Goal: Task Accomplishment & Management: Use online tool/utility

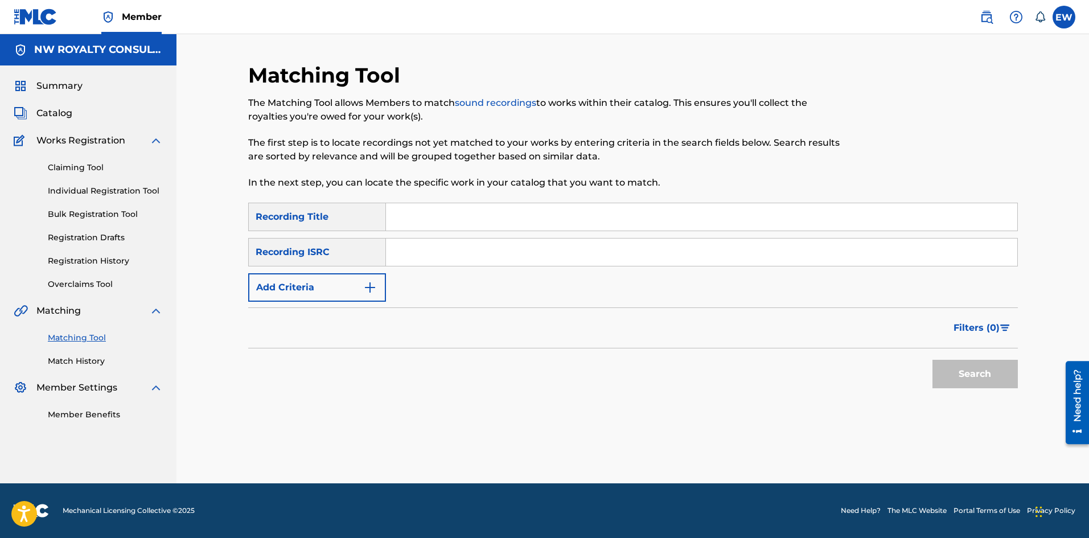
click at [290, 294] on button "Add Criteria" at bounding box center [317, 287] width 138 height 28
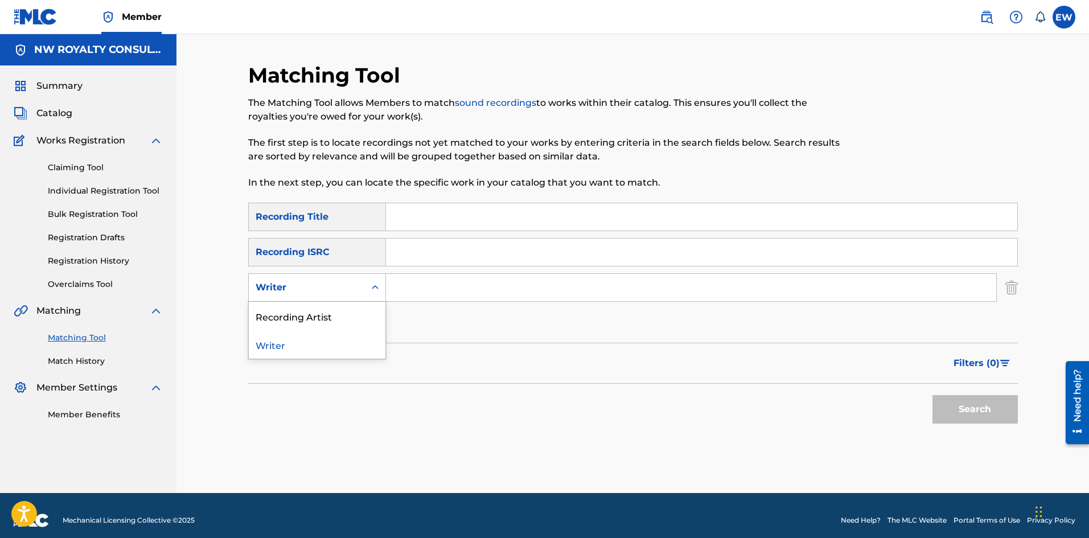
click at [290, 294] on div "Writer" at bounding box center [307, 288] width 102 height 14
click at [284, 307] on div "Recording Artist" at bounding box center [317, 316] width 137 height 28
click at [428, 296] on input "Search Form" at bounding box center [691, 287] width 610 height 27
paste input "WELL BRIGHT"
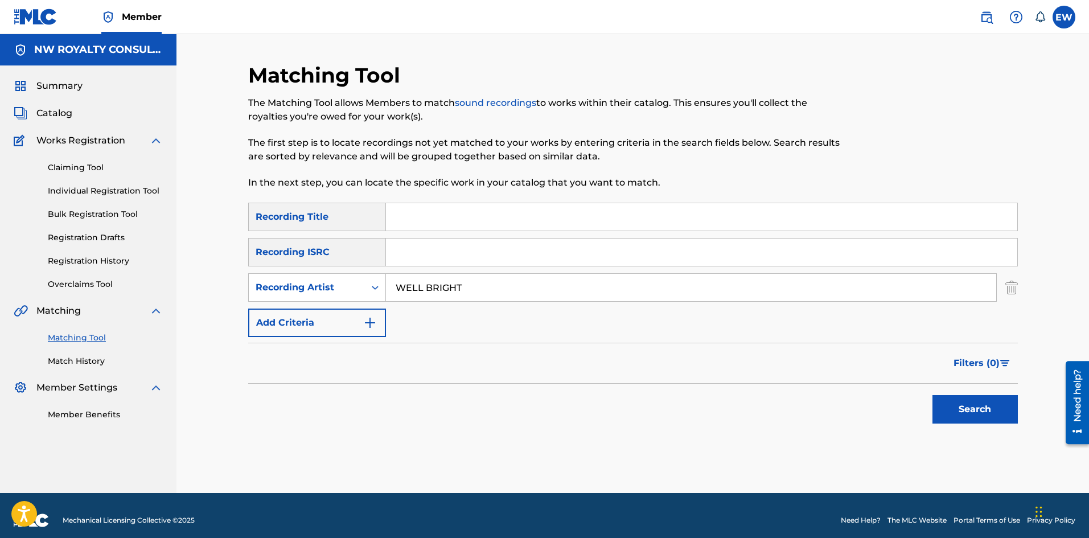
type input "WELL BRIGHT"
click at [448, 225] on input "Search Form" at bounding box center [701, 216] width 631 height 27
click at [438, 209] on input "Search Form" at bounding box center [701, 216] width 631 height 27
paste input "STOP"
type input "STOP"
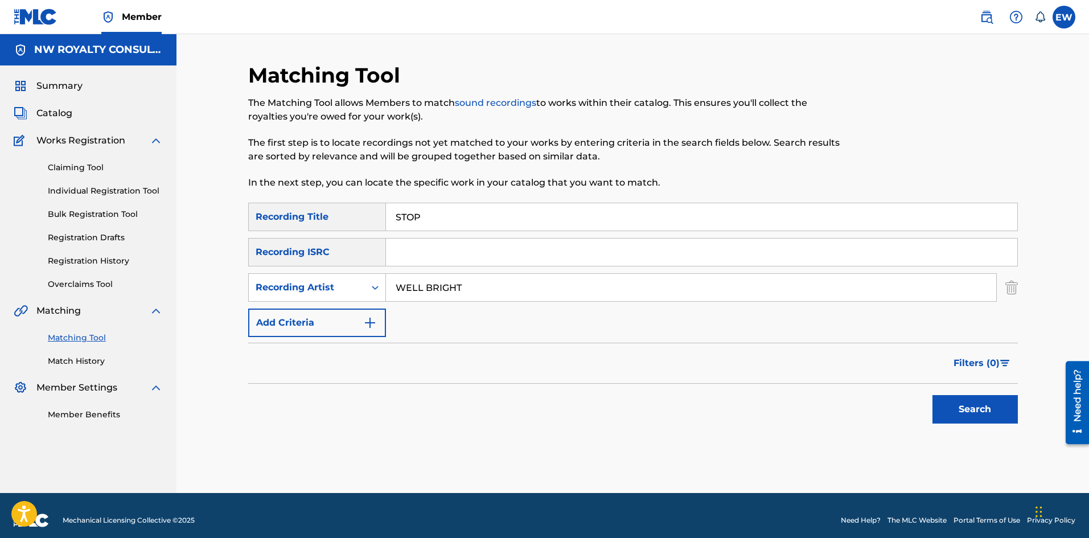
drag, startPoint x: 970, startPoint y: 412, endPoint x: 961, endPoint y: 403, distance: 12.5
click at [970, 412] on button "Search" at bounding box center [975, 409] width 85 height 28
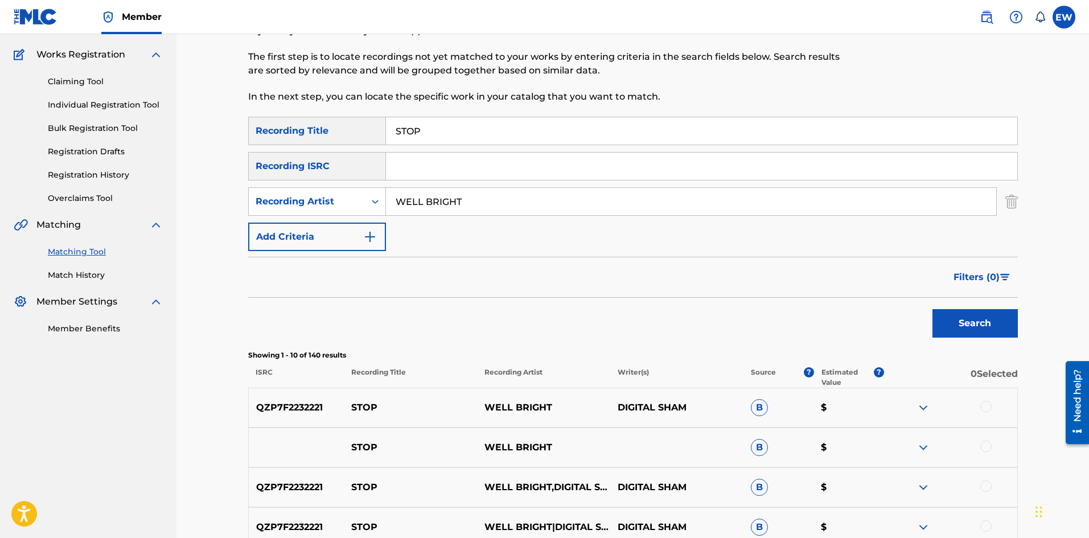
scroll to position [114, 0]
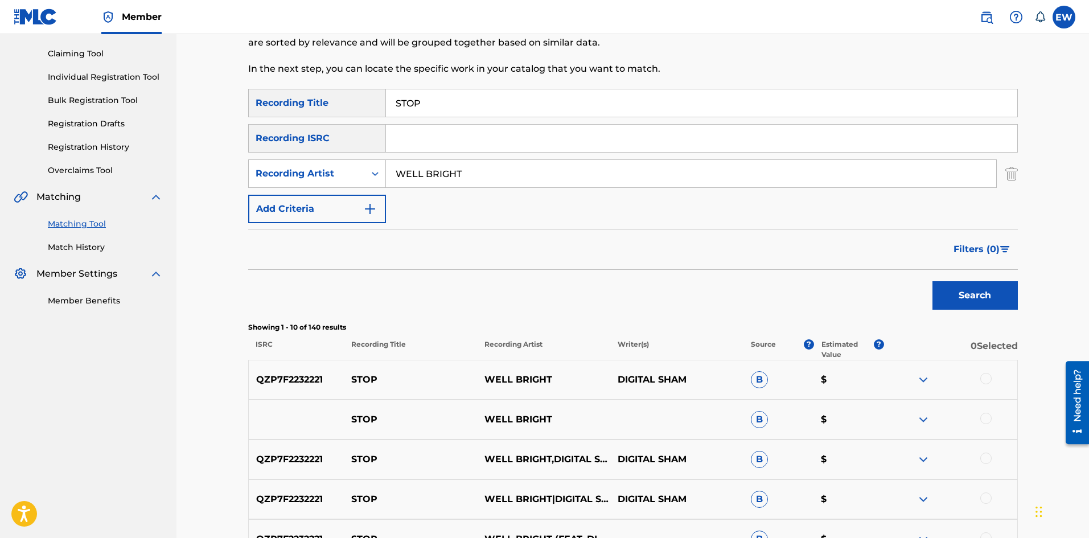
click at [988, 379] on div at bounding box center [986, 378] width 11 height 11
click at [984, 417] on div at bounding box center [986, 418] width 11 height 11
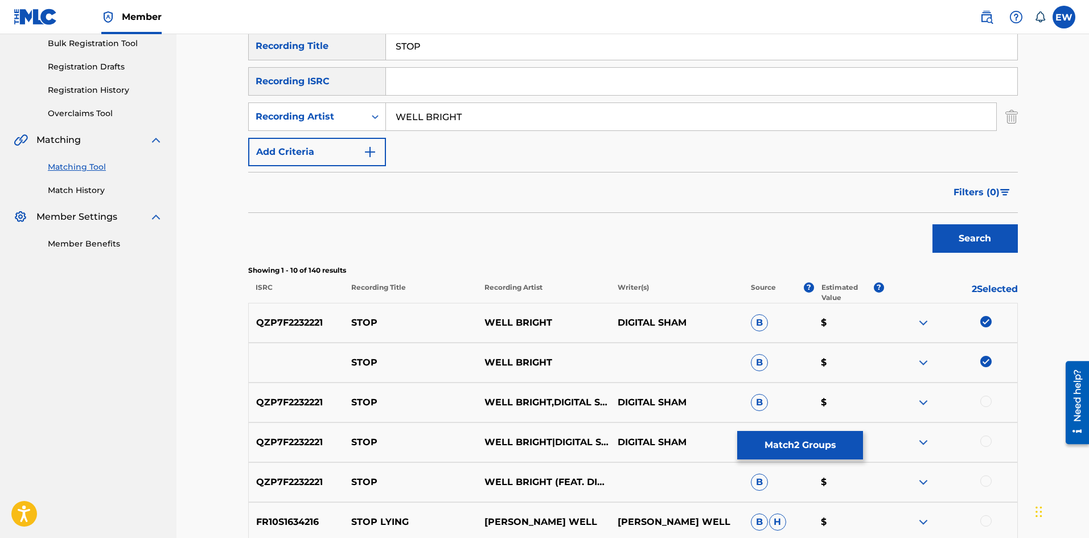
click at [990, 396] on div at bounding box center [950, 403] width 133 height 14
click at [981, 403] on div at bounding box center [986, 401] width 11 height 11
click at [983, 444] on div at bounding box center [986, 441] width 11 height 11
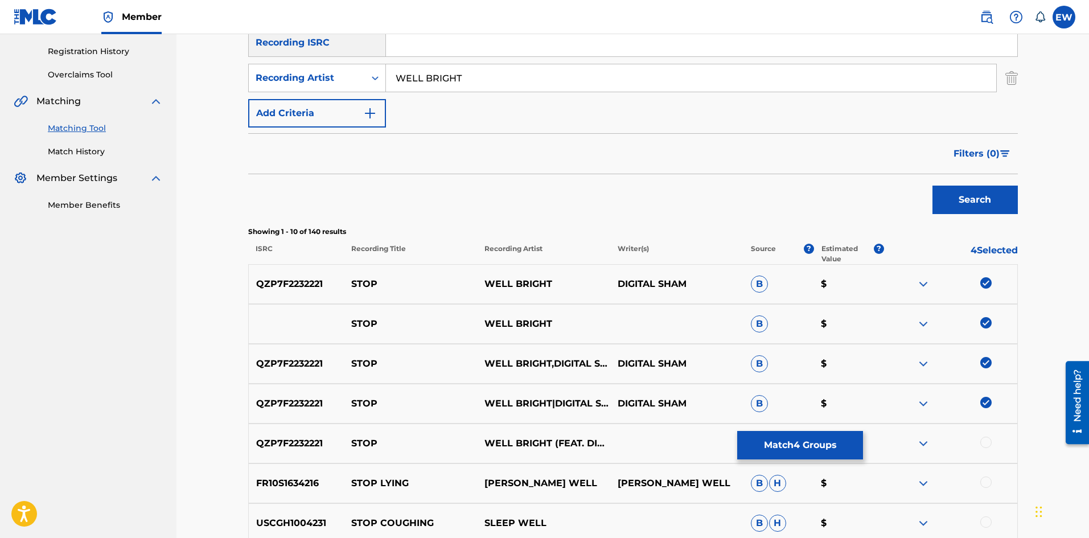
scroll to position [228, 0]
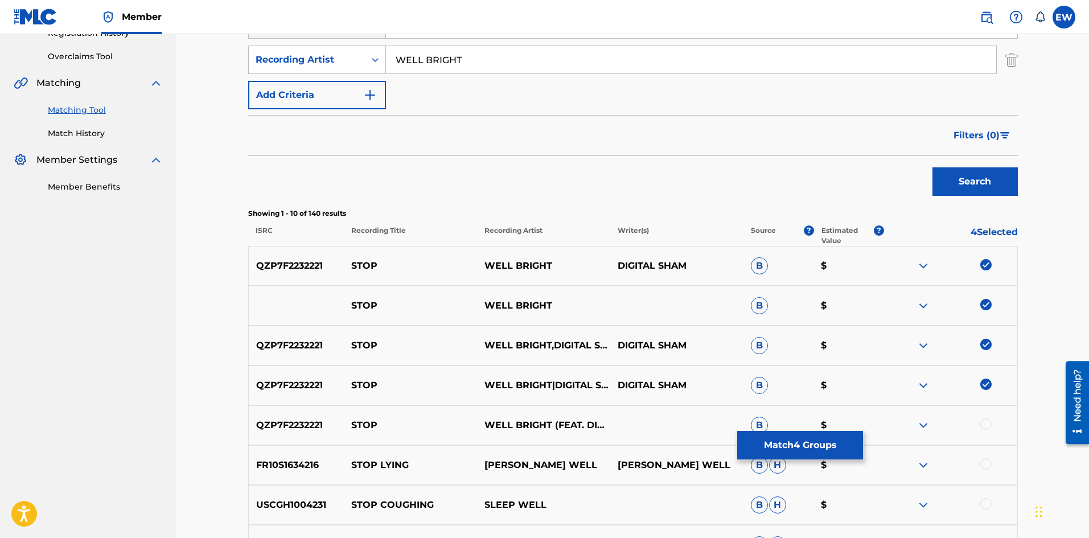
click at [988, 425] on div at bounding box center [986, 424] width 11 height 11
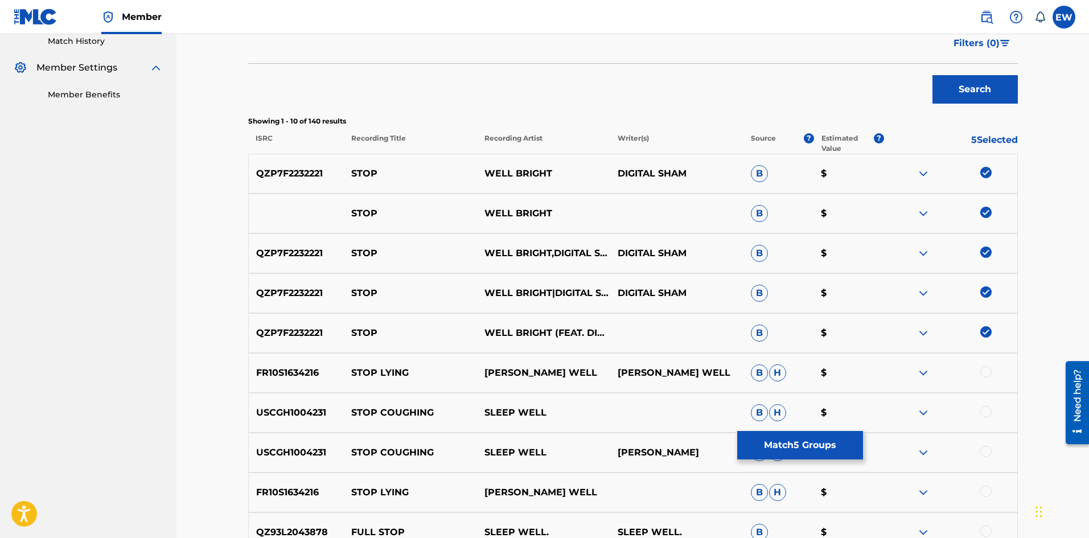
scroll to position [342, 0]
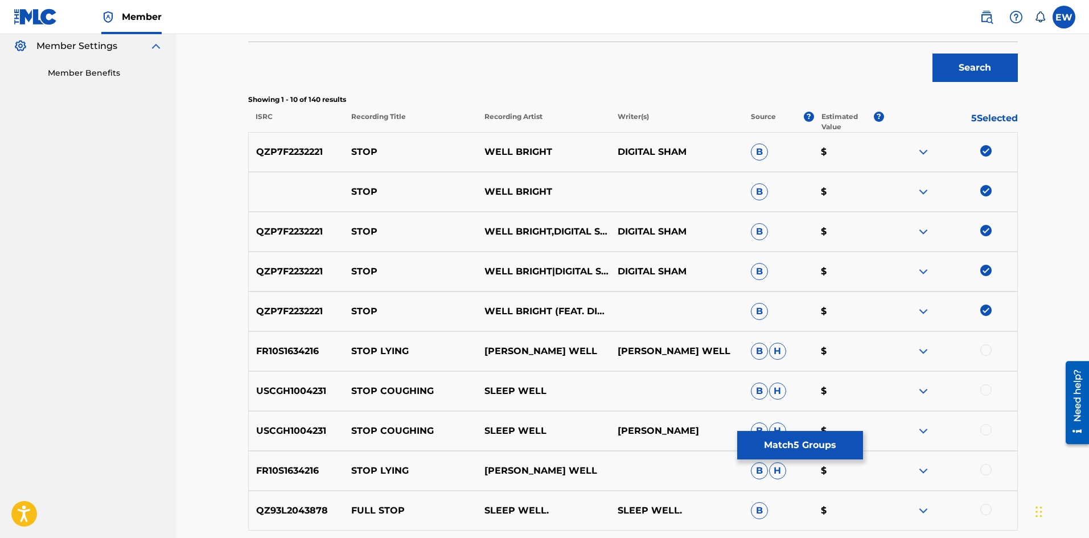
click at [760, 439] on button "Match 5 Groups" at bounding box center [800, 445] width 126 height 28
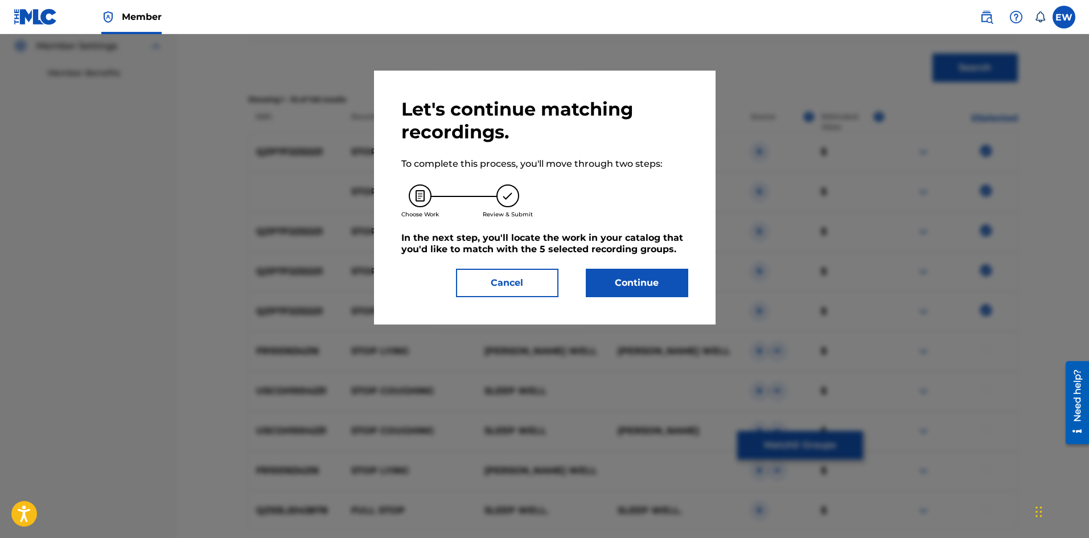
click at [597, 274] on button "Continue" at bounding box center [637, 283] width 102 height 28
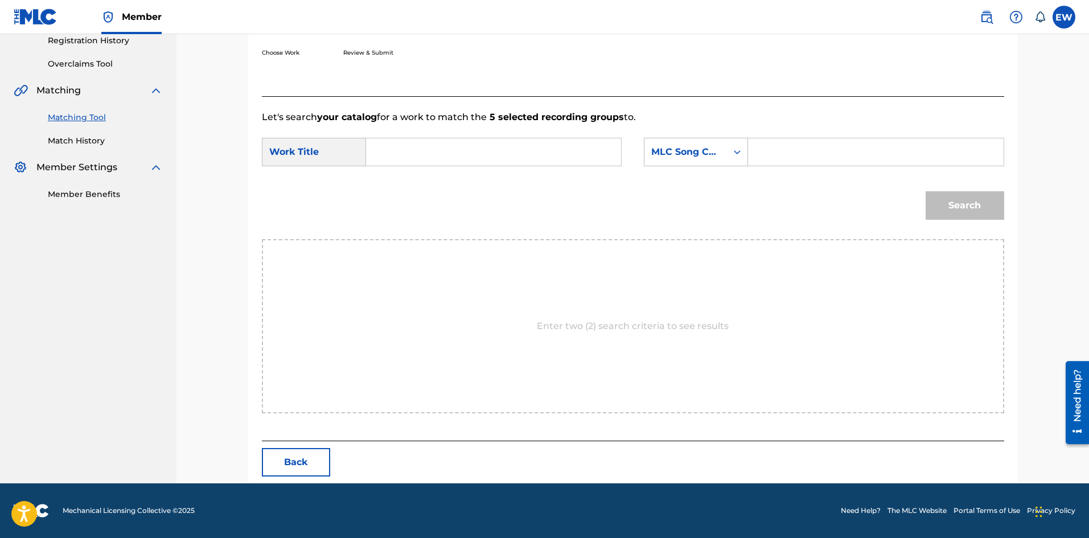
click at [483, 149] on input "Search Form" at bounding box center [494, 151] width 236 height 27
paste input "STOP"
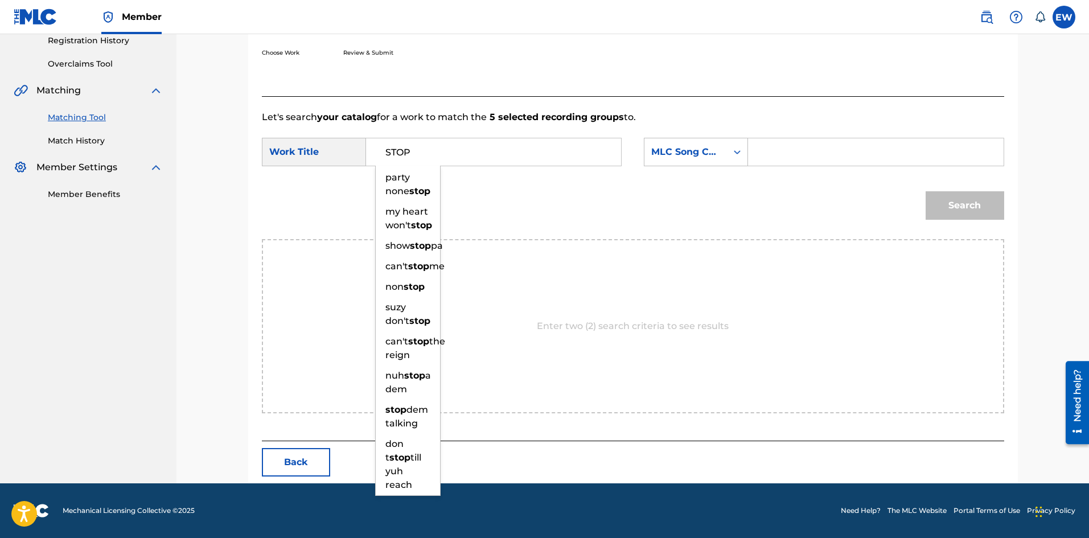
type input "STOP"
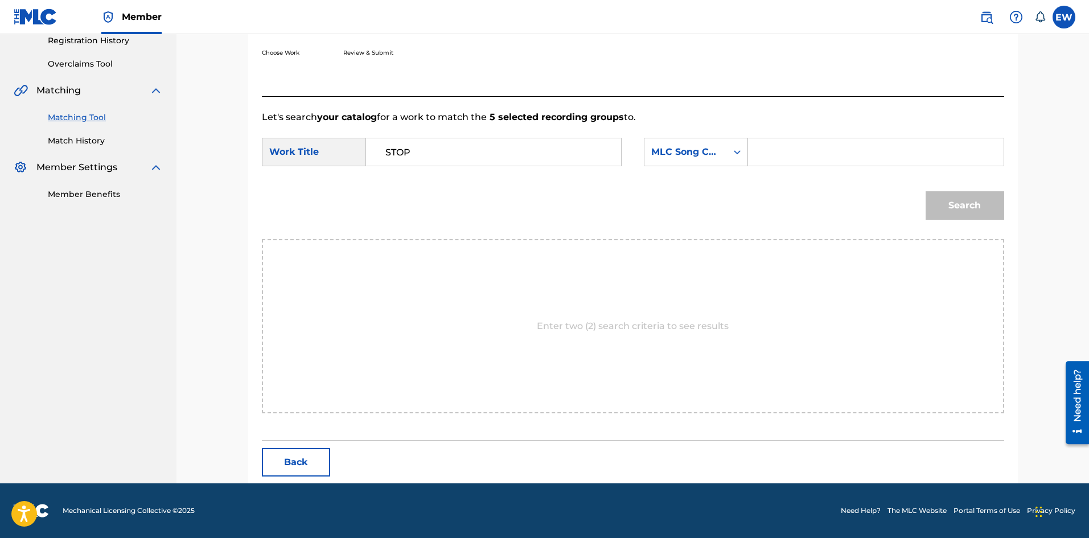
click at [845, 149] on input "Search Form" at bounding box center [876, 151] width 236 height 27
paste input "SC45VX"
type input "SC45VX"
click at [948, 210] on button "Search" at bounding box center [965, 205] width 79 height 28
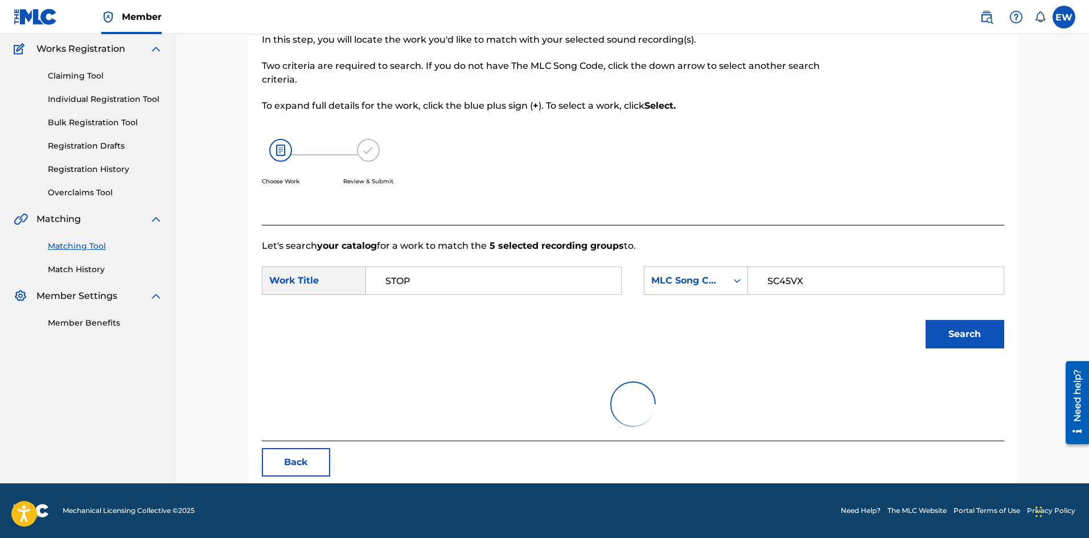
scroll to position [187, 0]
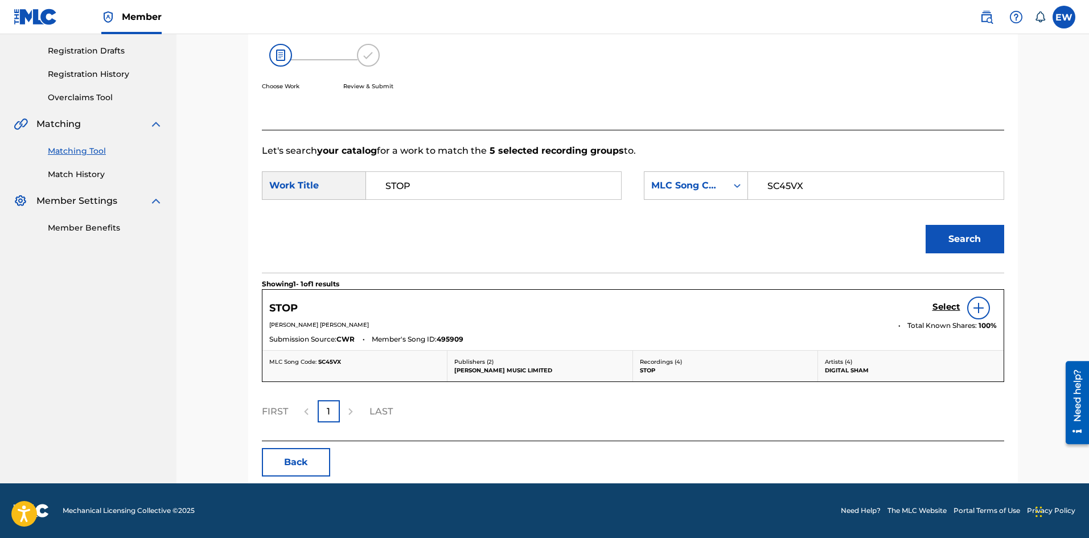
click at [950, 303] on h5 "Select" at bounding box center [947, 307] width 28 height 11
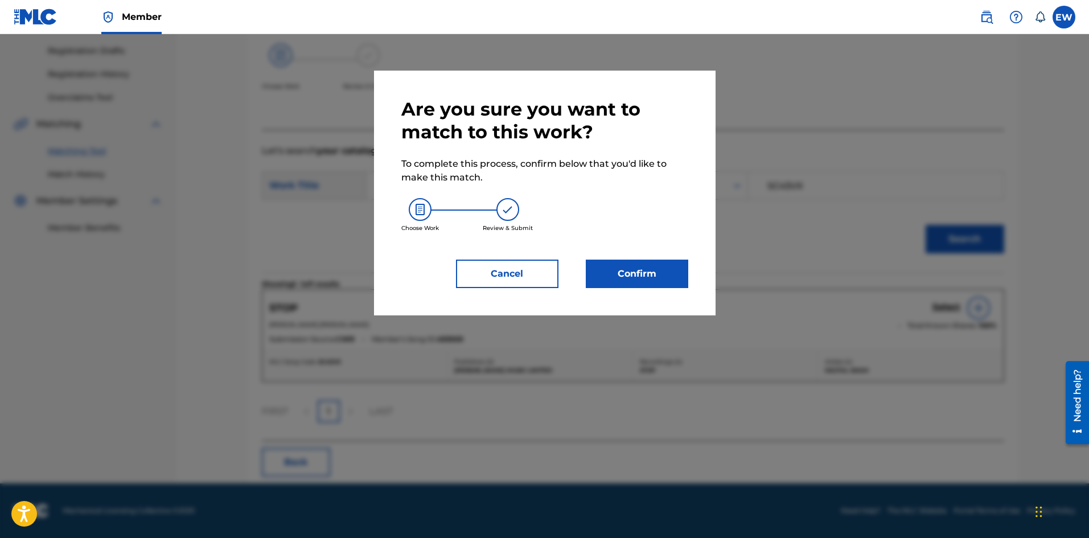
click at [667, 277] on button "Confirm" at bounding box center [637, 274] width 102 height 28
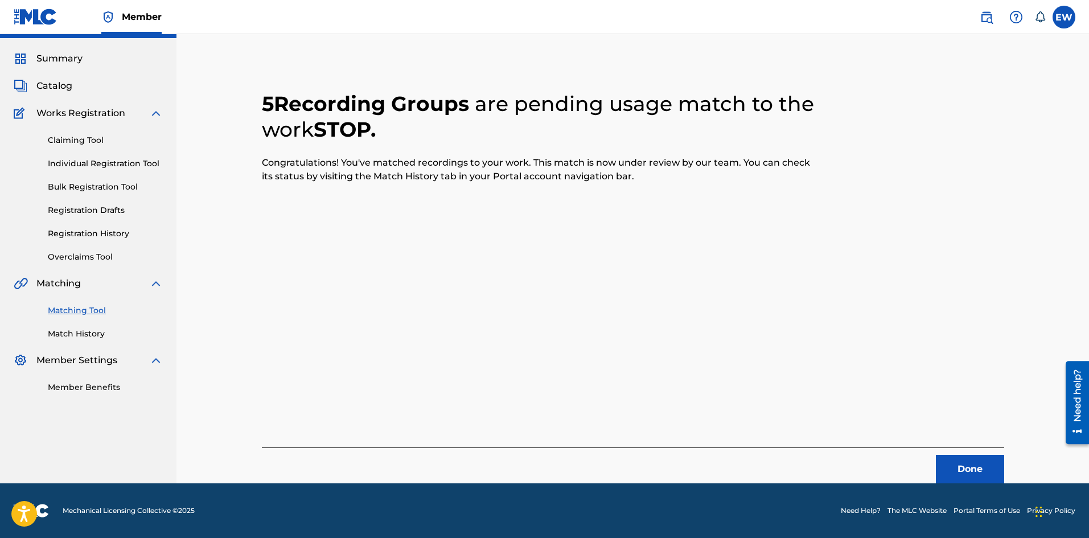
scroll to position [27, 0]
click at [957, 473] on button "Done" at bounding box center [970, 469] width 68 height 28
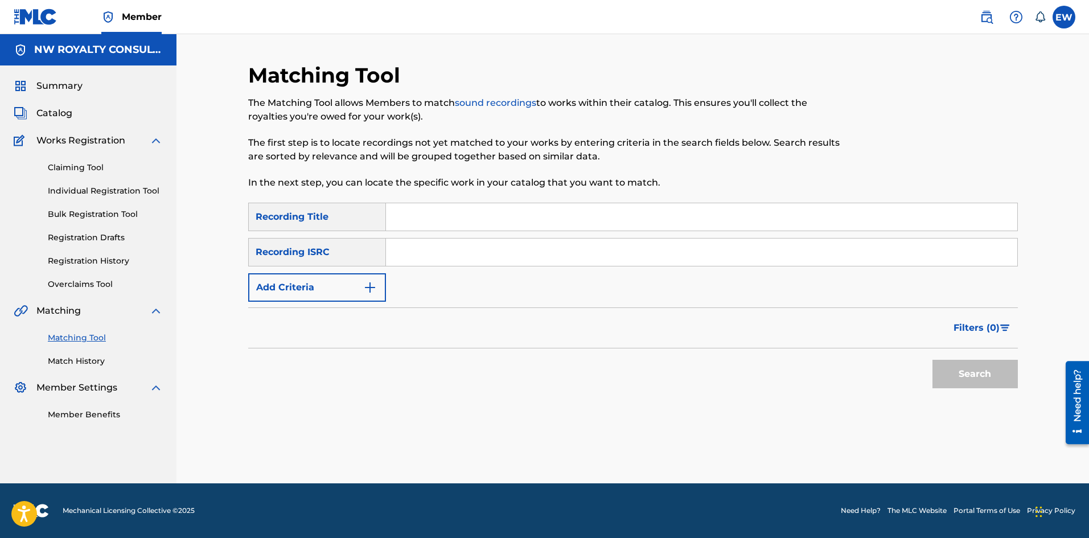
scroll to position [0, 0]
click at [343, 286] on button "Add Criteria" at bounding box center [317, 287] width 138 height 28
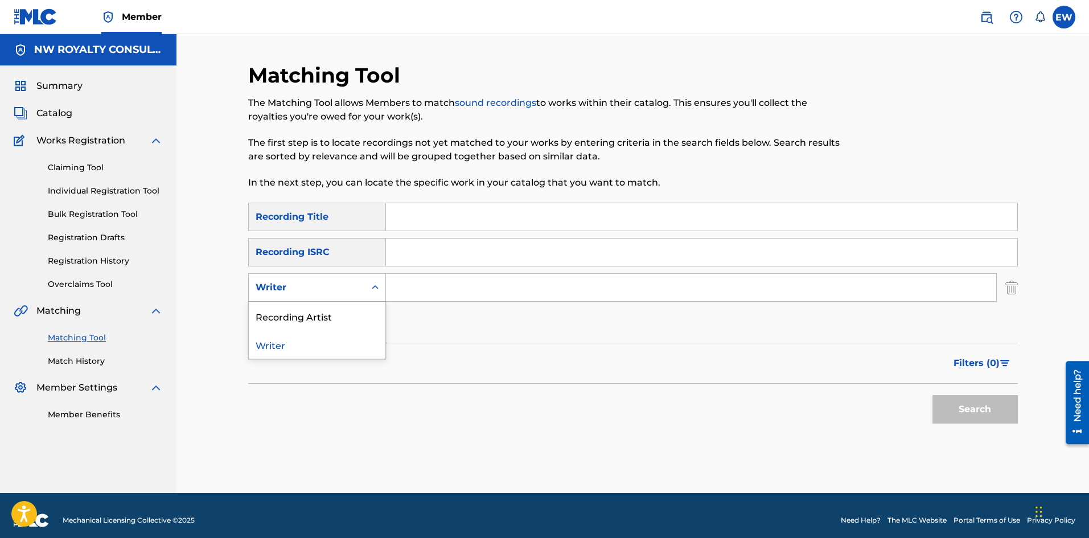
click at [347, 278] on div "Writer" at bounding box center [307, 288] width 116 height 22
drag, startPoint x: 333, startPoint y: 313, endPoint x: 352, endPoint y: 302, distance: 22.5
click at [336, 312] on div "Recording Artist" at bounding box center [317, 316] width 137 height 28
click at [450, 286] on input "Search Form" at bounding box center [691, 287] width 610 height 27
paste input "VERSATILE"
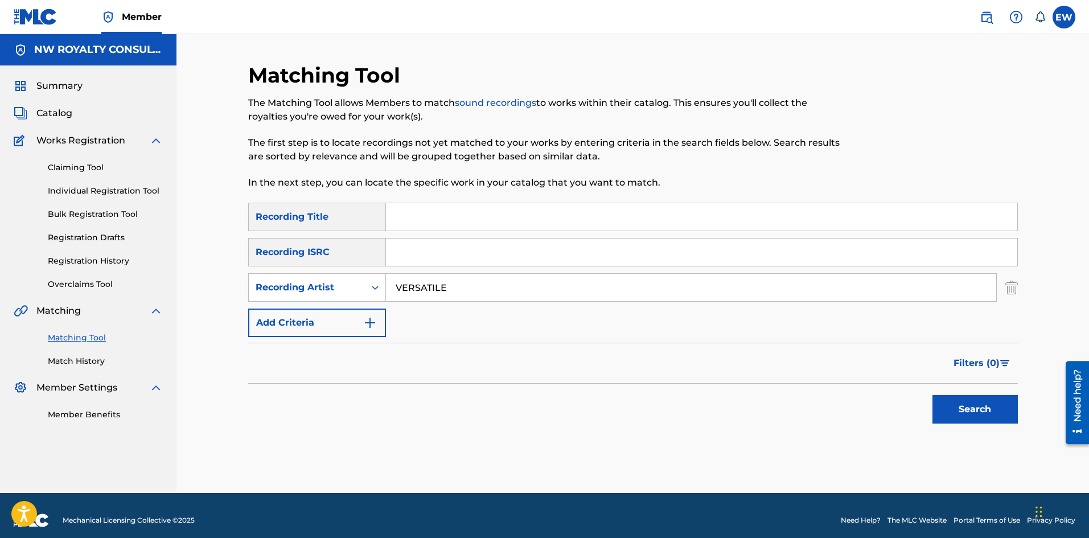
type input "VERSATILE"
click at [458, 224] on input "Search Form" at bounding box center [701, 216] width 631 height 27
paste input "STRAIGHT GZ"
type input "STRAIGHT GZ"
click at [940, 412] on button "Search" at bounding box center [975, 409] width 85 height 28
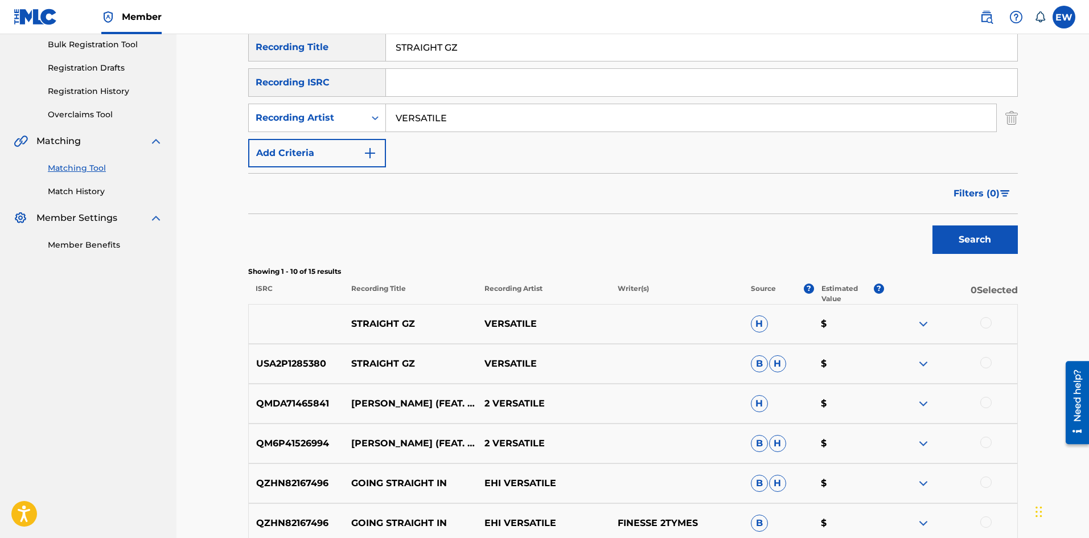
scroll to position [171, 0]
click at [982, 321] on div at bounding box center [986, 321] width 11 height 11
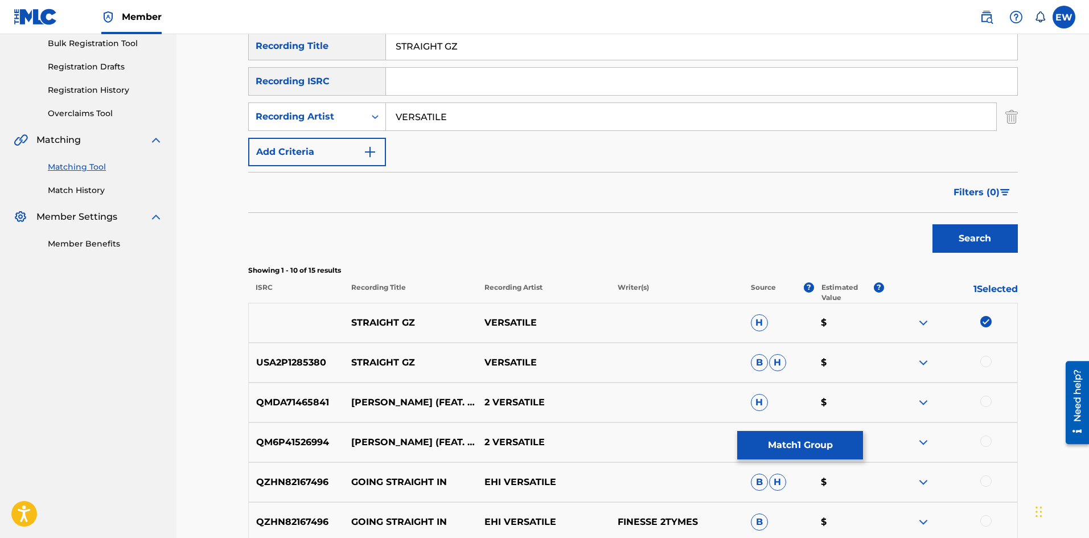
click at [981, 367] on div at bounding box center [950, 363] width 133 height 14
click at [991, 360] on div at bounding box center [986, 361] width 11 height 11
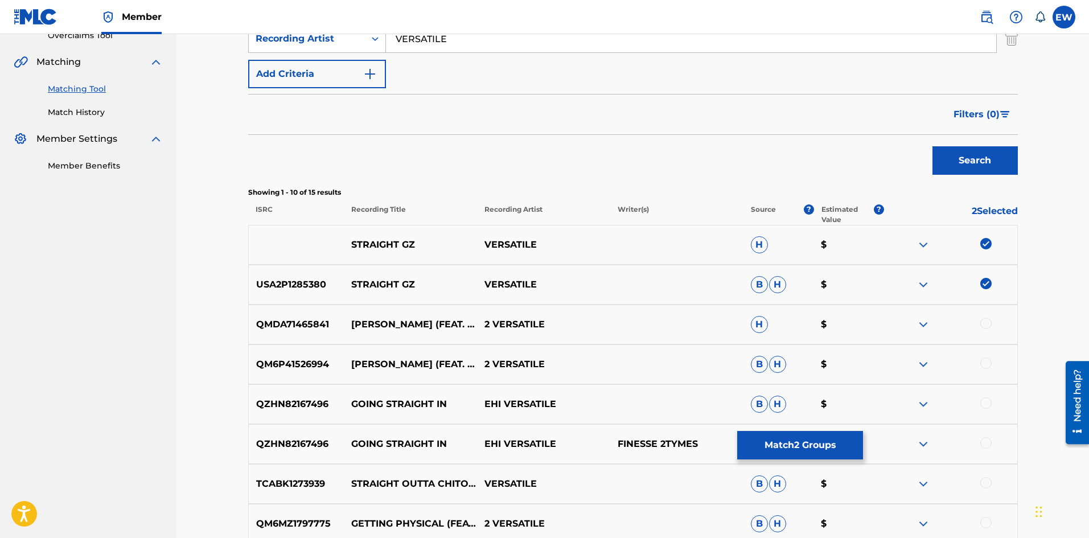
scroll to position [285, 0]
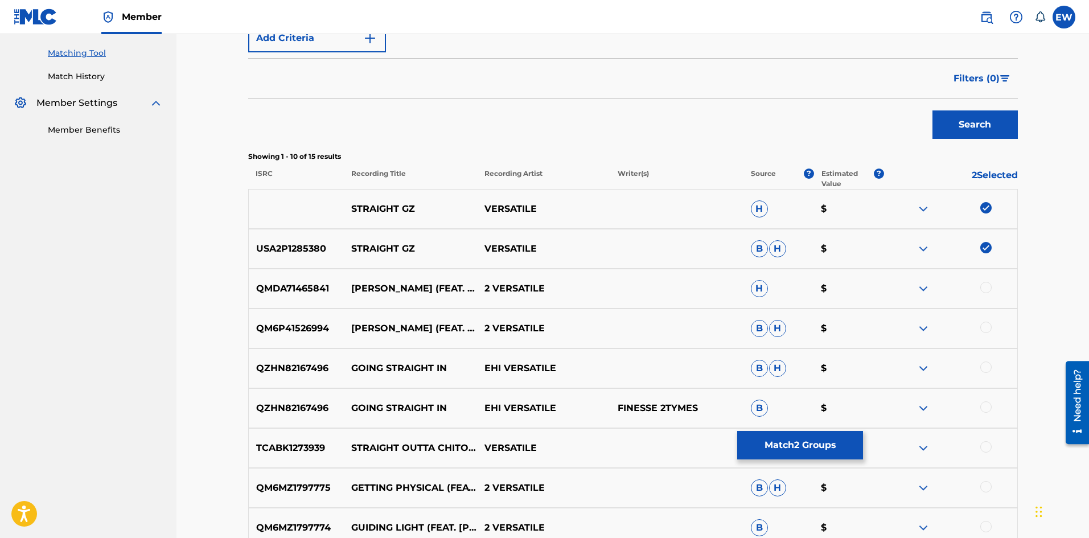
click at [847, 450] on button "Match 2 Groups" at bounding box center [800, 445] width 126 height 28
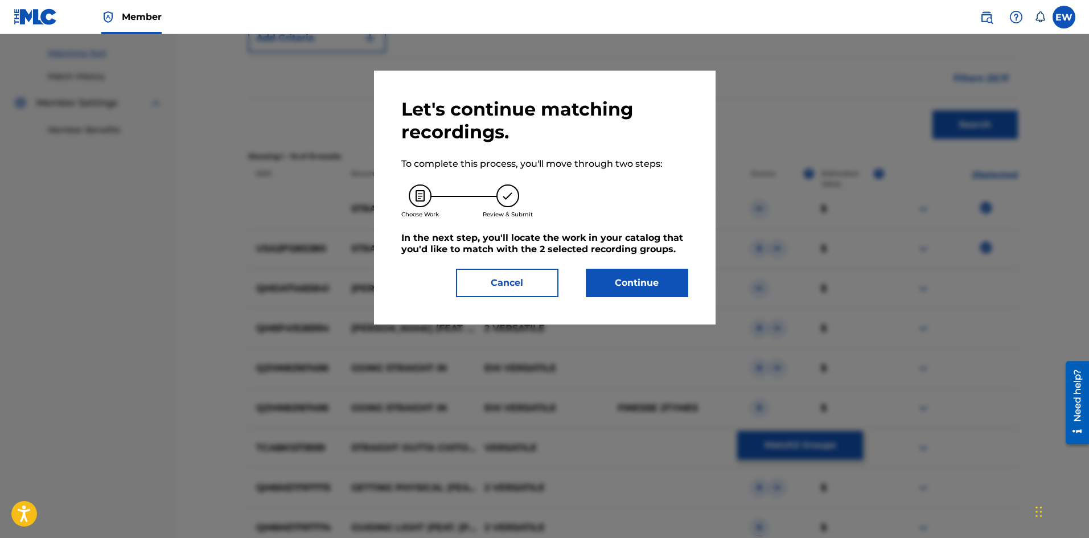
click at [653, 286] on button "Continue" at bounding box center [637, 283] width 102 height 28
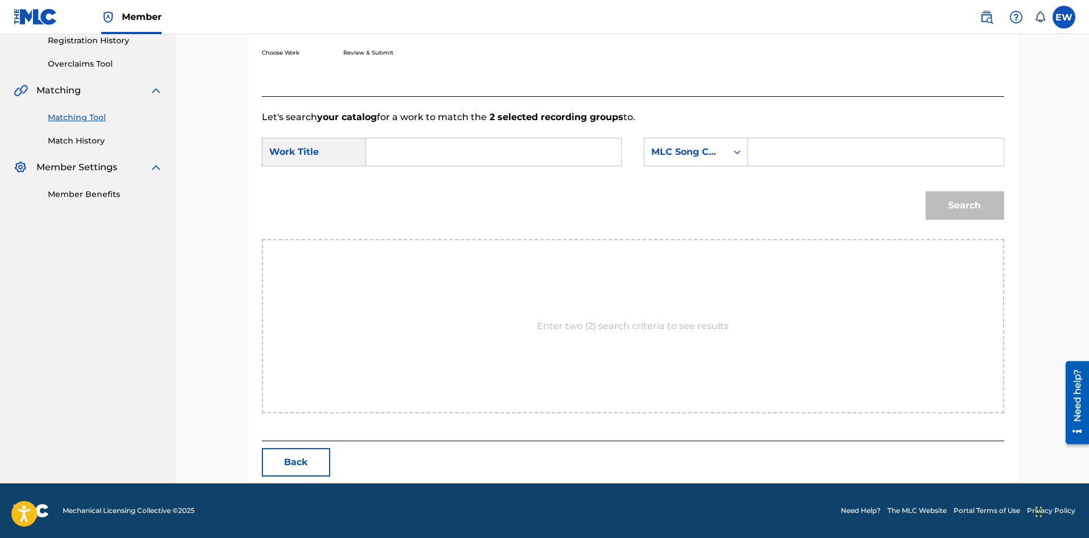
click at [558, 143] on input "Search Form" at bounding box center [494, 151] width 236 height 27
paste input "STRAIGHT GZ"
type input "STRAIGHT GZ"
click at [827, 153] on input "Search Form" at bounding box center [876, 151] width 236 height 27
paste input "SH1A81"
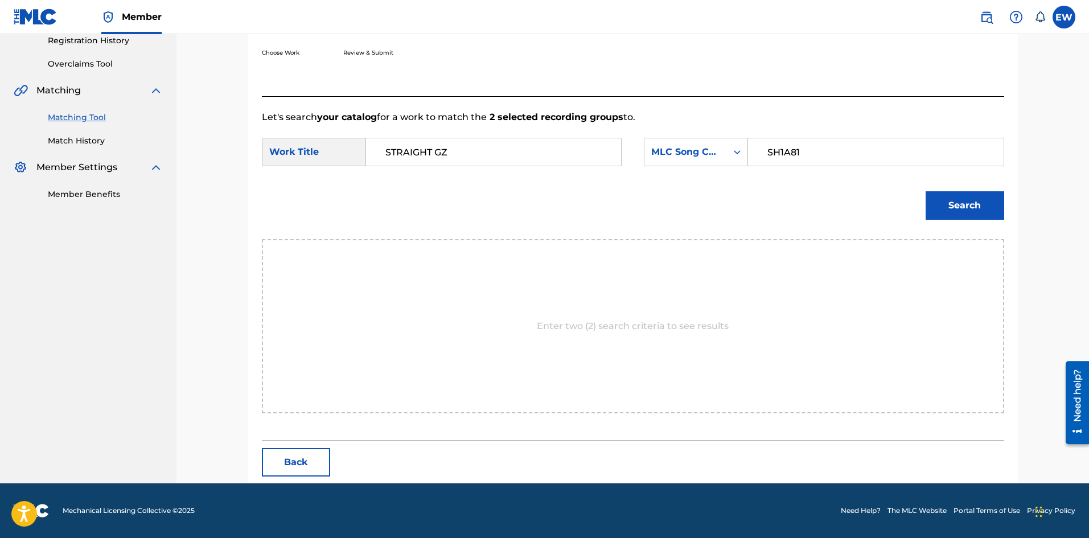
type input "SH1A81"
click at [951, 212] on button "Search" at bounding box center [965, 205] width 79 height 28
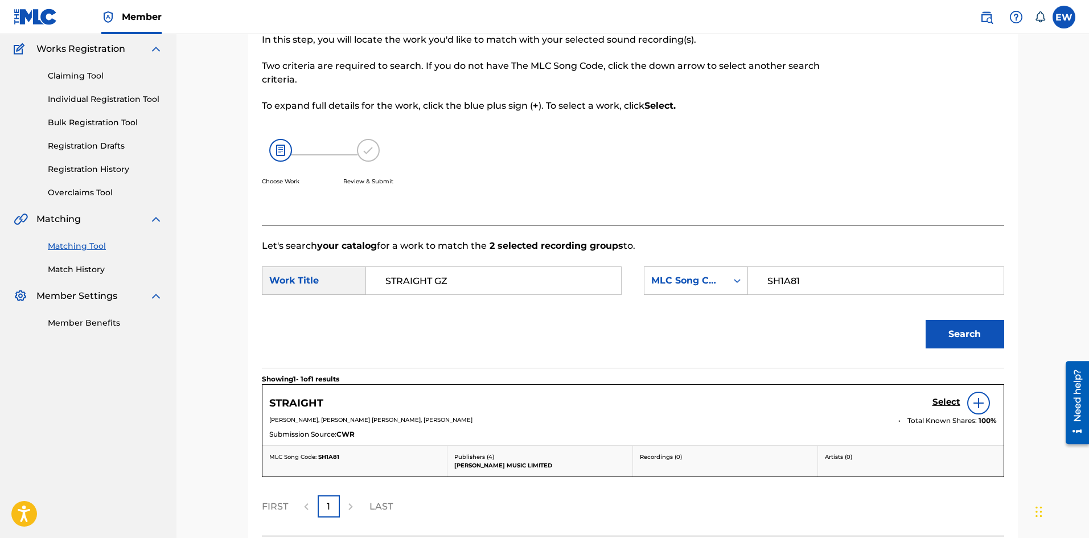
scroll to position [187, 0]
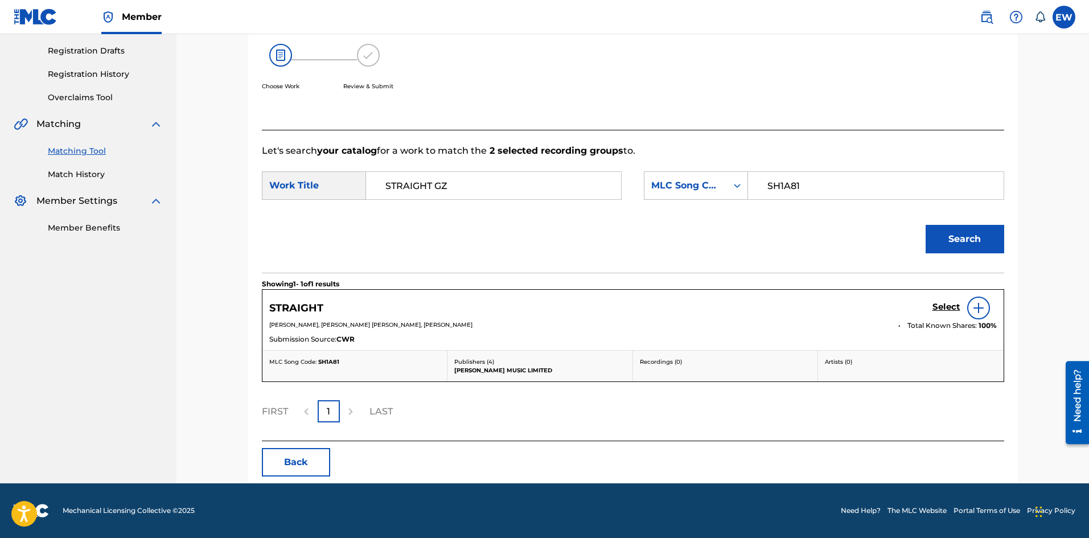
click at [950, 304] on h5 "Select" at bounding box center [947, 307] width 28 height 11
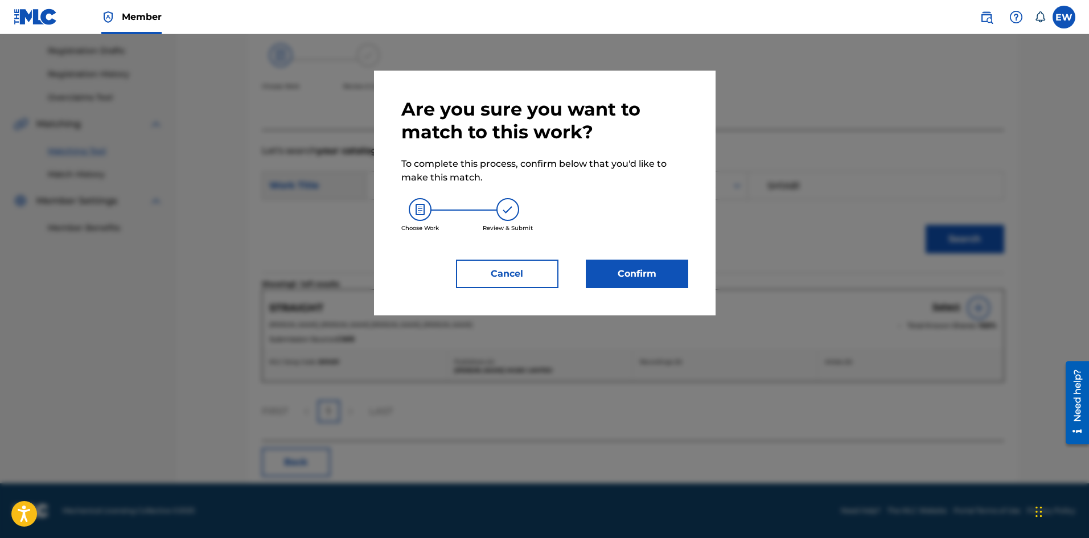
click at [659, 285] on button "Confirm" at bounding box center [637, 274] width 102 height 28
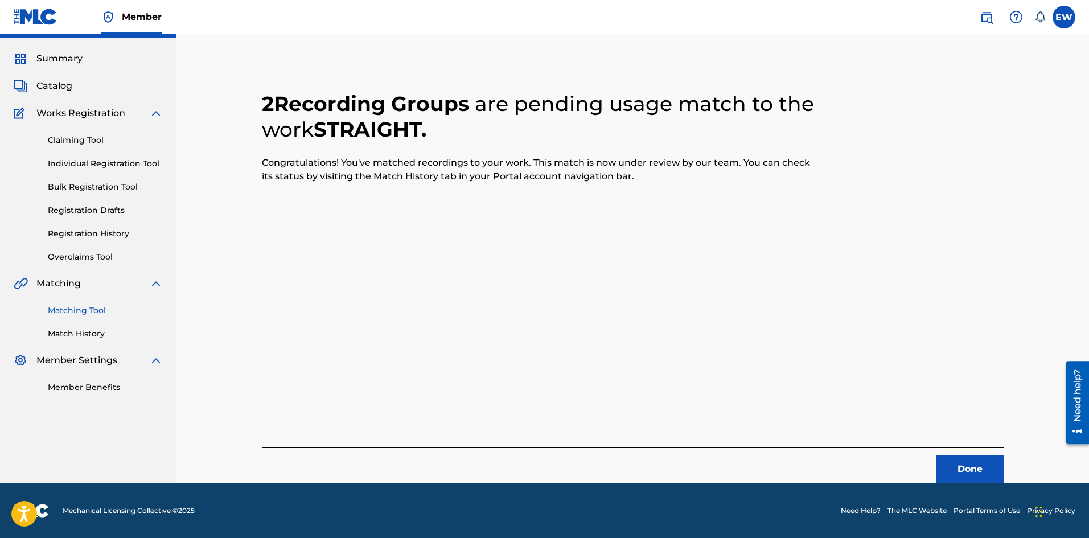
scroll to position [27, 0]
click at [959, 471] on button "Done" at bounding box center [970, 469] width 68 height 28
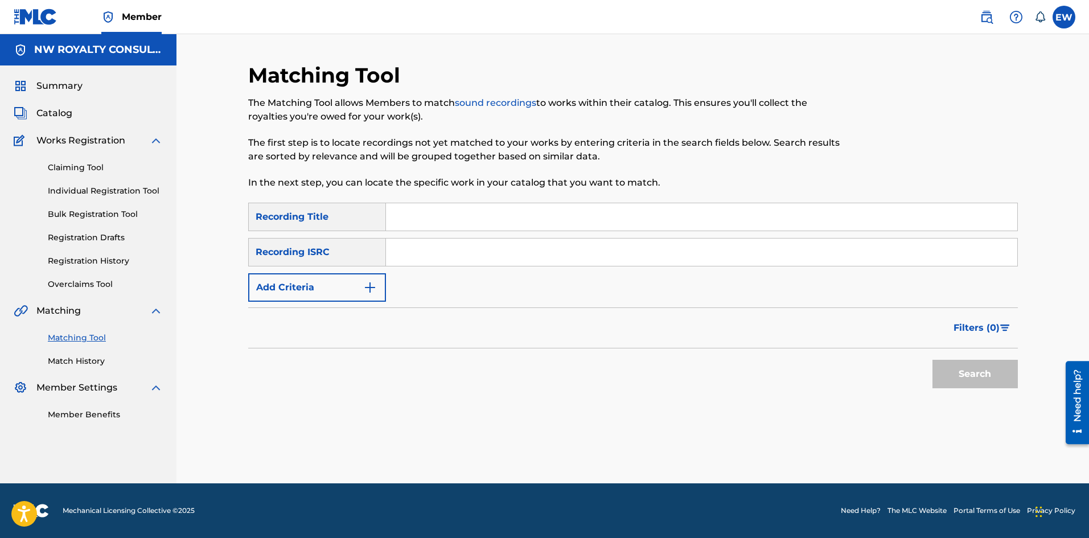
click at [322, 284] on button "Add Criteria" at bounding box center [317, 287] width 138 height 28
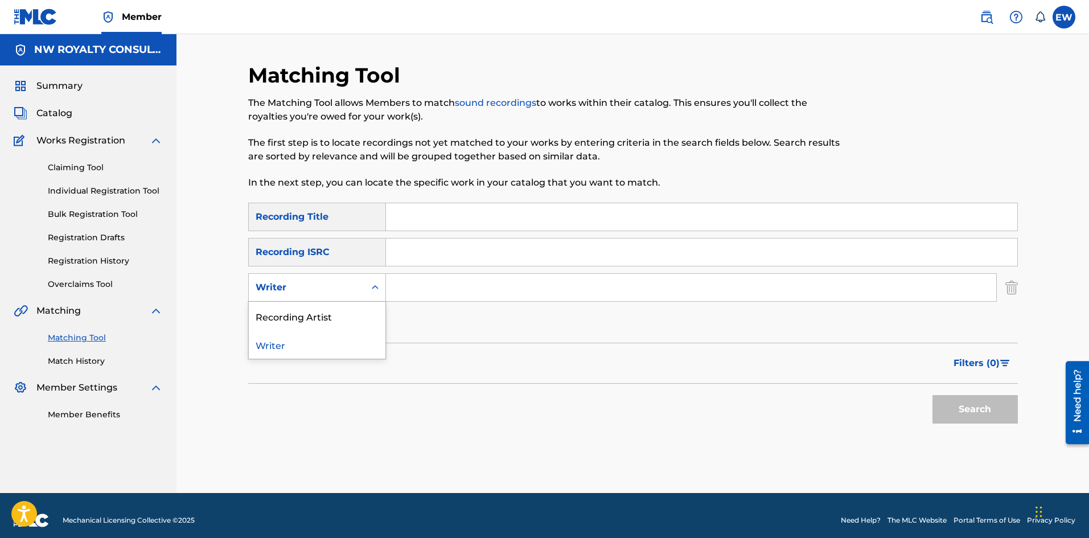
click at [318, 294] on div "Writer" at bounding box center [307, 288] width 102 height 14
click at [322, 317] on div "Recording Artist" at bounding box center [317, 316] width 137 height 28
click at [427, 294] on input "Search Form" at bounding box center [691, 287] width 610 height 27
paste input "KEMPO"
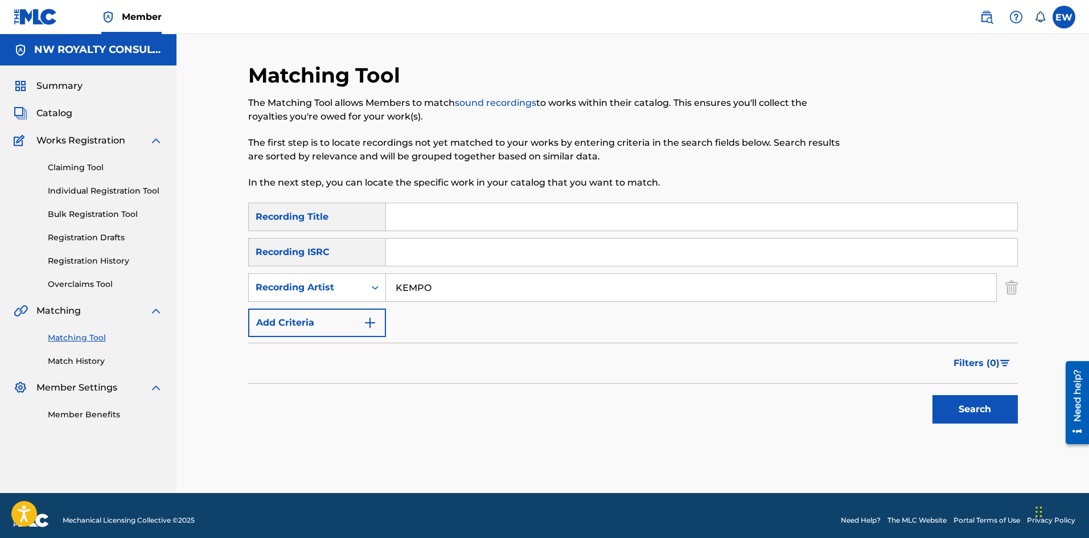
type input "KEMPO"
click at [553, 221] on input "Search Form" at bounding box center [701, 216] width 631 height 27
paste input "STRENGTH"
type input "STRENGTH"
click at [964, 409] on button "Search" at bounding box center [975, 409] width 85 height 28
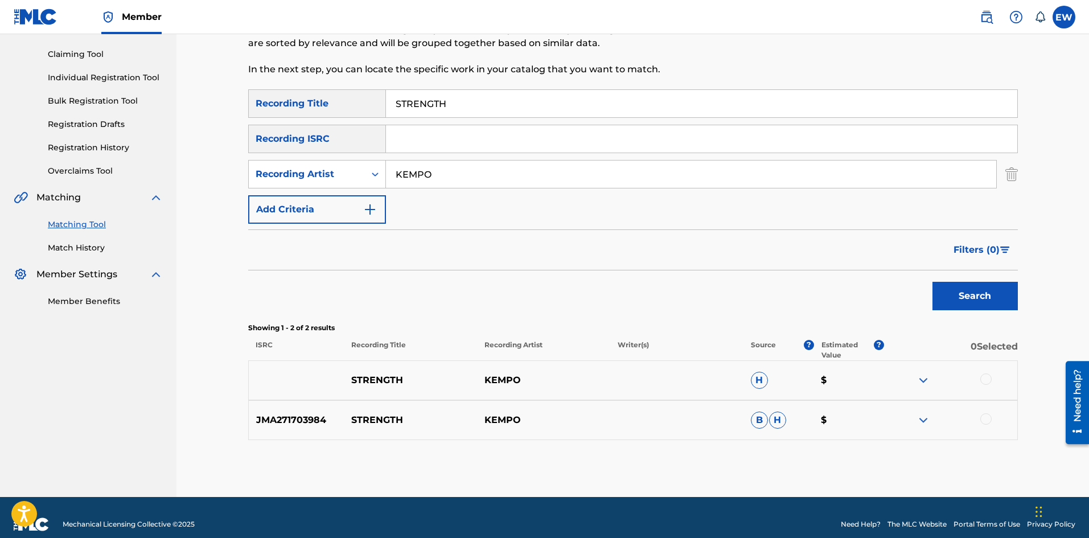
scroll to position [127, 0]
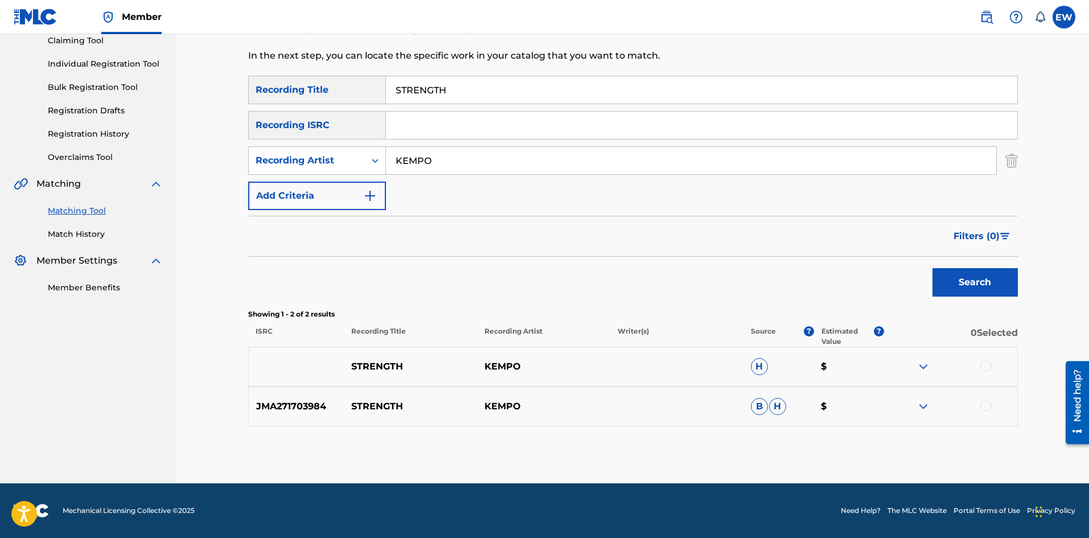
click at [987, 366] on div at bounding box center [986, 365] width 11 height 11
click at [996, 404] on div at bounding box center [950, 407] width 133 height 14
click at [989, 404] on div at bounding box center [986, 405] width 11 height 11
click at [832, 436] on button "Match 2 Groups" at bounding box center [800, 445] width 126 height 28
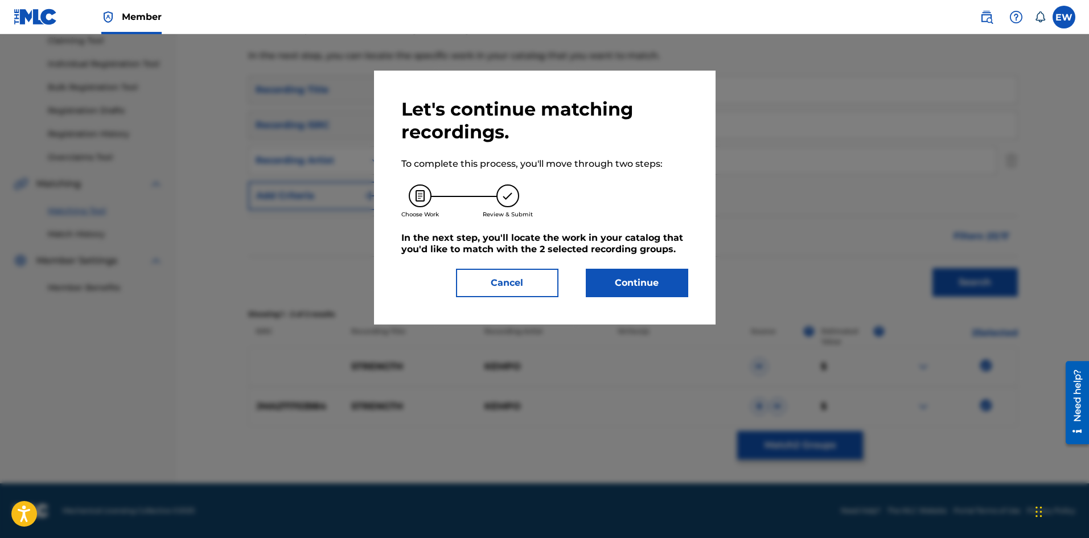
click at [614, 272] on button "Continue" at bounding box center [637, 283] width 102 height 28
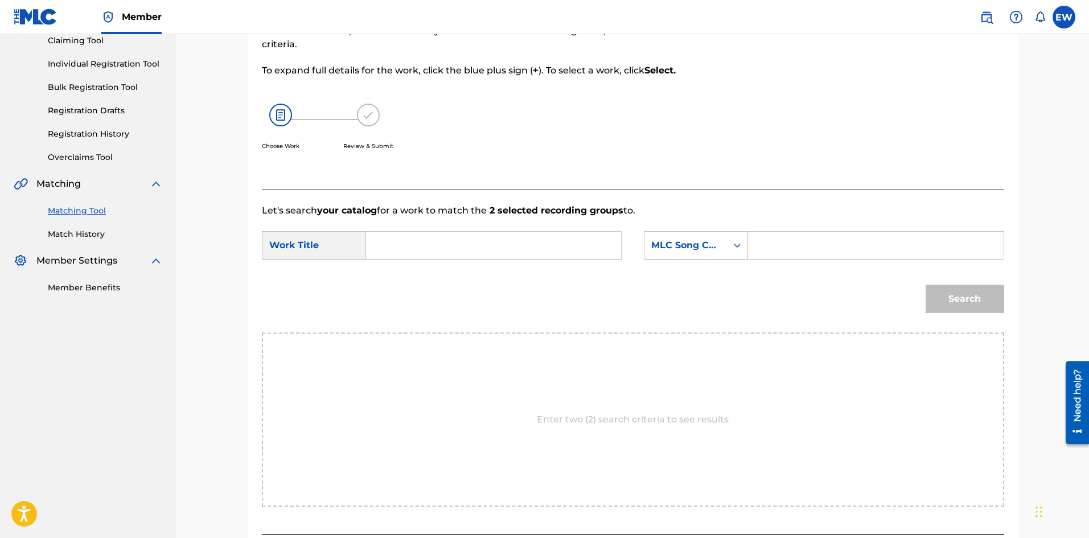
click at [518, 264] on div "SearchWithCriteria23207d86-66d0-401a-aa7e-056e3768cc8b Work Title SearchWithCri…" at bounding box center [633, 248] width 743 height 35
paste input "STRENGTH"
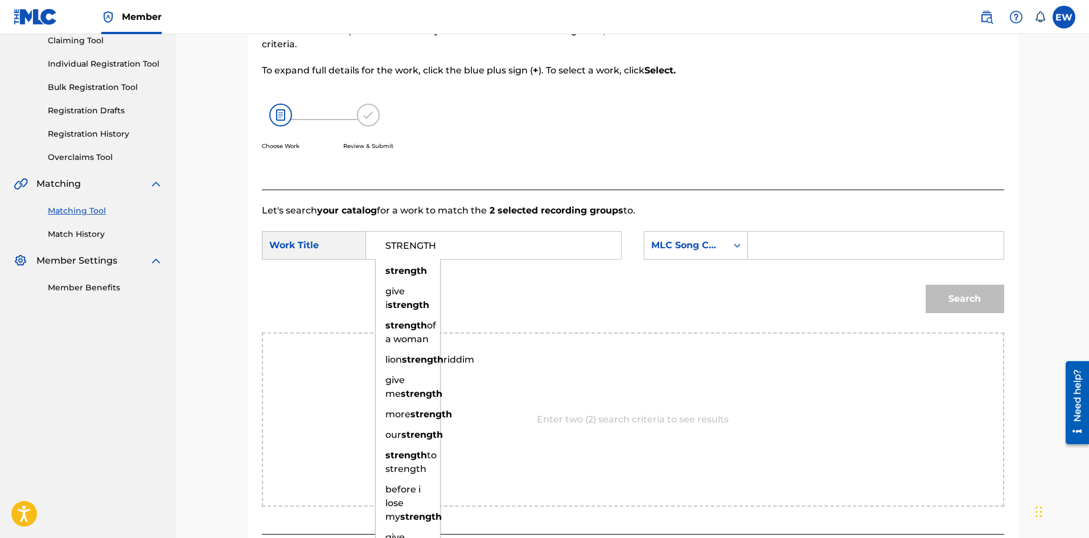
type input "STRENGTH"
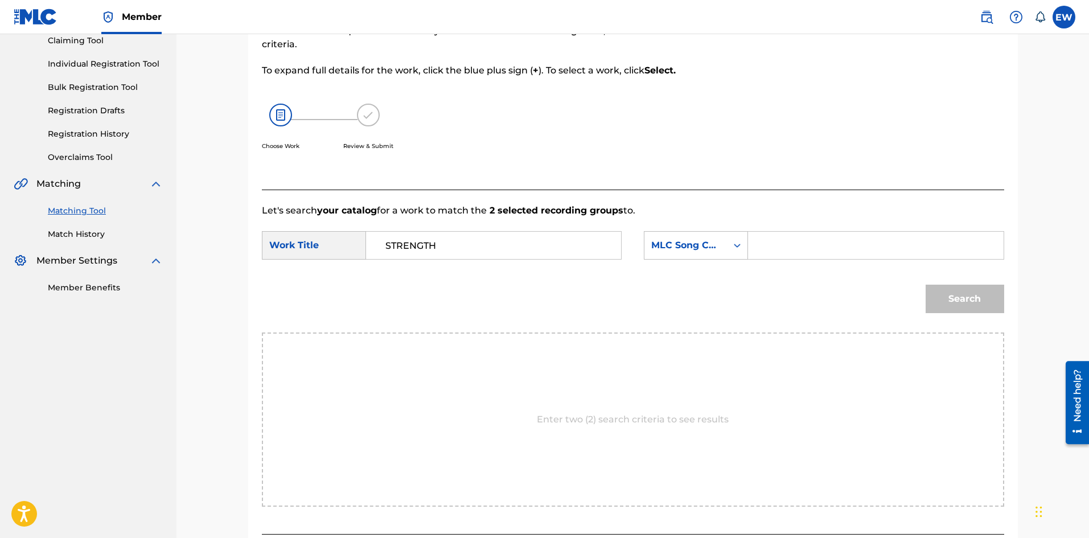
click at [854, 247] on input "Search Form" at bounding box center [876, 245] width 236 height 27
paste input "SH5VYT"
type input "SH5VYT"
click at [994, 304] on button "Search" at bounding box center [965, 299] width 79 height 28
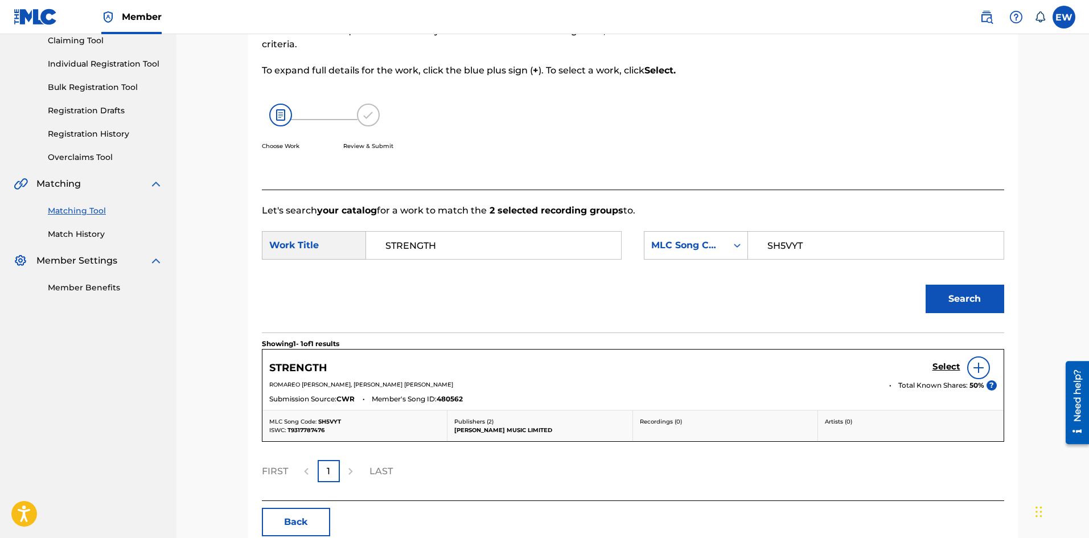
click at [961, 365] on div "Select" at bounding box center [965, 367] width 64 height 23
click at [955, 367] on h5 "Select" at bounding box center [947, 367] width 28 height 11
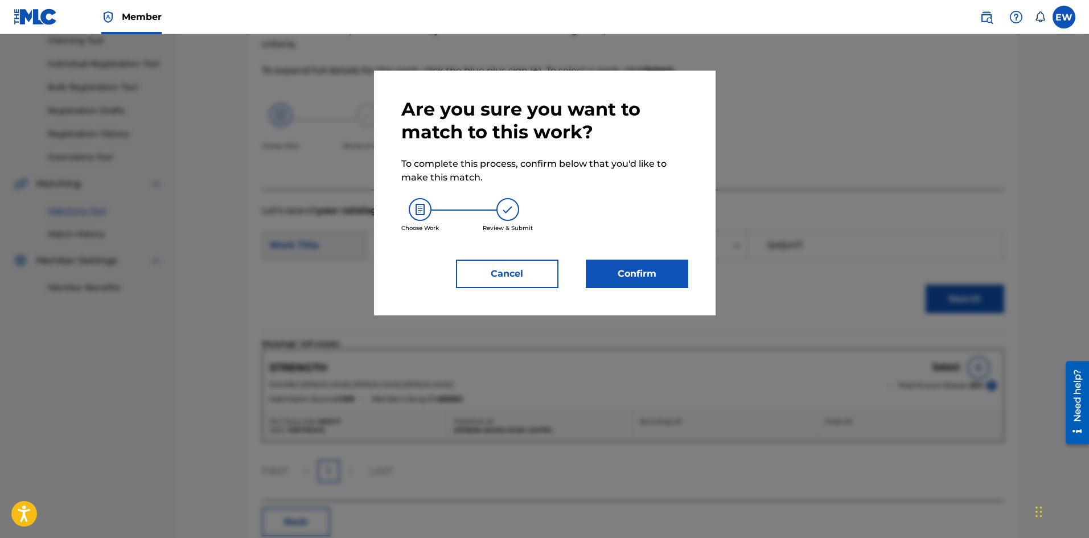
click at [676, 297] on div "Are you sure you want to match to this work? To complete this process, confirm …" at bounding box center [545, 193] width 342 height 245
click at [669, 260] on div "Are you sure you want to match to this work? To complete this process, confirm …" at bounding box center [544, 193] width 287 height 190
click at [659, 274] on button "Confirm" at bounding box center [637, 274] width 102 height 28
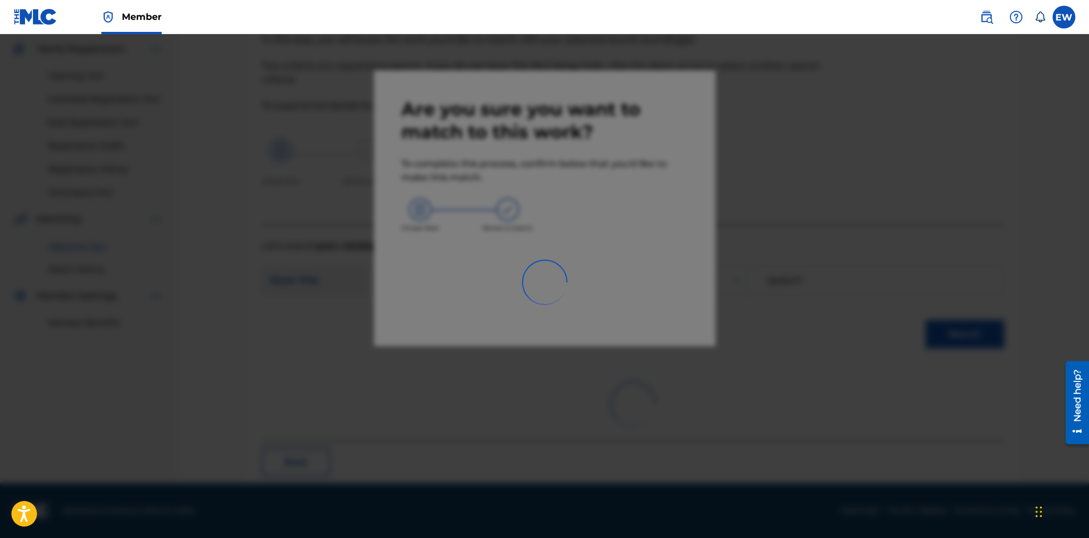
scroll to position [27, 0]
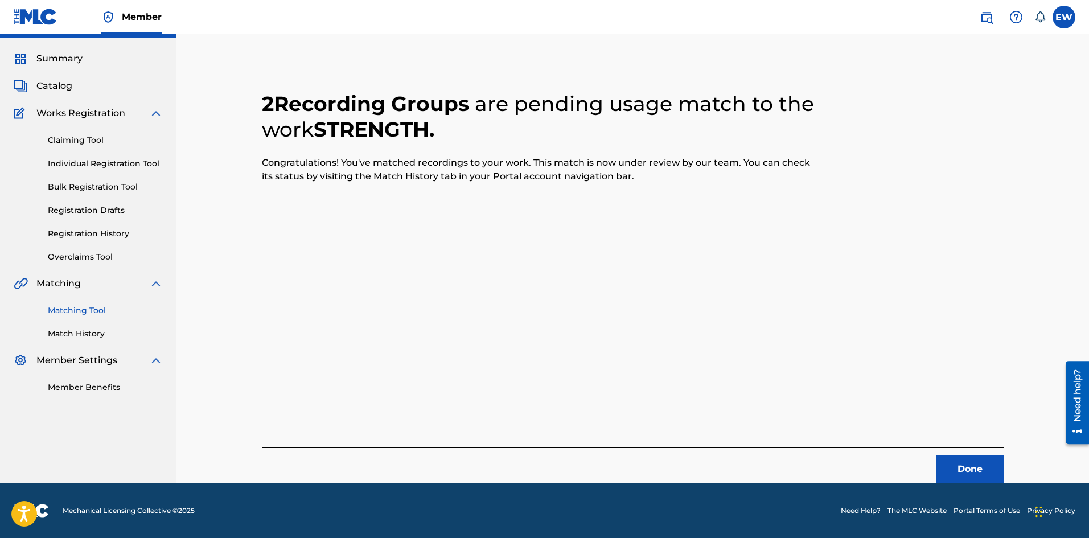
click at [1019, 473] on div "2 Recording Groups are pending usage match to the work STRENGTH . Congratulatio…" at bounding box center [633, 259] width 797 height 448
drag, startPoint x: 937, startPoint y: 461, endPoint x: 948, endPoint y: 460, distance: 10.3
click at [948, 460] on button "Done" at bounding box center [970, 469] width 68 height 28
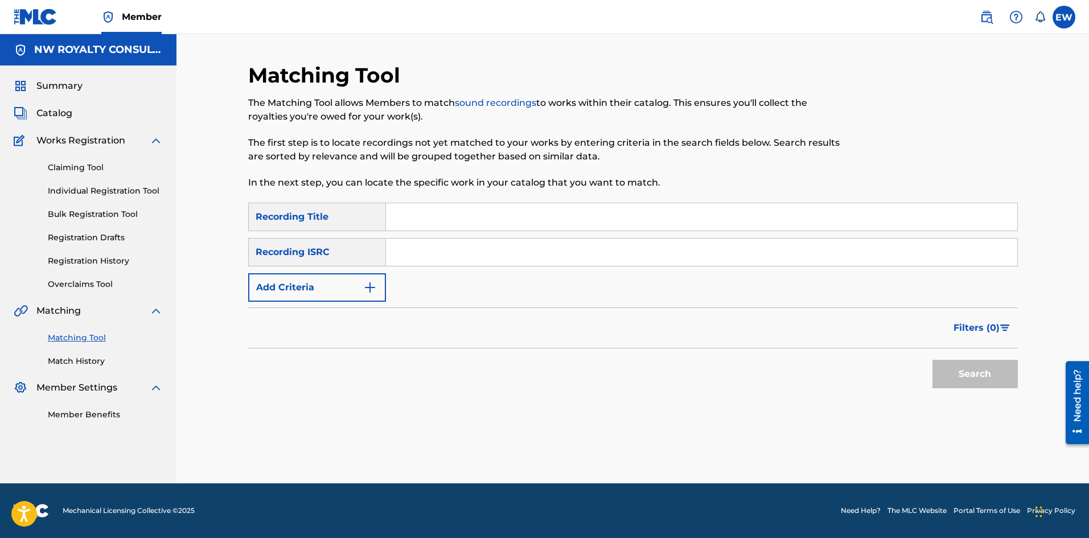
scroll to position [0, 0]
click at [306, 292] on button "Add Criteria" at bounding box center [317, 287] width 138 height 28
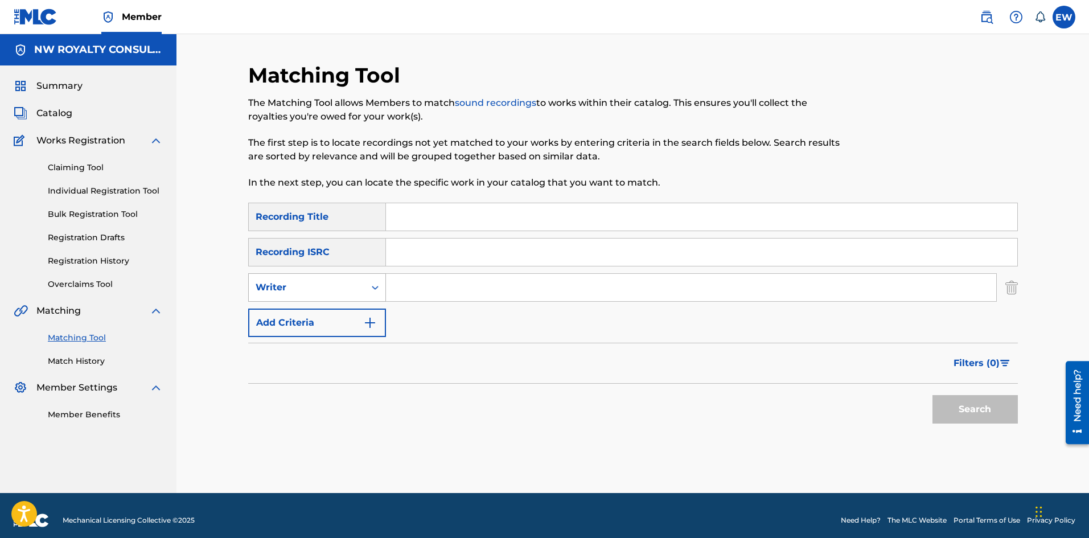
click at [297, 297] on div "Writer" at bounding box center [307, 288] width 116 height 22
click at [302, 308] on div "Recording Artist" at bounding box center [317, 316] width 137 height 28
click at [474, 293] on input "Search Form" at bounding box center [691, 287] width 610 height 27
paste input "TEFLON YOUNG KING JAMAICA"
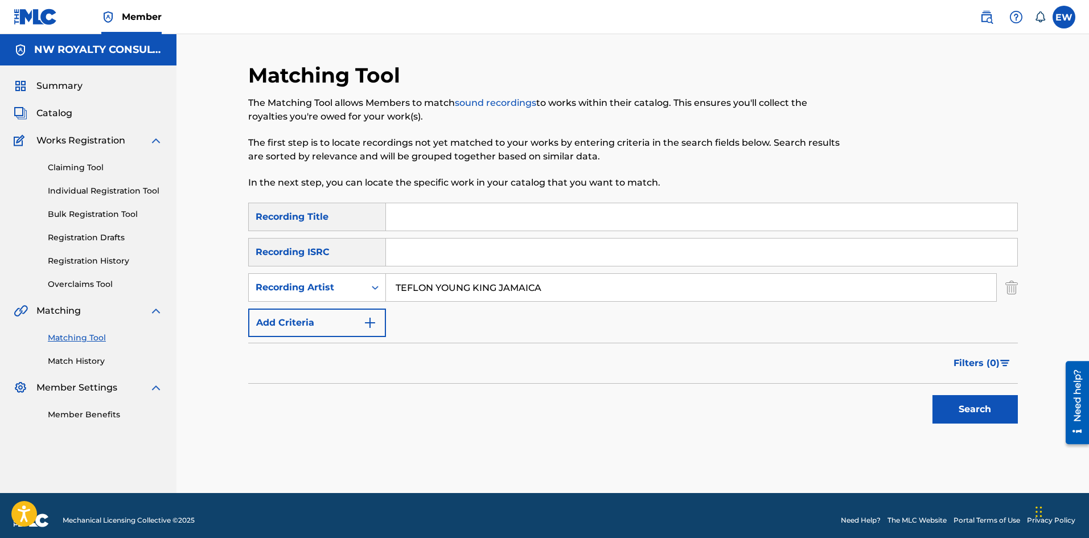
type input "TEFLON YOUNG KING JAMAICA"
click at [535, 215] on input "Search Form" at bounding box center [701, 216] width 631 height 27
paste input "STRENGTH"
type input "STRENGTH"
click at [993, 405] on button "Search" at bounding box center [975, 409] width 85 height 28
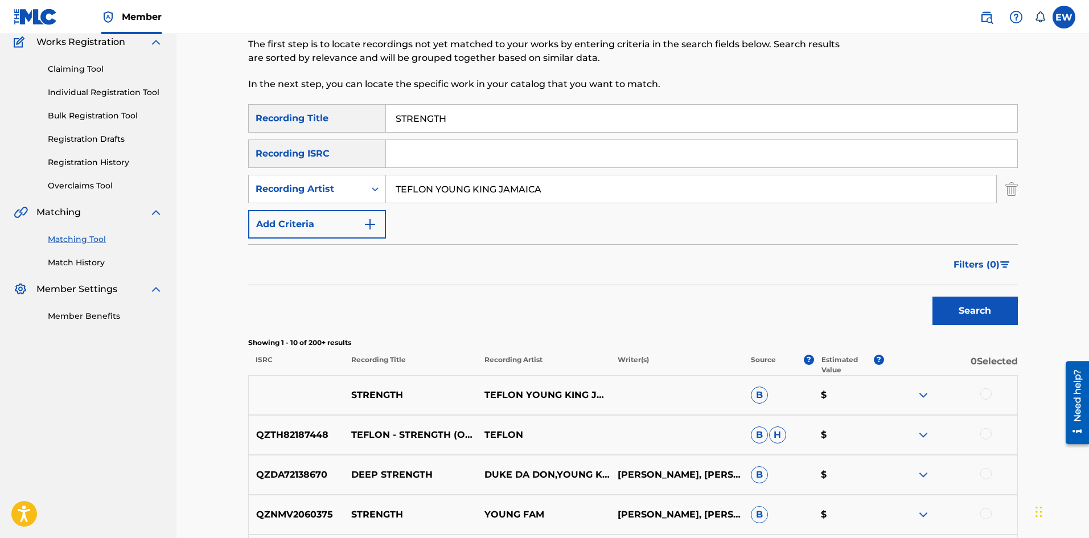
scroll to position [171, 0]
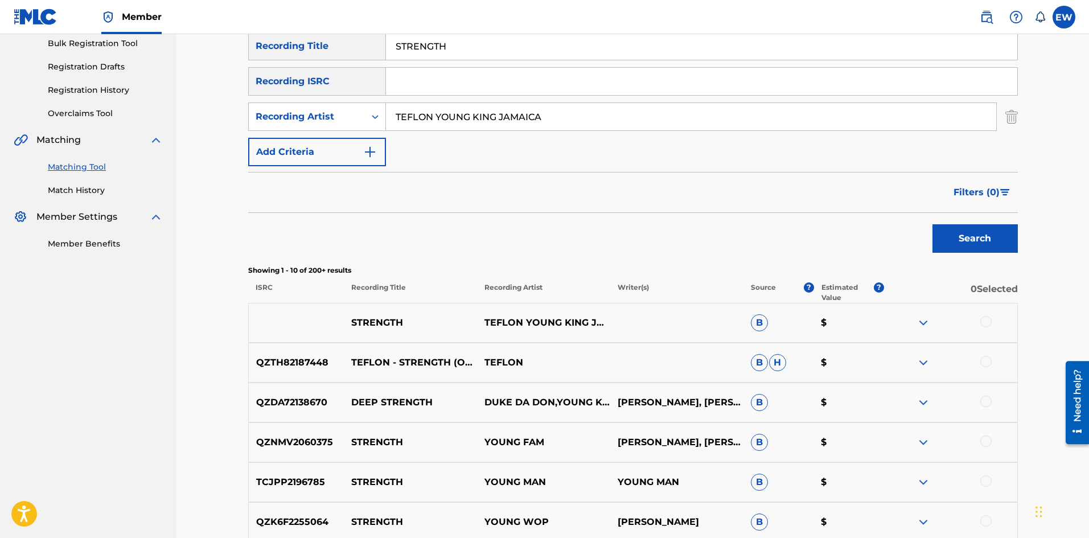
drag, startPoint x: 983, startPoint y: 323, endPoint x: 990, endPoint y: 306, distance: 18.4
click at [987, 317] on div at bounding box center [986, 321] width 11 height 11
click at [985, 359] on div at bounding box center [986, 361] width 11 height 11
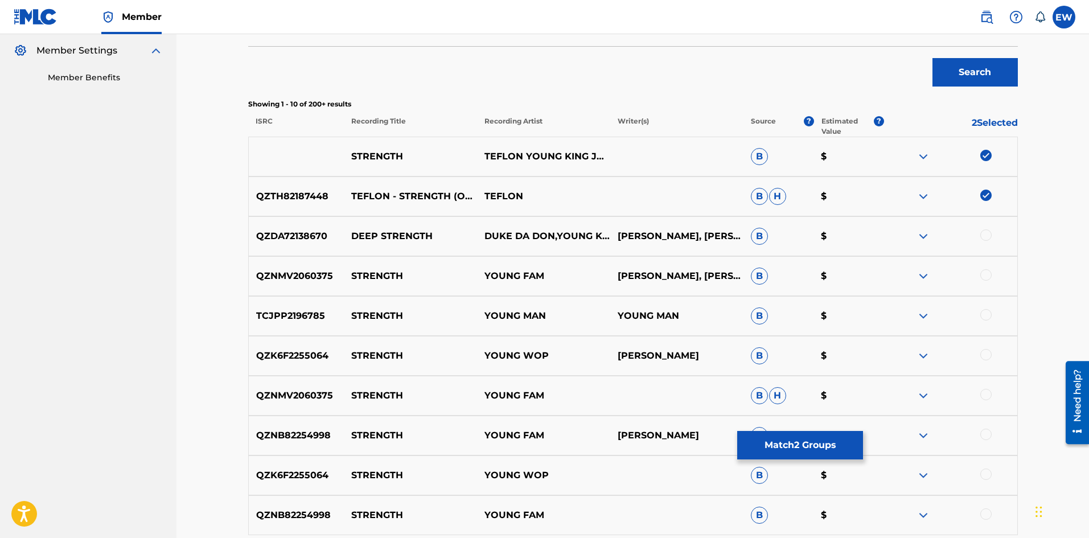
scroll to position [342, 0]
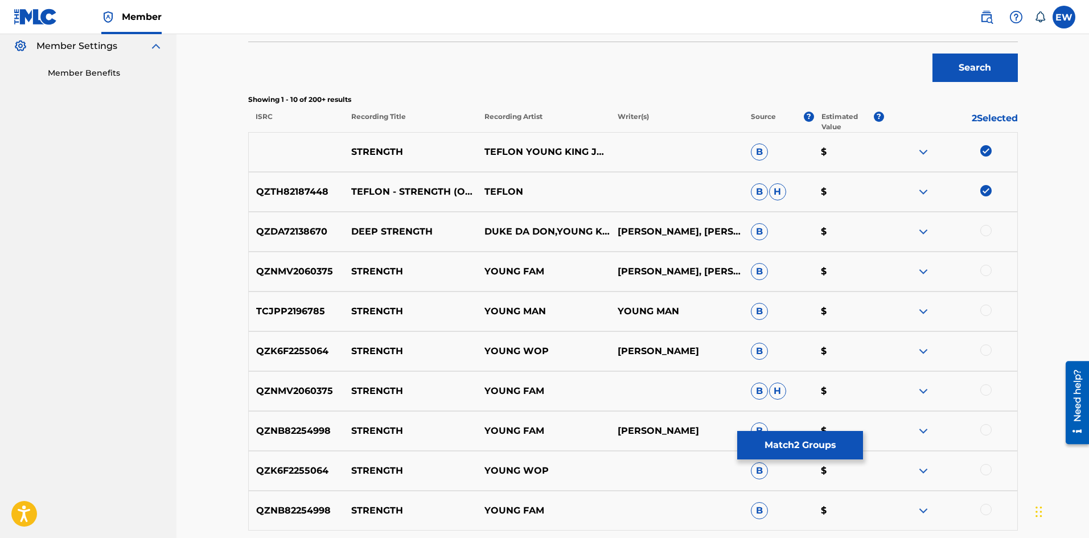
click at [828, 450] on button "Match 2 Groups" at bounding box center [800, 445] width 126 height 28
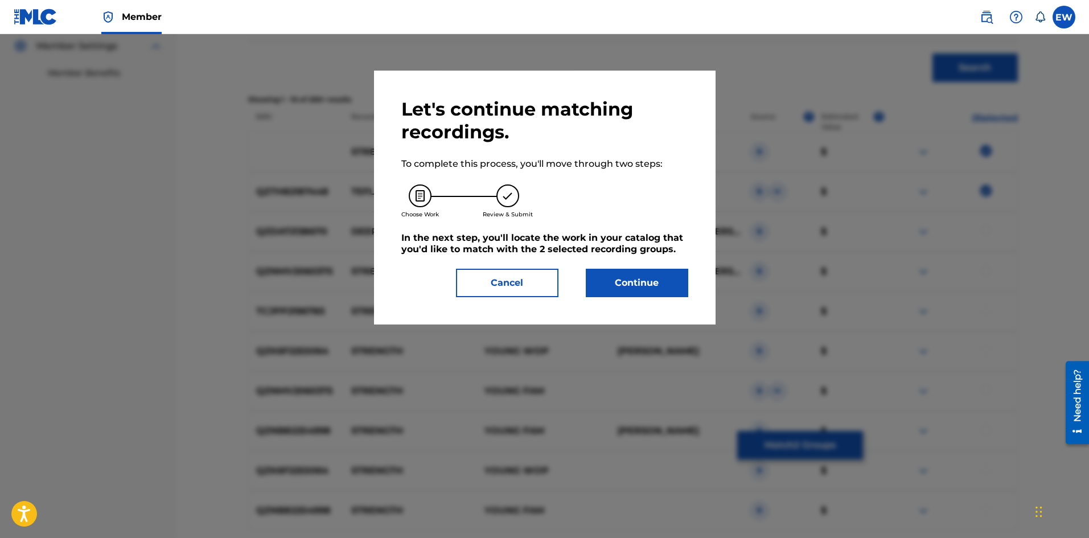
click at [638, 290] on button "Continue" at bounding box center [637, 283] width 102 height 28
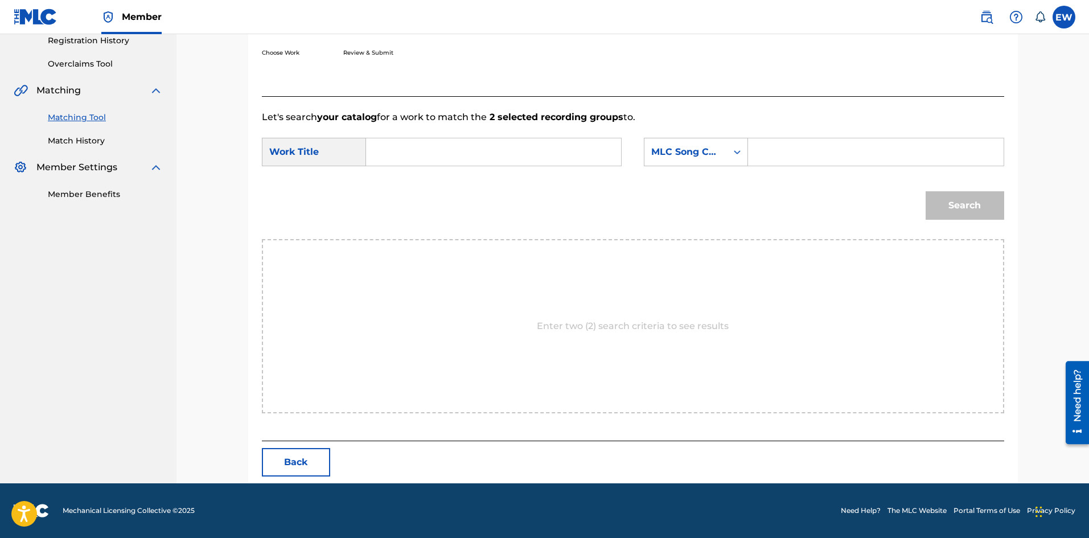
click at [539, 161] on input "Search Form" at bounding box center [494, 151] width 236 height 27
paste input "STRENGTH"
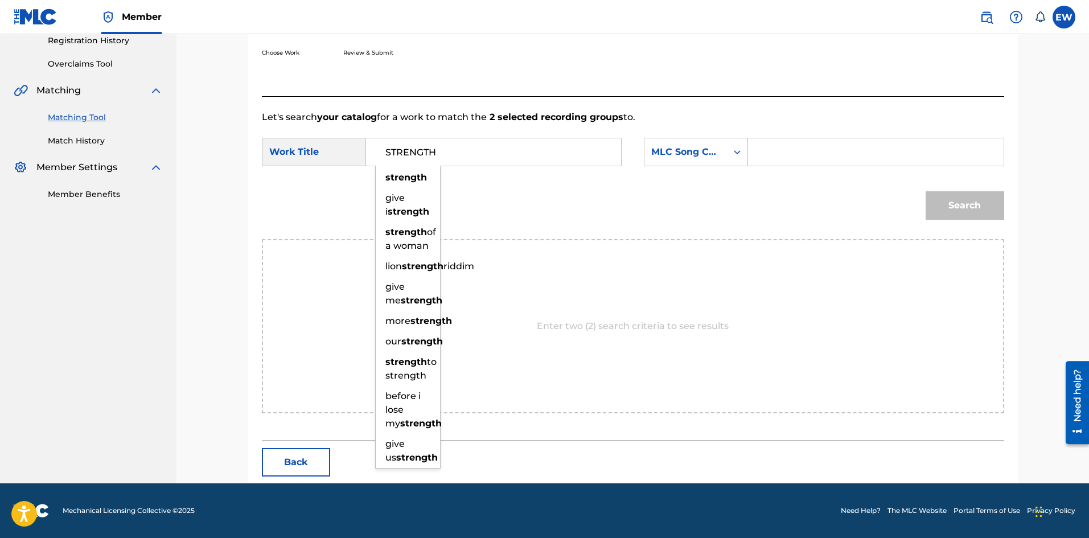
type input "STRENGTH"
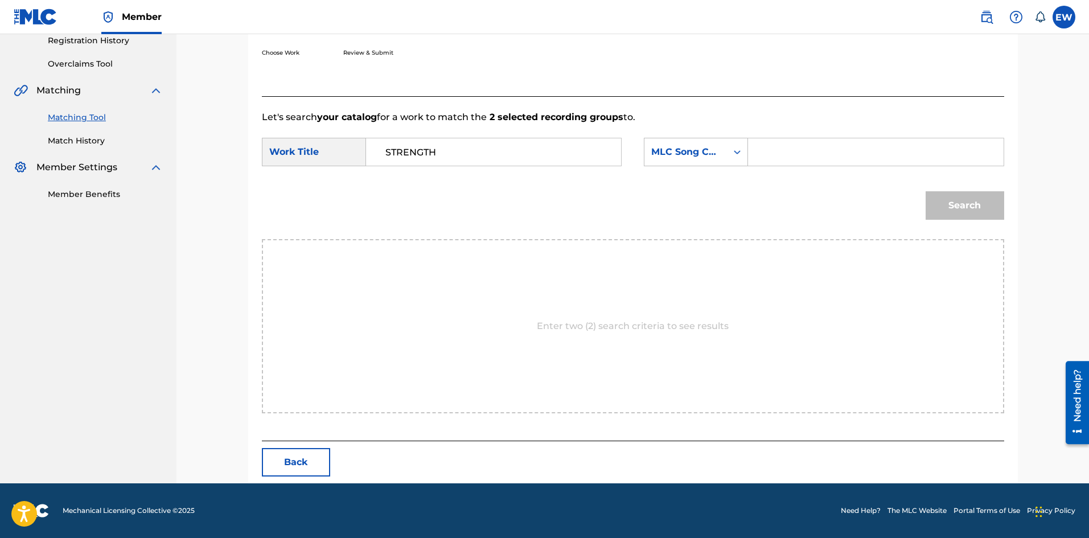
click at [924, 163] on input "Search Form" at bounding box center [876, 151] width 236 height 27
paste input "SA3SE9"
type input "SA3SE9"
click at [954, 206] on button "Search" at bounding box center [965, 205] width 79 height 28
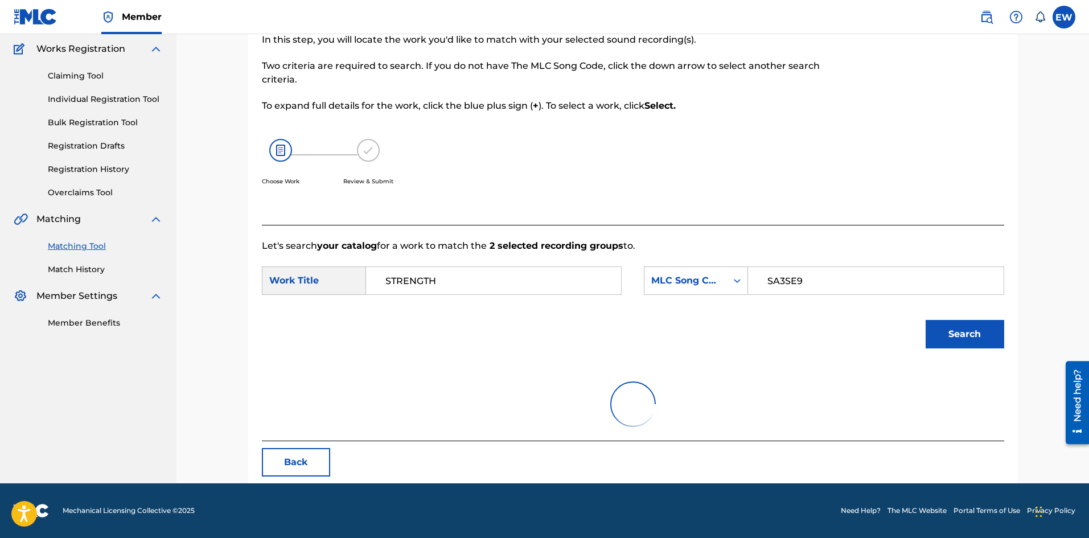
scroll to position [187, 0]
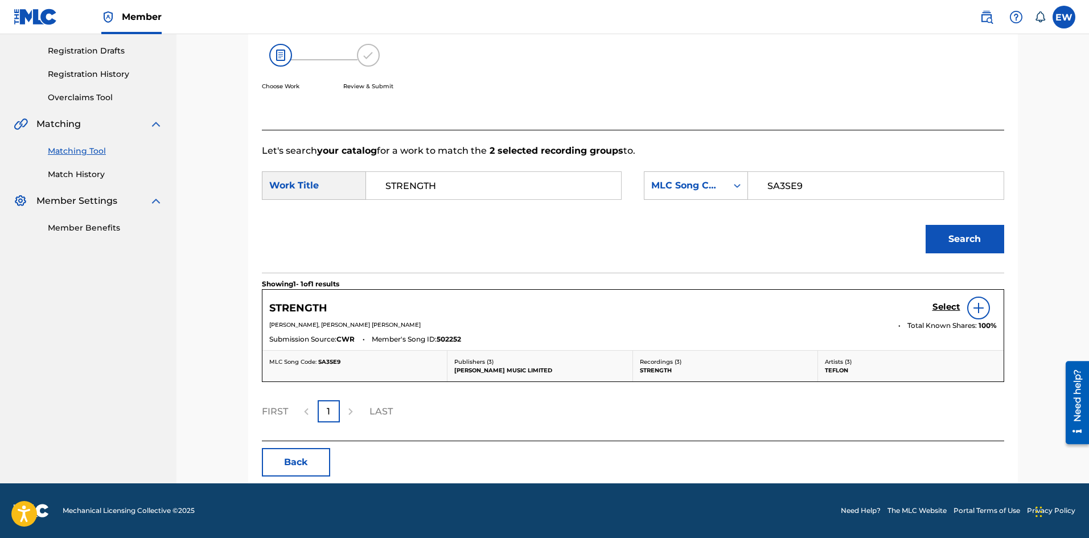
click at [949, 312] on h5 "Select" at bounding box center [947, 307] width 28 height 11
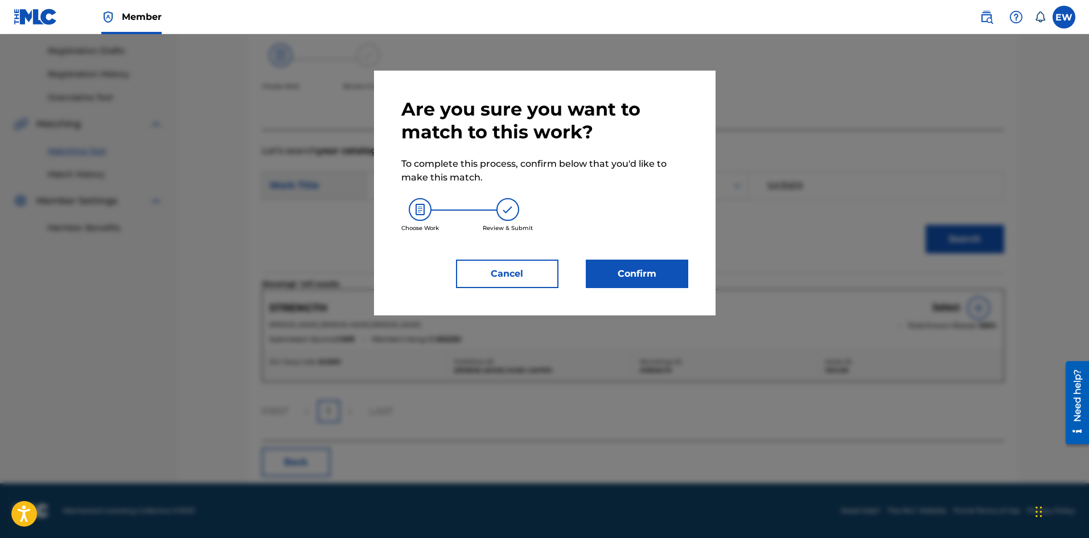
click at [660, 281] on button "Confirm" at bounding box center [637, 274] width 102 height 28
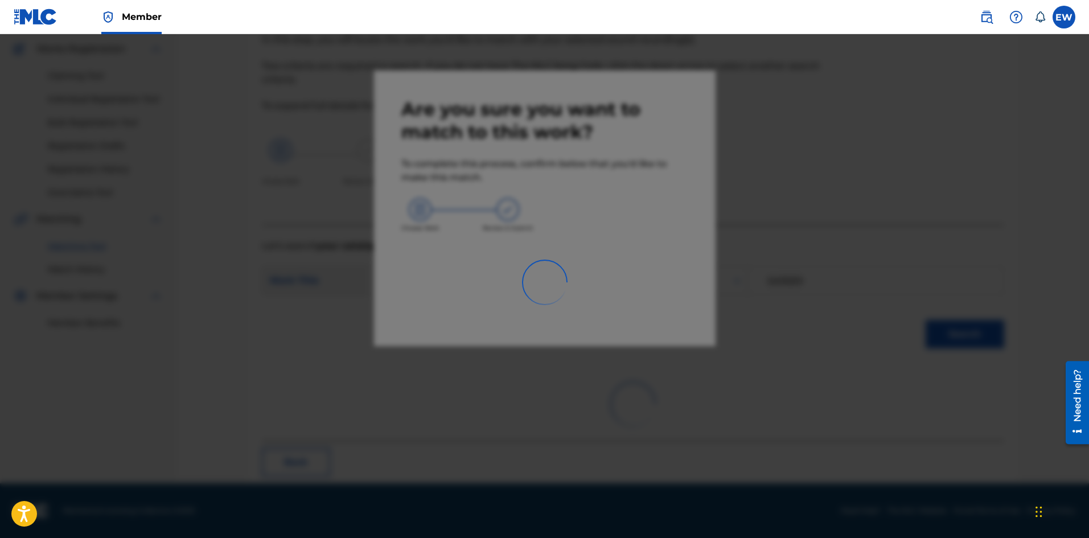
scroll to position [27, 0]
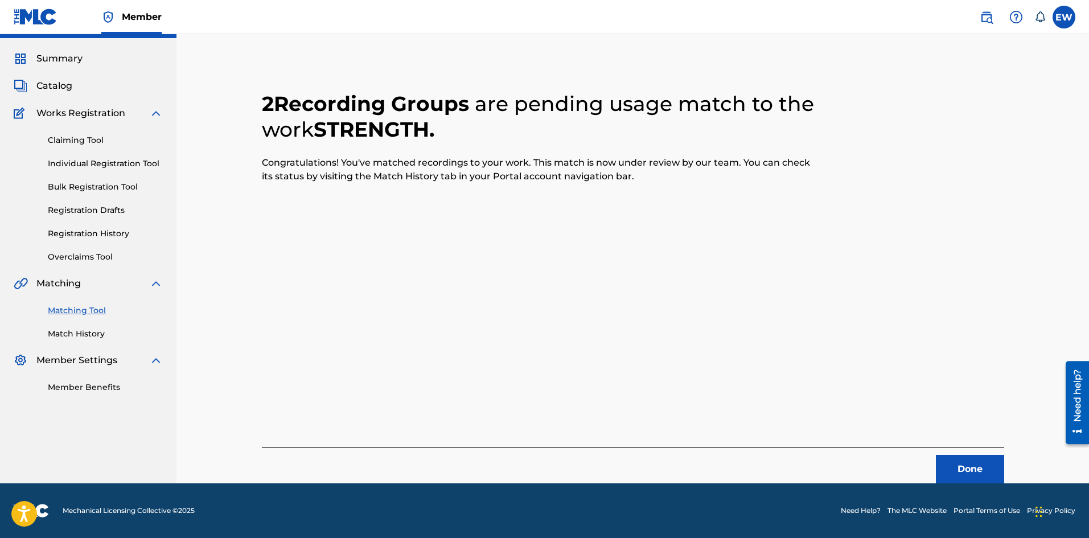
click at [982, 473] on button "Done" at bounding box center [970, 469] width 68 height 28
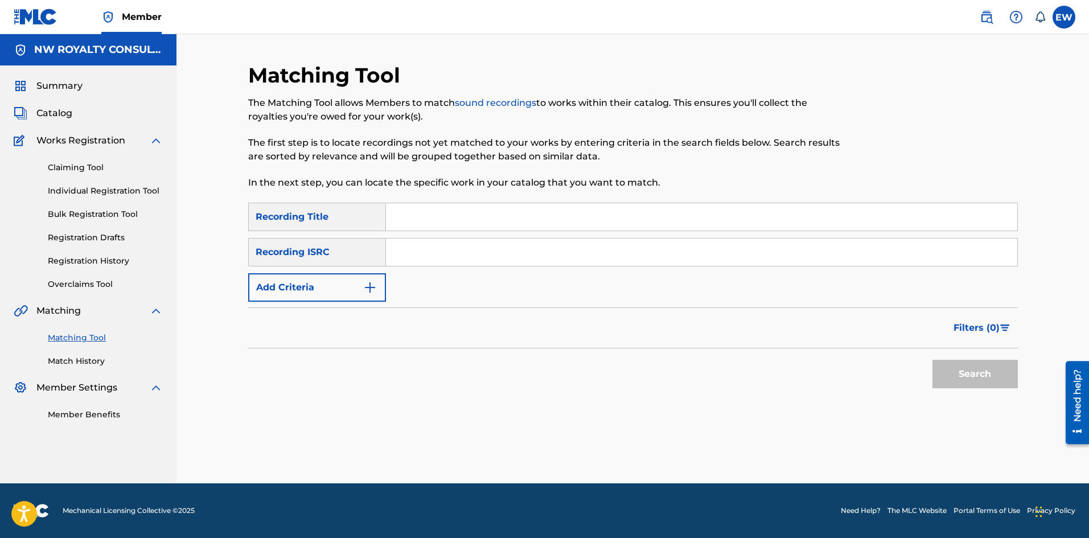
scroll to position [0, 0]
click at [360, 278] on button "Add Criteria" at bounding box center [317, 287] width 138 height 28
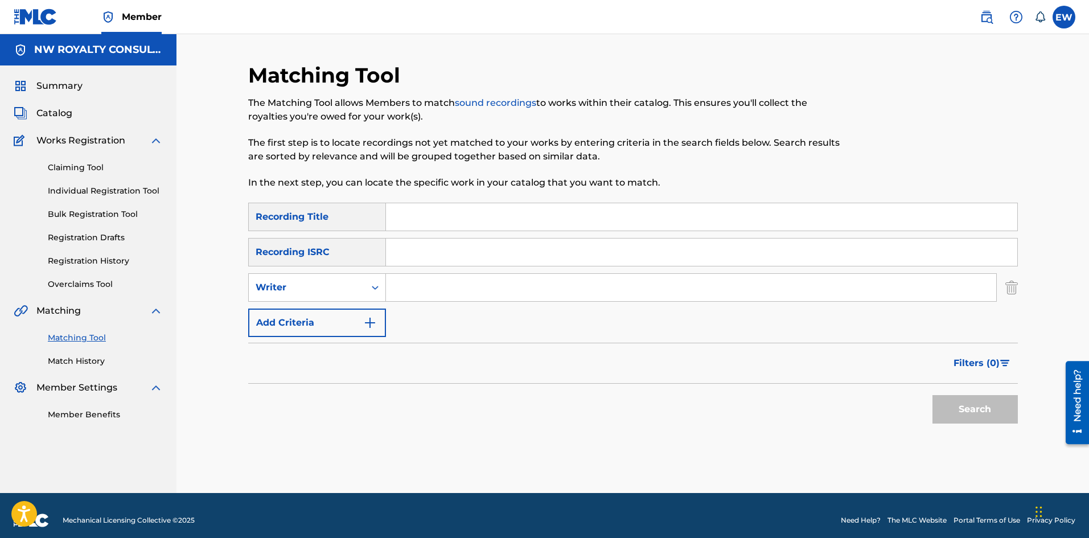
click at [359, 277] on div "Writer" at bounding box center [307, 288] width 116 height 22
drag, startPoint x: 356, startPoint y: 318, endPoint x: 368, endPoint y: 307, distance: 15.3
click at [359, 315] on div "Recording Artist" at bounding box center [317, 316] width 137 height 28
click at [471, 284] on input "Search Form" at bounding box center [691, 287] width 610 height 27
paste input "KIPRICH"
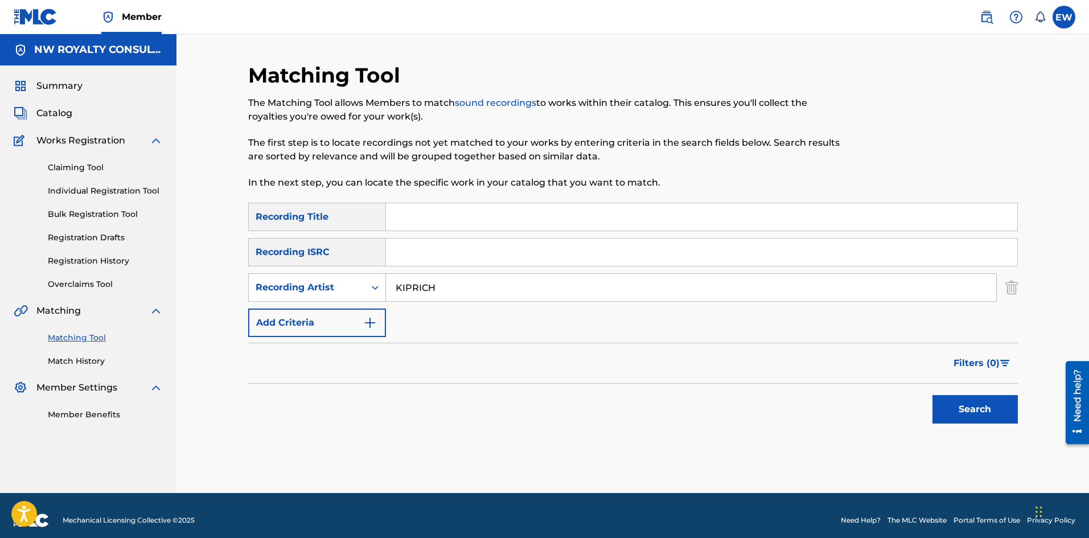
type input "KIPRICH"
click at [440, 224] on input "Search Form" at bounding box center [701, 216] width 631 height 27
paste input "STRENGTH FI ALL WOMEN"
type input "STRENGTH FI ALL WOMEN"
click at [969, 415] on button "Search" at bounding box center [975, 409] width 85 height 28
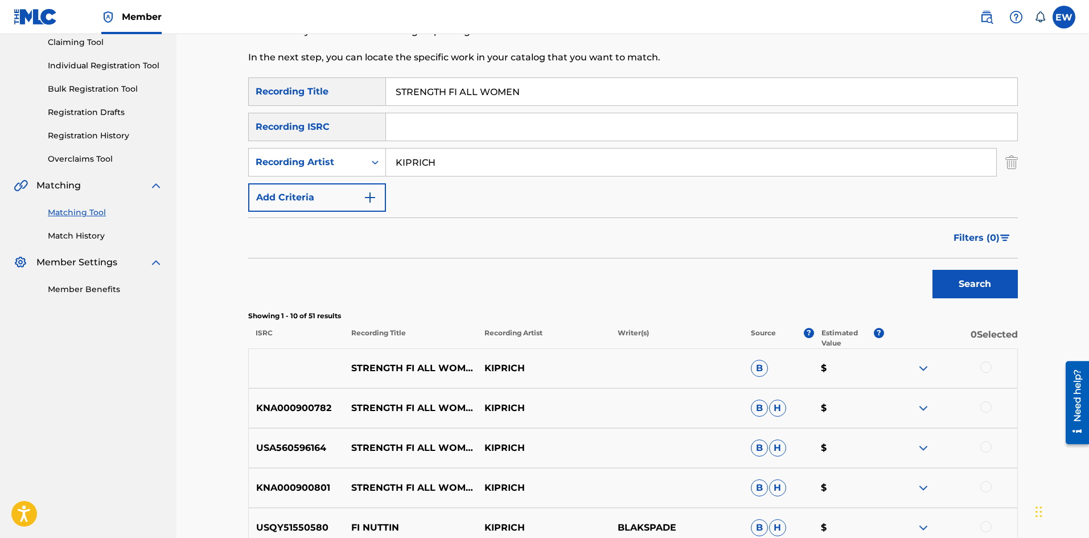
scroll to position [171, 0]
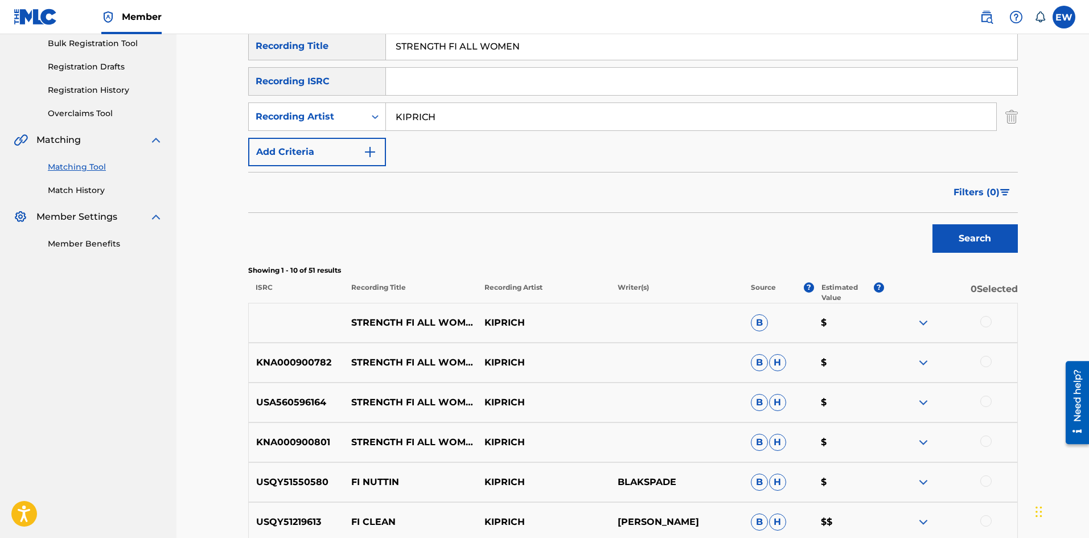
click at [985, 322] on div at bounding box center [986, 321] width 11 height 11
click at [986, 360] on div at bounding box center [986, 361] width 11 height 11
click at [990, 402] on div at bounding box center [986, 401] width 11 height 11
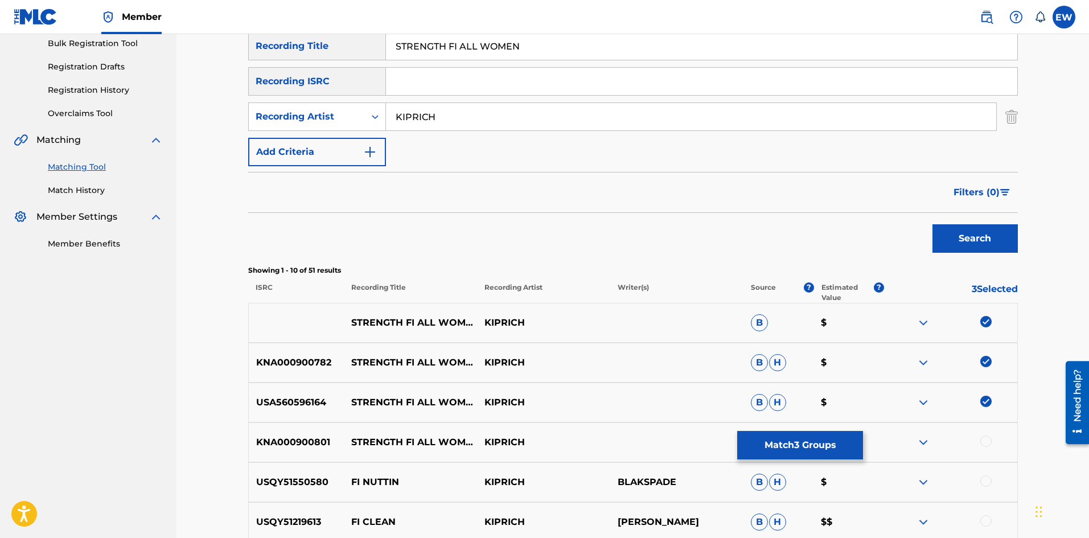
click at [984, 441] on div at bounding box center [986, 441] width 11 height 11
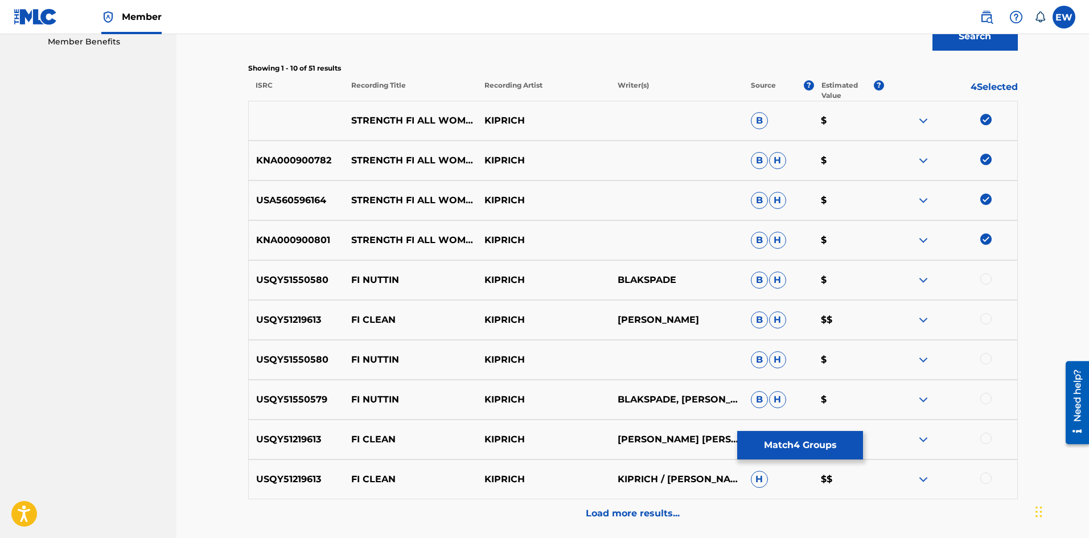
scroll to position [399, 0]
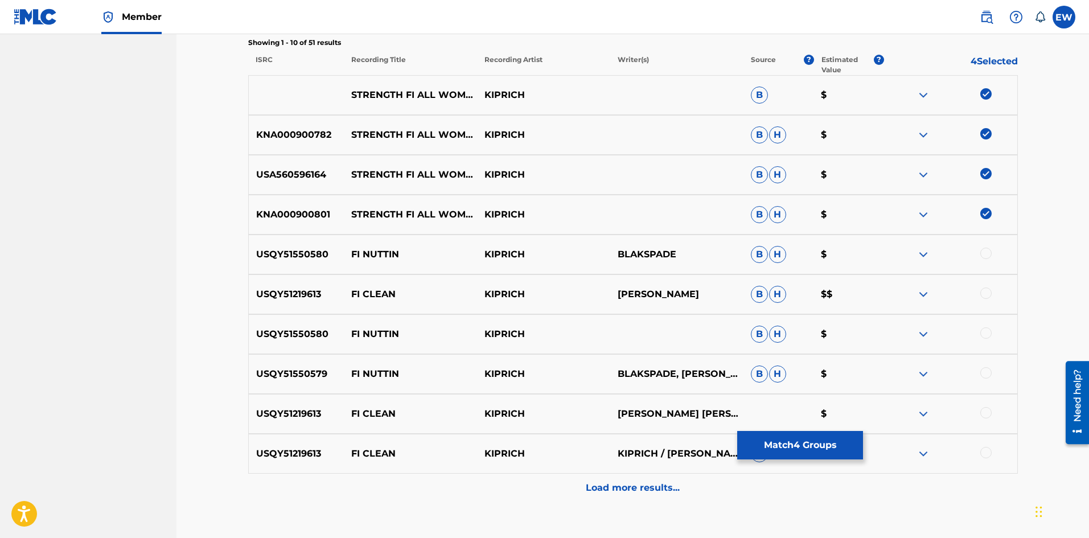
click at [781, 446] on button "Match 4 Groups" at bounding box center [800, 445] width 126 height 28
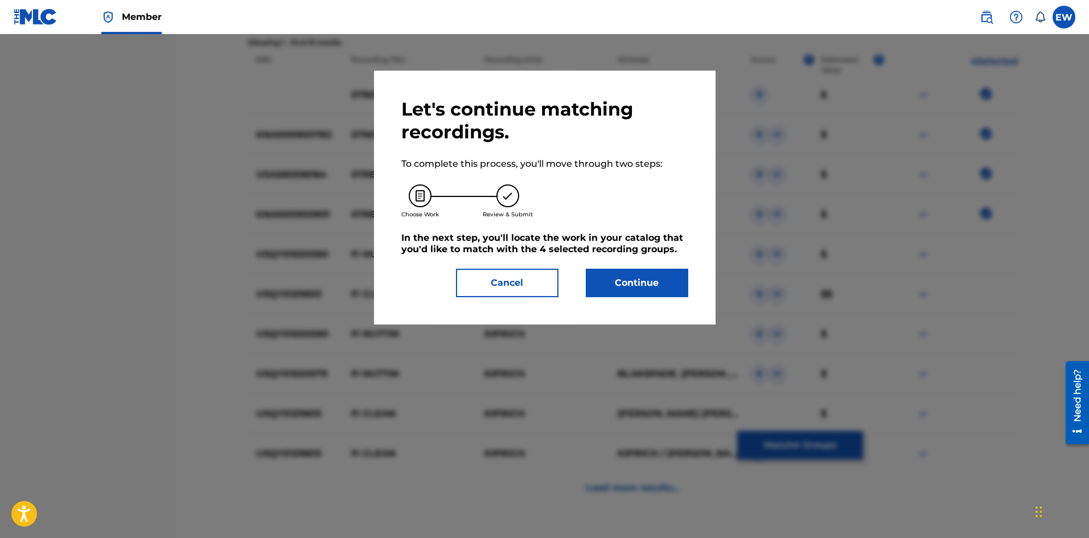
click at [648, 264] on div "Let's continue matching recordings. To complete this process, you'll move throu…" at bounding box center [544, 197] width 287 height 199
click at [649, 278] on button "Continue" at bounding box center [637, 283] width 102 height 28
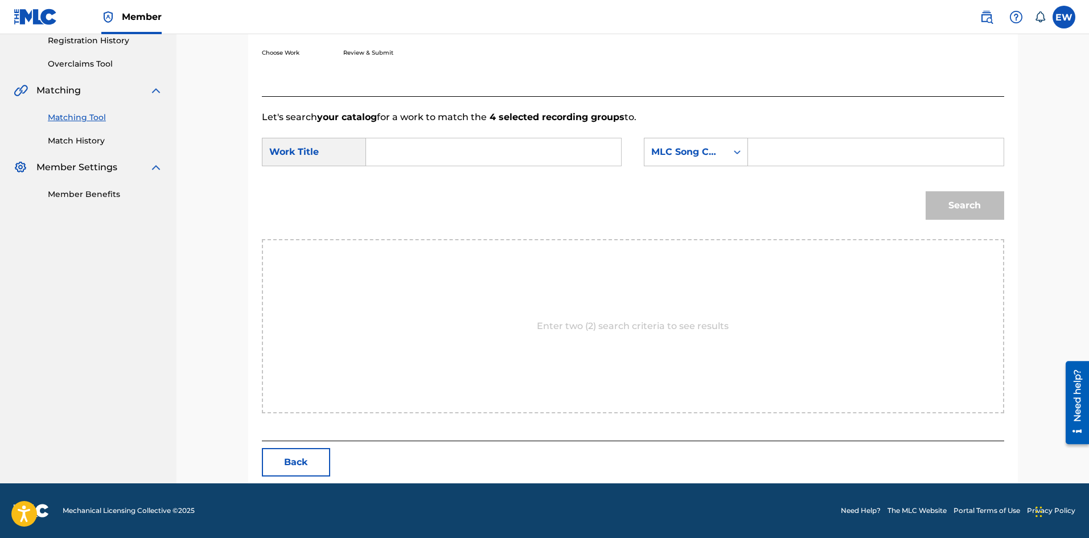
scroll to position [220, 0]
click at [537, 153] on input "Search Form" at bounding box center [494, 151] width 236 height 27
paste input "STRENGTH FI ALL WOMEN"
type input "STRENGTH FI ALL WOMEN"
click at [811, 148] on input "Search Form" at bounding box center [876, 151] width 236 height 27
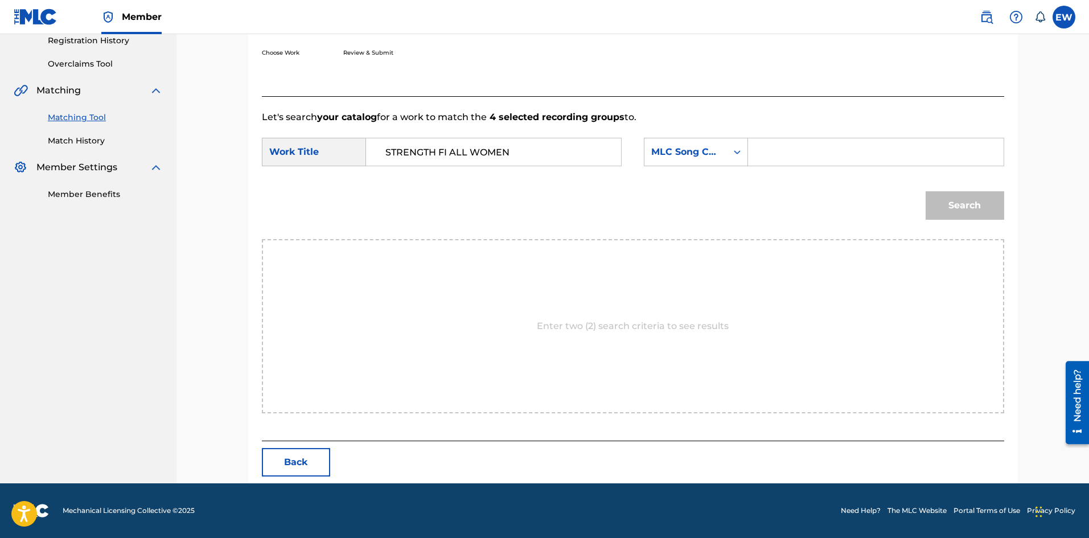
paste input "SC7XAE"
type input "SC7XAE"
click at [943, 208] on button "Search" at bounding box center [965, 205] width 79 height 28
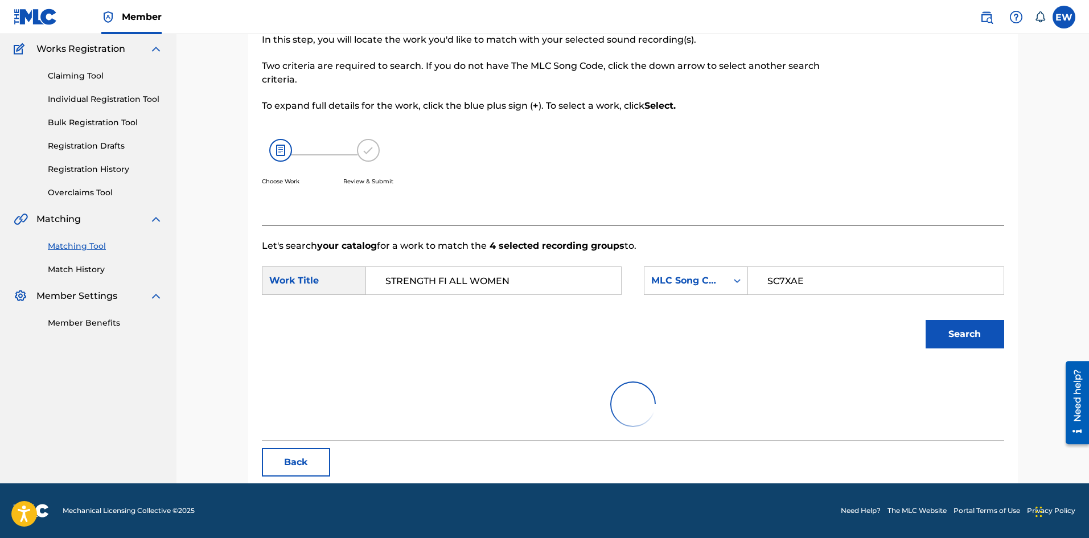
scroll to position [187, 0]
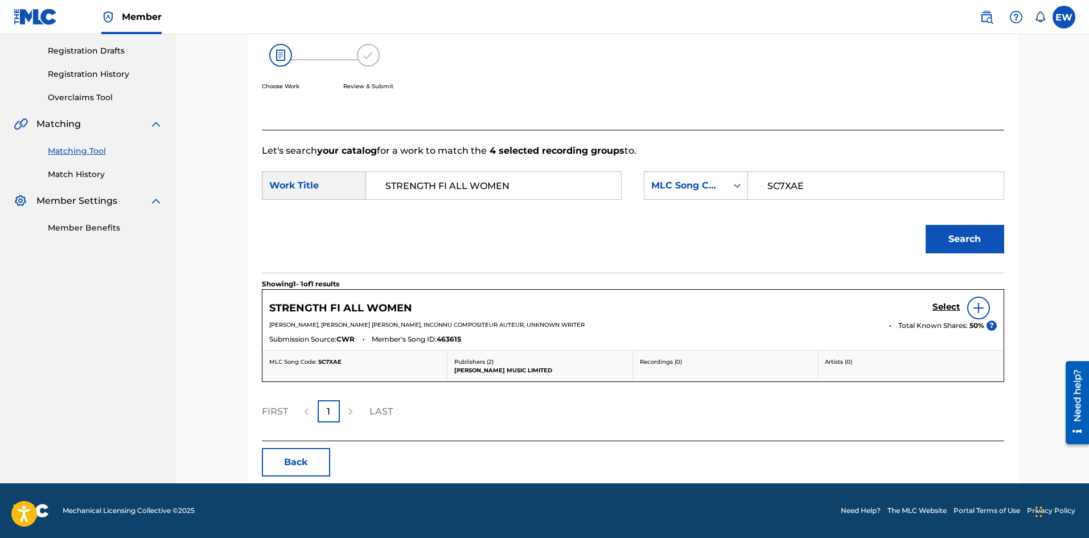
click at [941, 308] on h5 "Select" at bounding box center [947, 307] width 28 height 11
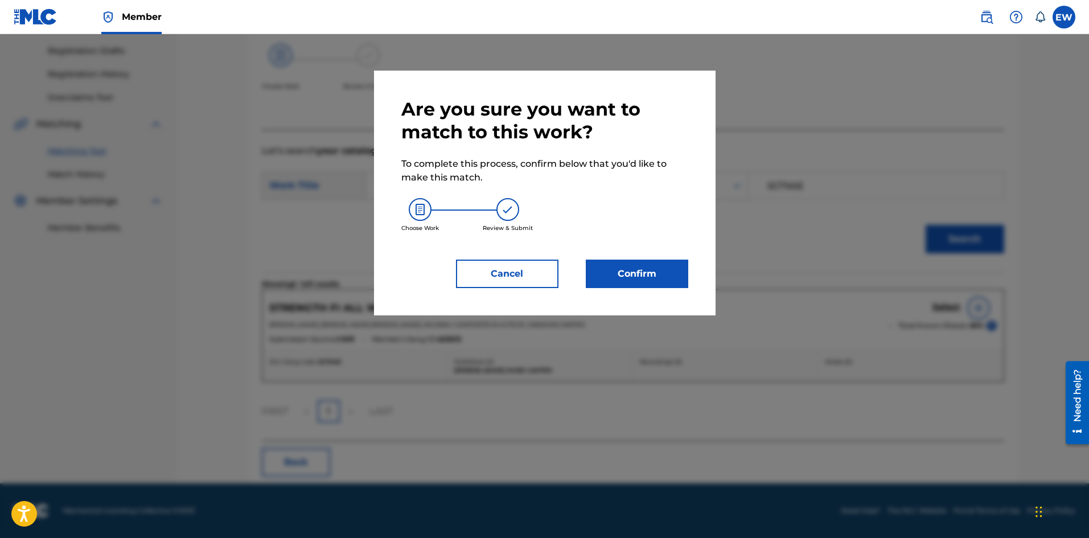
click at [669, 272] on button "Confirm" at bounding box center [637, 274] width 102 height 28
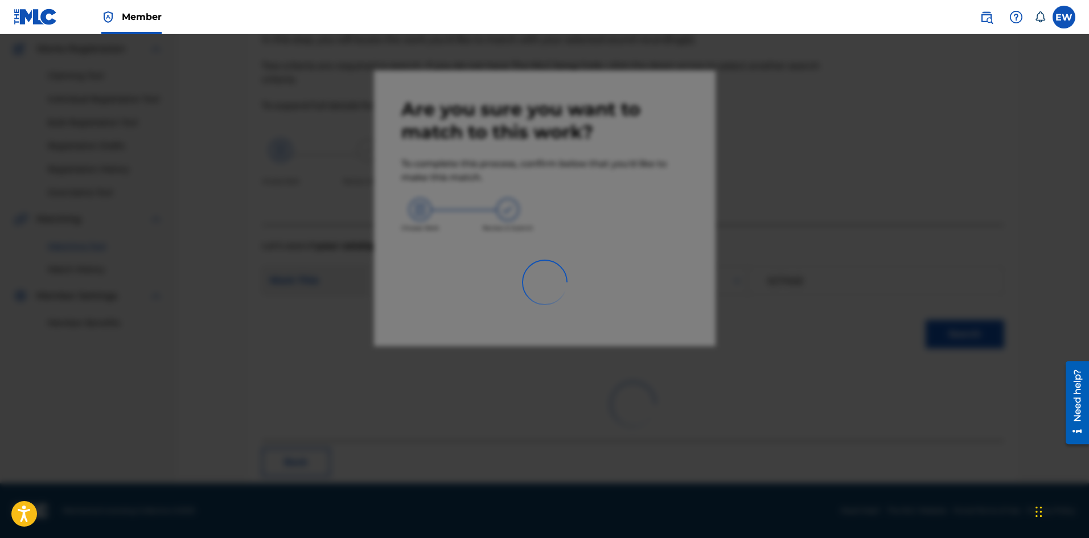
scroll to position [27, 0]
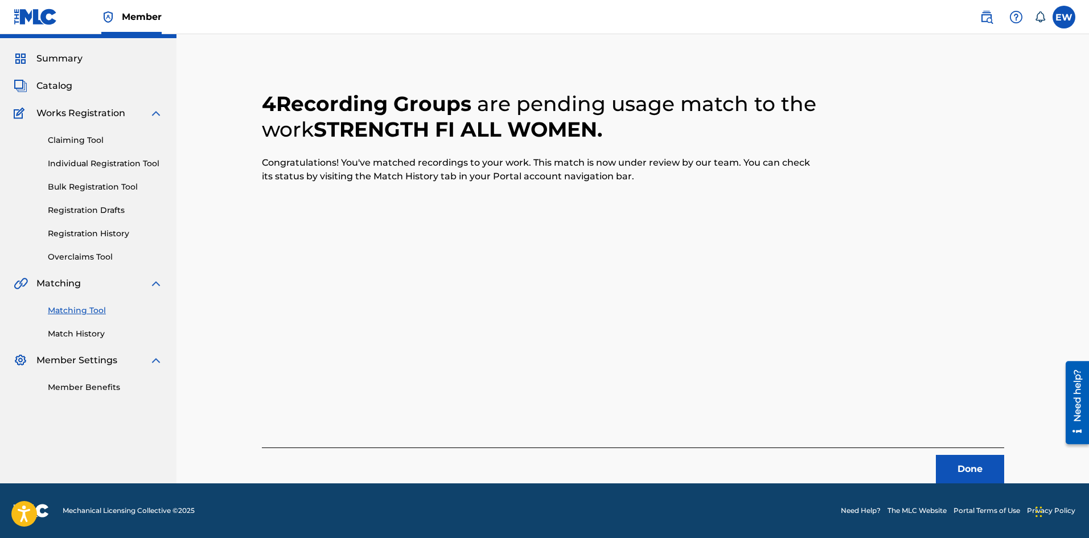
click at [958, 466] on button "Done" at bounding box center [970, 469] width 68 height 28
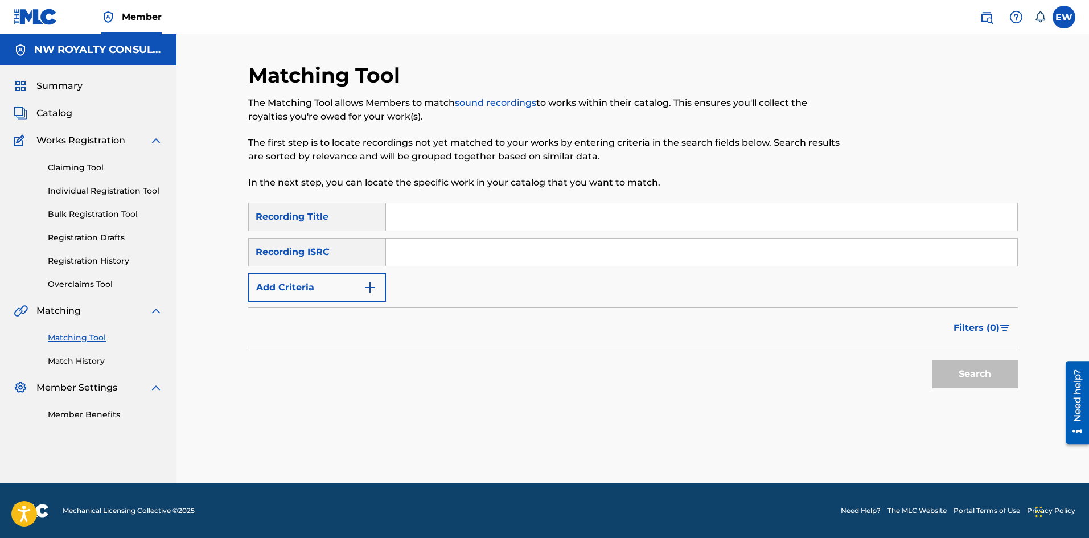
click at [321, 282] on button "Add Criteria" at bounding box center [317, 287] width 138 height 28
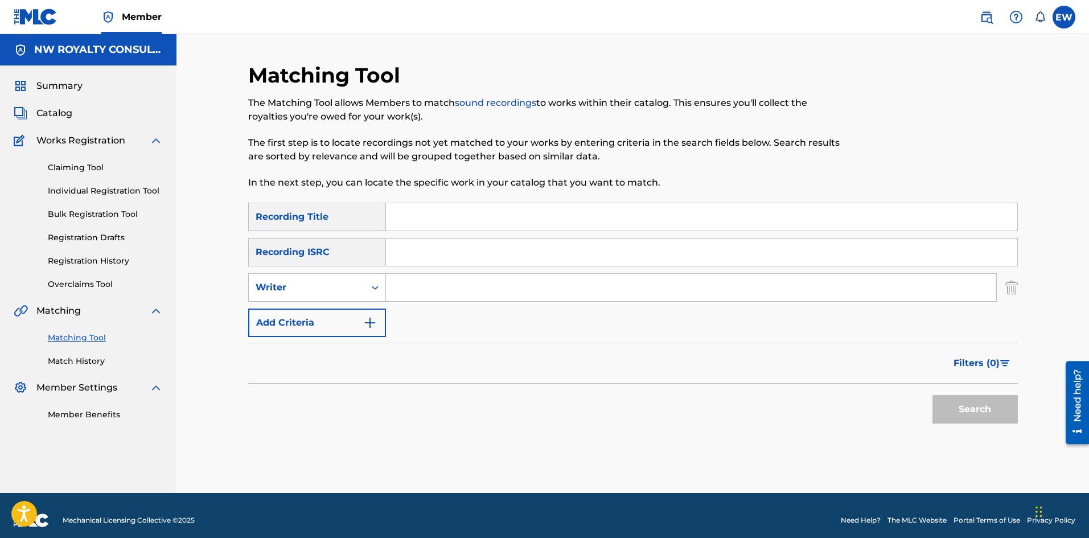
click at [321, 282] on div "Writer" at bounding box center [307, 288] width 102 height 14
click at [350, 315] on div "Recording Artist" at bounding box center [317, 316] width 137 height 28
click at [487, 287] on input "Search Form" at bounding box center [691, 287] width 610 height 27
paste input "MALIJAH"
type input "MALIJAH"
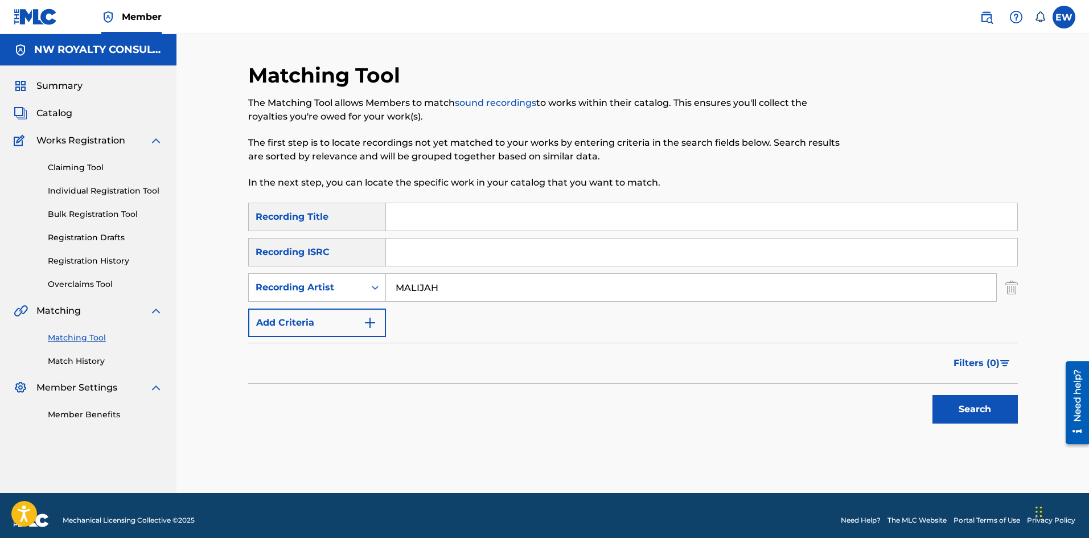
drag, startPoint x: 581, startPoint y: 227, endPoint x: 583, endPoint y: 233, distance: 6.7
click at [583, 233] on div "SearchWithCriteria39e9767d-7b73-4faf-ade0-f72b11f3ae15 Recording Title SearchWi…" at bounding box center [633, 270] width 770 height 134
paste input "STRESSING"
type input "STRESSING"
click at [954, 406] on button "Search" at bounding box center [975, 409] width 85 height 28
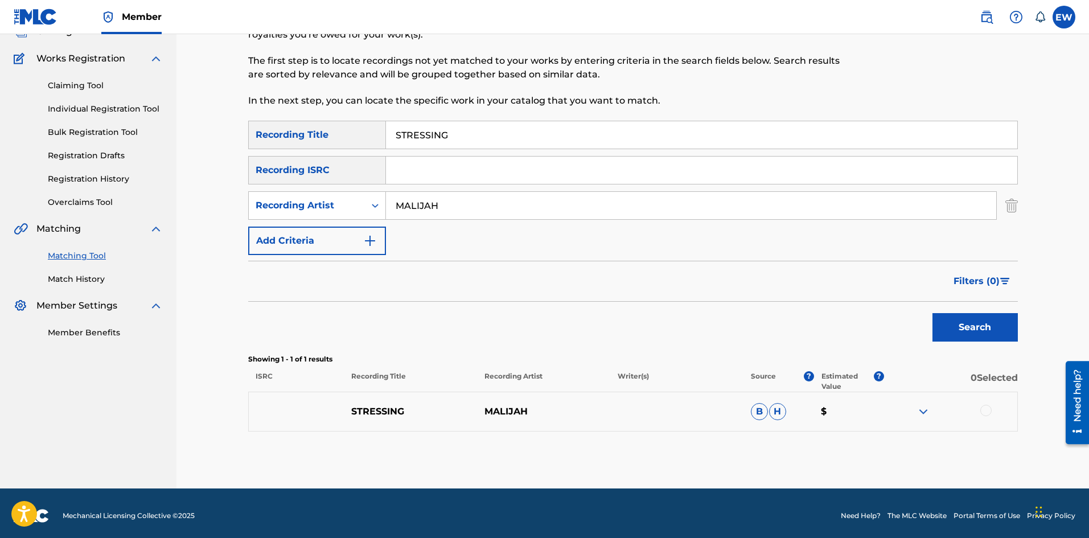
scroll to position [87, 0]
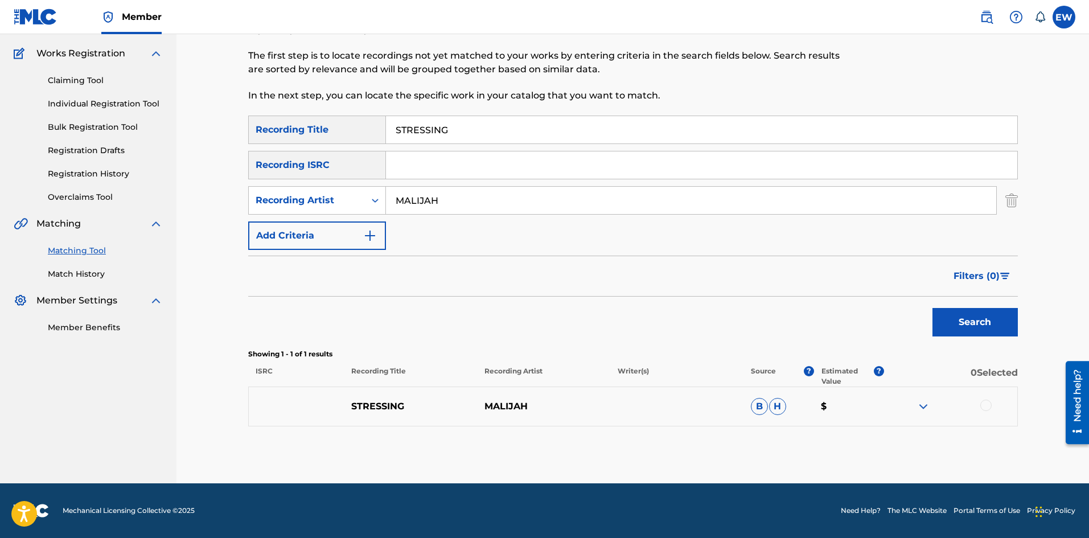
click at [983, 403] on div at bounding box center [986, 405] width 11 height 11
click at [799, 440] on button "Match 1 Group" at bounding box center [800, 445] width 126 height 28
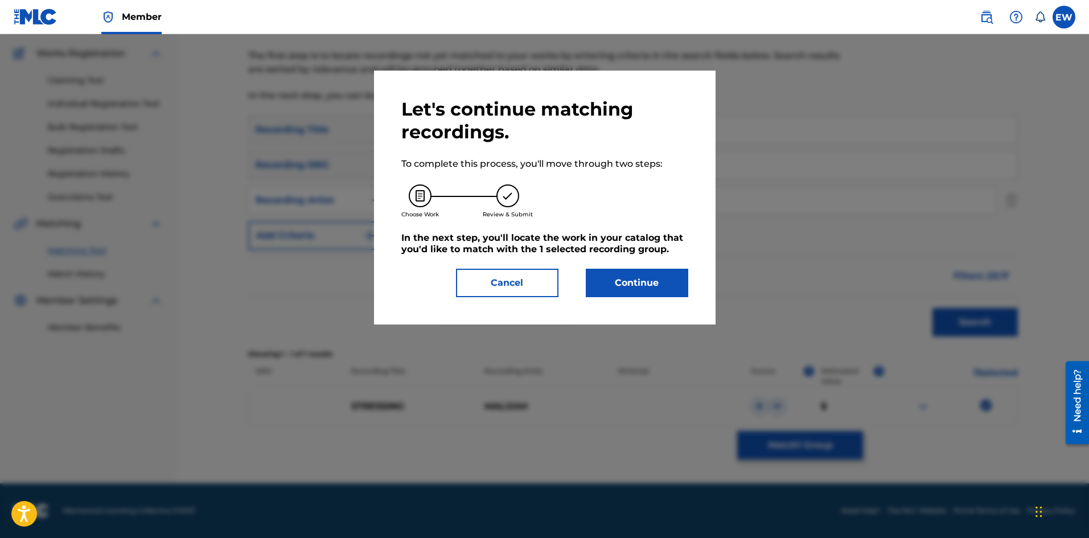
click at [665, 277] on button "Continue" at bounding box center [637, 283] width 102 height 28
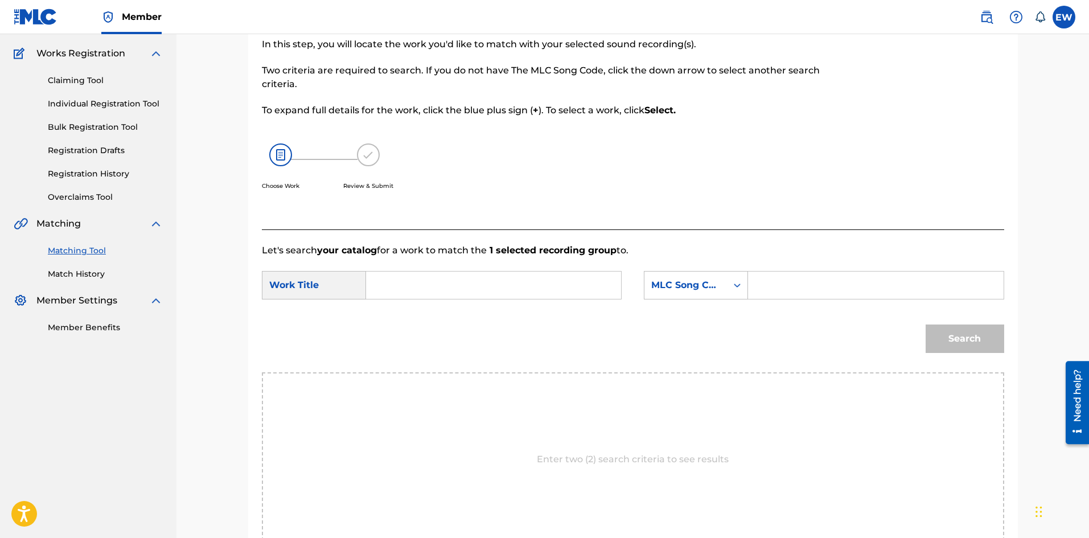
click at [541, 281] on input "Search Form" at bounding box center [494, 285] width 236 height 27
click at [534, 284] on input "Search Form" at bounding box center [494, 285] width 236 height 27
paste input "STRESSING"
type input "STRESSING"
click at [872, 281] on input "Search Form" at bounding box center [876, 285] width 236 height 27
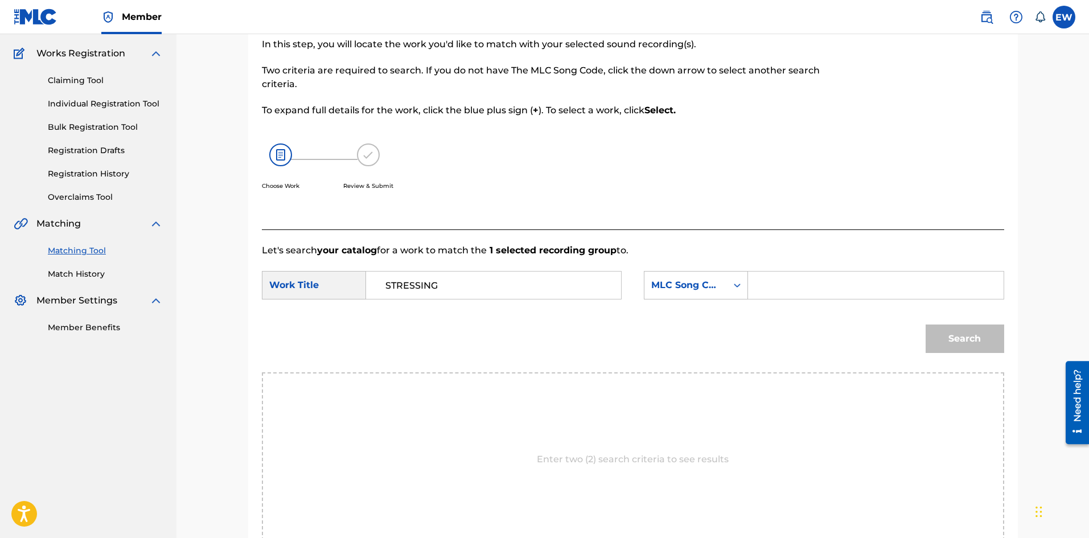
paste input "SE0QHE"
type input "SE0QHE"
click at [978, 338] on button "Search" at bounding box center [965, 339] width 79 height 28
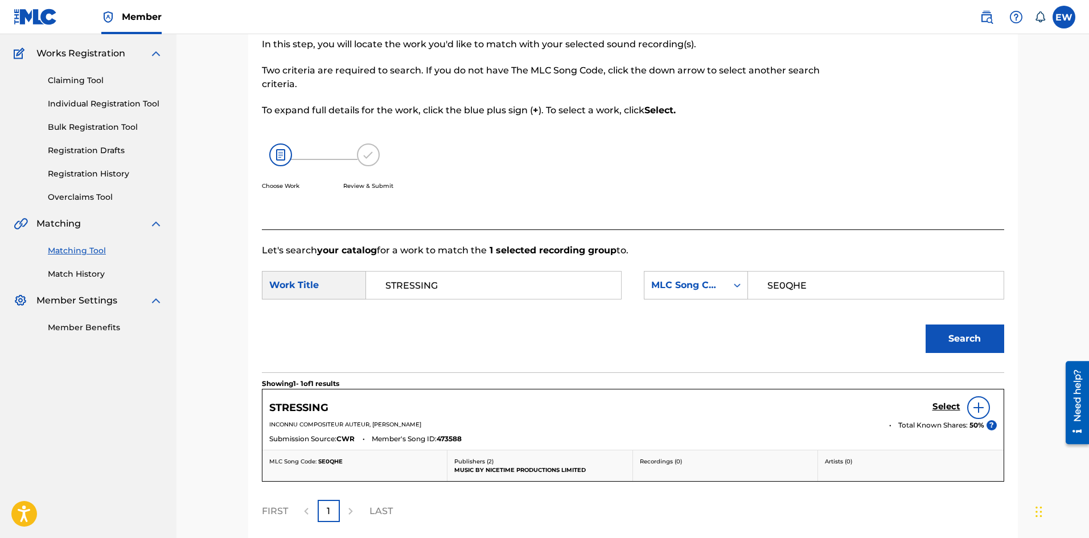
click at [954, 408] on h5 "Select" at bounding box center [947, 406] width 28 height 11
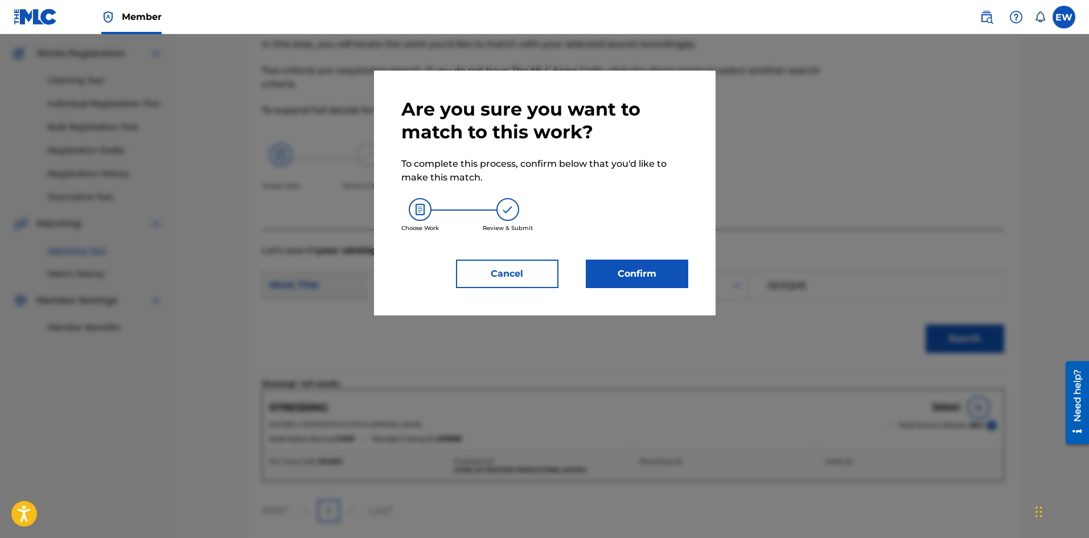
click at [648, 276] on button "Confirm" at bounding box center [637, 274] width 102 height 28
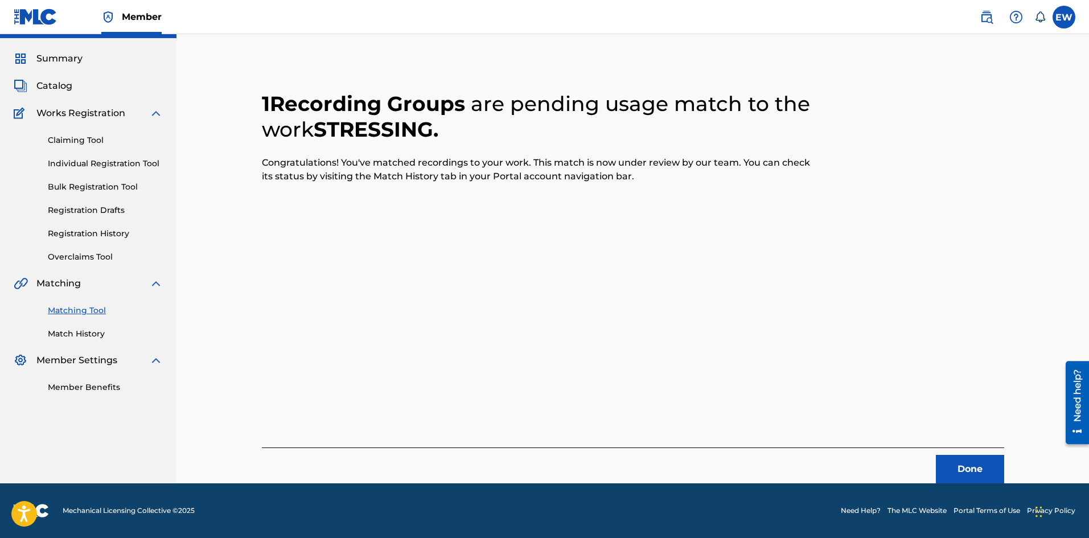
scroll to position [27, 0]
click at [987, 465] on button "Done" at bounding box center [970, 469] width 68 height 28
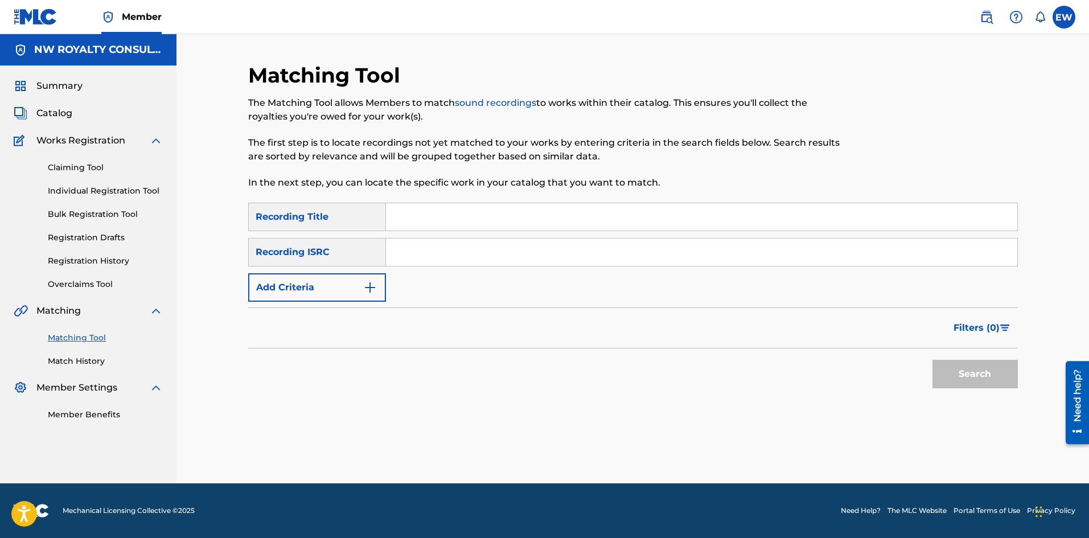
click at [357, 284] on button "Add Criteria" at bounding box center [317, 287] width 138 height 28
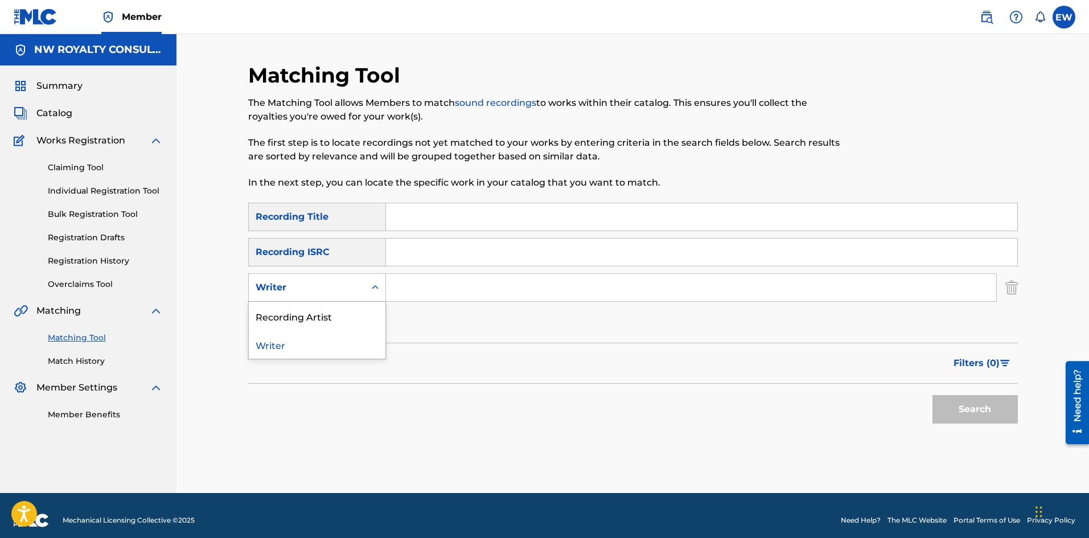
click at [359, 284] on div "Writer" at bounding box center [307, 288] width 116 height 22
click at [355, 318] on div "Recording Artist" at bounding box center [317, 316] width 137 height 28
click at [500, 288] on input "Search Form" at bounding box center [691, 287] width 610 height 27
paste input "SQUASH"
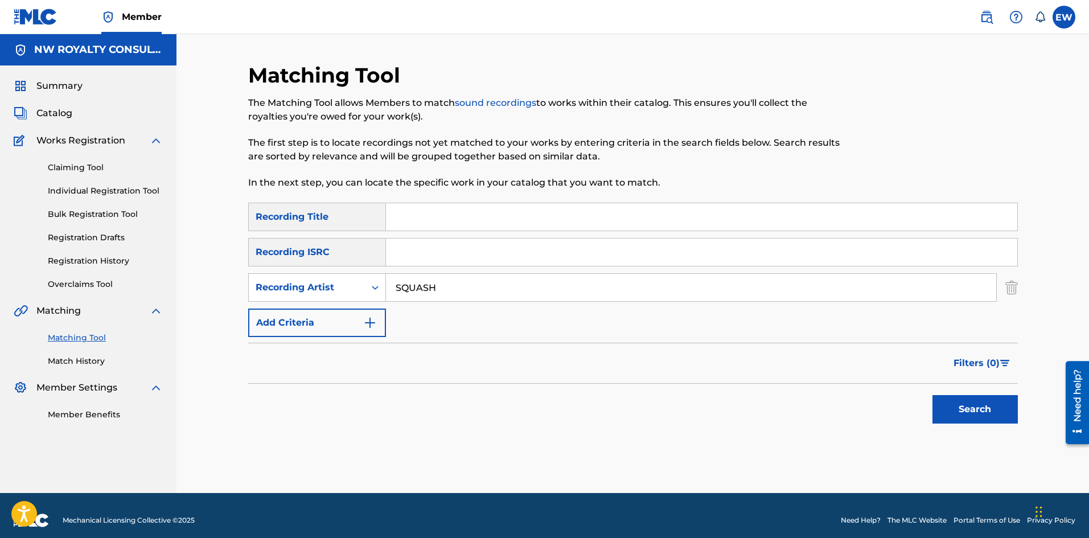
type input "SQUASH"
click at [620, 223] on input "Search Form" at bounding box center [701, 216] width 631 height 27
paste input "STRONG NOW"
type input "STRONG NOW"
click at [999, 415] on button "Search" at bounding box center [975, 409] width 85 height 28
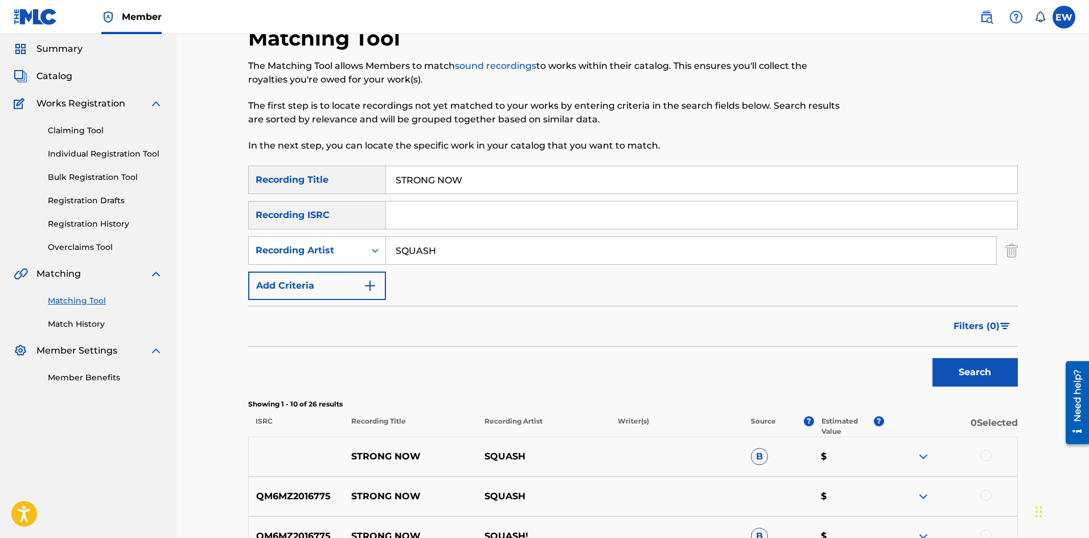
scroll to position [114, 0]
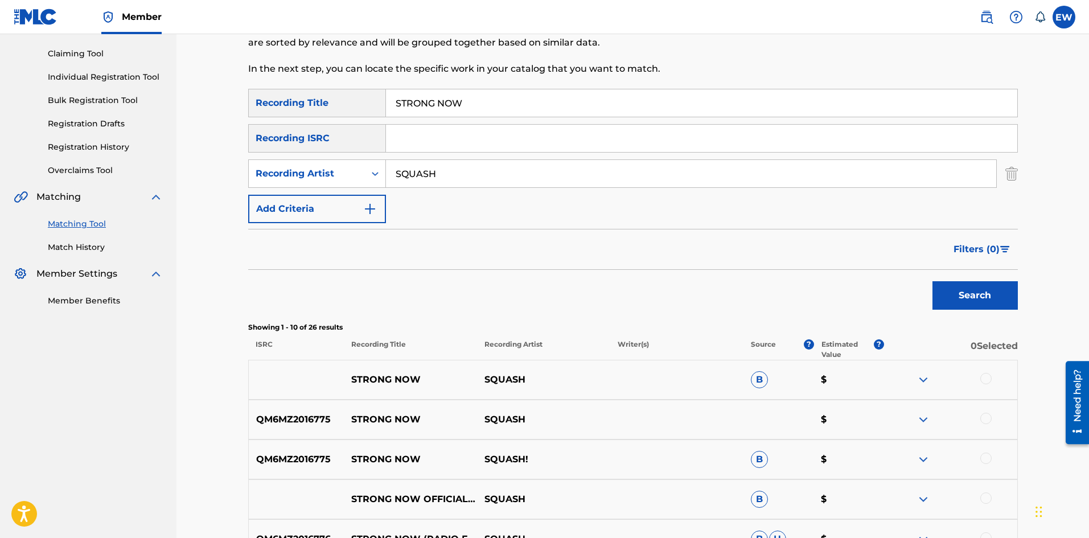
click at [990, 379] on div at bounding box center [986, 378] width 11 height 11
click at [983, 416] on div at bounding box center [986, 418] width 11 height 11
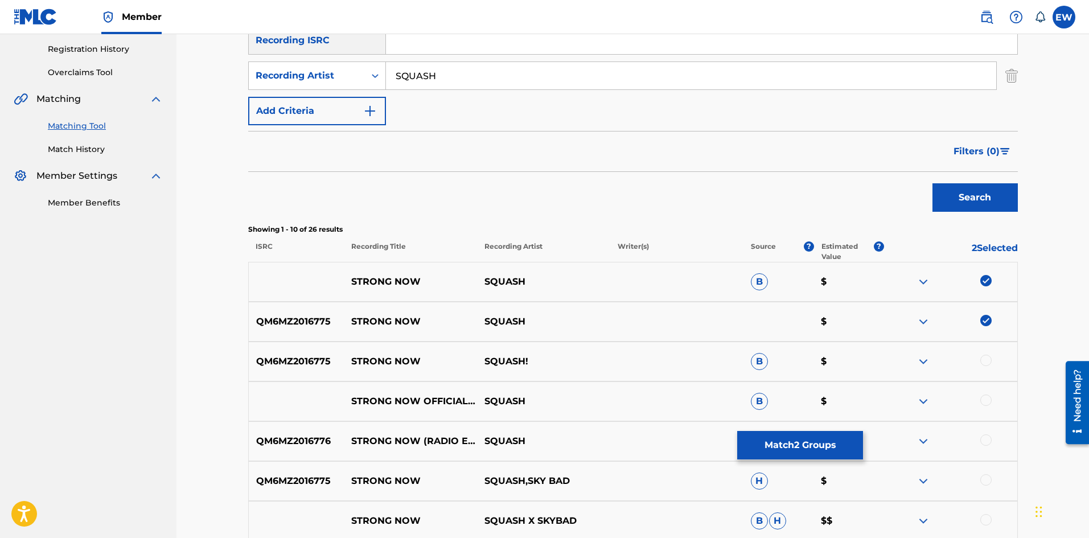
scroll to position [228, 0]
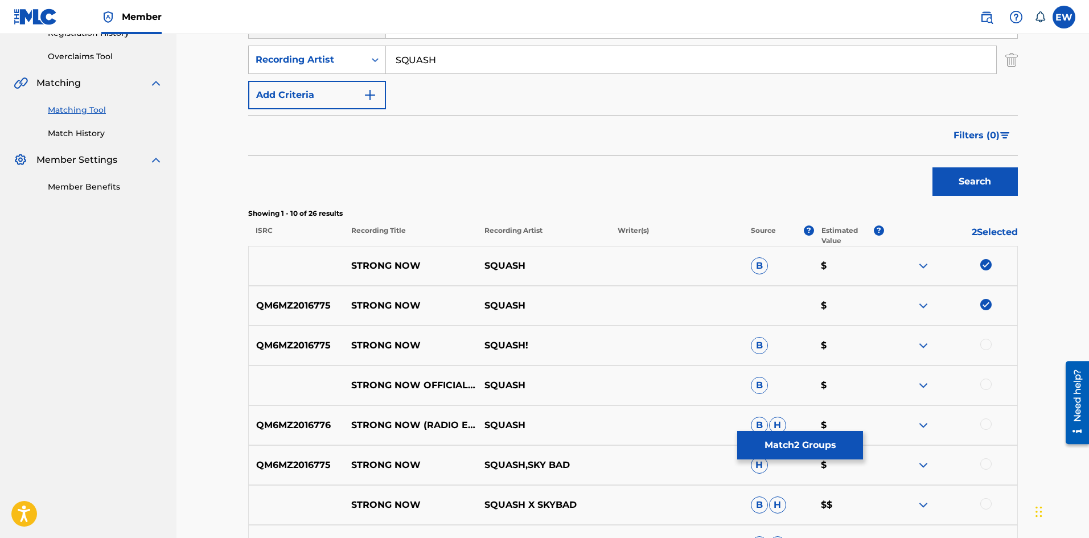
click at [983, 342] on div at bounding box center [986, 344] width 11 height 11
click at [987, 387] on div at bounding box center [986, 384] width 11 height 11
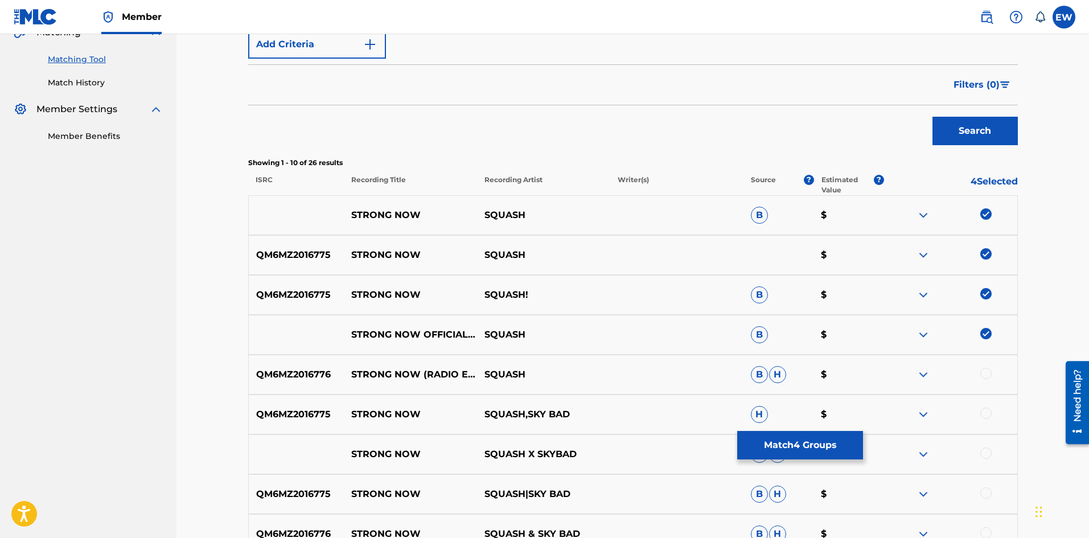
scroll to position [285, 0]
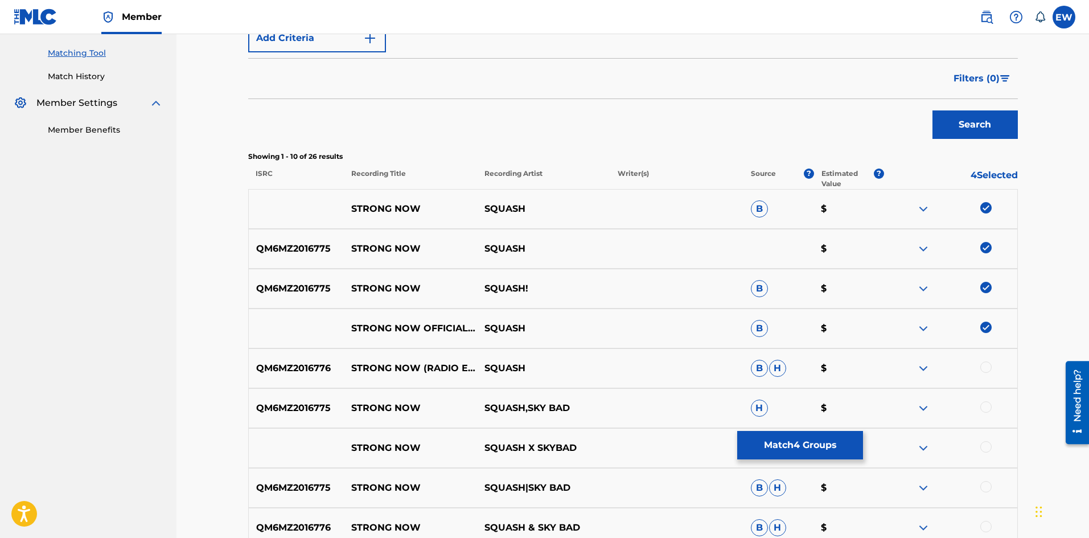
click at [988, 368] on div at bounding box center [986, 367] width 11 height 11
click at [979, 406] on div at bounding box center [950, 408] width 133 height 14
click at [981, 406] on div at bounding box center [986, 406] width 11 height 11
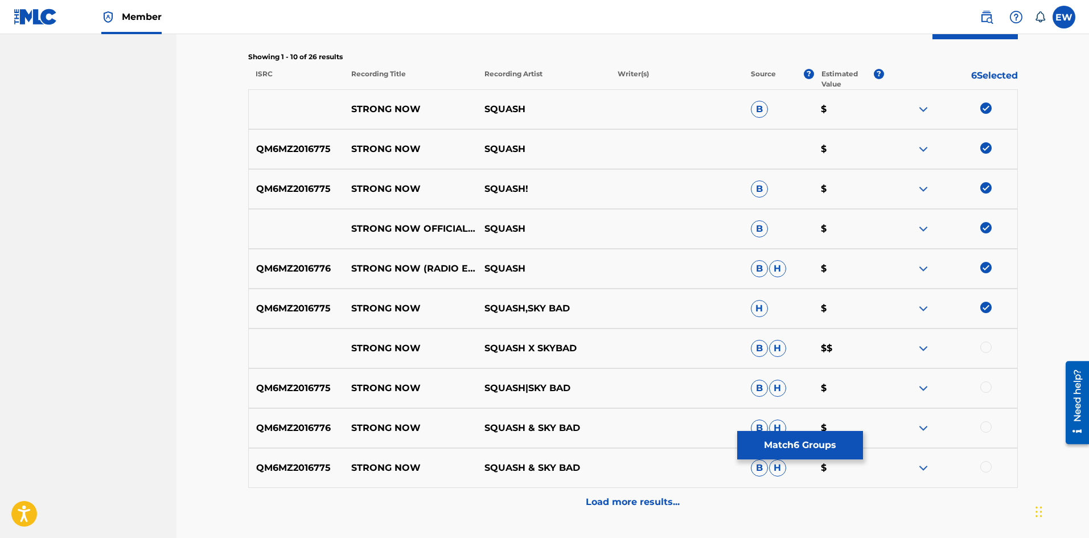
scroll to position [399, 0]
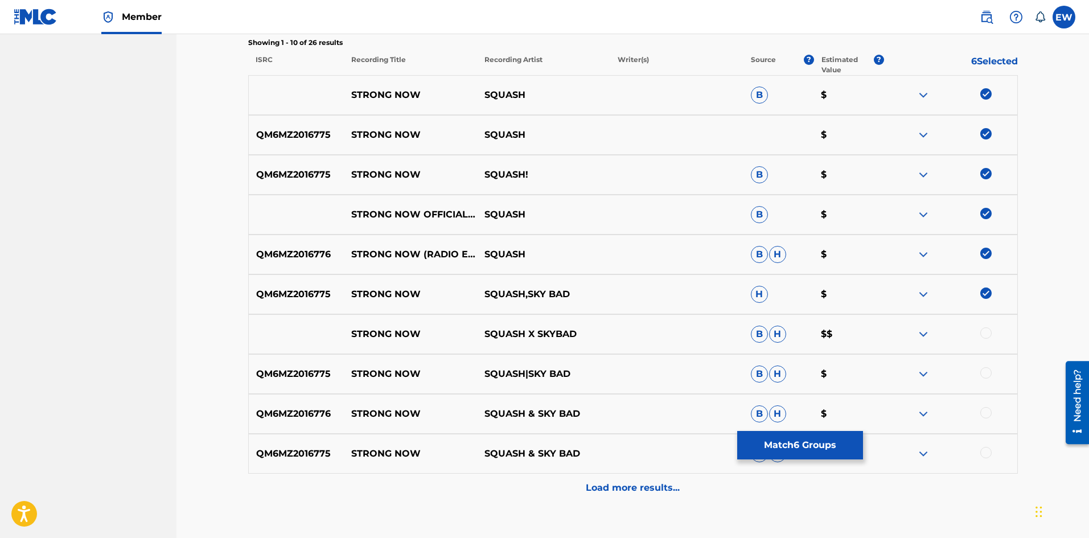
click at [985, 330] on div at bounding box center [986, 332] width 11 height 11
click at [986, 374] on div at bounding box center [986, 372] width 11 height 11
click at [989, 413] on div at bounding box center [986, 412] width 11 height 11
click at [989, 449] on div at bounding box center [986, 452] width 11 height 11
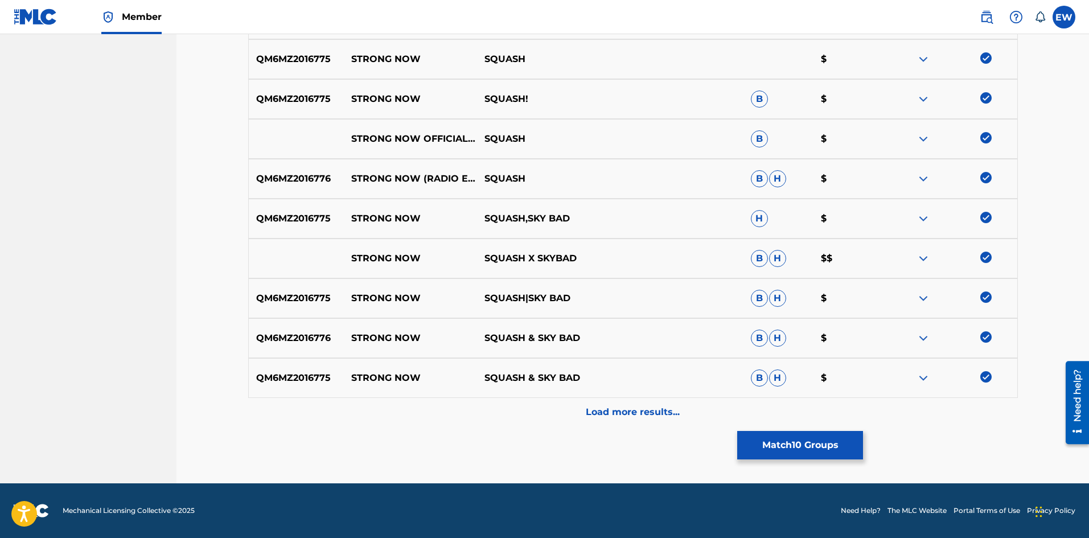
click at [672, 413] on p "Load more results..." at bounding box center [633, 412] width 94 height 14
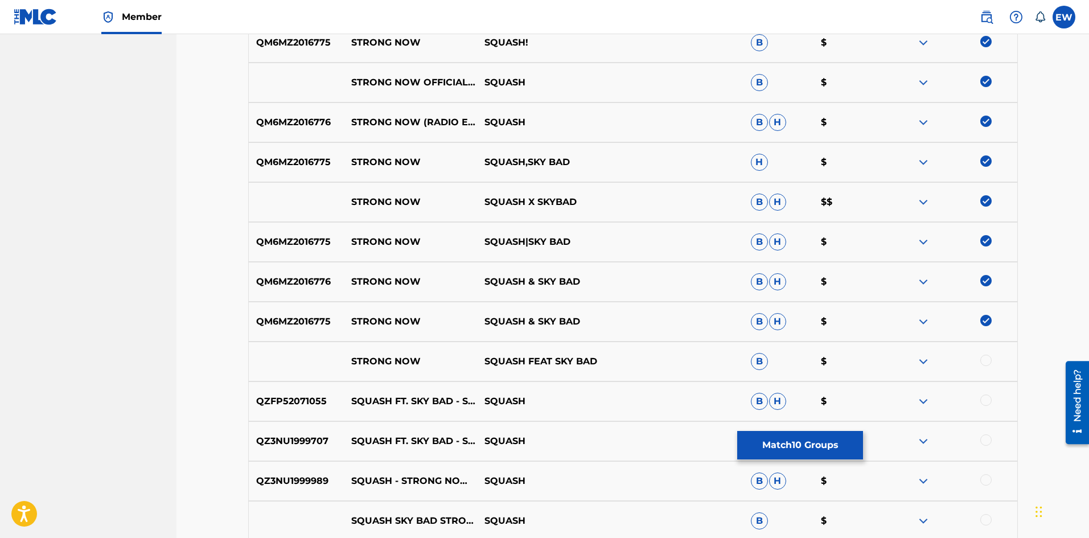
scroll to position [531, 0]
click at [989, 361] on div at bounding box center [986, 359] width 11 height 11
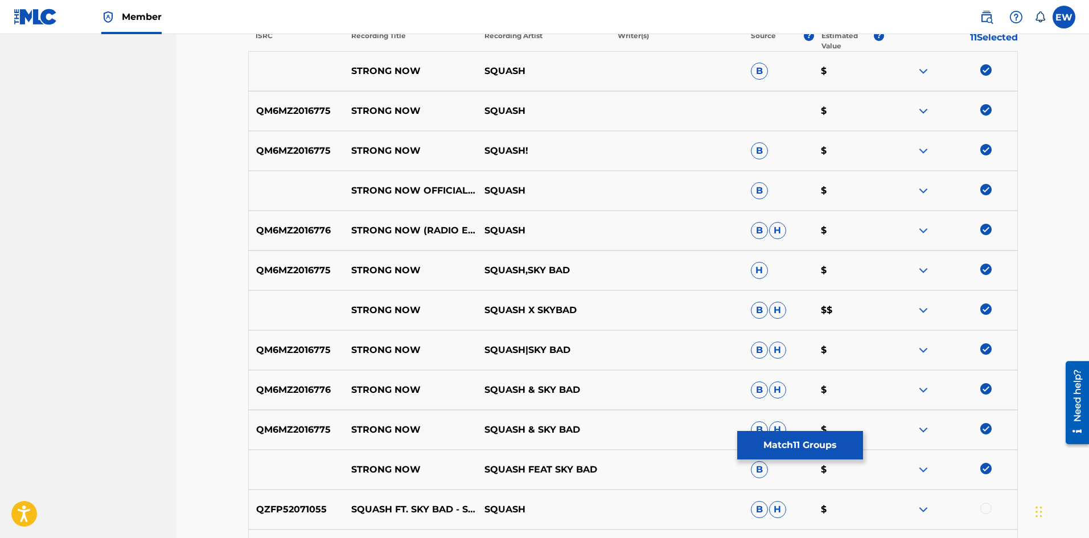
scroll to position [417, 0]
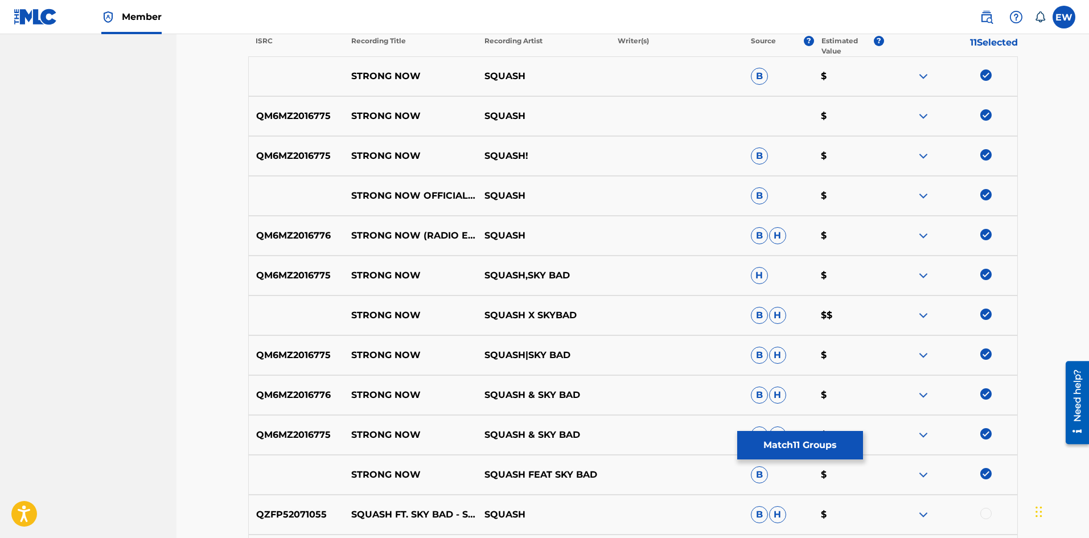
click at [762, 441] on button "Match 11 Groups" at bounding box center [800, 445] width 126 height 28
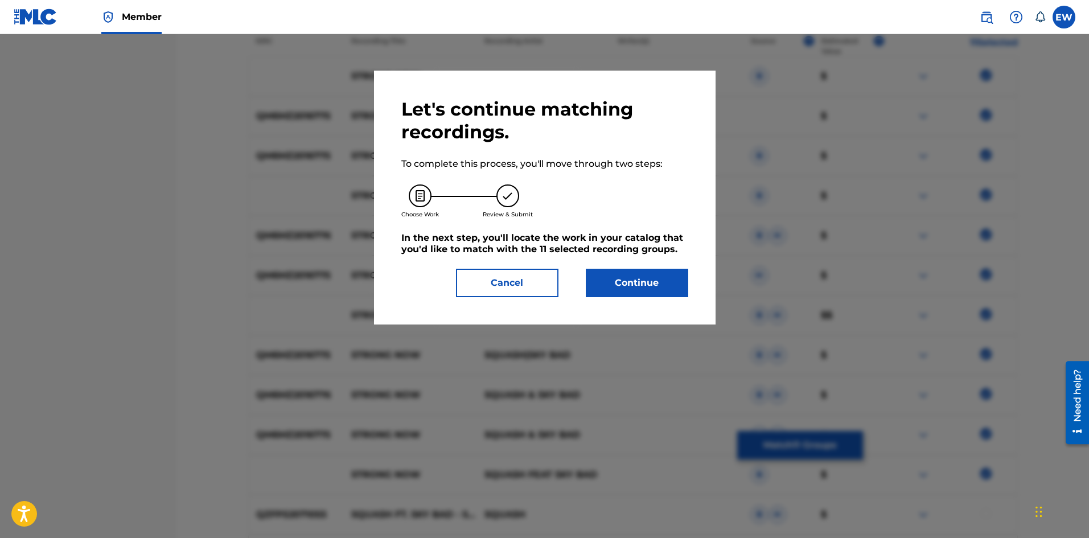
click at [639, 292] on button "Continue" at bounding box center [637, 283] width 102 height 28
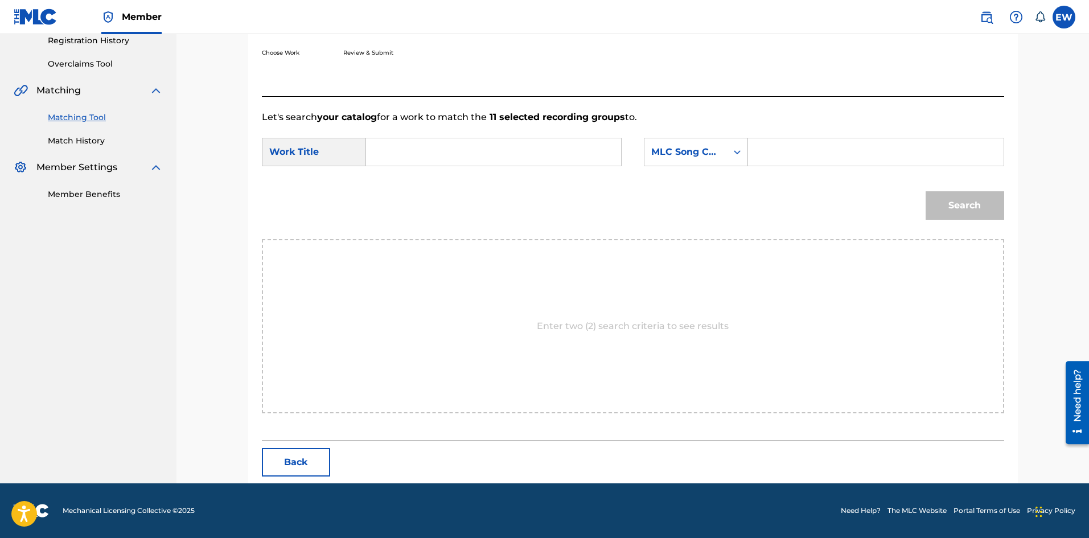
click at [516, 167] on div "SearchWithCriteria23207d86-66d0-401a-aa7e-056e3768cc8b Work Title SearchWithCri…" at bounding box center [633, 155] width 743 height 35
click at [531, 153] on input "Search Form" at bounding box center [494, 151] width 236 height 27
paste input "STRONG NOW"
type input "STRONG NOW"
click at [821, 153] on input "Search Form" at bounding box center [876, 151] width 236 height 27
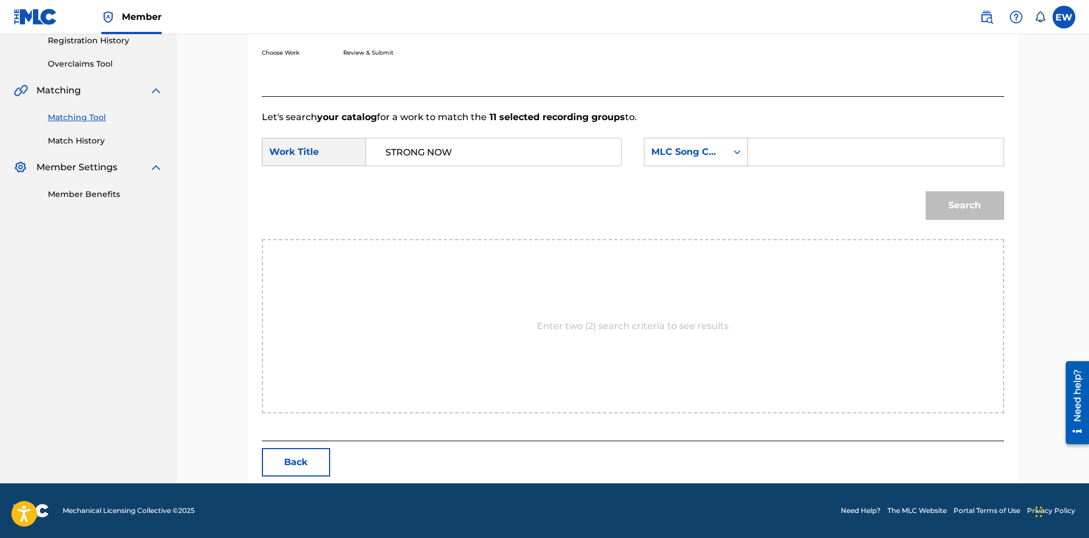
paste input "SD56W5"
type input "SD56W5"
click at [953, 198] on button "Search" at bounding box center [965, 205] width 79 height 28
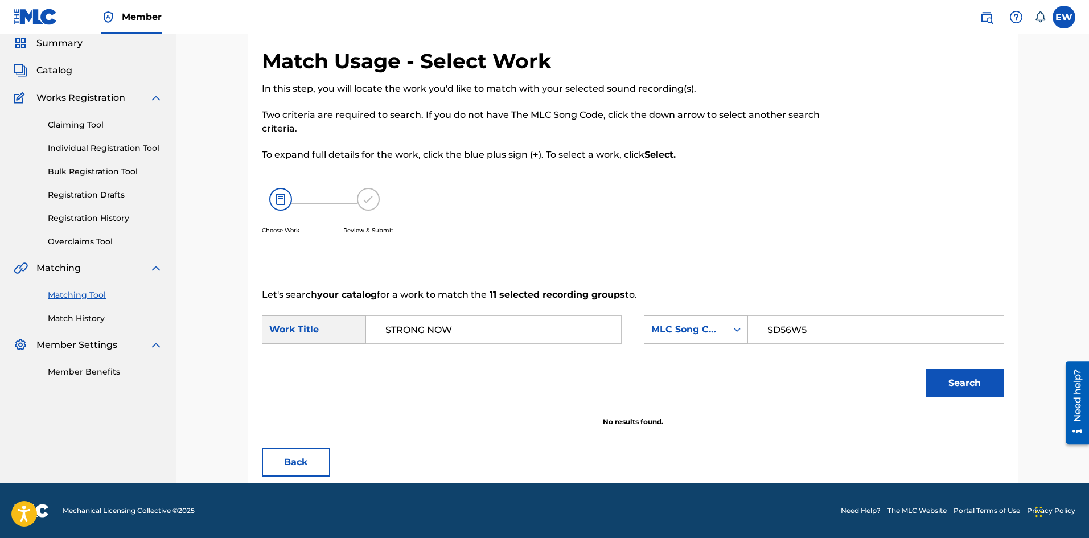
click at [974, 379] on button "Search" at bounding box center [965, 383] width 79 height 28
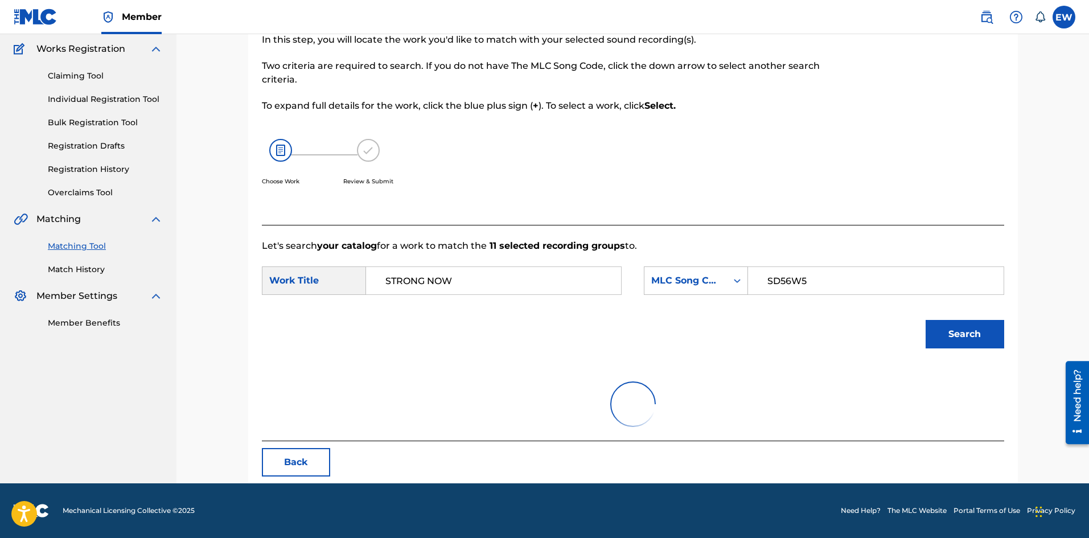
scroll to position [43, 0]
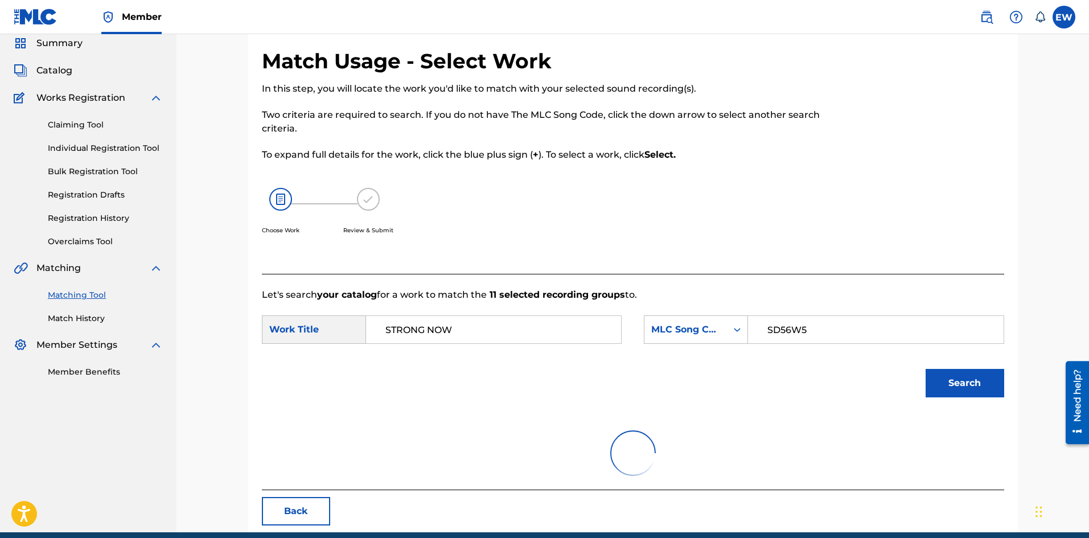
click at [974, 380] on button "Search" at bounding box center [965, 383] width 79 height 28
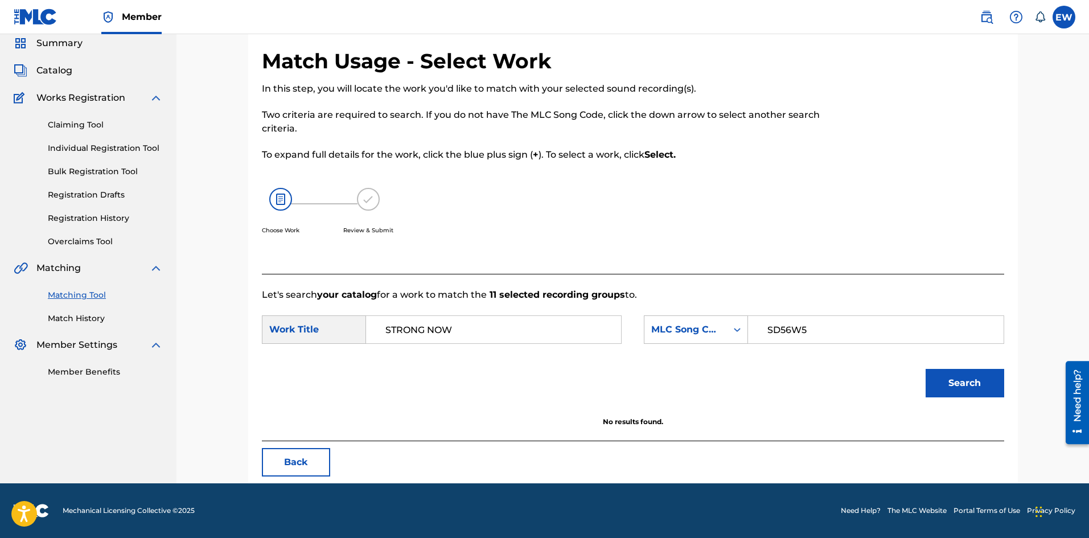
click at [313, 465] on button "Back" at bounding box center [296, 462] width 68 height 28
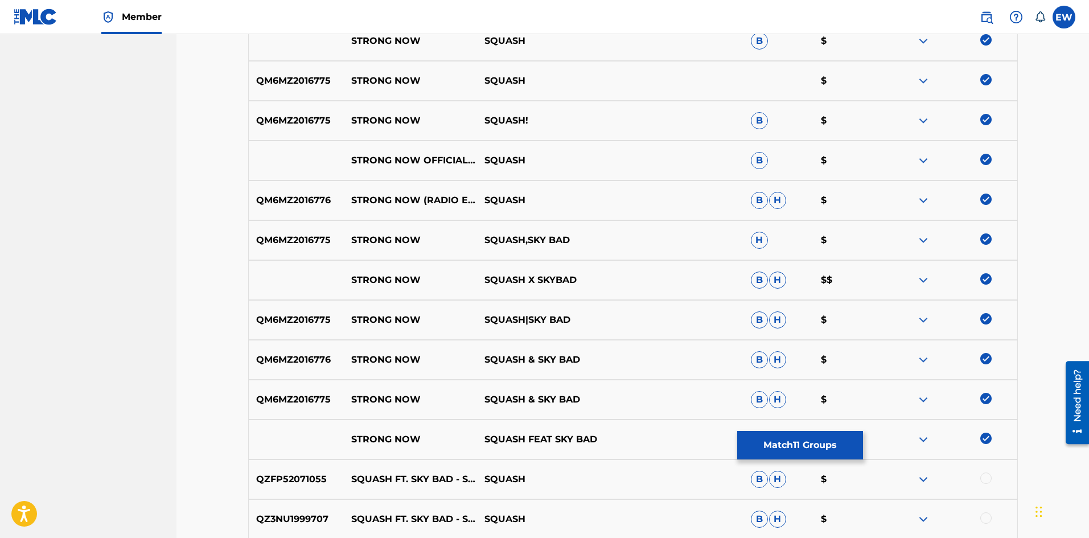
scroll to position [555, 0]
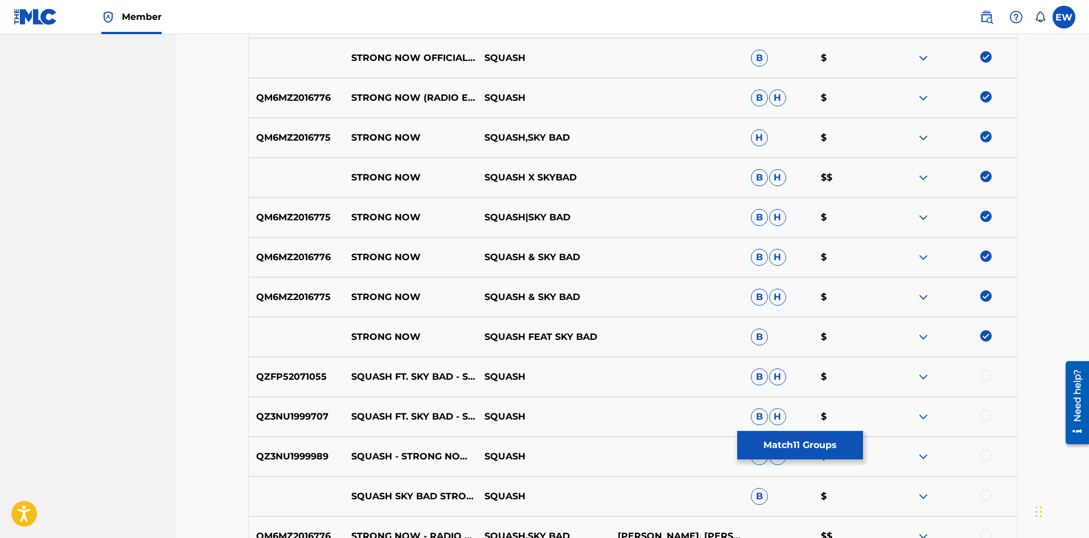
click at [985, 138] on img at bounding box center [986, 136] width 11 height 11
click at [990, 178] on img at bounding box center [986, 176] width 11 height 11
click at [987, 211] on div "QM6MZ2016775 STRONG NOW SQUASH|SKY BAD B H $" at bounding box center [633, 218] width 770 height 40
click at [985, 213] on img at bounding box center [986, 216] width 11 height 11
click at [982, 260] on img at bounding box center [986, 256] width 11 height 11
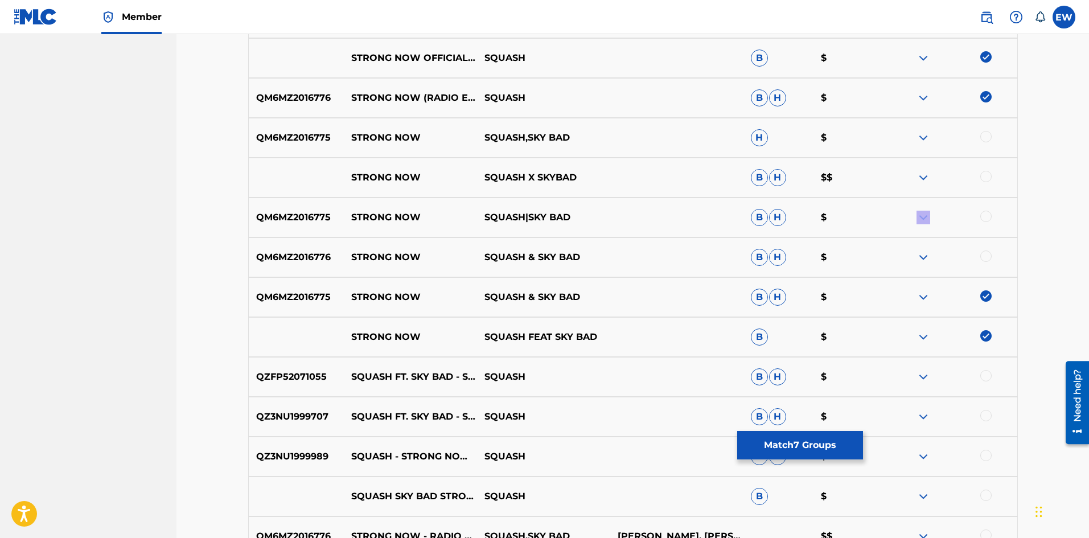
click at [985, 295] on img at bounding box center [986, 295] width 11 height 11
drag, startPoint x: 987, startPoint y: 338, endPoint x: 959, endPoint y: 331, distance: 28.6
click at [987, 338] on img at bounding box center [986, 335] width 11 height 11
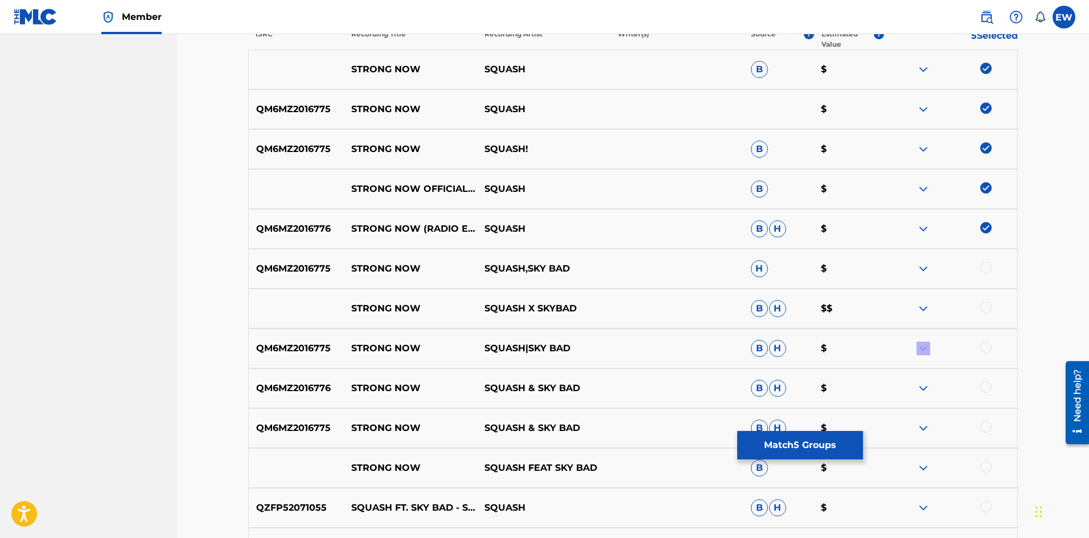
scroll to position [384, 0]
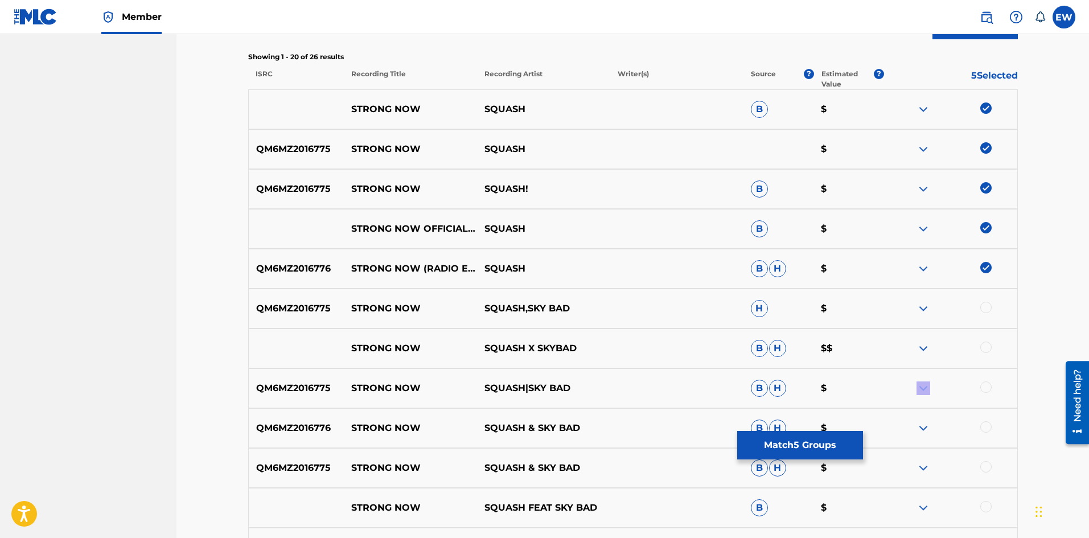
click at [822, 454] on button "Match 5 Groups" at bounding box center [800, 445] width 126 height 28
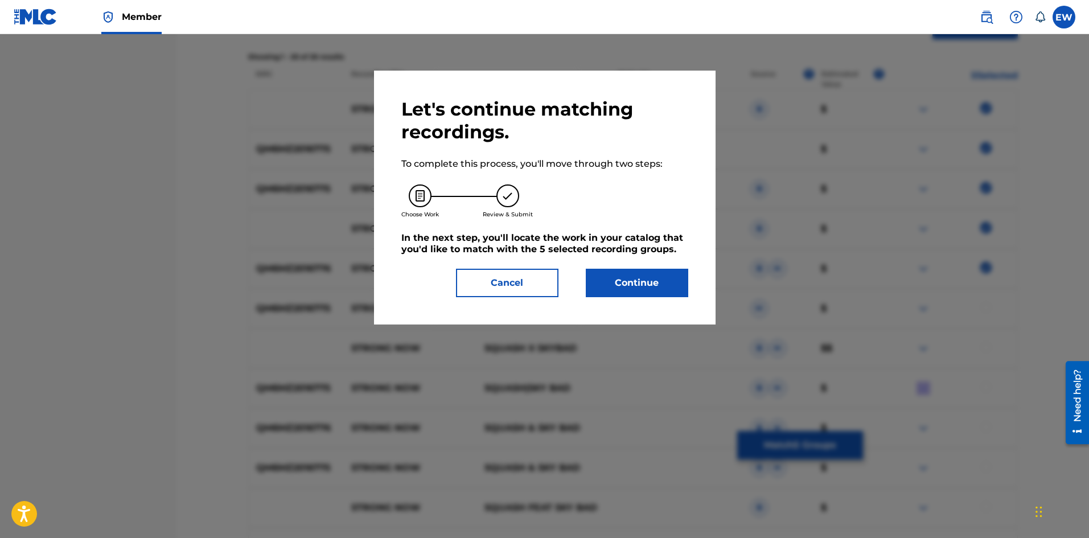
click at [670, 284] on button "Continue" at bounding box center [637, 283] width 102 height 28
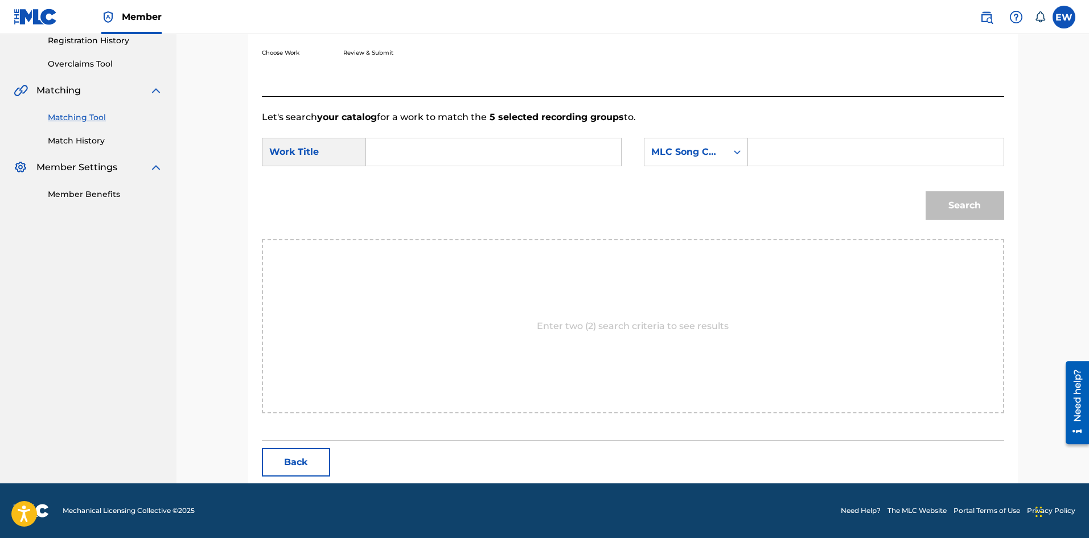
scroll to position [220, 0]
click at [495, 156] on input "Search Form" at bounding box center [494, 151] width 236 height 27
paste input "STRONG NOW"
type input "STRONG NOW"
click at [887, 162] on input "Search Form" at bounding box center [876, 151] width 236 height 27
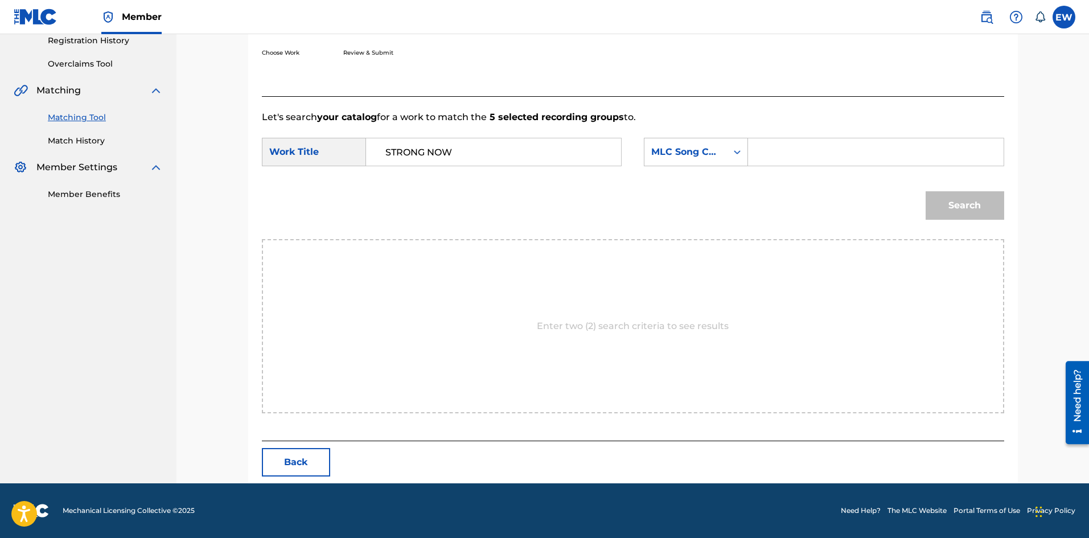
drag, startPoint x: 887, startPoint y: 162, endPoint x: 899, endPoint y: 166, distance: 12.6
click at [897, 167] on div "SearchWithCriteria23207d86-66d0-401a-aa7e-056e3768cc8b Work Title STRONG NOW Se…" at bounding box center [633, 155] width 743 height 35
paste input "SD56W5"
type input "SD56W5"
click at [1000, 209] on button "Search" at bounding box center [965, 205] width 79 height 28
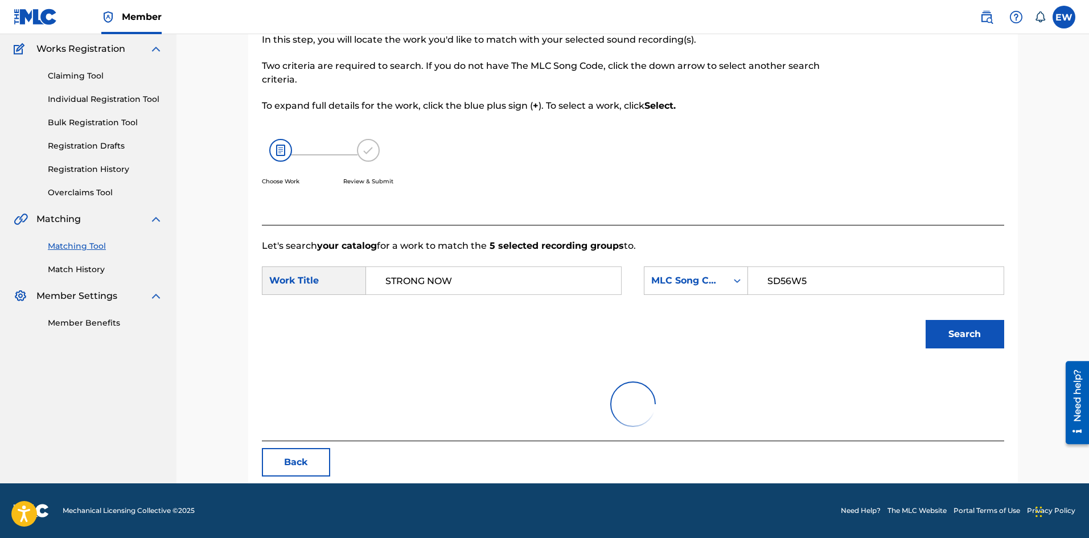
scroll to position [43, 0]
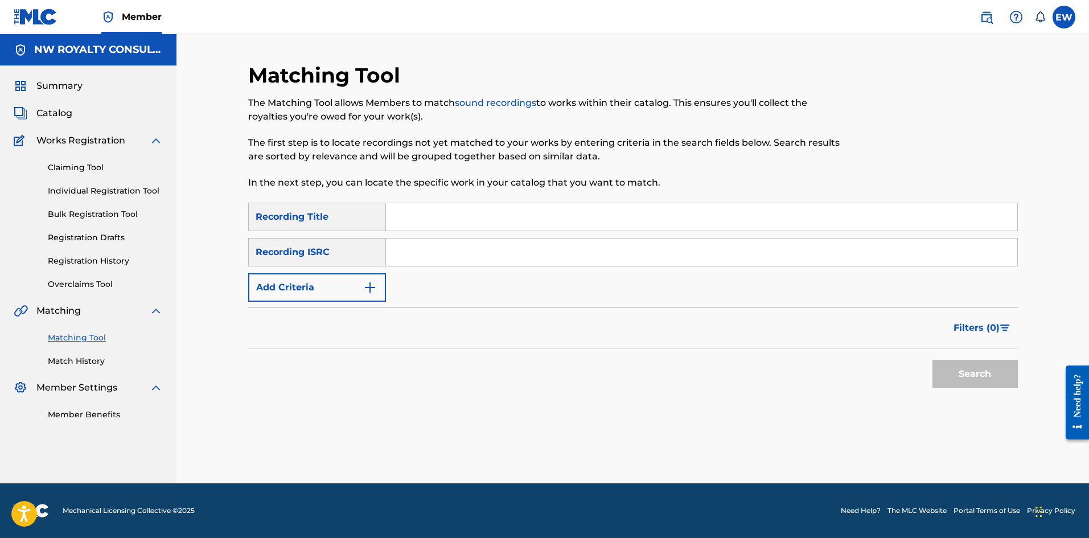
click at [295, 288] on button "Add Criteria" at bounding box center [317, 287] width 138 height 28
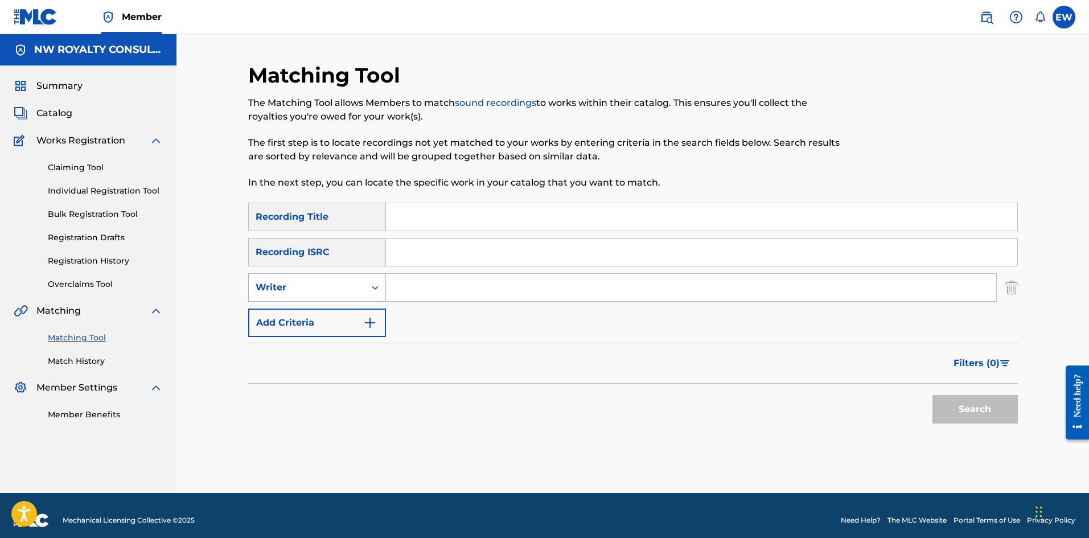
click at [296, 285] on div "Writer" at bounding box center [307, 288] width 102 height 14
click at [303, 306] on div "Recording Artist" at bounding box center [317, 316] width 137 height 28
click at [524, 296] on input "Search Form" at bounding box center [691, 287] width 610 height 27
paste input "VYBZ KARTEL"
type input "VYBZ KARTEL"
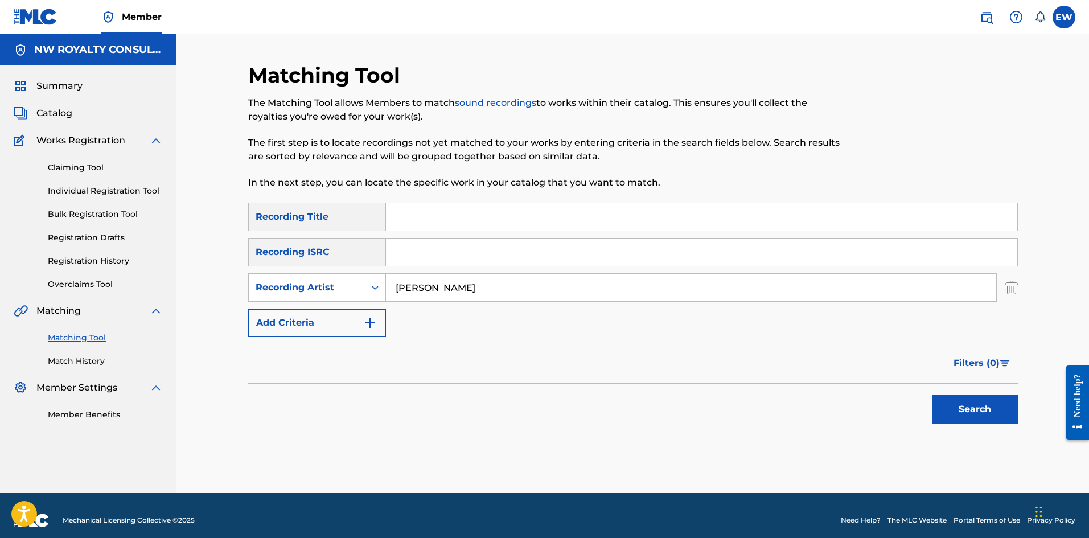
click at [549, 220] on input "Search Form" at bounding box center [701, 216] width 631 height 27
paste input "STRUGGLE"
type input "STRUGGLE"
click at [998, 412] on button "Search" at bounding box center [975, 409] width 85 height 28
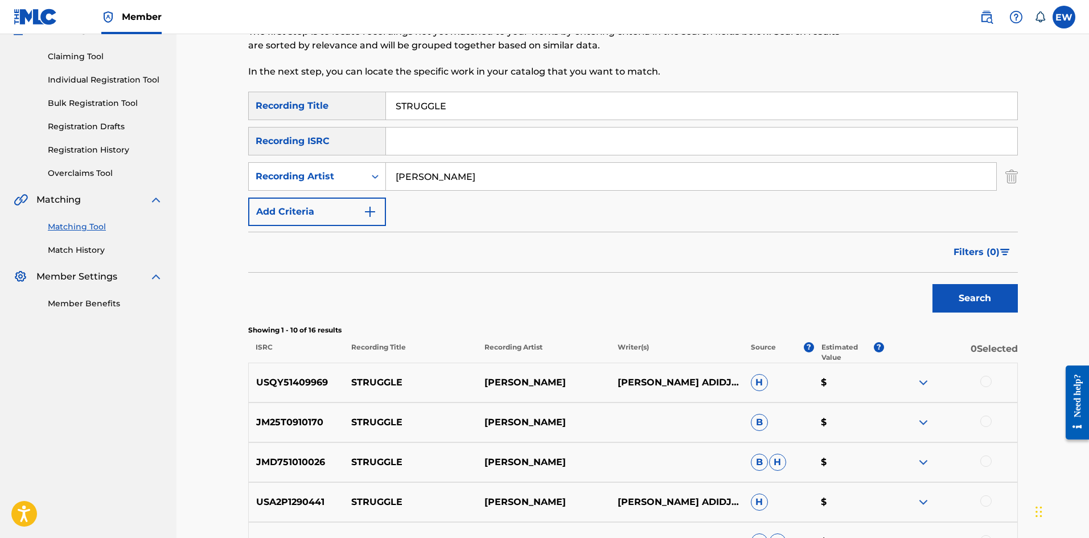
scroll to position [114, 0]
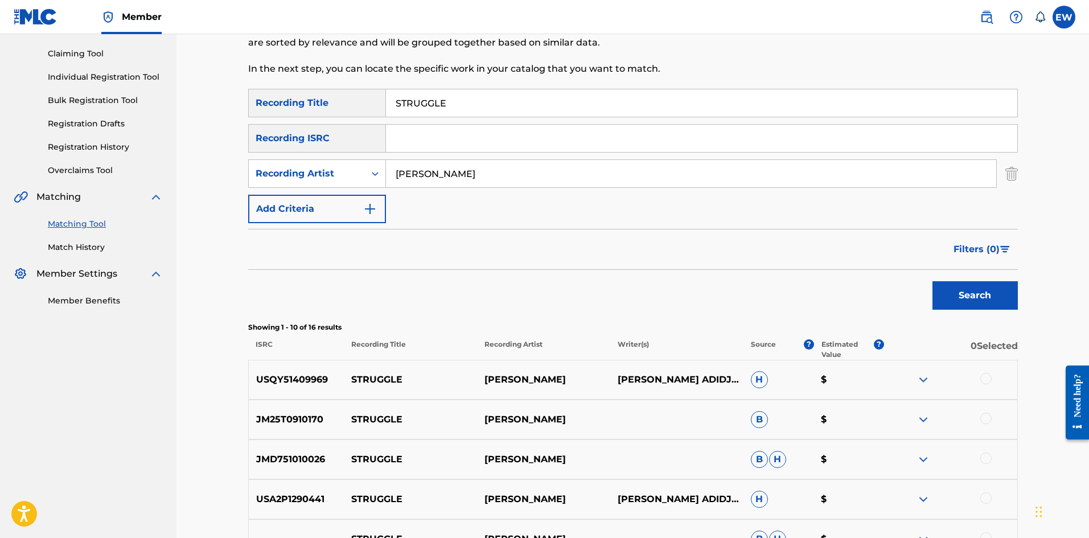
click at [988, 378] on div at bounding box center [986, 378] width 11 height 11
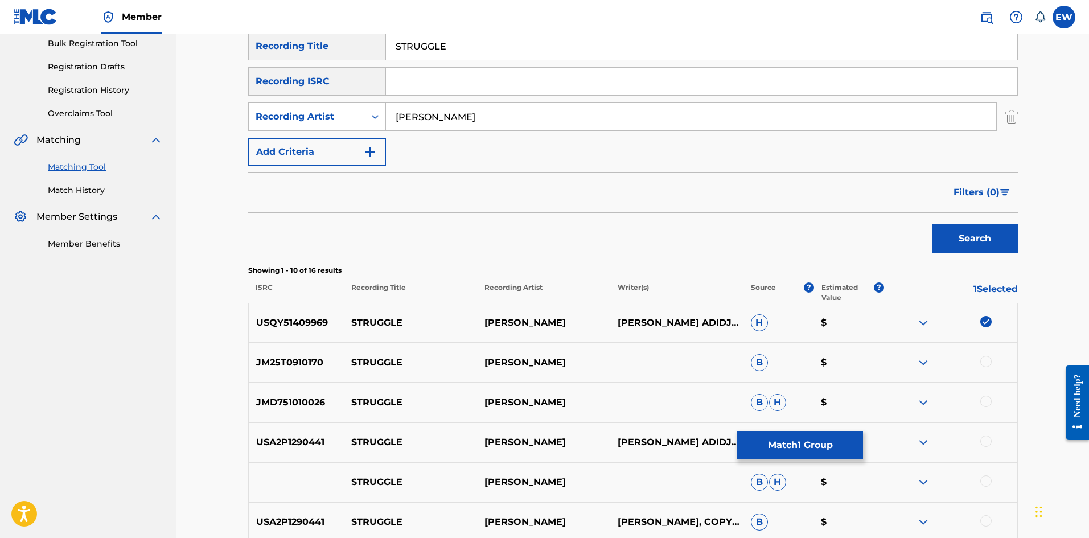
click at [985, 361] on div at bounding box center [986, 361] width 11 height 11
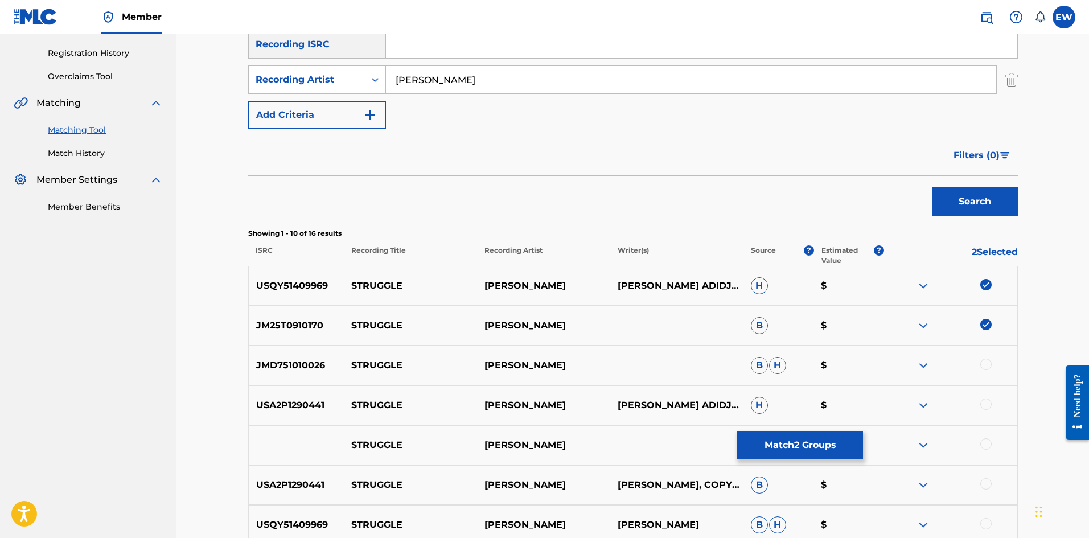
scroll to position [228, 0]
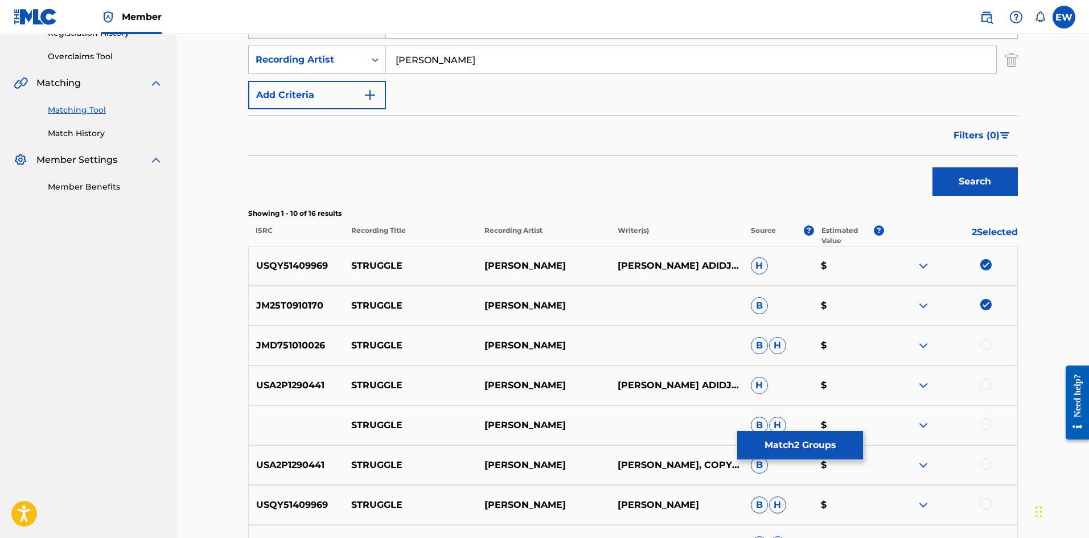
click at [987, 348] on div at bounding box center [986, 344] width 11 height 11
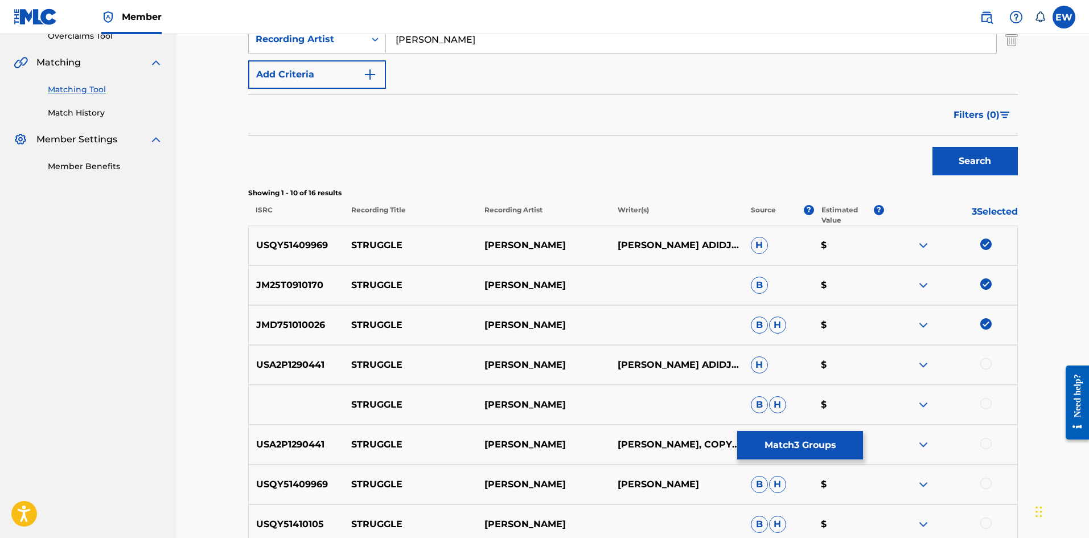
scroll to position [285, 0]
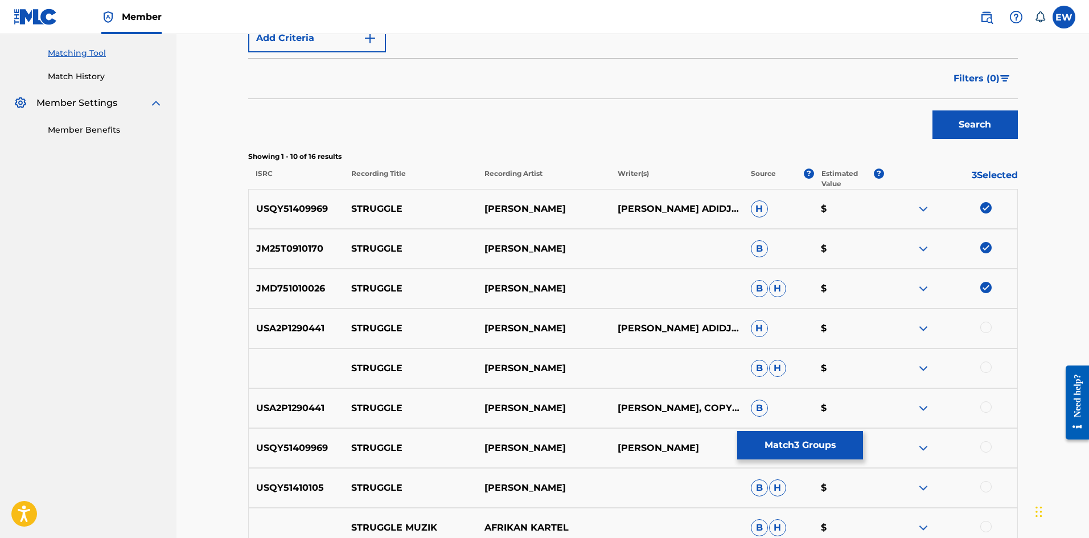
click at [987, 327] on div at bounding box center [986, 327] width 11 height 11
click at [983, 370] on div at bounding box center [986, 367] width 11 height 11
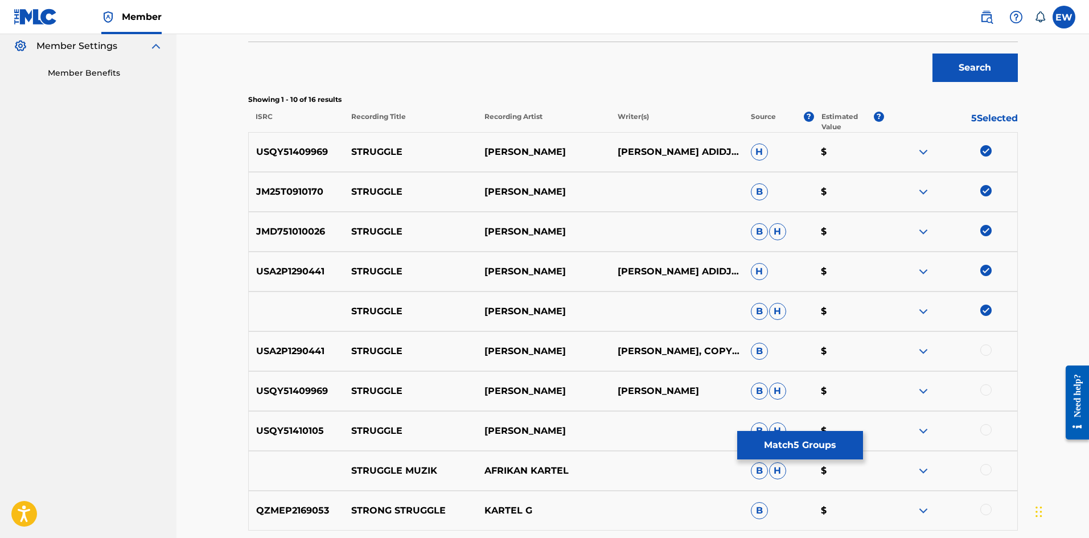
click at [986, 351] on div at bounding box center [986, 350] width 11 height 11
click at [985, 391] on div at bounding box center [986, 389] width 11 height 11
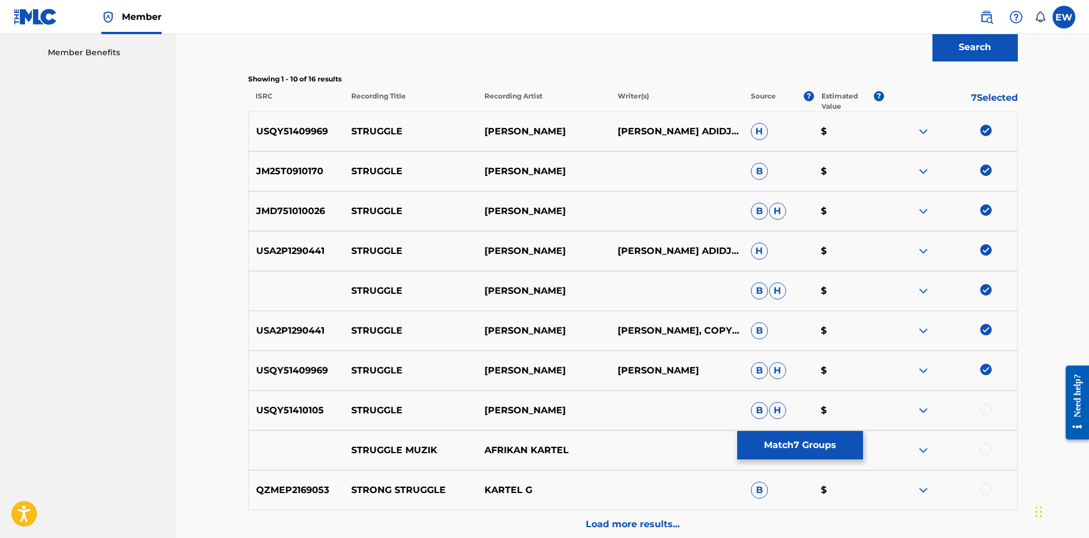
scroll to position [399, 0]
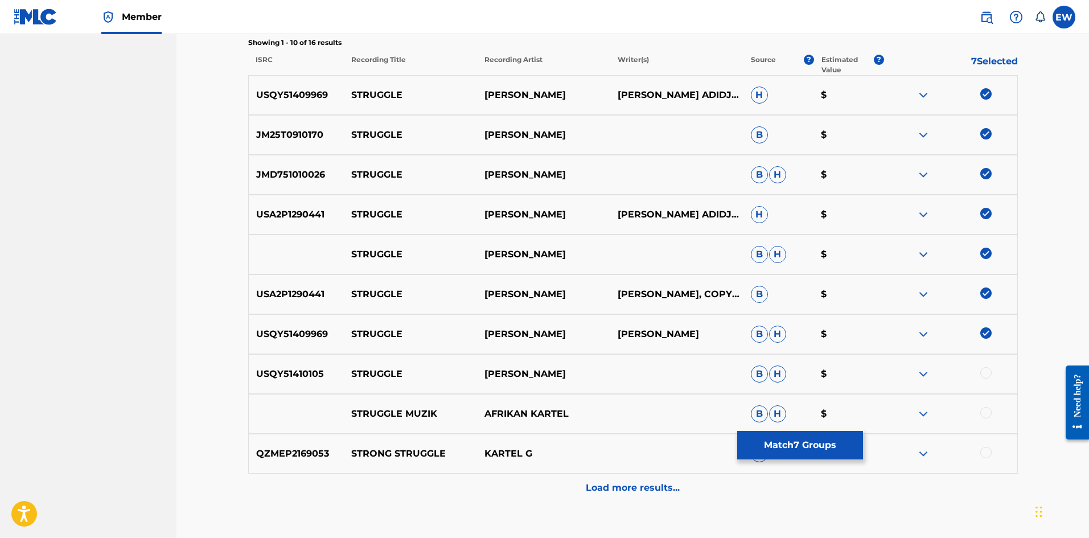
click at [986, 375] on div at bounding box center [986, 372] width 11 height 11
click at [843, 446] on button "Match 8 Groups" at bounding box center [800, 445] width 126 height 28
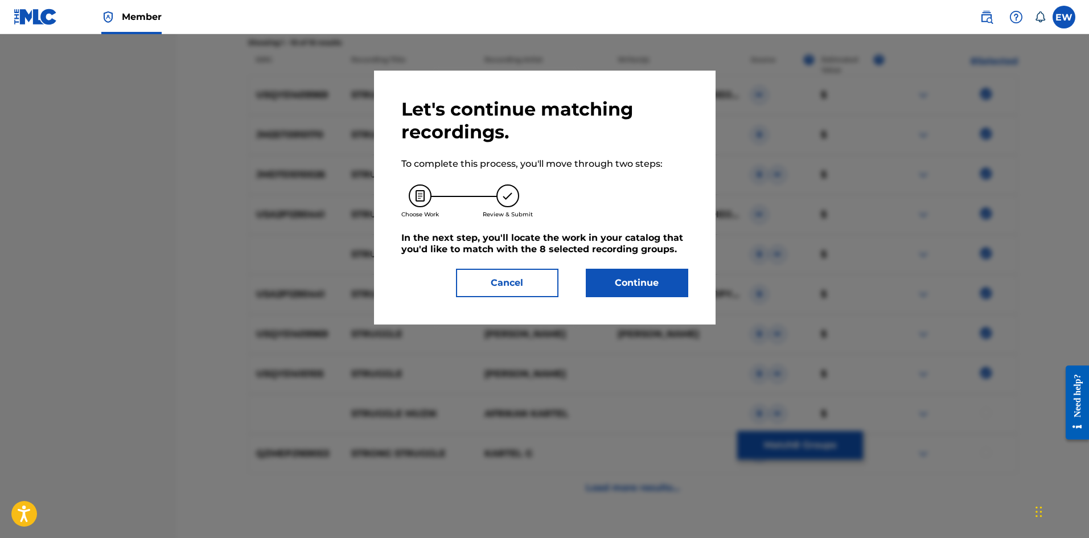
click at [637, 285] on button "Continue" at bounding box center [637, 283] width 102 height 28
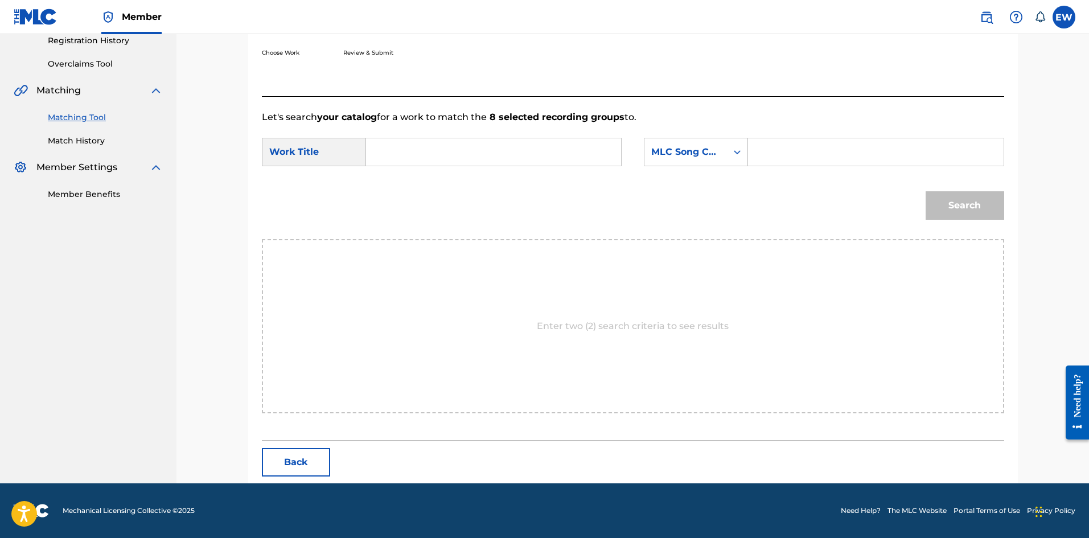
click at [451, 153] on input "Search Form" at bounding box center [494, 151] width 236 height 27
paste input "STRUGGLE"
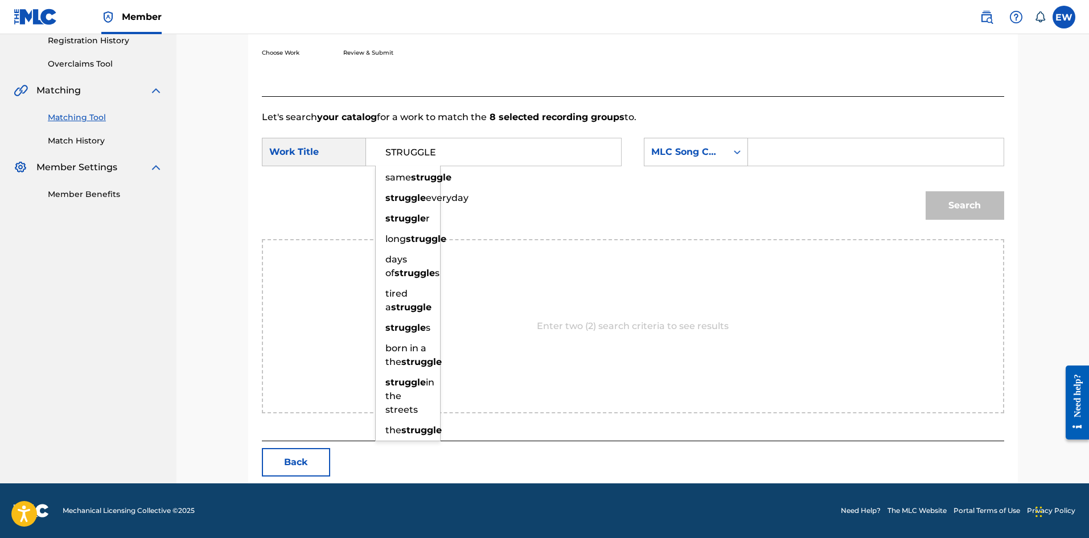
type input "STRUGGLE"
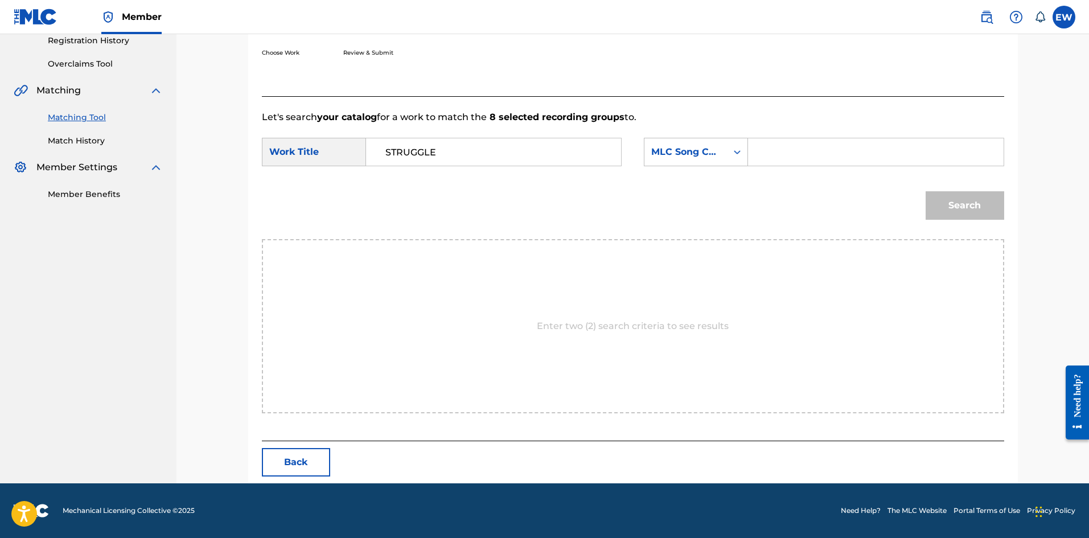
click at [871, 156] on input "Search Form" at bounding box center [876, 151] width 236 height 27
paste input "S8596J"
type input "S8596J"
click at [995, 200] on button "Search" at bounding box center [965, 205] width 79 height 28
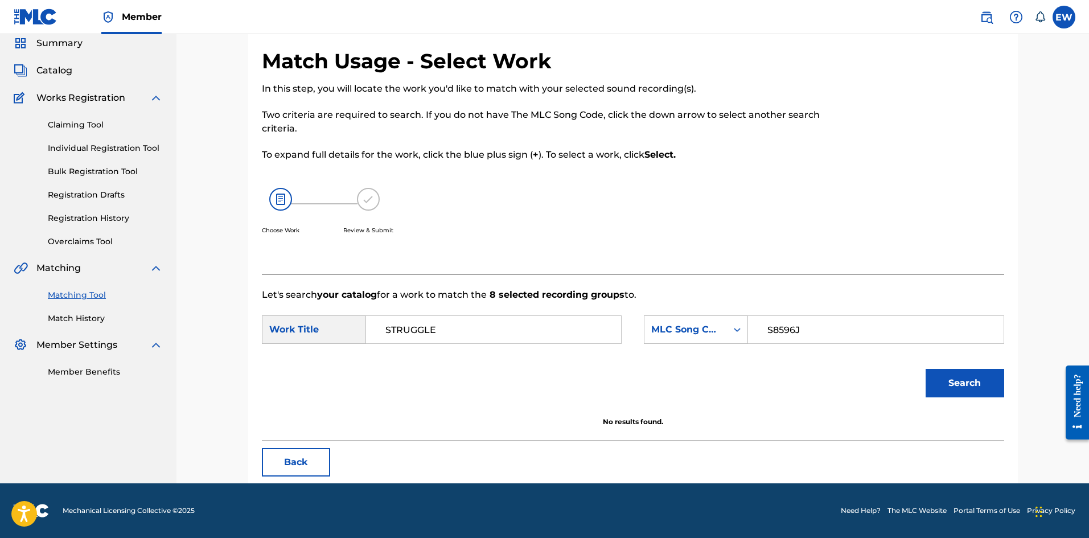
scroll to position [43, 0]
click at [965, 388] on button "Search" at bounding box center [965, 383] width 79 height 28
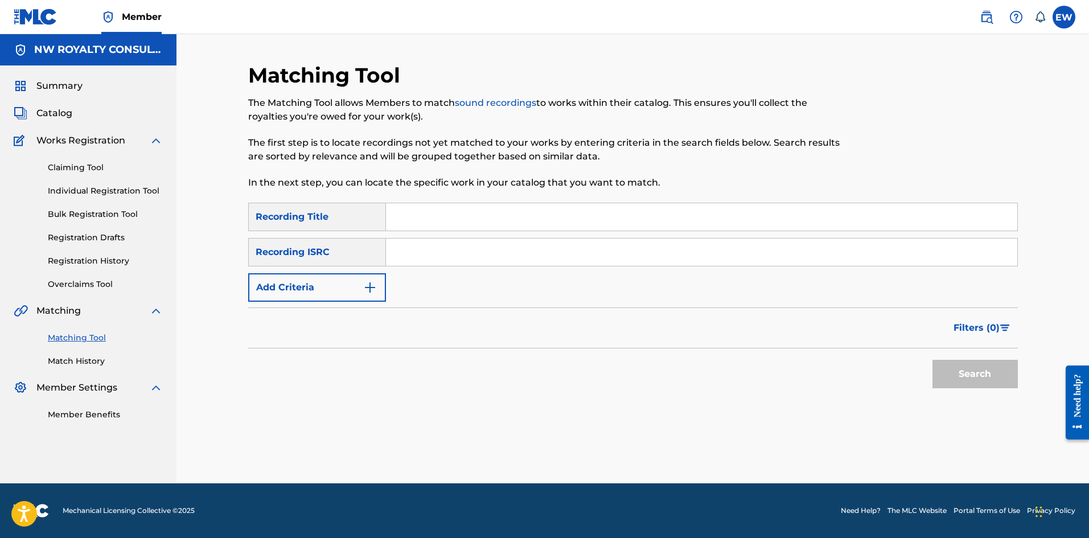
click at [322, 285] on button "Add Criteria" at bounding box center [317, 287] width 138 height 28
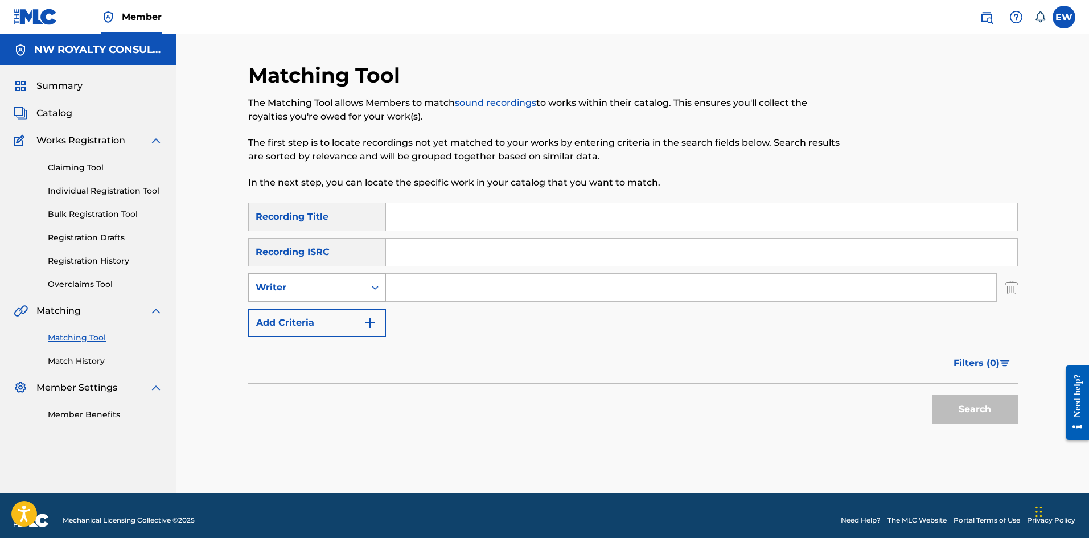
click at [292, 280] on div "Writer" at bounding box center [307, 288] width 116 height 22
click at [291, 309] on div "Recording Artist" at bounding box center [317, 316] width 137 height 28
click at [425, 289] on input "Search Form" at bounding box center [691, 287] width 610 height 27
paste input "STRYKK"
type input "STRYKK"
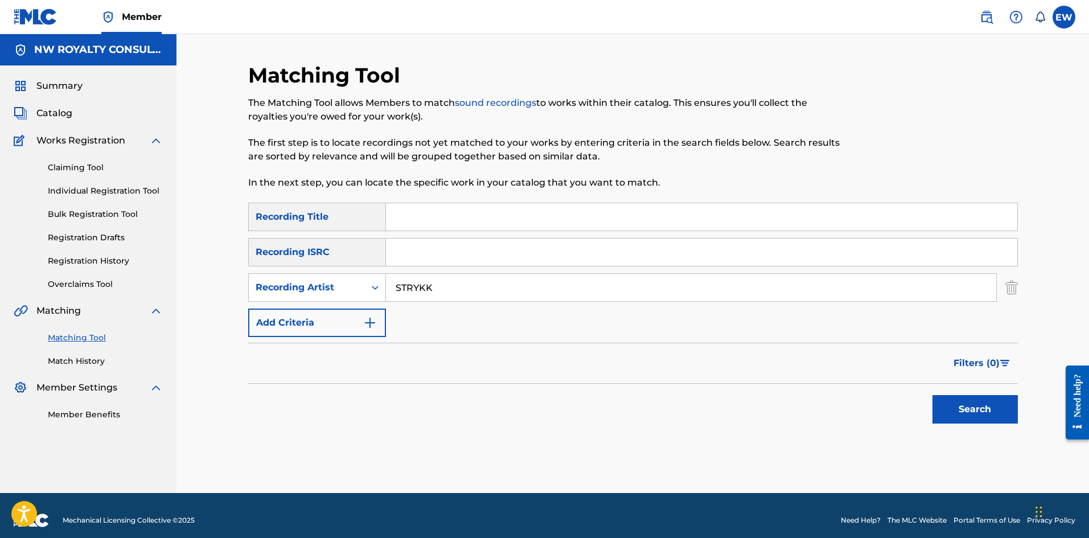
drag, startPoint x: 428, startPoint y: 227, endPoint x: 428, endPoint y: 219, distance: 7.4
click at [428, 227] on input "Search Form" at bounding box center [701, 216] width 631 height 27
paste input "STRYKK EARLY MORNING RAW"
type input "STRYKK EARLY MORNING RAW"
click at [962, 408] on button "Search" at bounding box center [975, 409] width 85 height 28
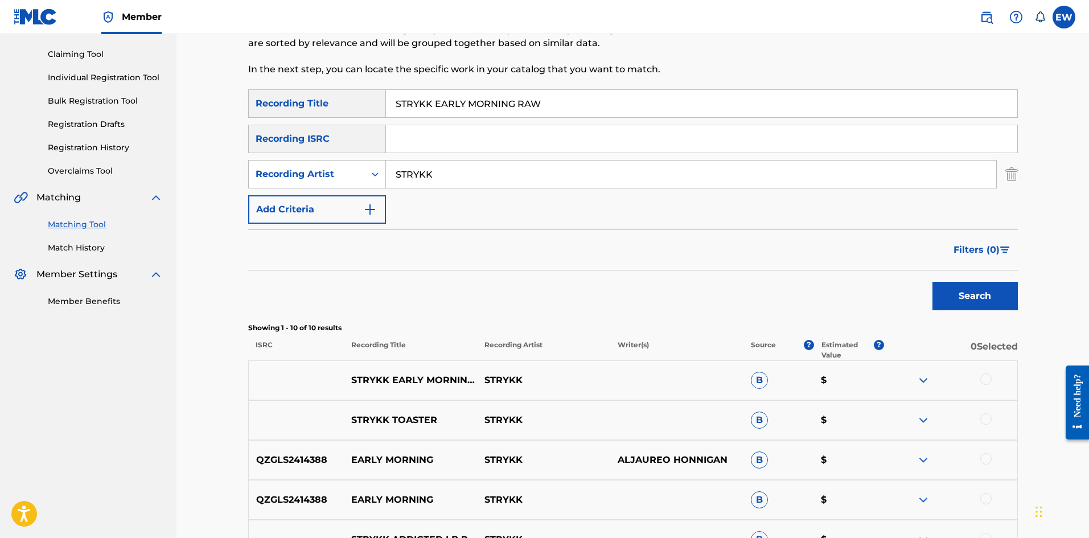
scroll to position [114, 0]
click at [987, 379] on div at bounding box center [986, 378] width 11 height 11
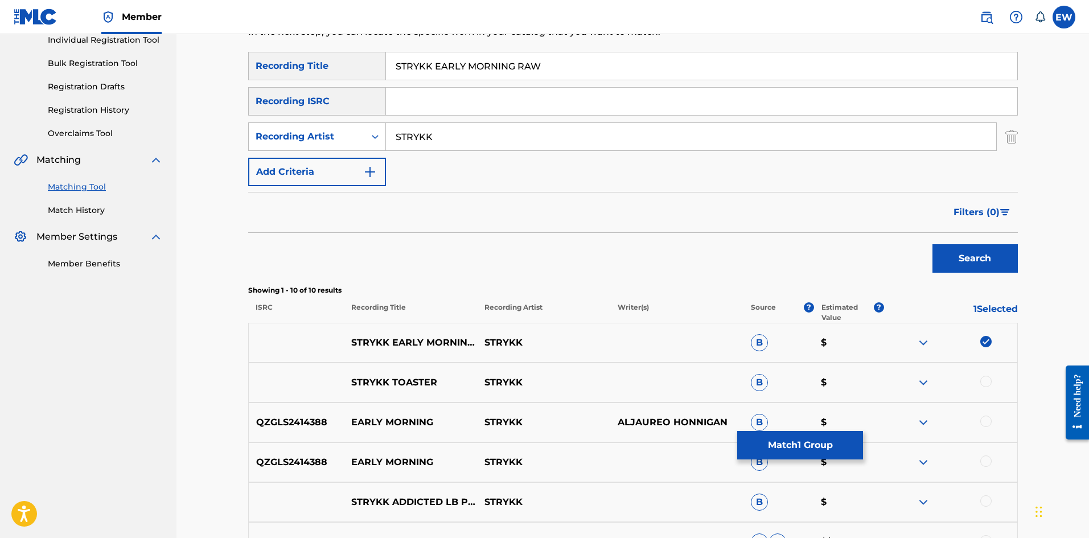
scroll to position [171, 0]
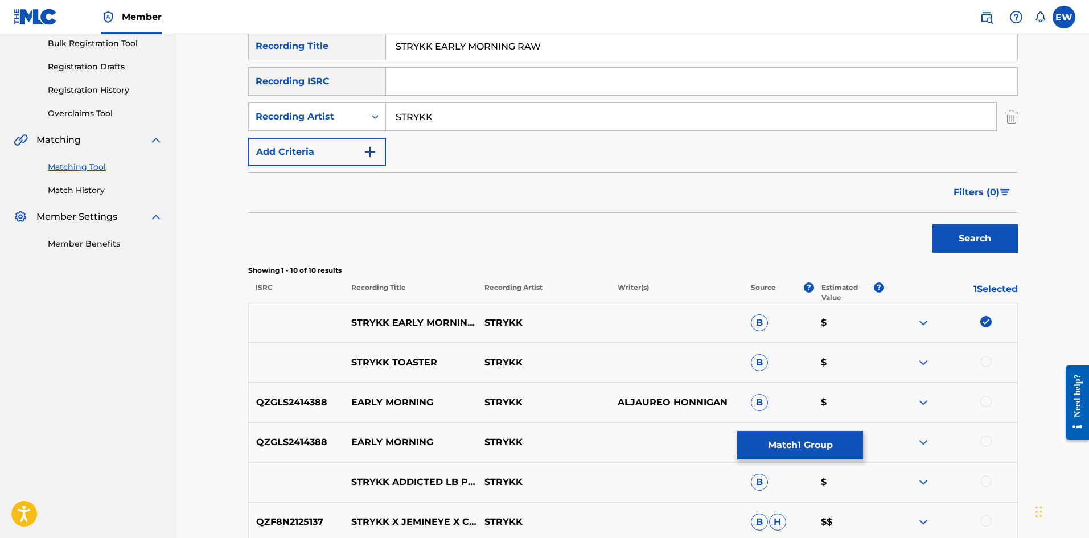
click at [987, 398] on div at bounding box center [986, 401] width 11 height 11
click at [984, 438] on div at bounding box center [986, 441] width 11 height 11
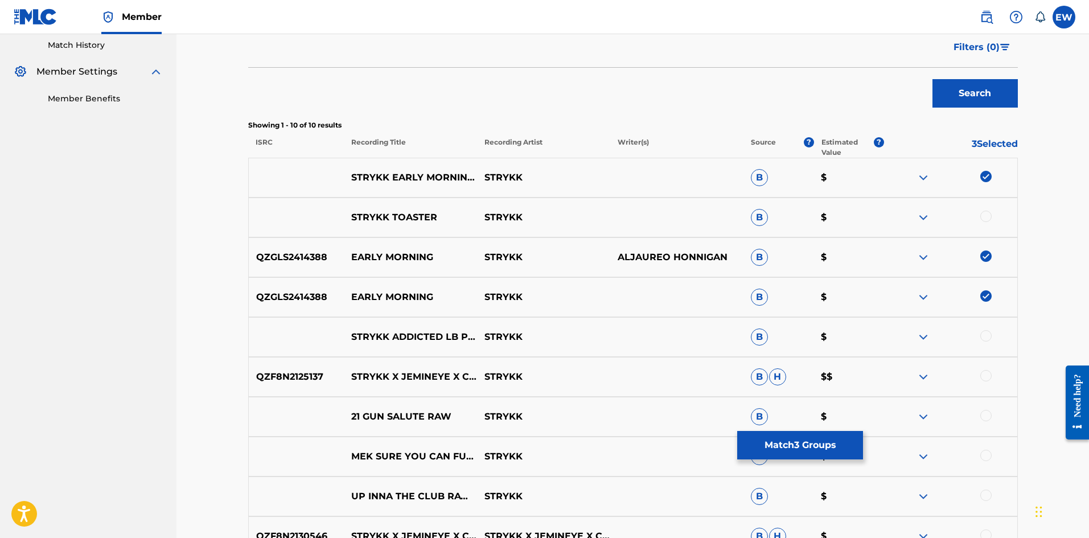
scroll to position [285, 0]
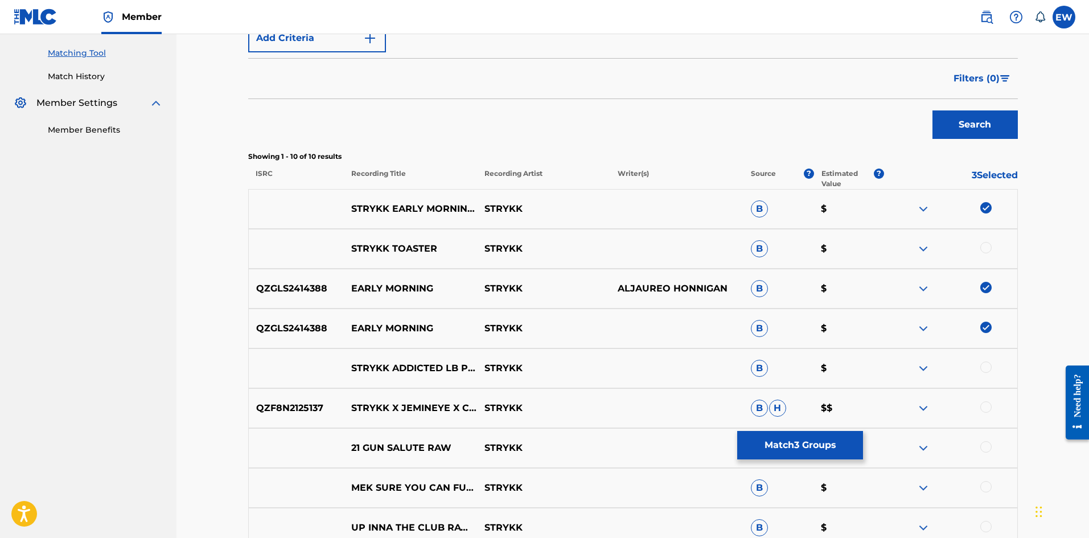
click at [788, 446] on button "Match 3 Groups" at bounding box center [800, 445] width 126 height 28
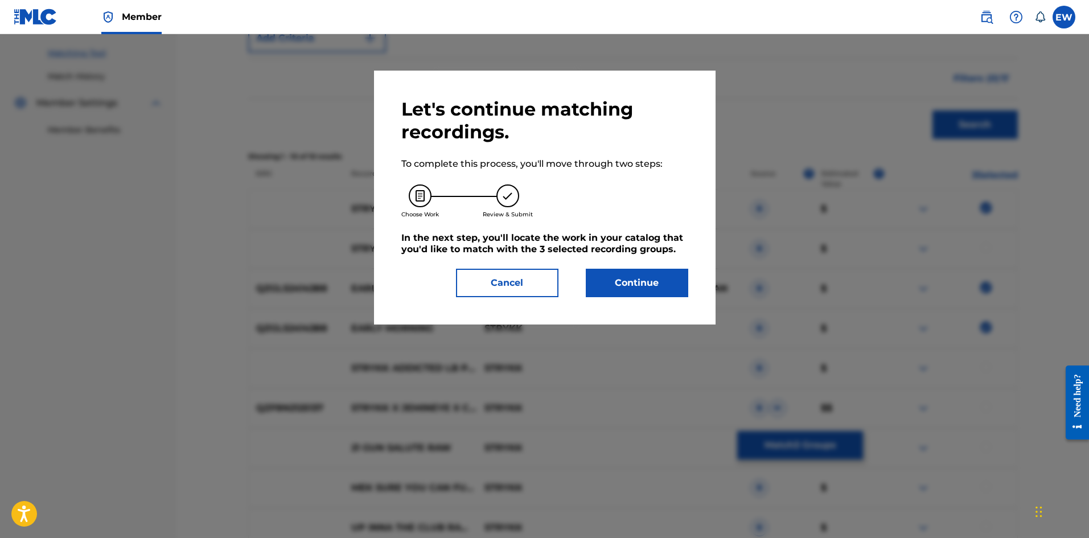
click at [617, 284] on button "Continue" at bounding box center [637, 283] width 102 height 28
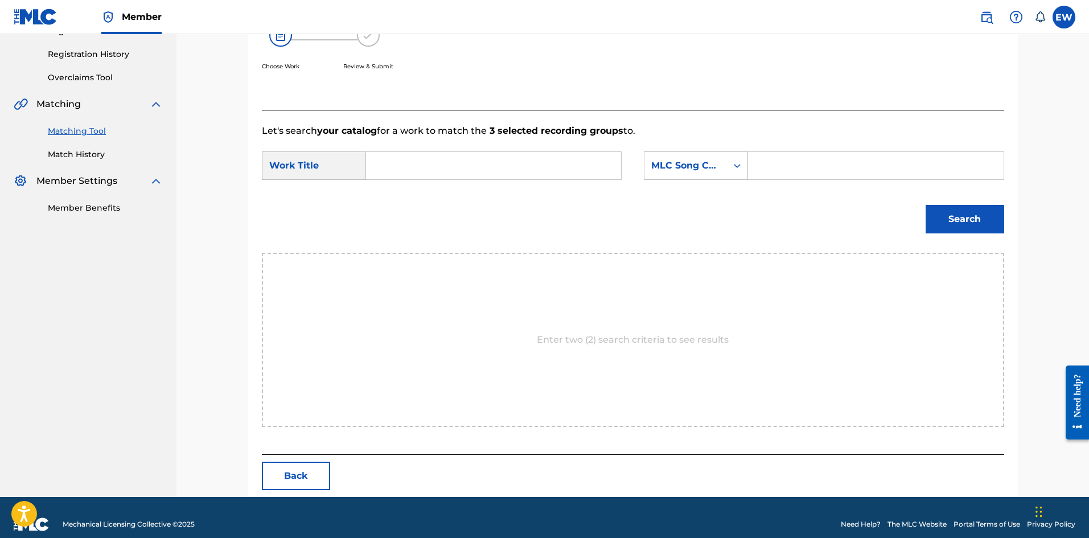
scroll to position [220, 0]
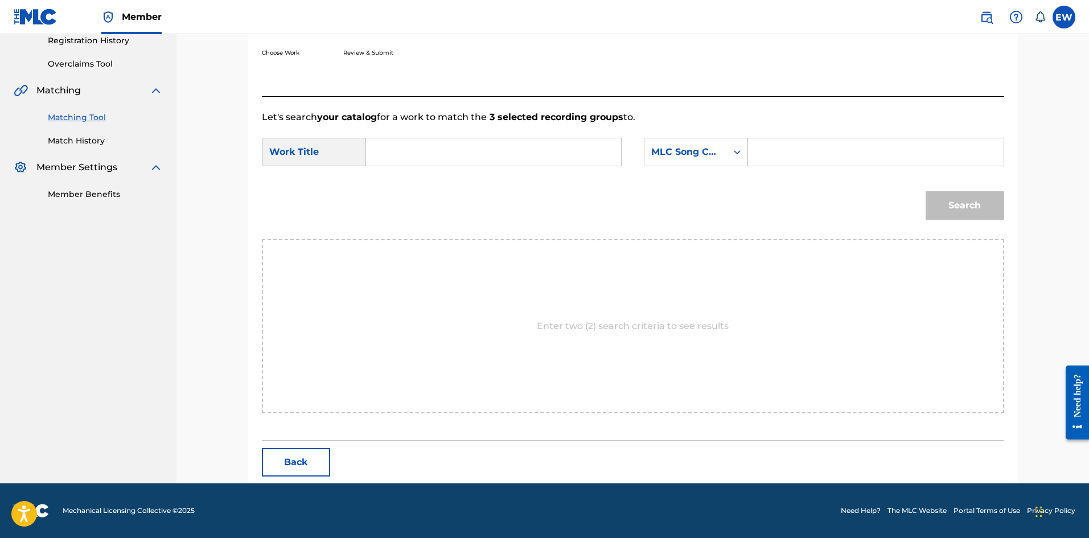
drag, startPoint x: 464, startPoint y: 167, endPoint x: 472, endPoint y: 157, distance: 13.3
click at [466, 165] on div "SearchWithCriteriad1593e0f-cccc-4a85-bca6-8fe0550ef952 Work Title SearchWithCri…" at bounding box center [633, 155] width 743 height 35
click at [472, 157] on input "Search Form" at bounding box center [494, 151] width 236 height 27
paste input "STRYKK EARLY MORNING RAW"
type input "STRYKK EARLY MORNING RAW"
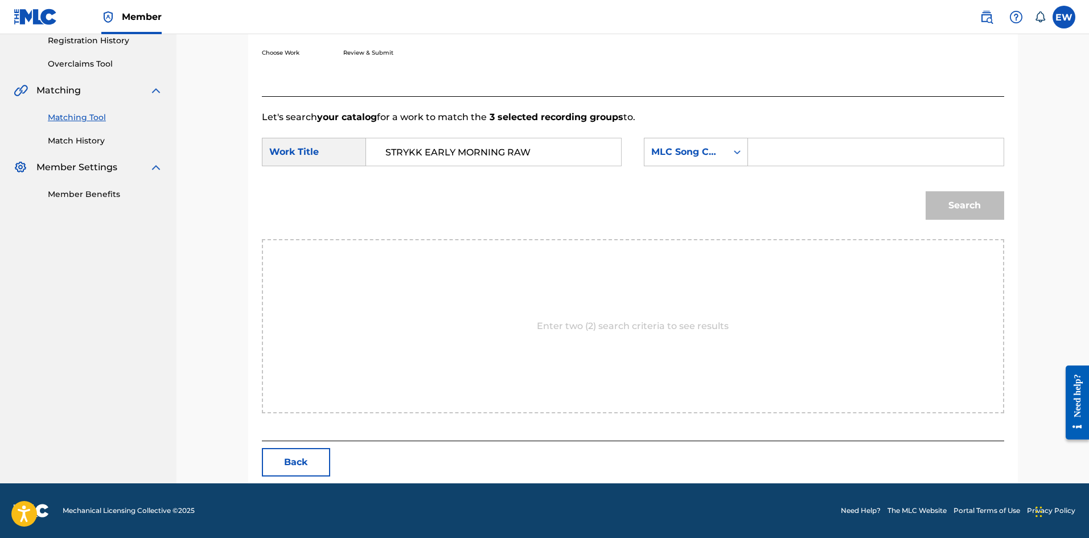
click at [814, 162] on input "Search Form" at bounding box center [876, 151] width 236 height 27
paste input "ES4378"
type input "ES4378"
click at [966, 206] on button "Search" at bounding box center [965, 205] width 79 height 28
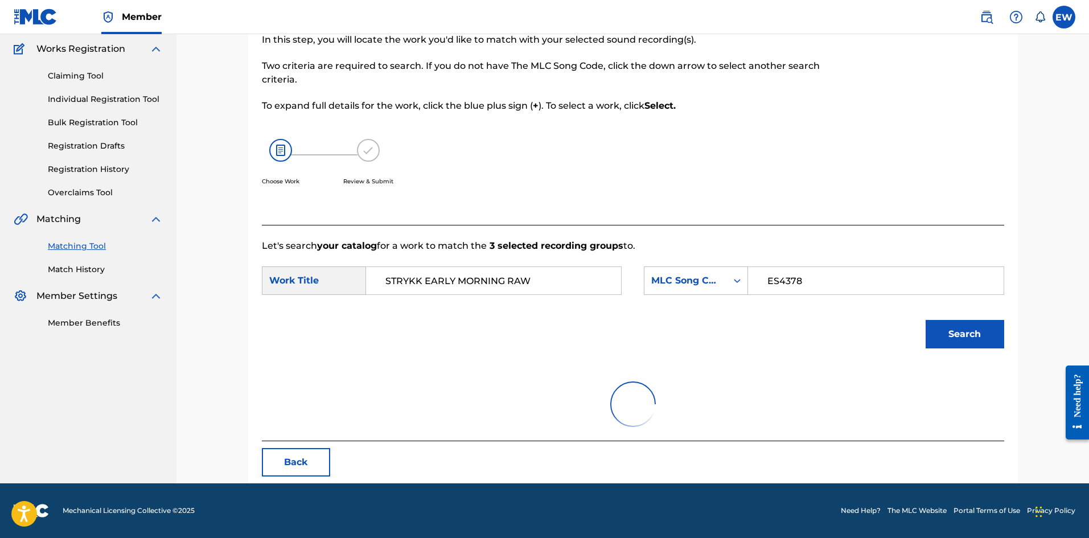
scroll to position [187, 0]
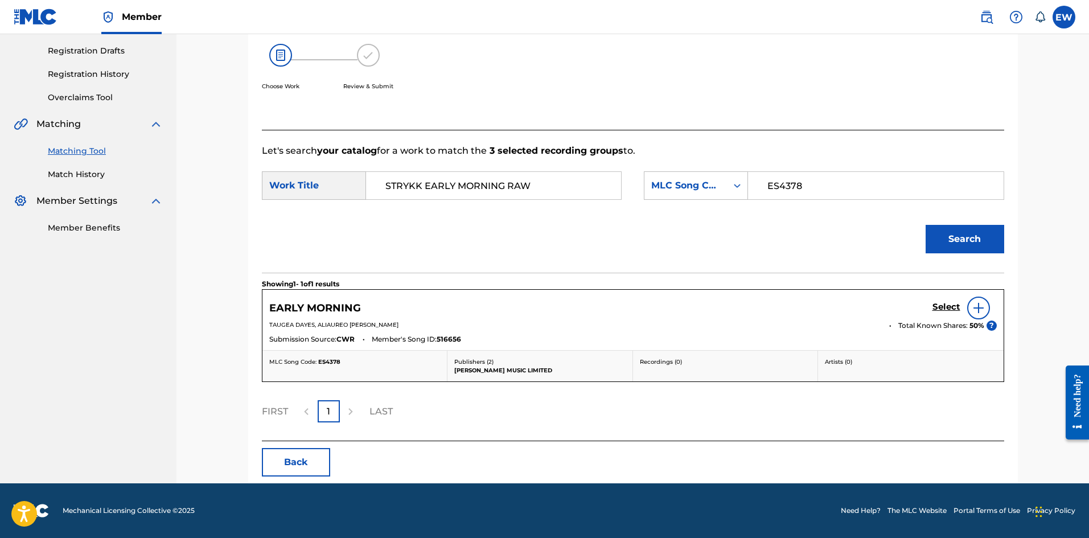
click at [946, 303] on h5 "Select" at bounding box center [947, 307] width 28 height 11
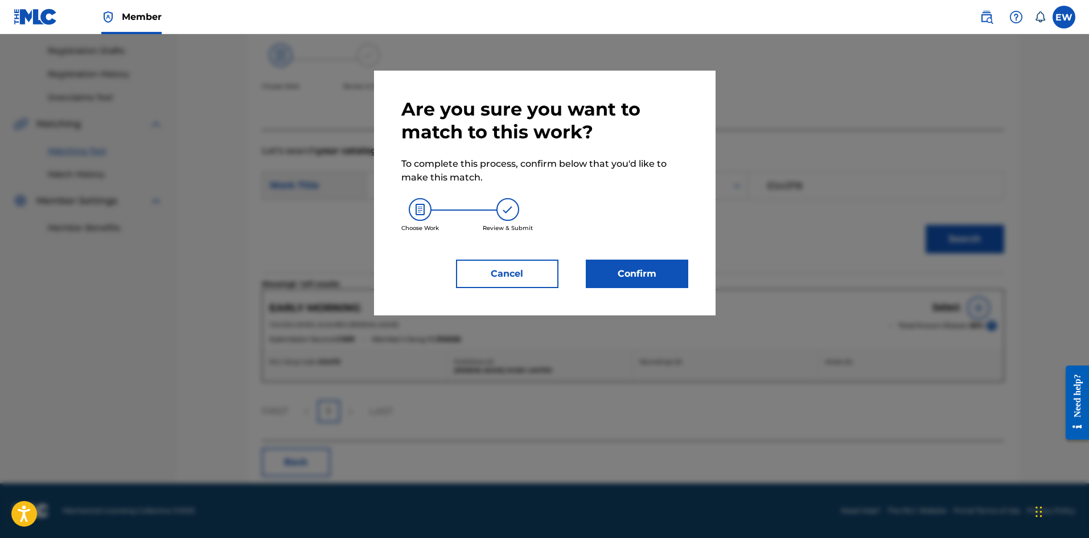
click at [645, 266] on button "Confirm" at bounding box center [637, 274] width 102 height 28
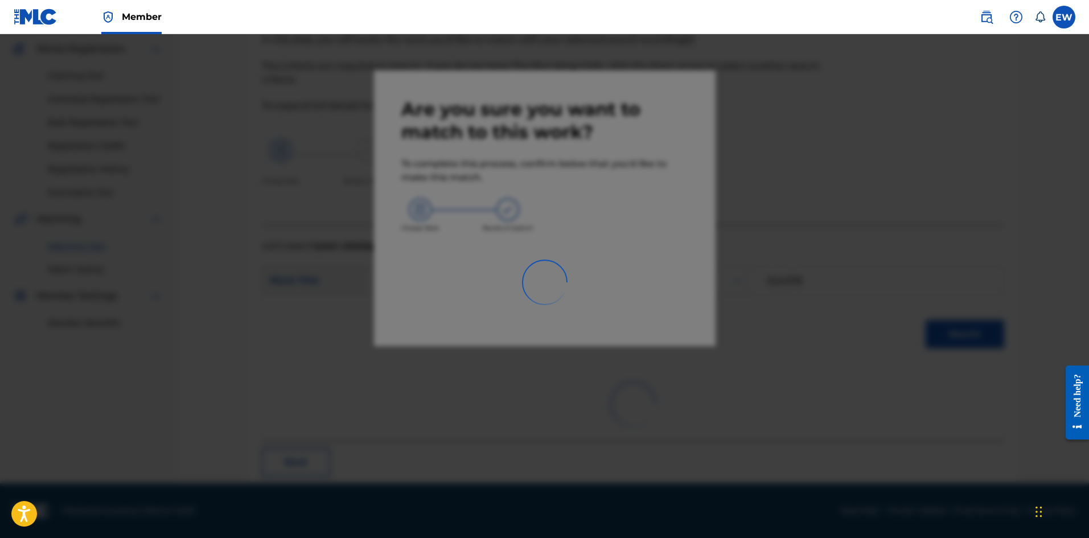
scroll to position [27, 0]
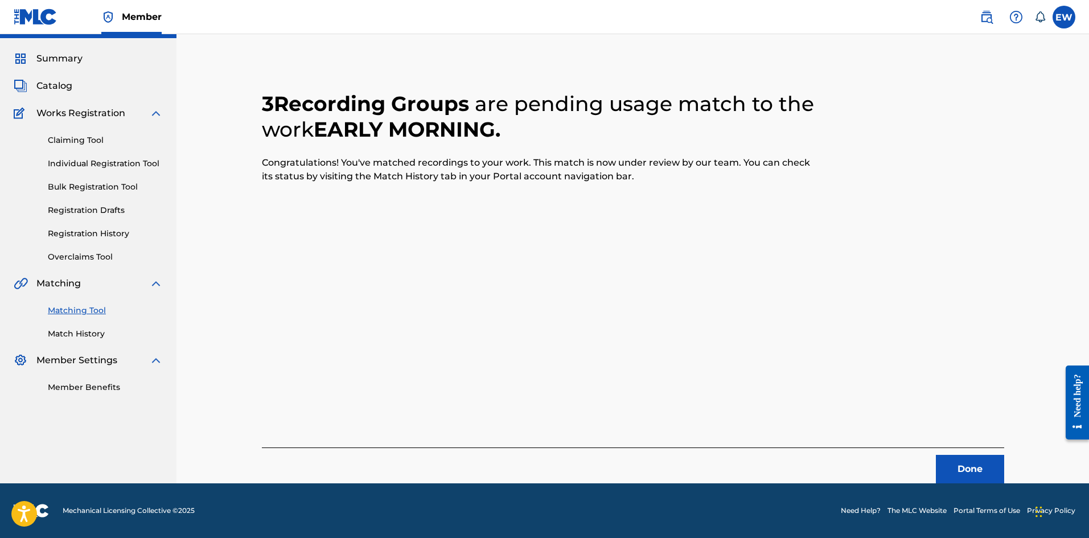
click at [969, 461] on button "Done" at bounding box center [970, 469] width 68 height 28
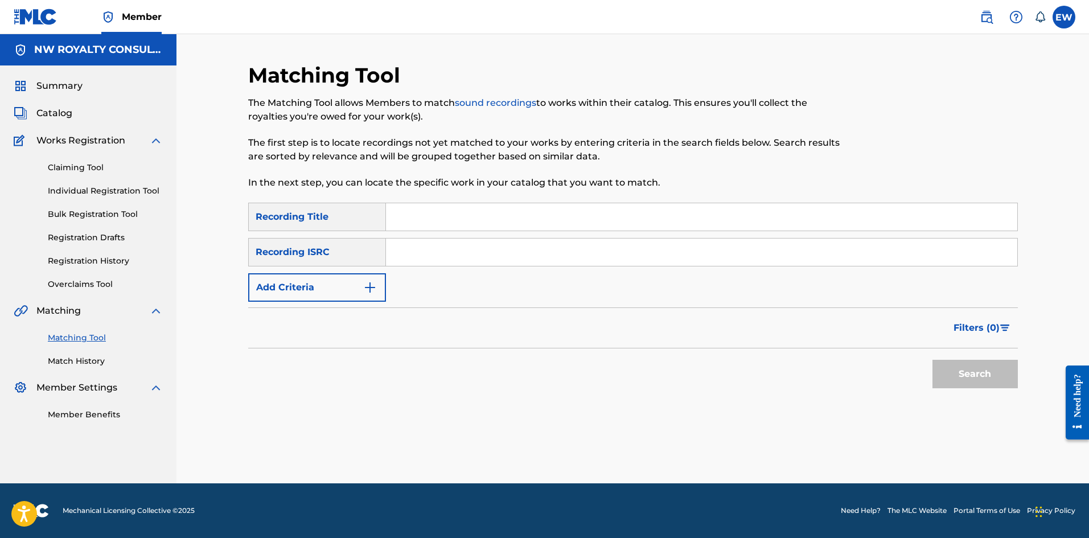
scroll to position [0, 0]
click at [362, 281] on button "Add Criteria" at bounding box center [317, 287] width 138 height 28
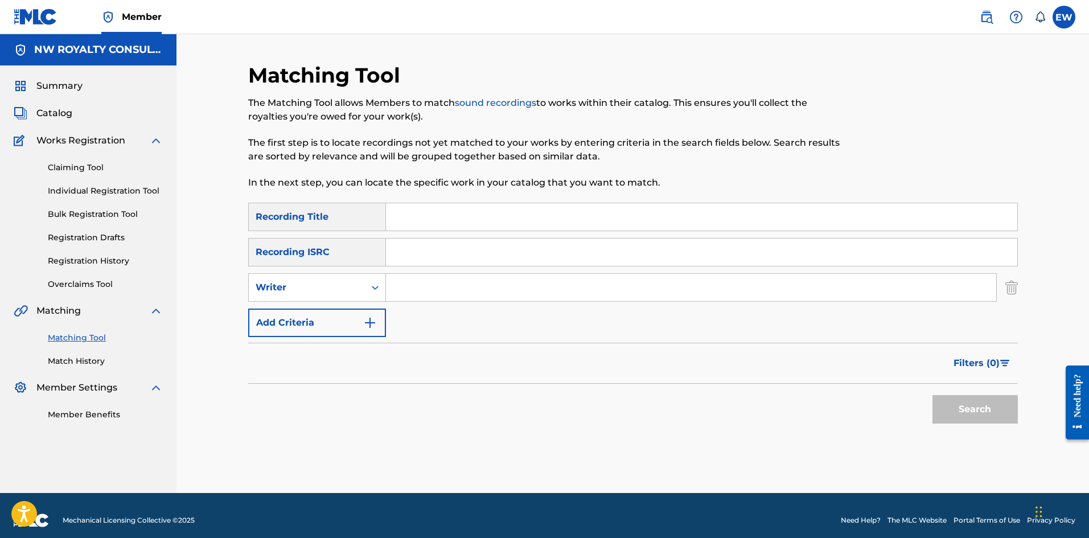
click at [362, 280] on div "Writer" at bounding box center [307, 288] width 116 height 22
drag, startPoint x: 352, startPoint y: 309, endPoint x: 391, endPoint y: 306, distance: 39.4
click at [354, 309] on div "Recording Artist" at bounding box center [317, 316] width 137 height 28
click at [453, 274] on input "Search Form" at bounding box center [691, 287] width 610 height 27
paste input "CAPLETON"
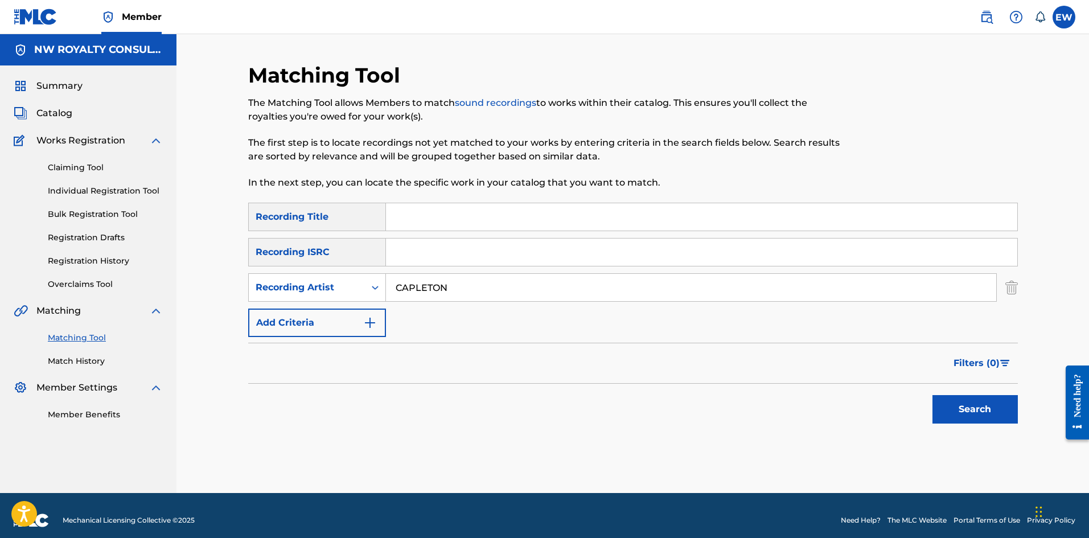
type input "CAPLETON"
click at [477, 231] on div "Search Form" at bounding box center [702, 217] width 632 height 28
click at [479, 224] on input "Search Form" at bounding box center [701, 216] width 631 height 27
paste input "STUDIO YAAD FREESTYLE"
type input "STUDIO YAAD FREESTYLE"
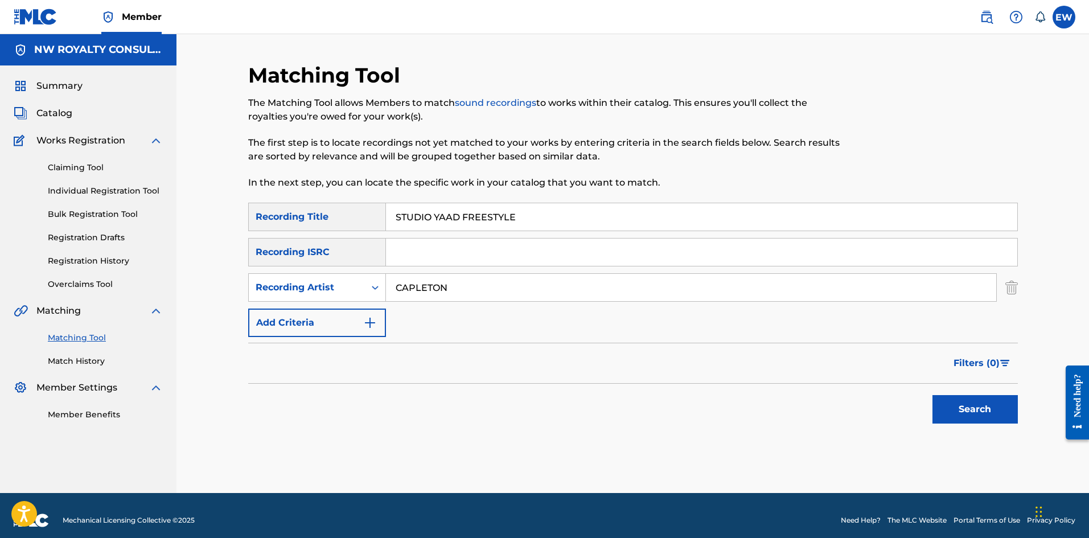
click at [974, 404] on button "Search" at bounding box center [975, 409] width 85 height 28
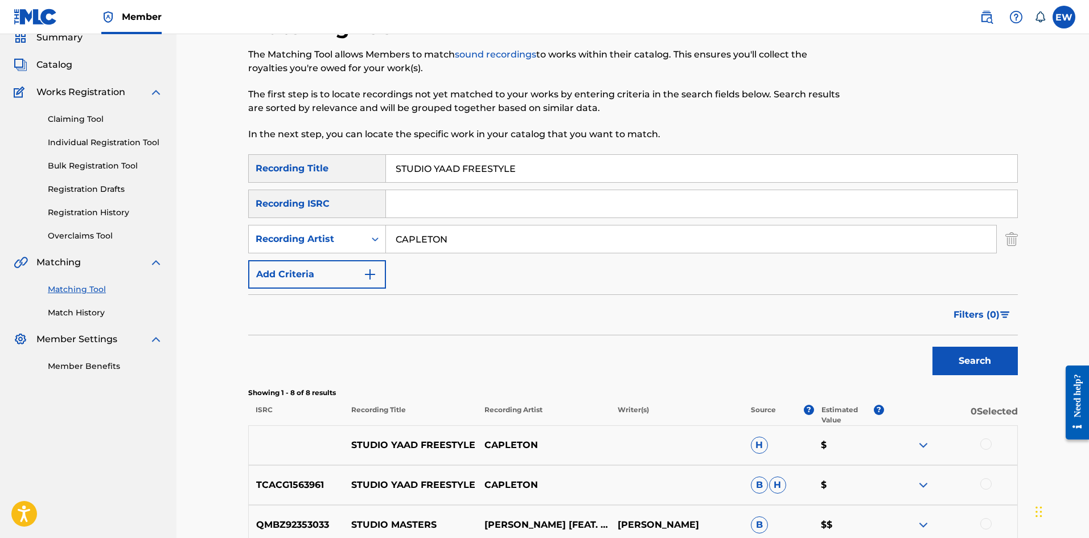
scroll to position [114, 0]
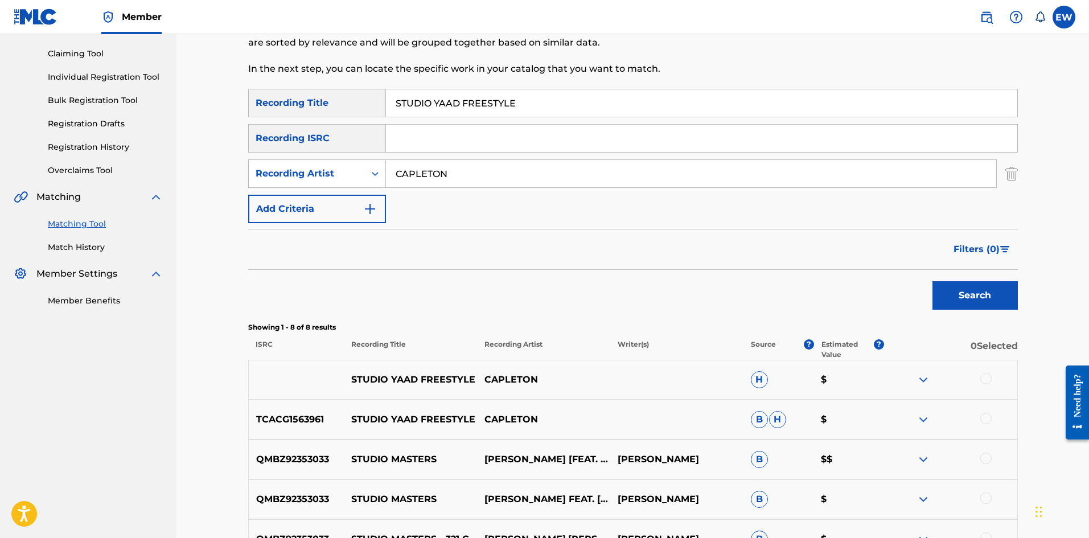
click at [986, 376] on div at bounding box center [986, 378] width 11 height 11
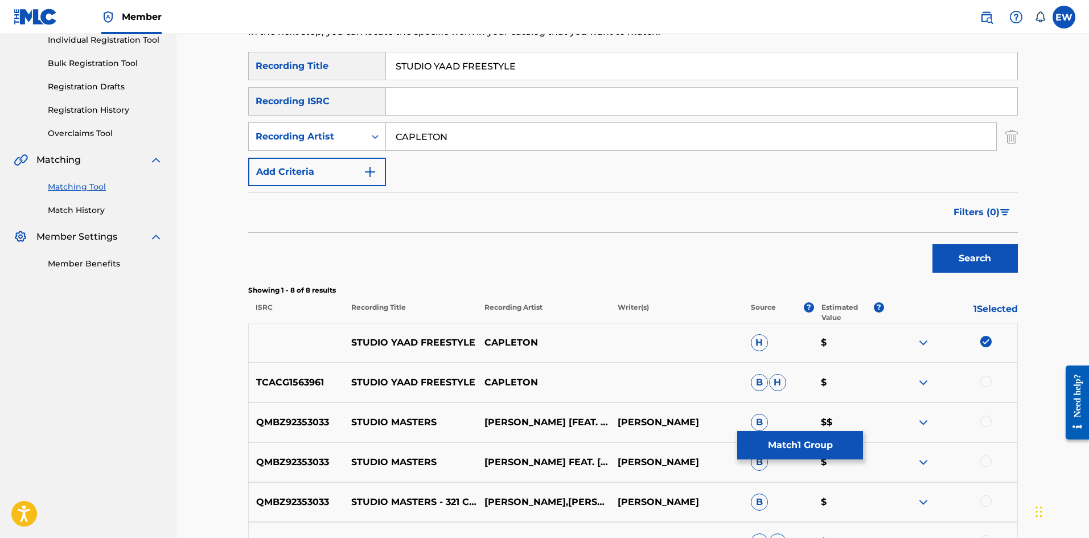
scroll to position [171, 0]
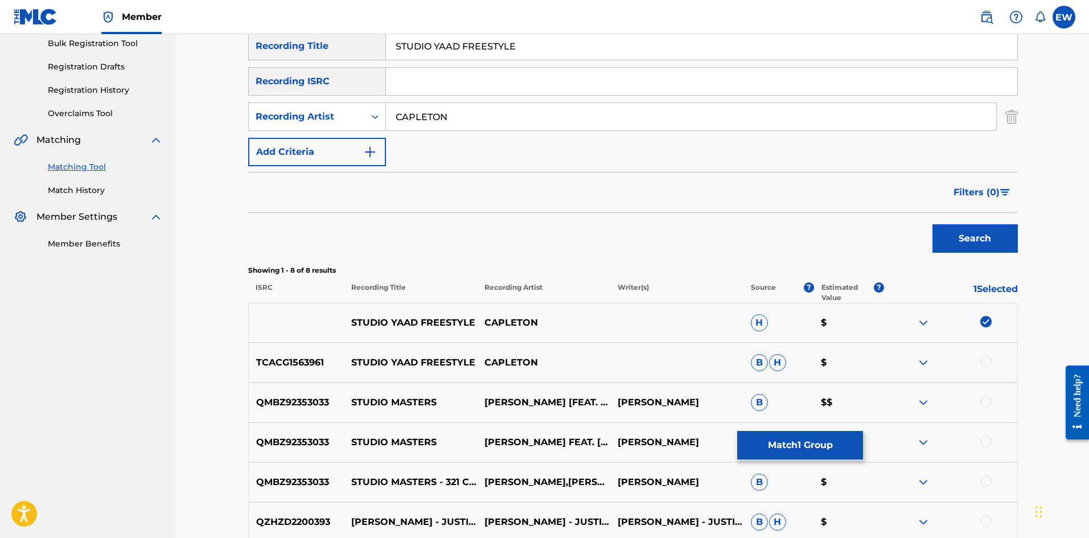
click at [989, 362] on div at bounding box center [986, 361] width 11 height 11
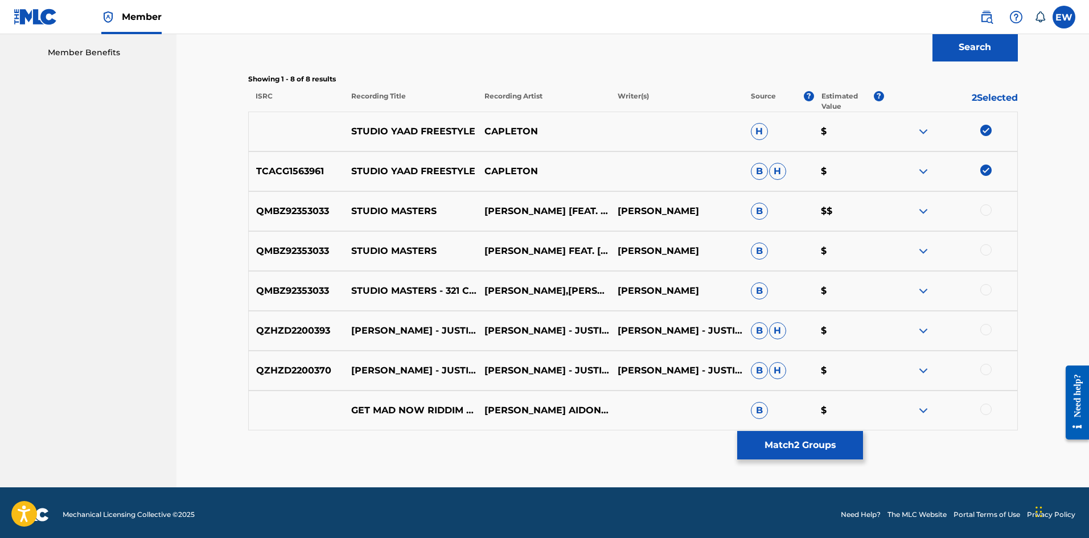
scroll to position [366, 0]
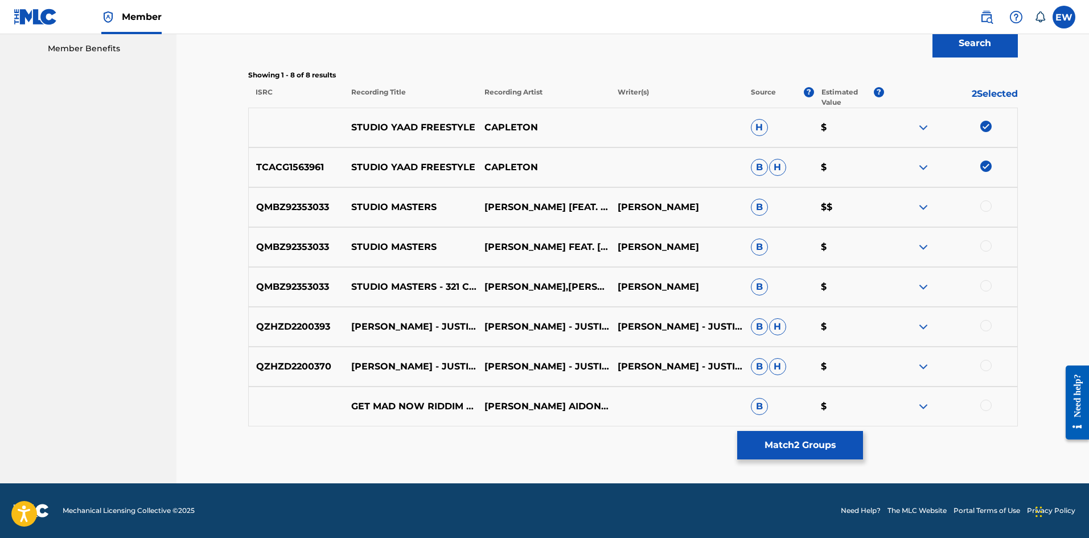
click at [823, 437] on button "Match 2 Groups" at bounding box center [800, 445] width 126 height 28
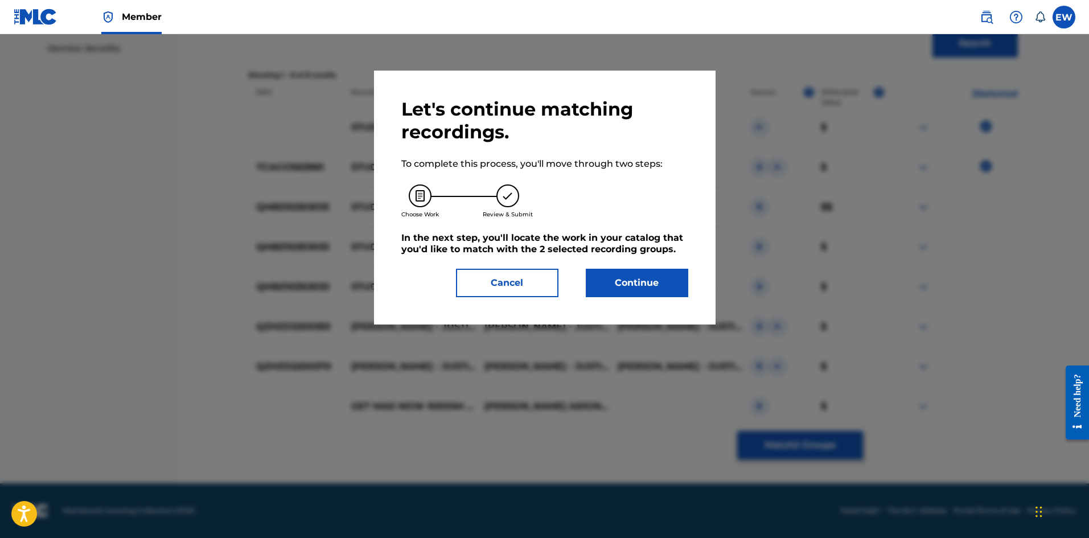
click at [653, 280] on button "Continue" at bounding box center [637, 283] width 102 height 28
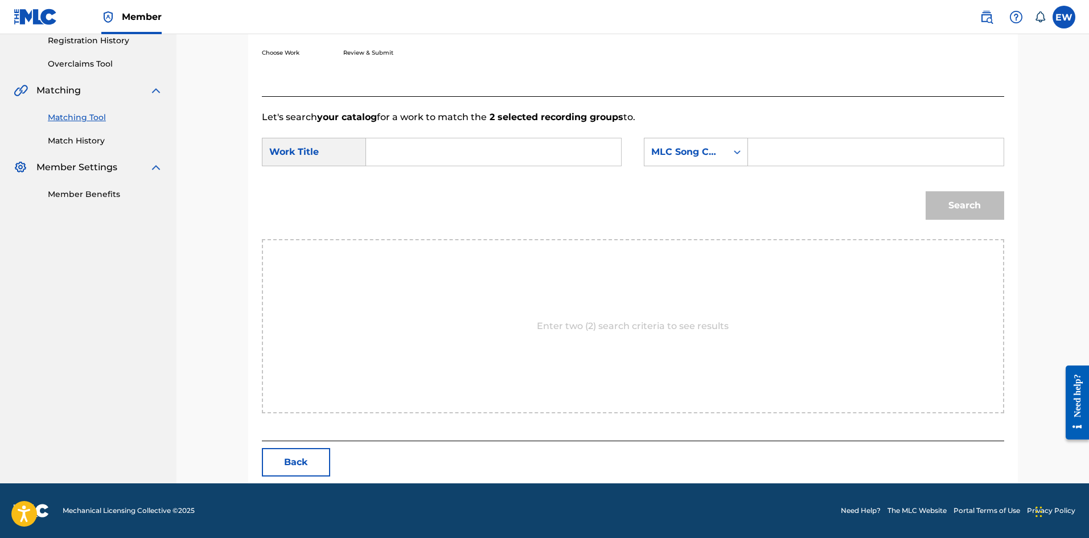
scroll to position [220, 0]
click at [571, 158] on input "Search Form" at bounding box center [494, 151] width 236 height 27
paste input "STUDIO YAAD FREESTYLE"
type input "STUDIO YAAD FREESTYLE"
click at [817, 151] on input "Search Form" at bounding box center [876, 151] width 236 height 27
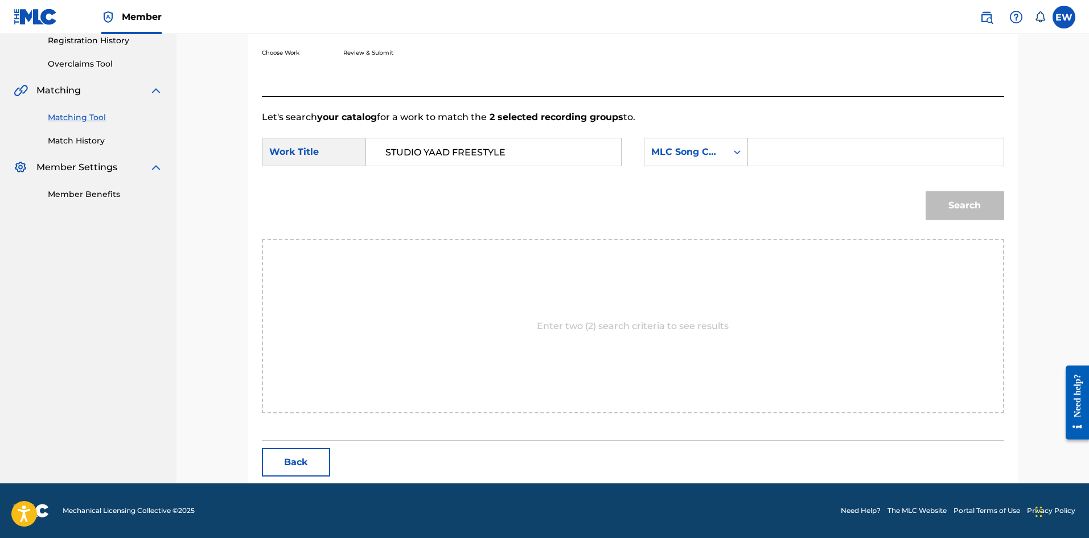
paste input "S56ALE"
type input "S56ALE"
click at [946, 205] on button "Search" at bounding box center [965, 205] width 79 height 28
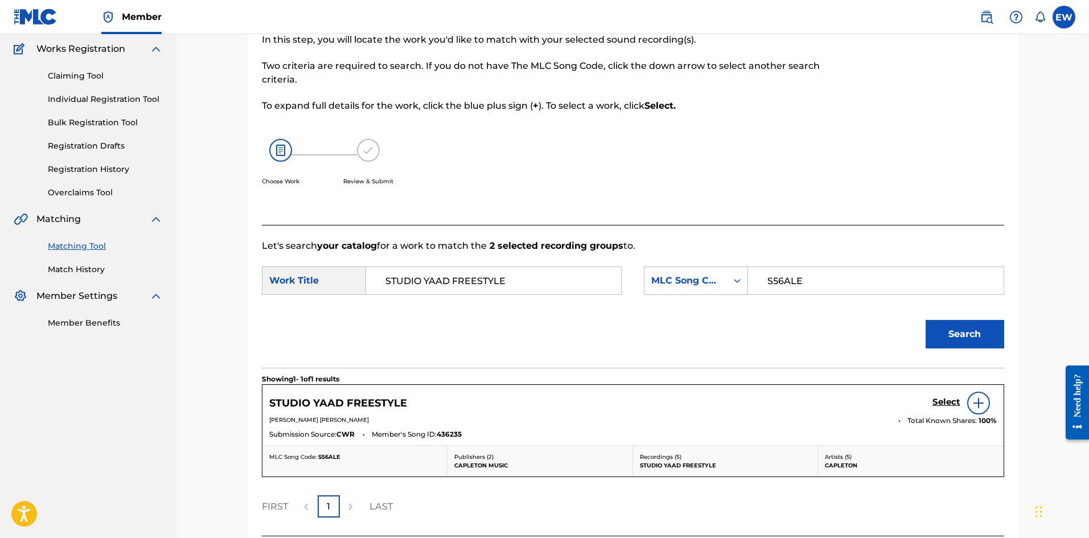
scroll to position [187, 0]
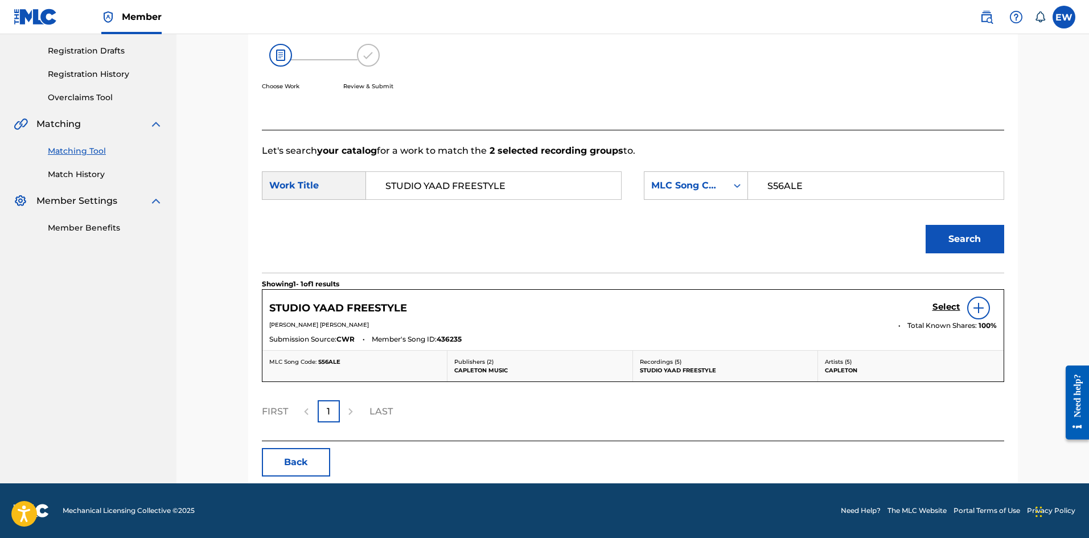
click at [942, 302] on h5 "Select" at bounding box center [947, 307] width 28 height 11
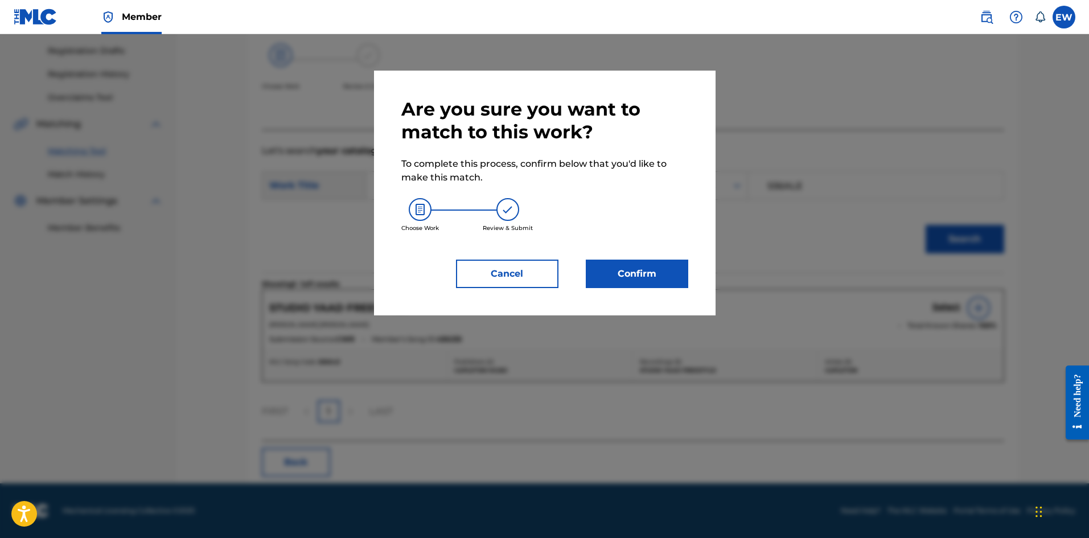
click at [662, 272] on button "Confirm" at bounding box center [637, 274] width 102 height 28
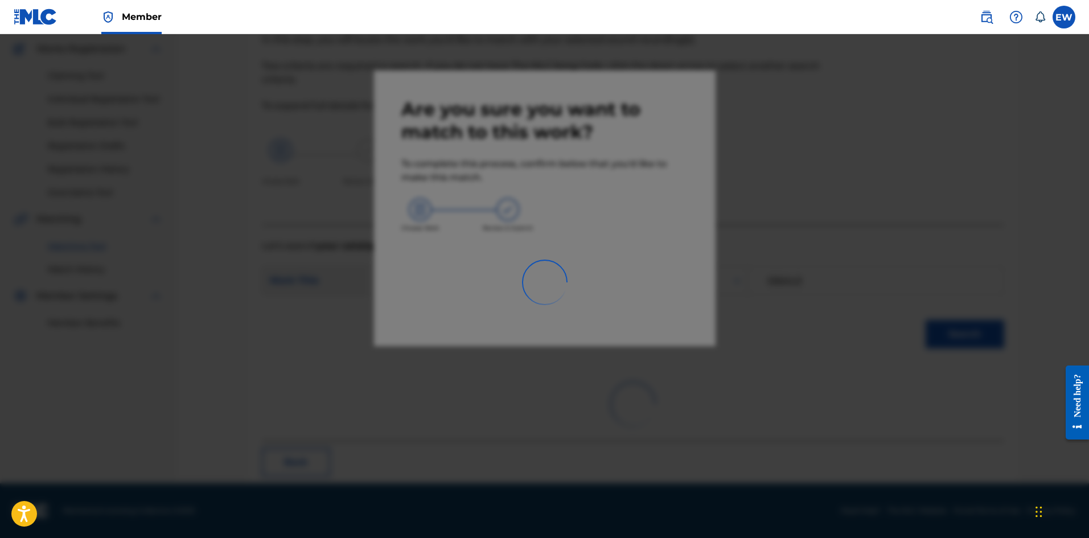
scroll to position [27, 0]
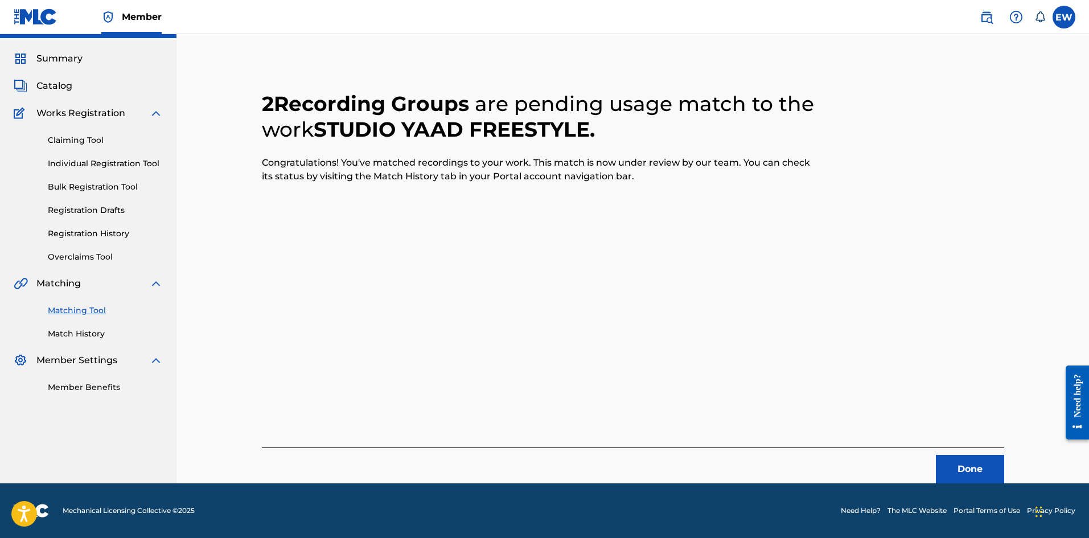
click at [945, 464] on button "Done" at bounding box center [970, 469] width 68 height 28
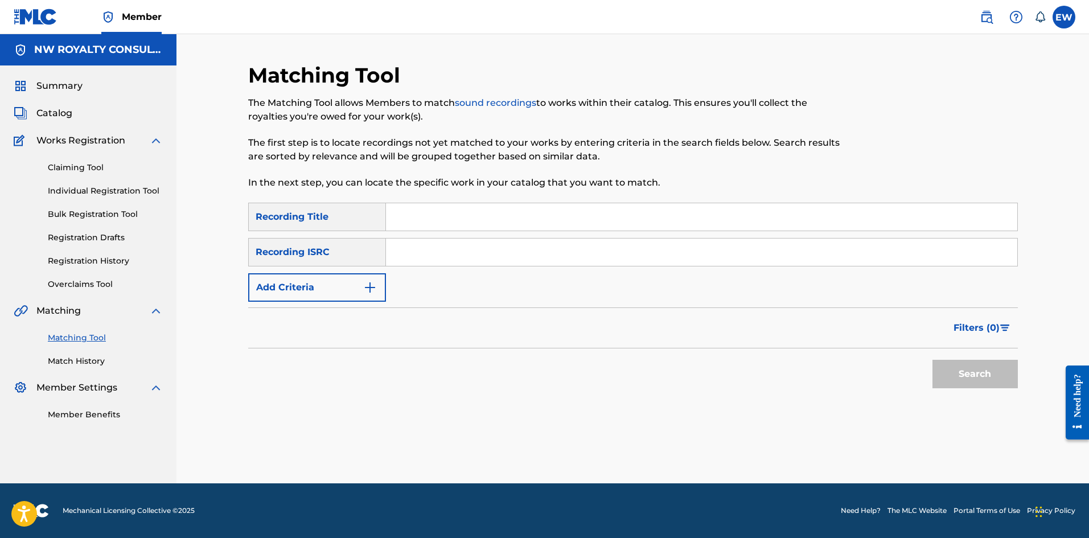
click at [288, 286] on button "Add Criteria" at bounding box center [317, 287] width 138 height 28
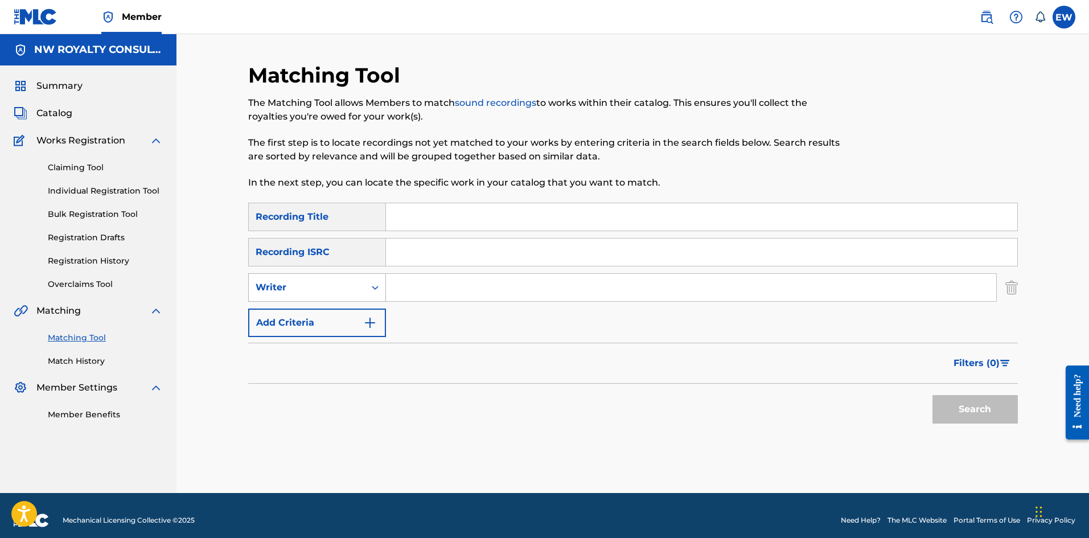
click at [294, 276] on div "Writer" at bounding box center [317, 287] width 138 height 28
drag, startPoint x: 300, startPoint y: 314, endPoint x: 320, endPoint y: 312, distance: 20.6
click at [301, 314] on div "Recording Artist" at bounding box center [317, 316] width 137 height 28
click at [430, 297] on input "Search Form" at bounding box center [691, 287] width 610 height 27
paste input "BAYKA NSG MUSIC"
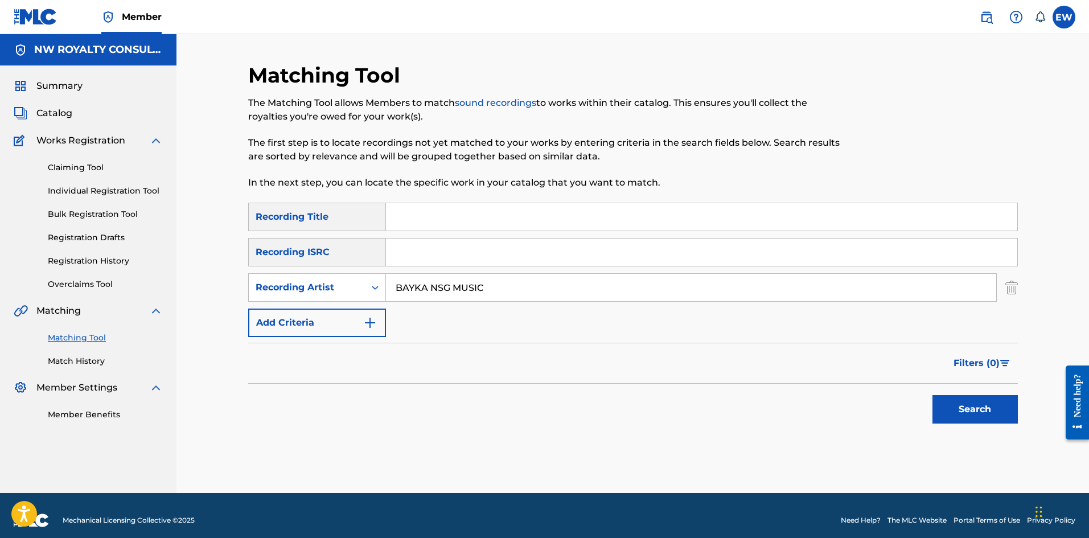
type input "BAYKA NSG MUSIC"
click at [687, 220] on input "Search Form" at bounding box center [701, 216] width 631 height 27
paste input "STUFF"
type input "STUFF"
click at [955, 403] on button "Search" at bounding box center [975, 409] width 85 height 28
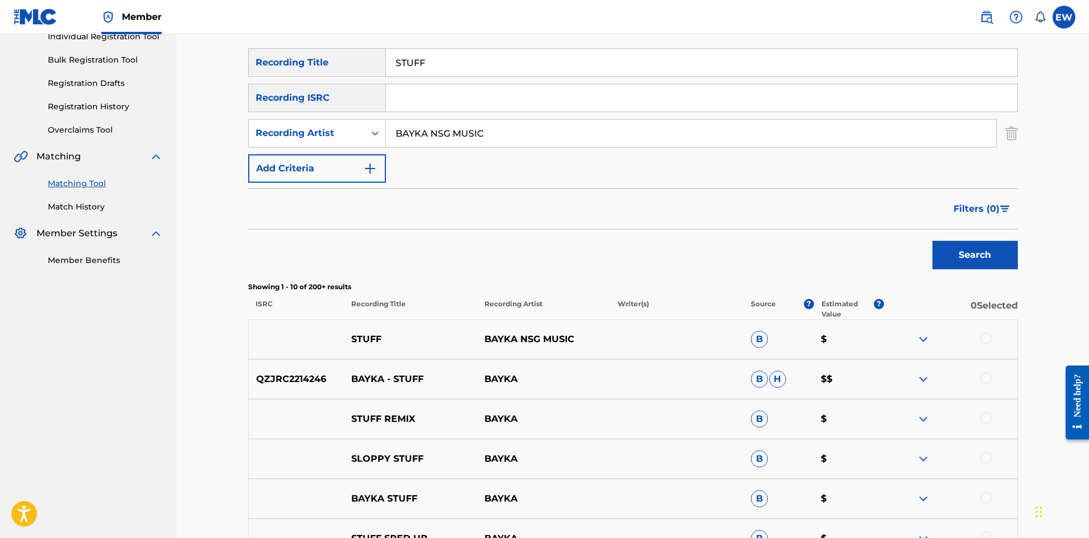
scroll to position [171, 0]
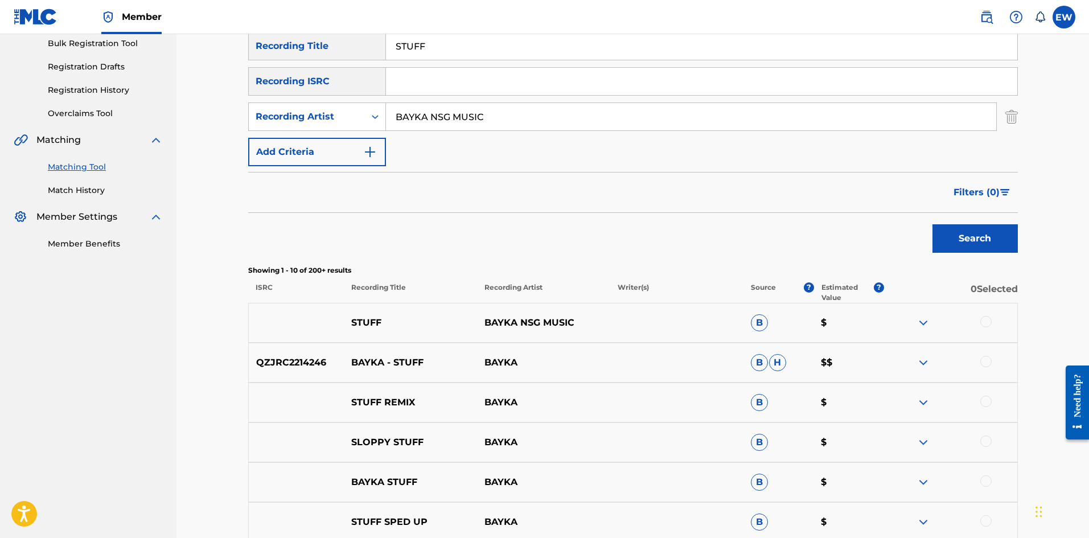
click at [985, 321] on div at bounding box center [986, 321] width 11 height 11
click at [806, 444] on button "Match 1 Group" at bounding box center [800, 445] width 126 height 28
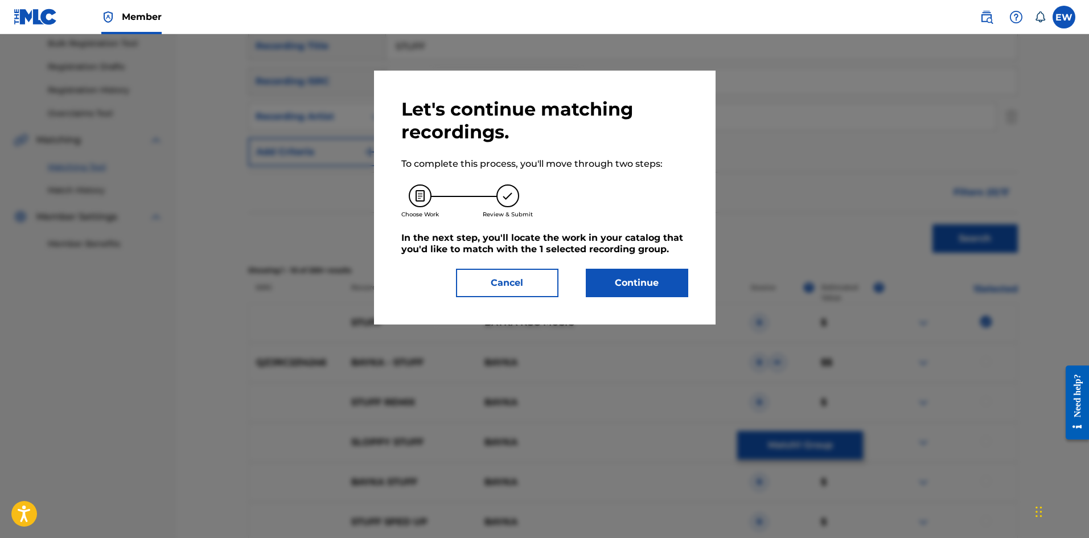
click at [606, 277] on button "Continue" at bounding box center [637, 283] width 102 height 28
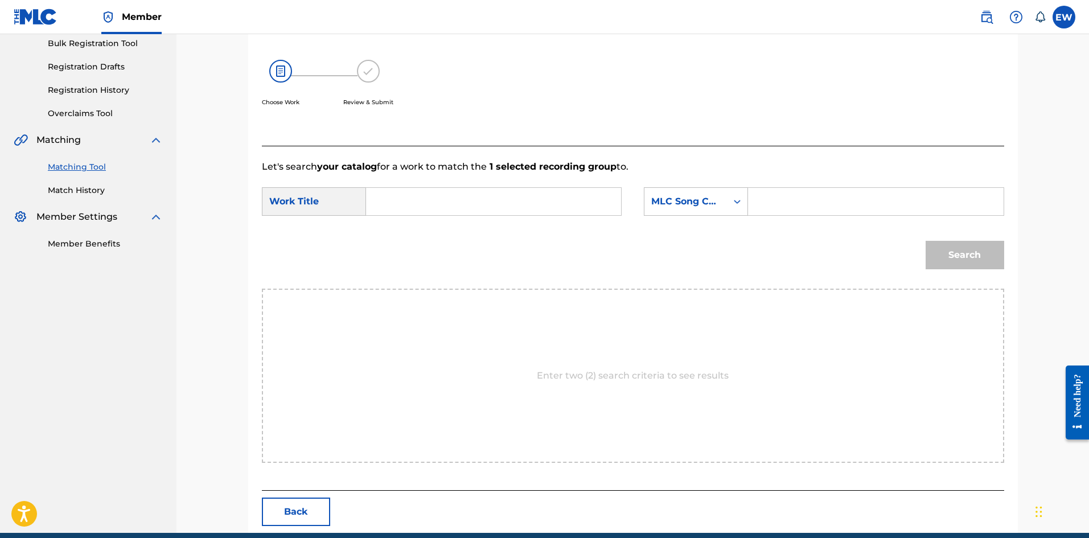
click at [531, 207] on input "Search Form" at bounding box center [494, 201] width 236 height 27
paste input "STUFF"
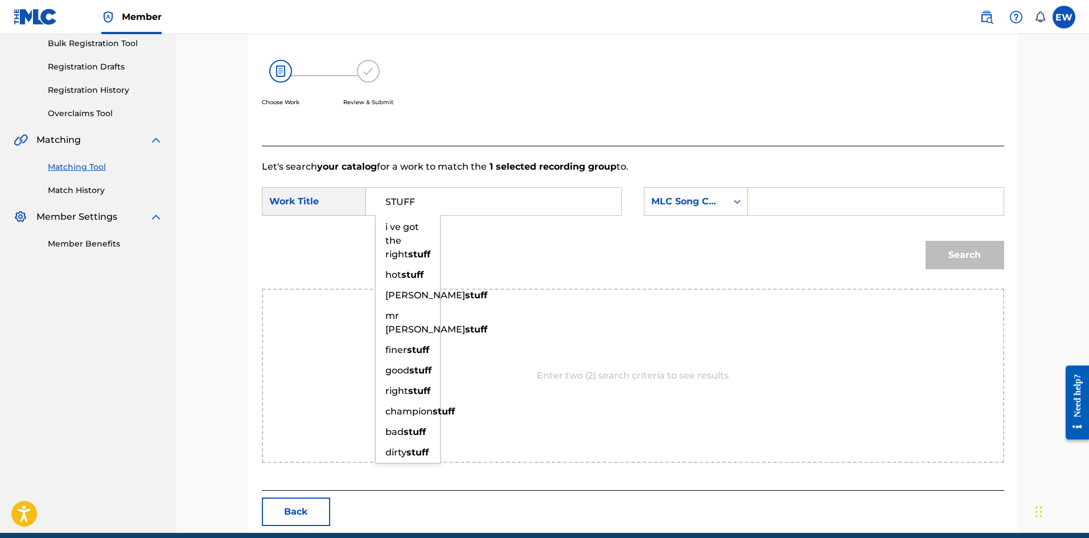
type input "STUFF"
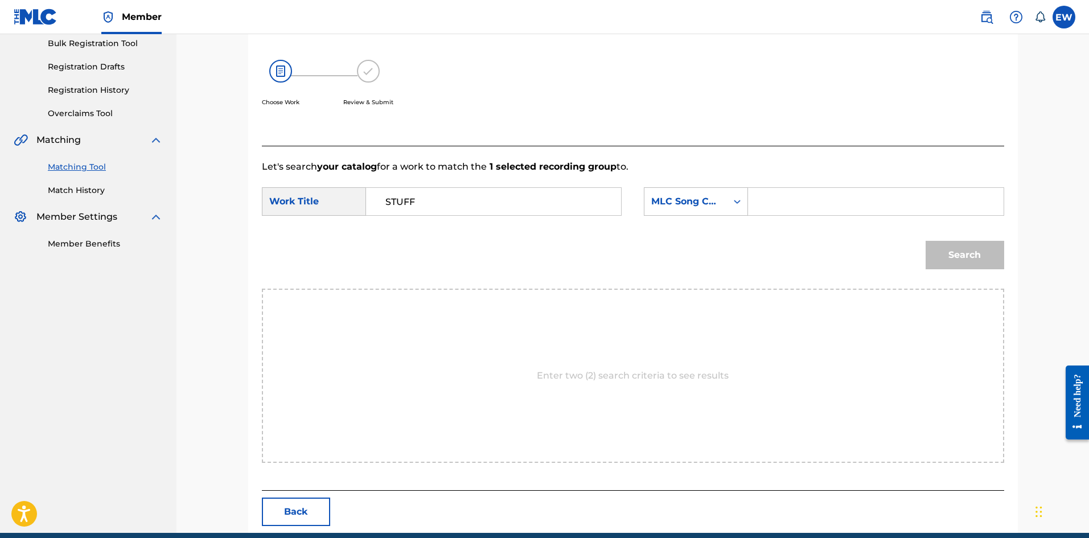
click at [836, 217] on div "SearchWithCriteriad1593e0f-cccc-4a85-bca6-8fe0550ef952 Work Title STUFF SearchW…" at bounding box center [633, 204] width 743 height 35
click at [828, 206] on input "Search Form" at bounding box center [876, 201] width 236 height 27
paste input "STUFF"
drag, startPoint x: 840, startPoint y: 198, endPoint x: 737, endPoint y: 192, distance: 102.7
click at [739, 187] on form "SearchWithCriteriad1593e0f-cccc-4a85-bca6-8fe0550ef952 Work Title STUFF SearchW…" at bounding box center [633, 231] width 743 height 115
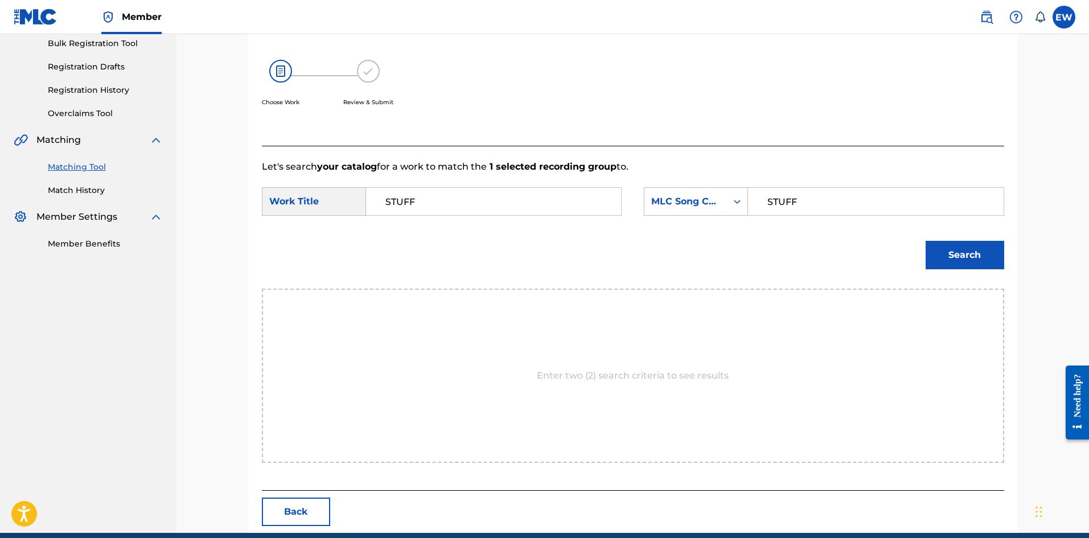
paste input "C6JOX"
type input "SC6JOX"
click at [1019, 257] on div "Match Usage - Select Work In this step, you will locate the work you'd like to …" at bounding box center [633, 212] width 797 height 641
click at [970, 253] on button "Search" at bounding box center [965, 255] width 79 height 28
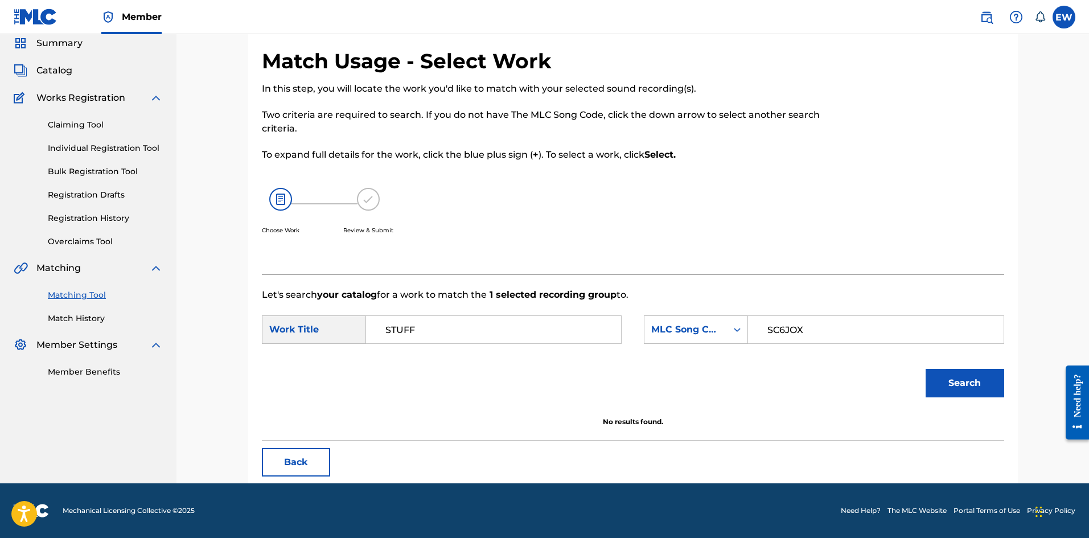
click at [961, 389] on button "Search" at bounding box center [965, 383] width 79 height 28
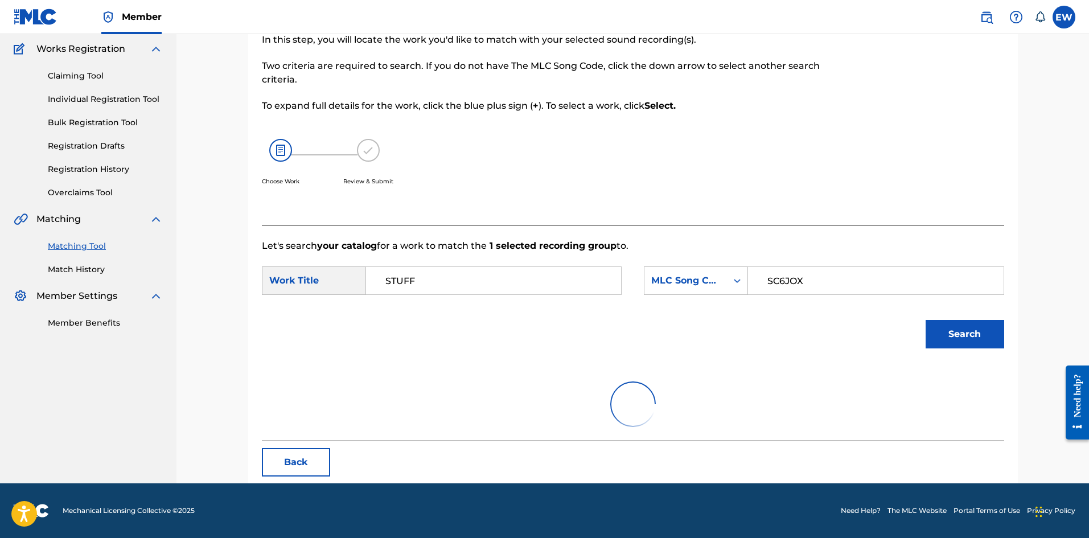
scroll to position [43, 0]
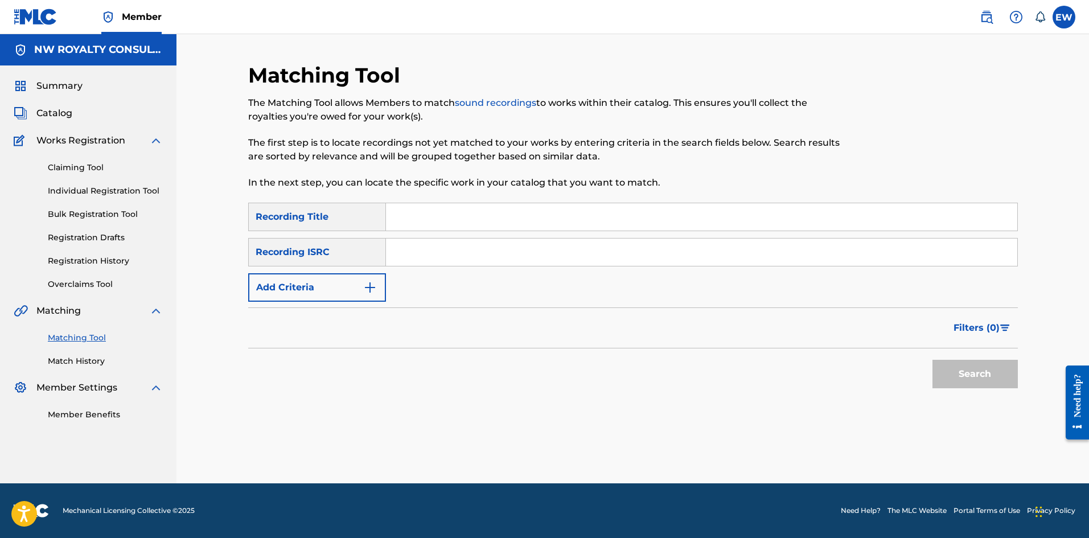
click at [324, 289] on button "Add Criteria" at bounding box center [317, 287] width 138 height 28
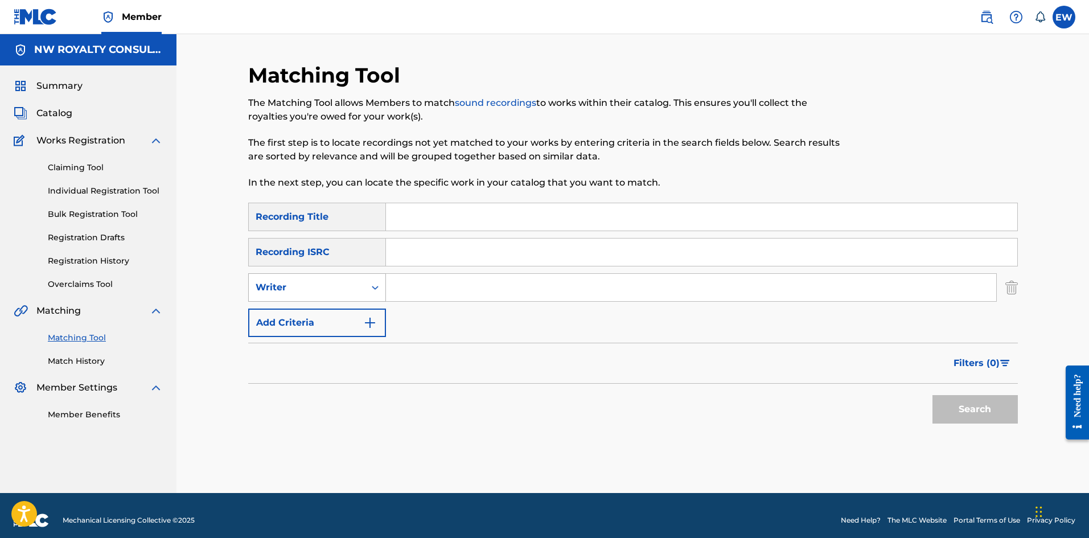
click at [324, 288] on div "Writer" at bounding box center [307, 288] width 102 height 14
click at [322, 322] on div "Recording Artist" at bounding box center [317, 316] width 137 height 28
click at [437, 299] on input "Search Form" at bounding box center [691, 287] width 610 height 27
paste input "BAYKA"
type input "BAYKA"
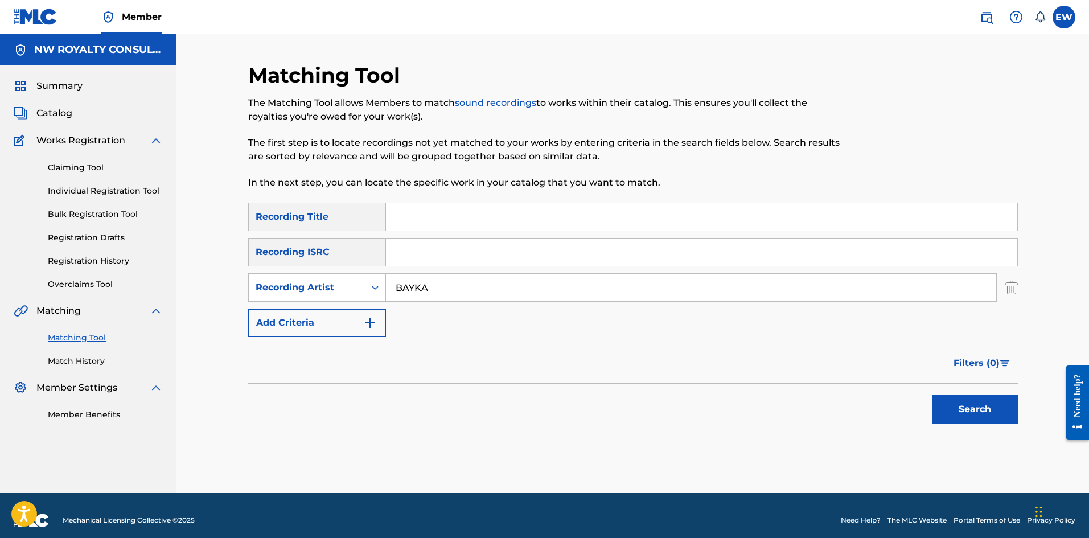
click at [437, 224] on input "Search Form" at bounding box center [701, 216] width 631 height 27
paste input "STUFF REMIX"
type input "STUFF REMIX"
click at [1016, 417] on button "Search" at bounding box center [975, 409] width 85 height 28
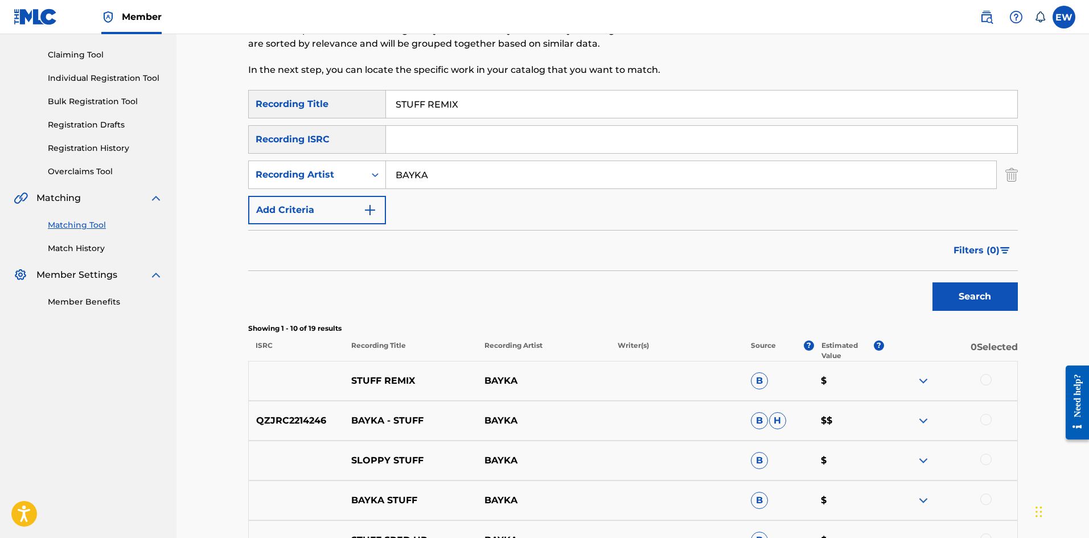
scroll to position [114, 0]
click at [990, 380] on div at bounding box center [986, 378] width 11 height 11
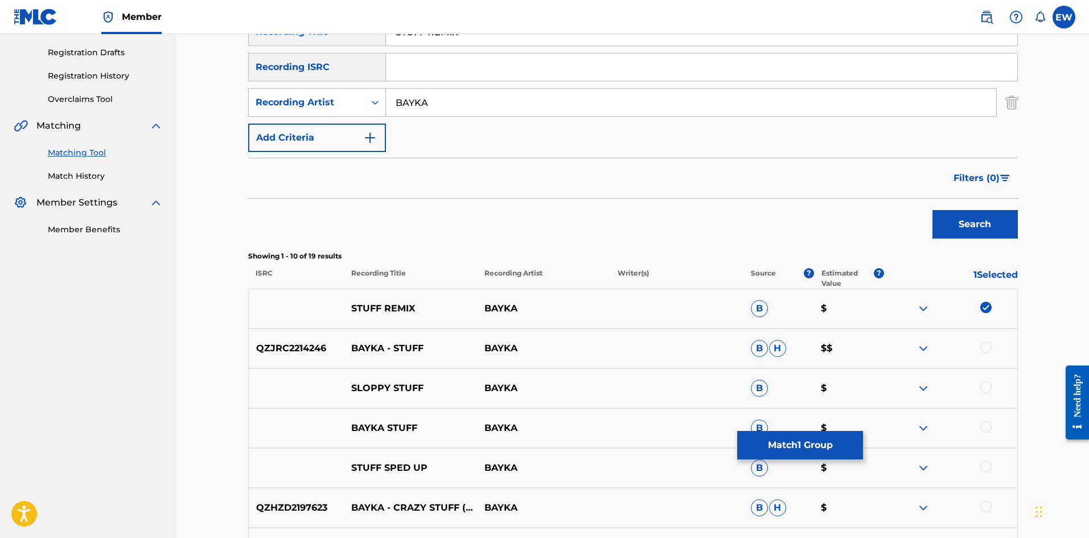
scroll to position [171, 0]
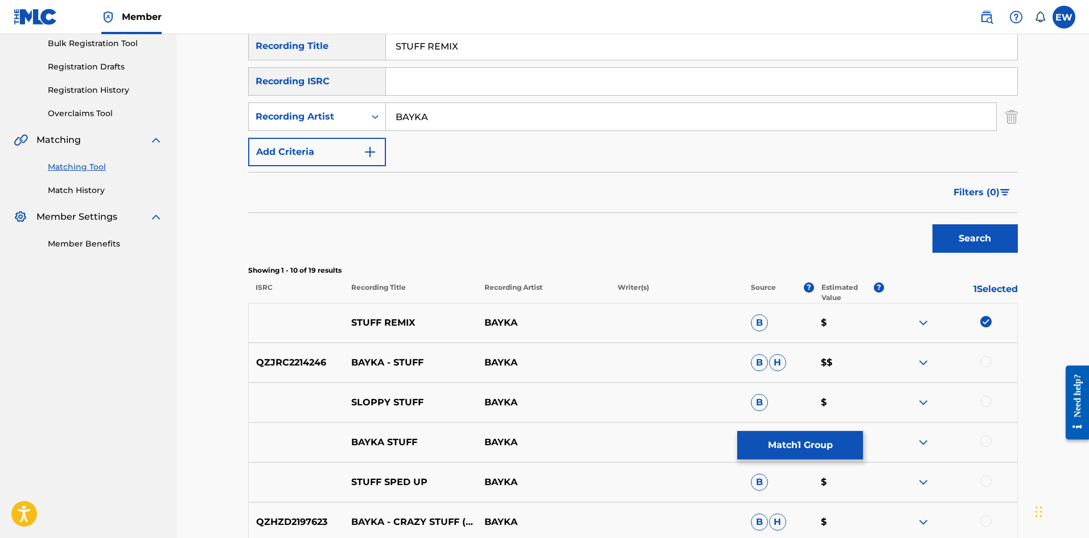
click at [806, 433] on button "Match 1 Group" at bounding box center [800, 445] width 126 height 28
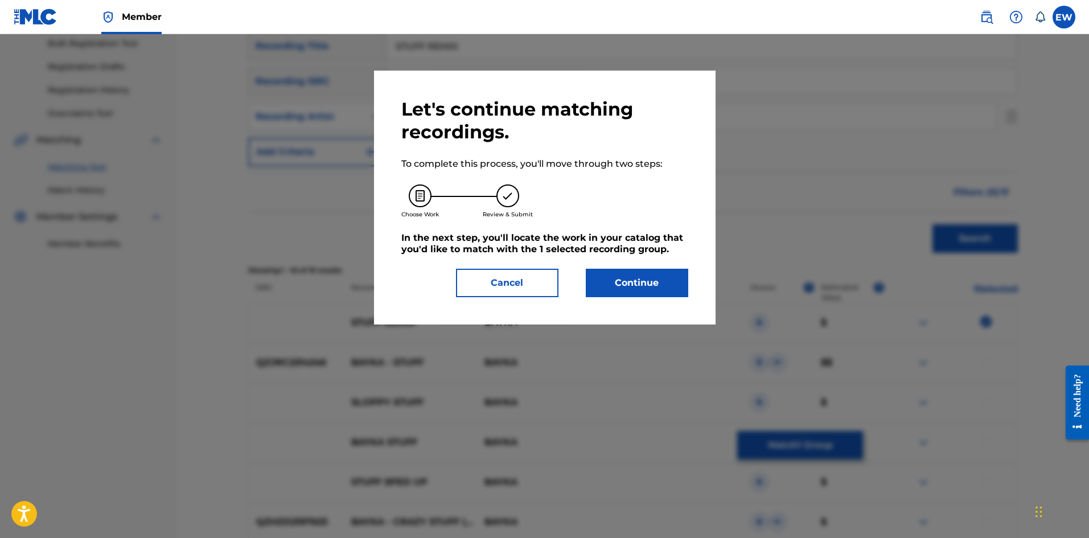
click at [631, 286] on button "Continue" at bounding box center [637, 283] width 102 height 28
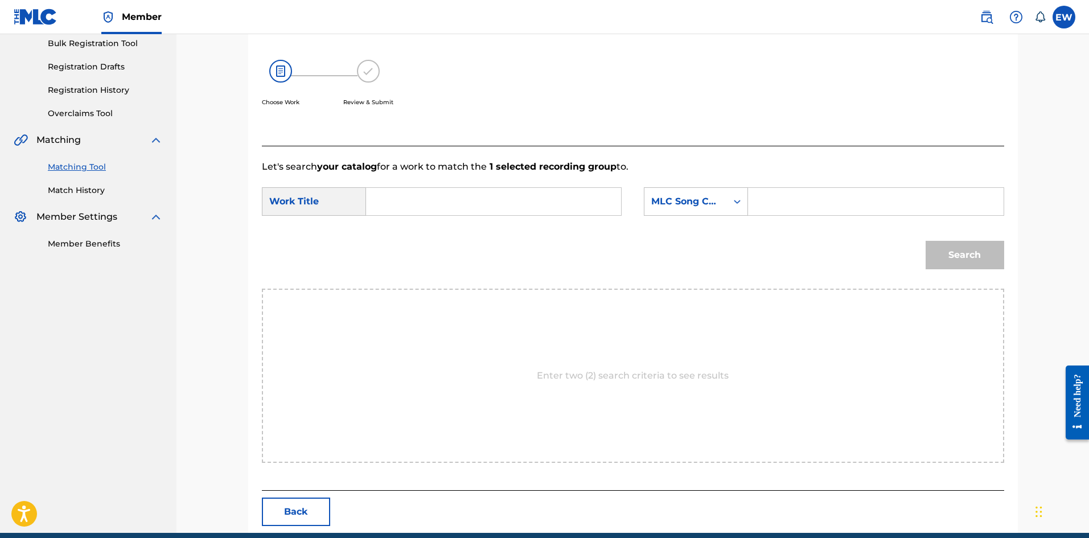
click at [554, 206] on input "Search Form" at bounding box center [494, 201] width 236 height 27
paste input "STUFF REMIX"
type input "STUFF REMIX"
click at [799, 211] on input "Search Form" at bounding box center [876, 201] width 236 height 27
paste input "SC6JOX"
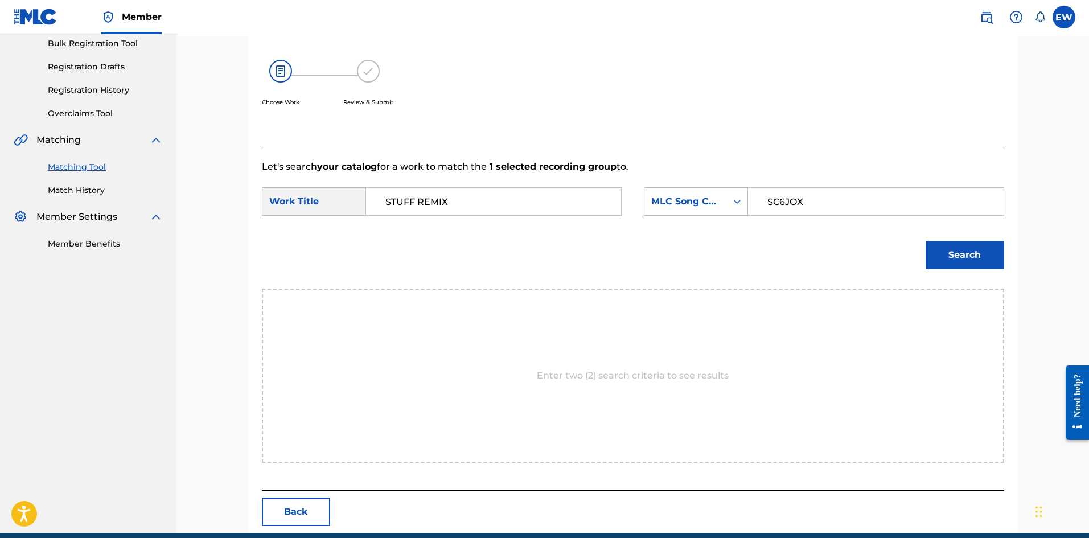
type input "SC6JOX"
click at [948, 259] on button "Search" at bounding box center [965, 255] width 79 height 28
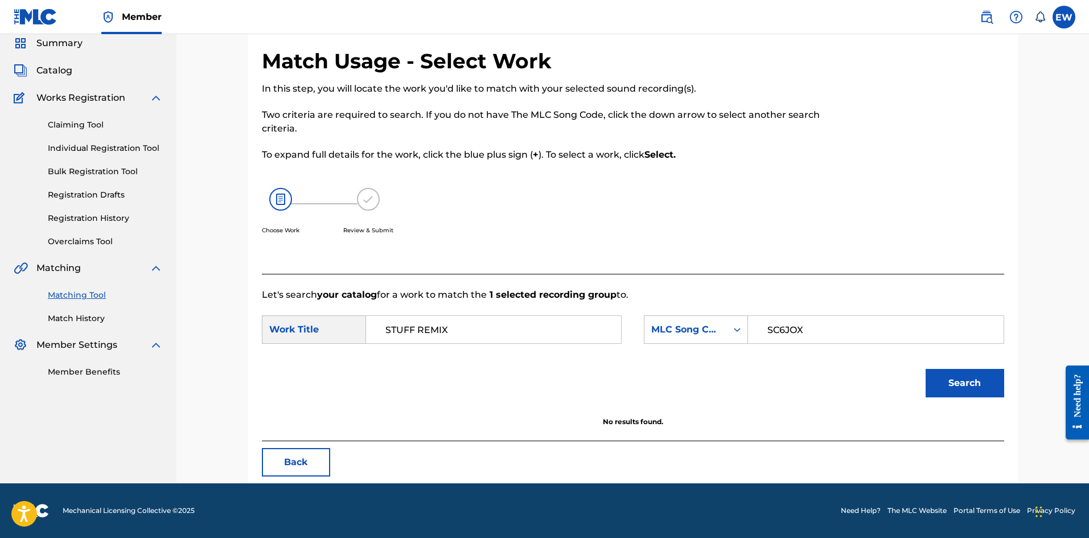
scroll to position [43, 0]
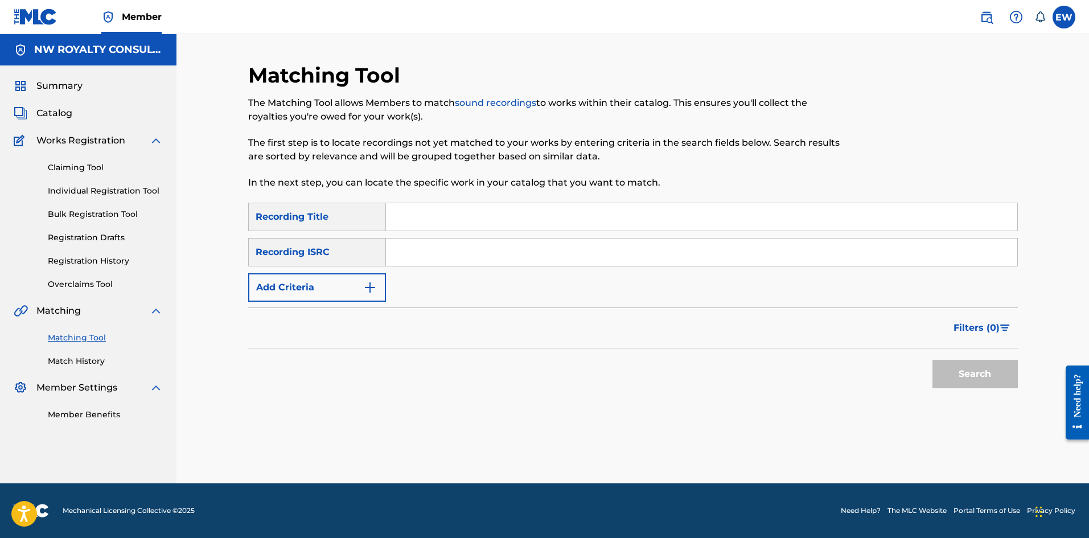
click at [326, 284] on button "Add Criteria" at bounding box center [317, 287] width 138 height 28
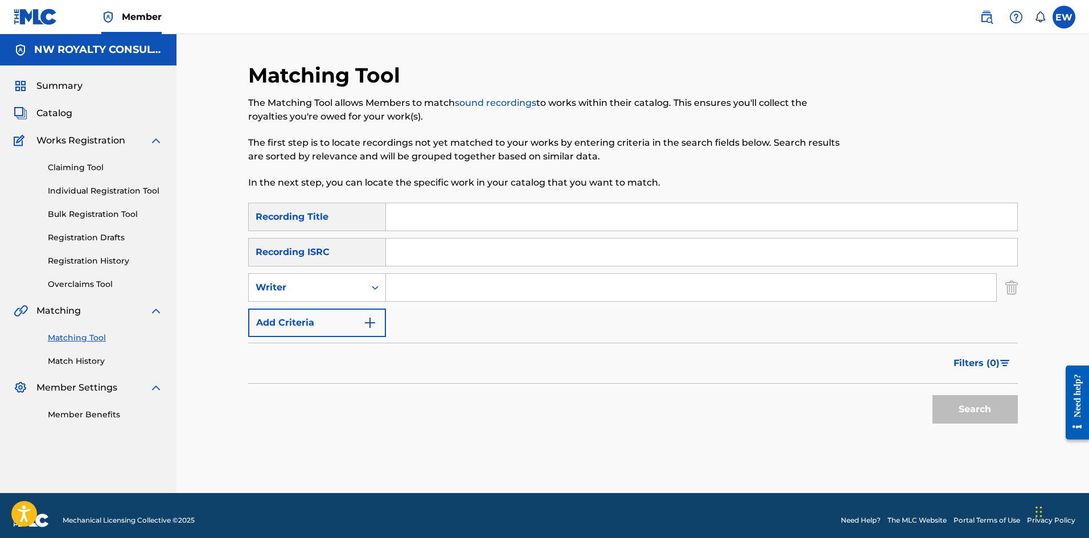
click at [326, 284] on div "Writer" at bounding box center [307, 288] width 102 height 14
click at [287, 307] on div "Recording Artist" at bounding box center [317, 316] width 137 height 28
click at [423, 278] on input "Search Form" at bounding box center [691, 287] width 610 height 27
paste input "BAYKA"
type input "BAYKA"
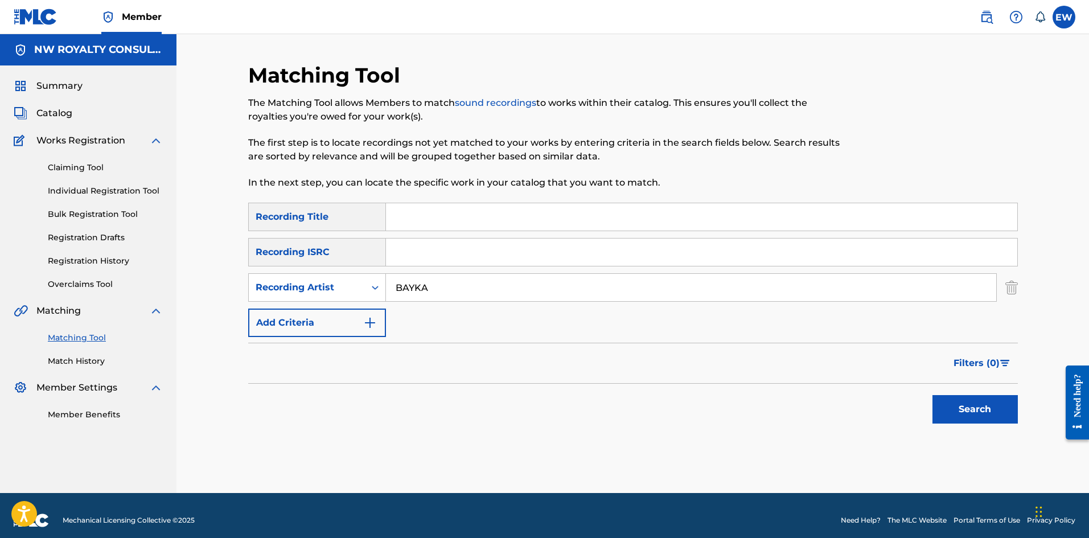
click at [530, 223] on input "Search Form" at bounding box center [701, 216] width 631 height 27
paste input "STUFF SPED UP"
type input "STUFF SPED UP"
click at [949, 402] on button "Search" at bounding box center [975, 409] width 85 height 28
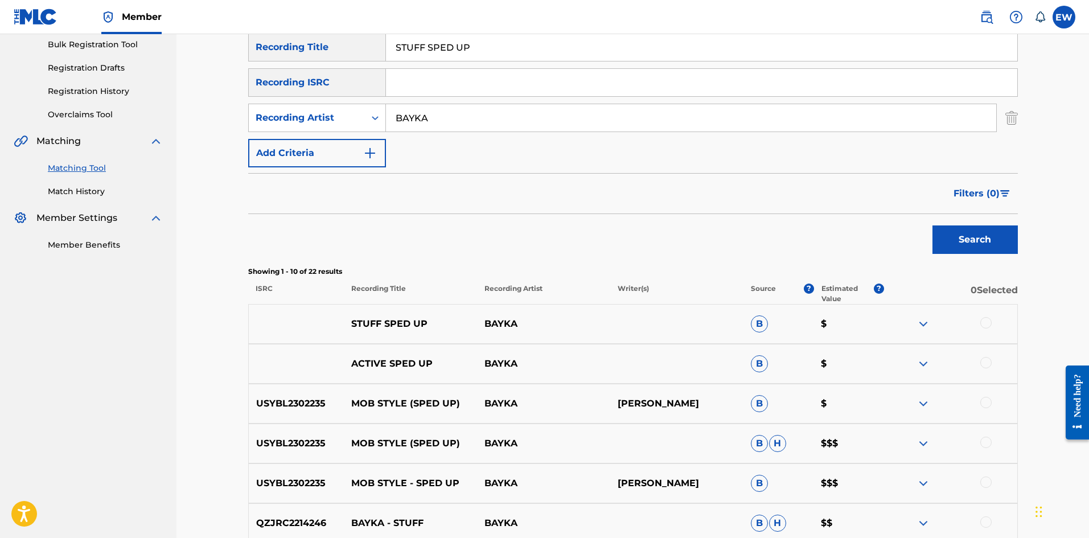
scroll to position [171, 0]
click at [986, 323] on div at bounding box center [986, 321] width 11 height 11
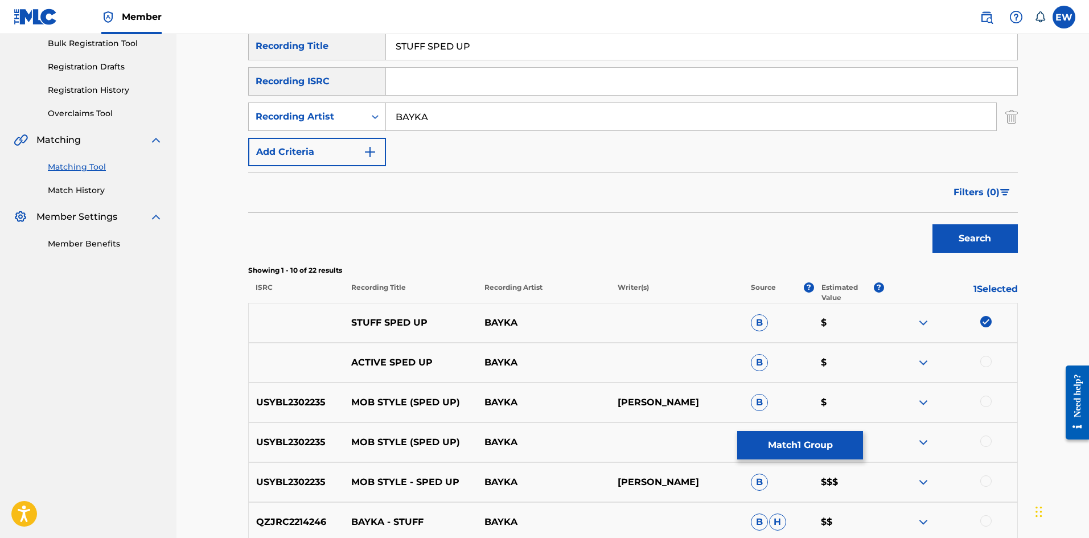
click at [804, 441] on button "Match 1 Group" at bounding box center [800, 445] width 126 height 28
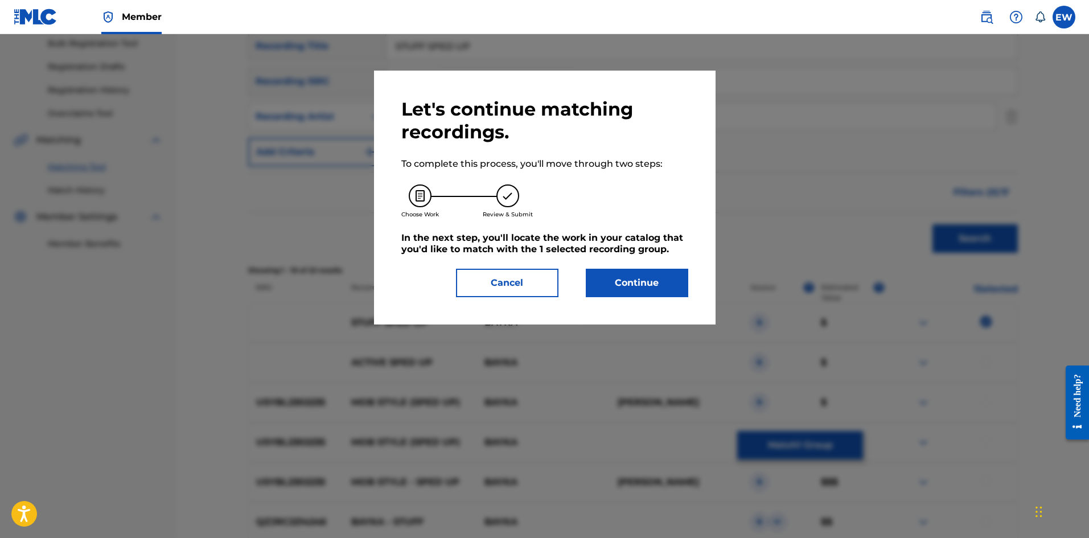
click at [625, 288] on button "Continue" at bounding box center [637, 283] width 102 height 28
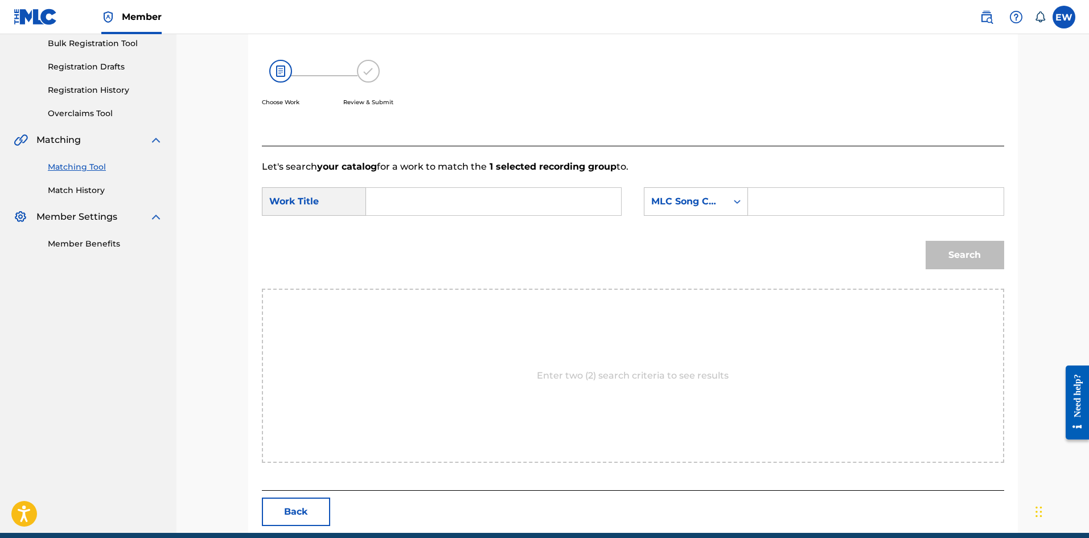
click at [452, 195] on input "Search Form" at bounding box center [494, 201] width 236 height 27
paste input "STUFF SPED UP"
type input "STUFF SPED UP"
drag, startPoint x: 858, startPoint y: 192, endPoint x: 852, endPoint y: 196, distance: 7.0
click at [858, 193] on input "Search Form" at bounding box center [876, 201] width 236 height 27
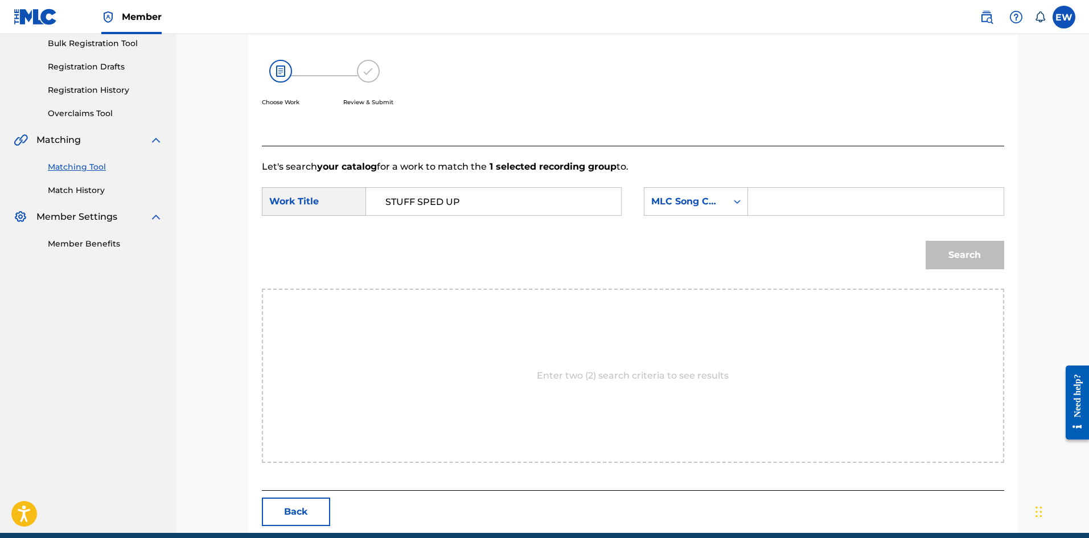
paste input "SC6JOX"
type input "SC6JOX"
click at [969, 248] on button "Search" at bounding box center [965, 255] width 79 height 28
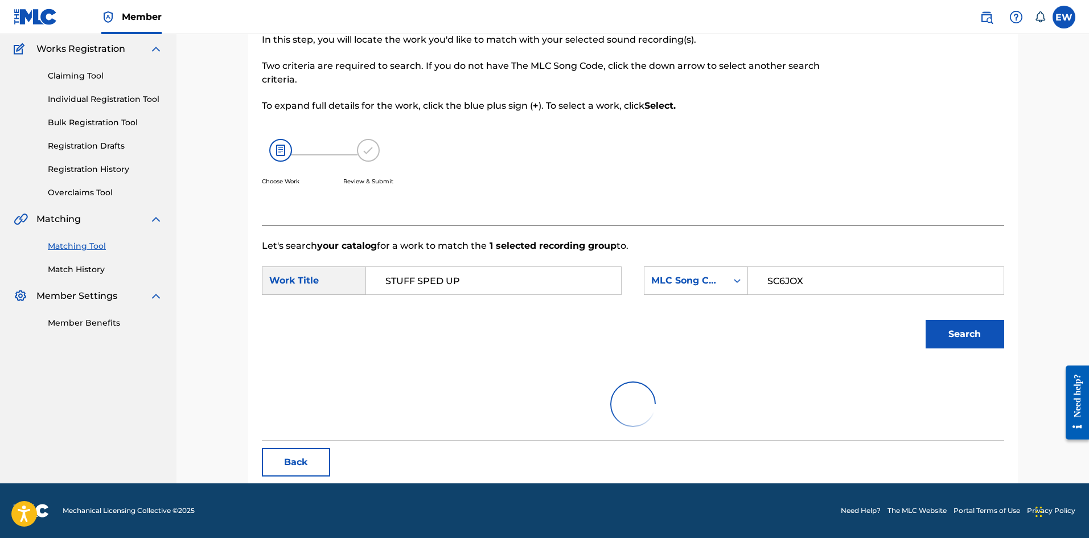
scroll to position [43, 0]
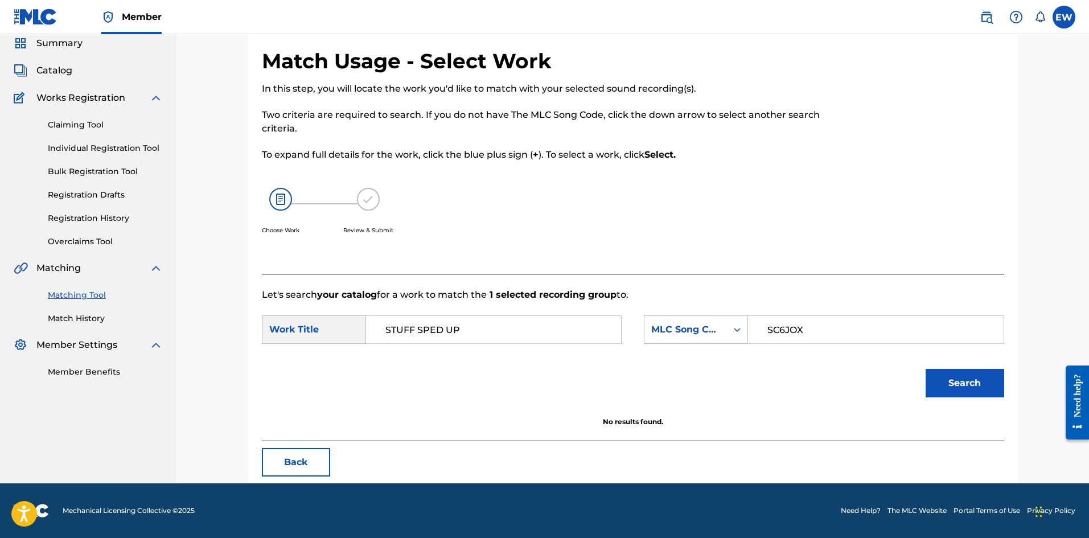
drag, startPoint x: 504, startPoint y: 329, endPoint x: 413, endPoint y: 331, distance: 90.6
click at [413, 331] on input "STUFF SPED UP" at bounding box center [494, 329] width 236 height 27
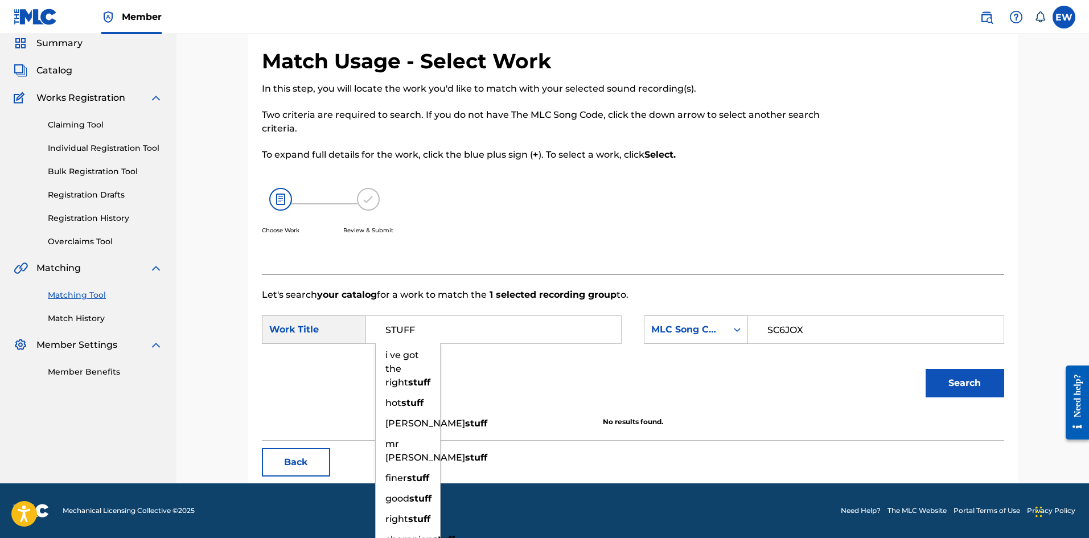
type input "STUFF"
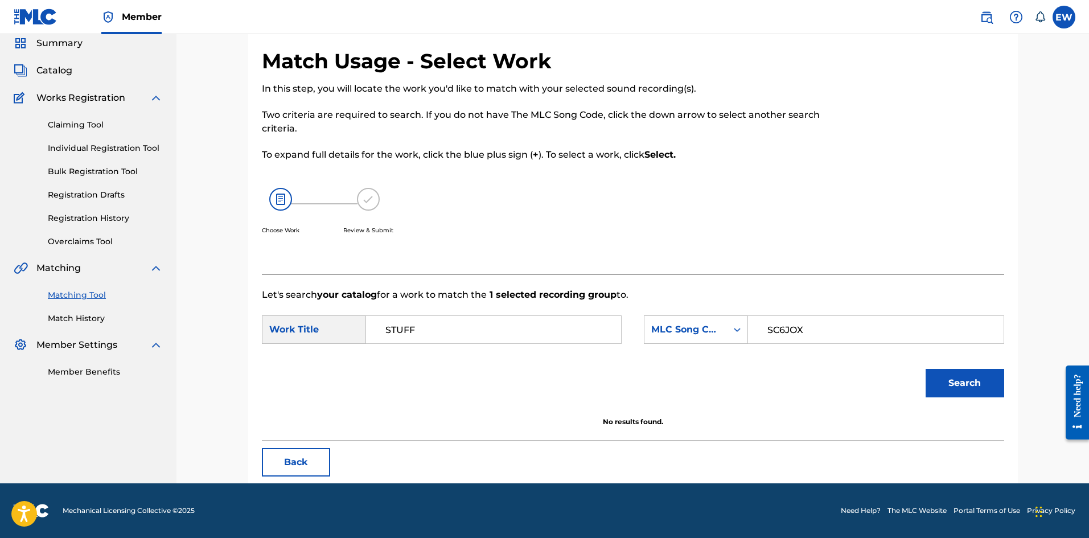
click at [969, 389] on button "Search" at bounding box center [965, 383] width 79 height 28
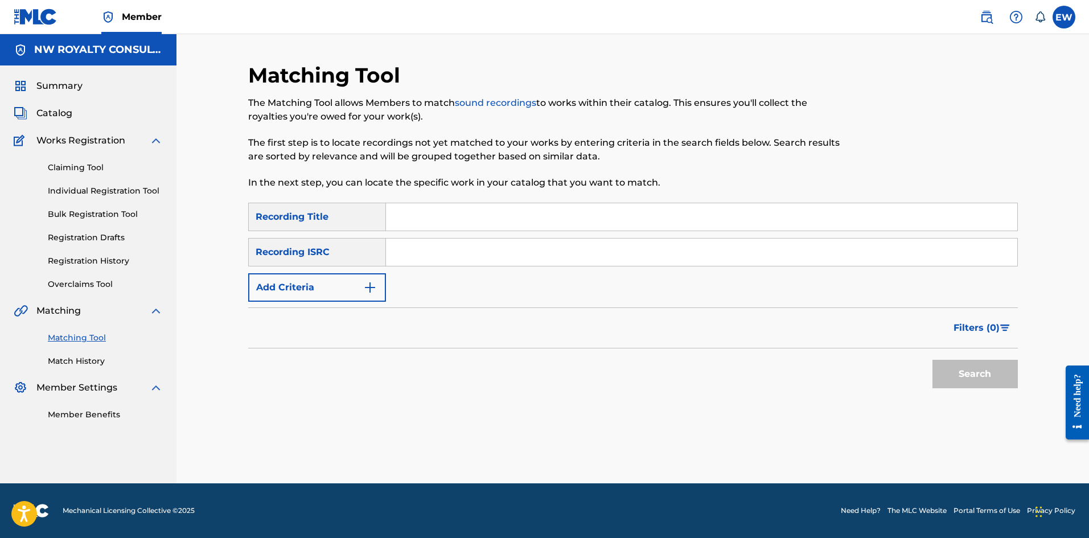
click at [318, 284] on button "Add Criteria" at bounding box center [317, 287] width 138 height 28
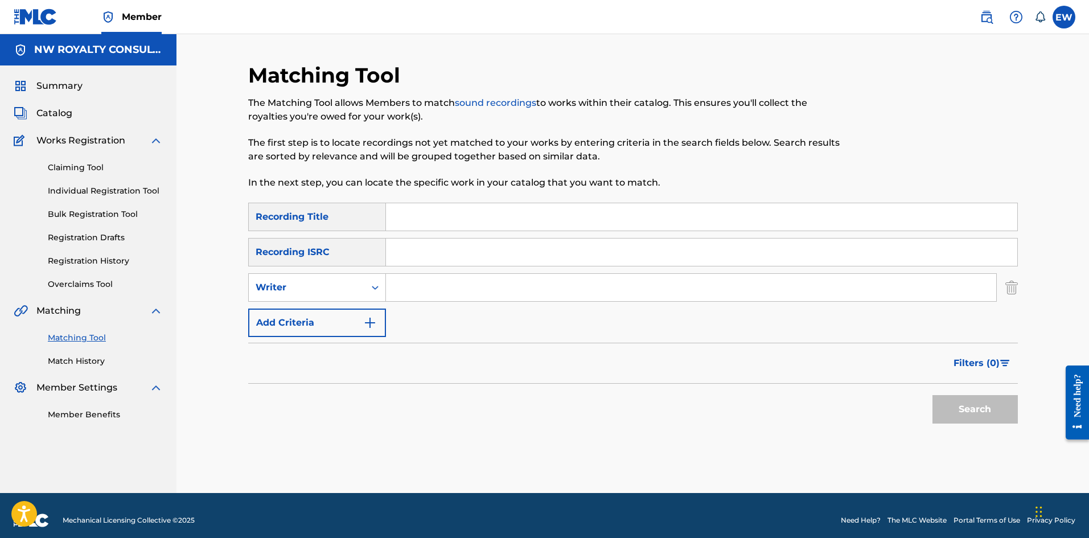
click at [314, 280] on div "Writer" at bounding box center [307, 288] width 116 height 22
click at [307, 306] on div "Recording Artist" at bounding box center [317, 316] width 137 height 28
click at [587, 293] on input "Search Form" at bounding box center [691, 287] width 610 height 27
paste input "GAPIX"
type input "GAPIX"
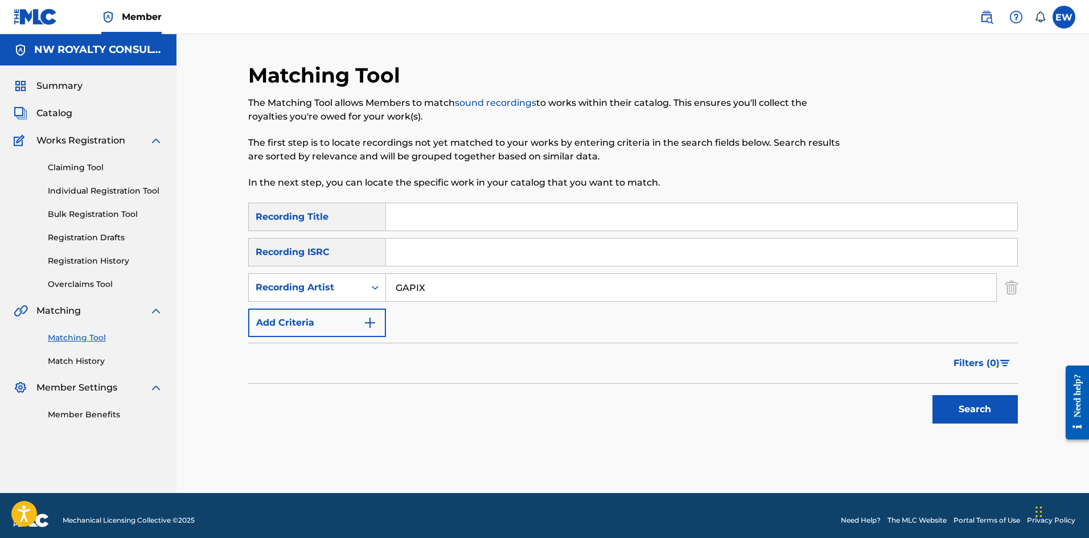
click at [620, 223] on input "Search Form" at bounding box center [701, 216] width 631 height 27
paste input "STYLE"
type input "STYLE"
click at [998, 409] on button "Search" at bounding box center [975, 409] width 85 height 28
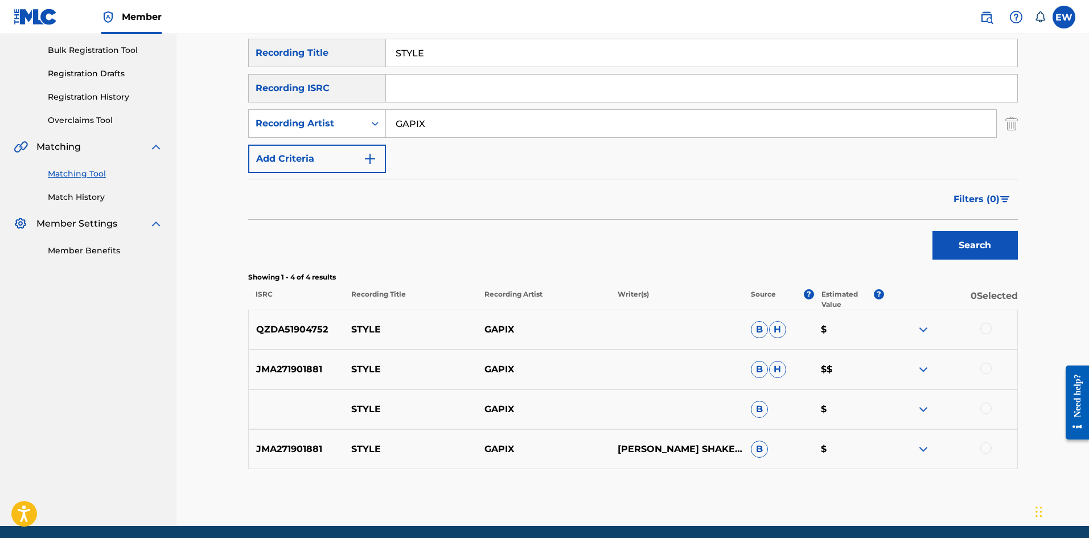
scroll to position [171, 0]
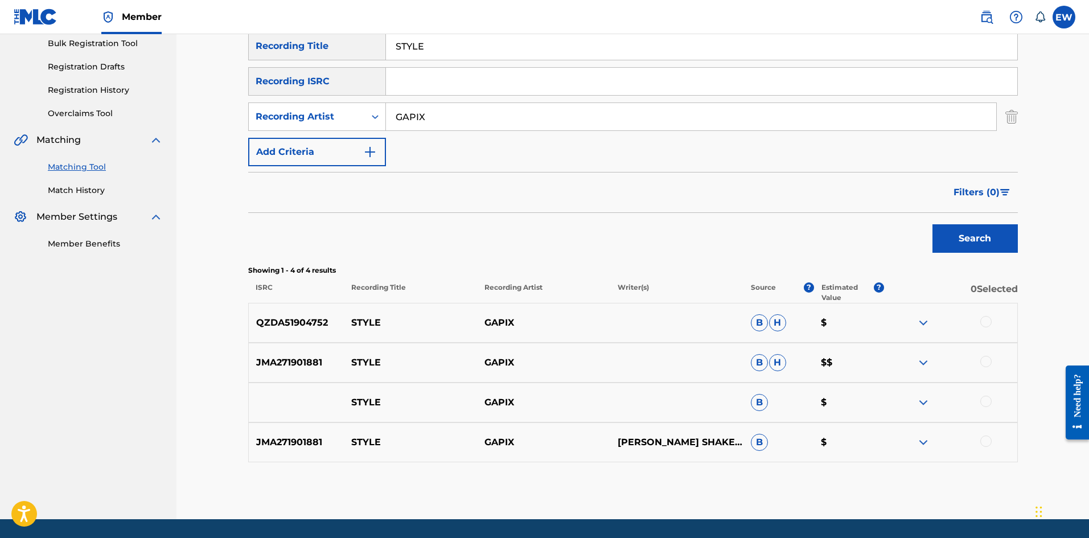
click at [988, 323] on div at bounding box center [986, 321] width 11 height 11
click at [991, 362] on div at bounding box center [986, 361] width 11 height 11
click at [985, 398] on div at bounding box center [986, 401] width 11 height 11
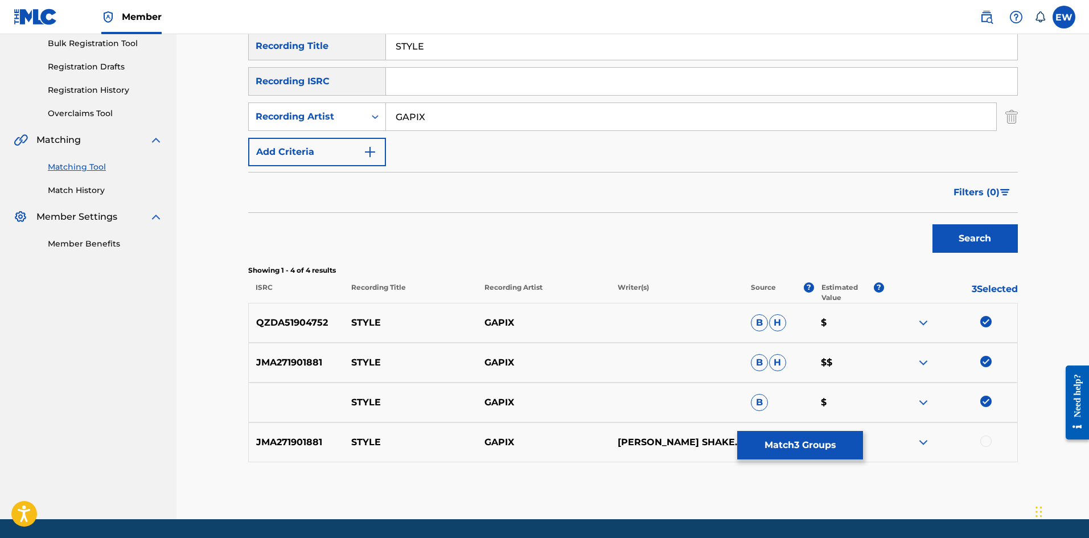
click at [990, 440] on div at bounding box center [986, 441] width 11 height 11
click at [835, 448] on button "Match 4 Groups" at bounding box center [800, 445] width 126 height 28
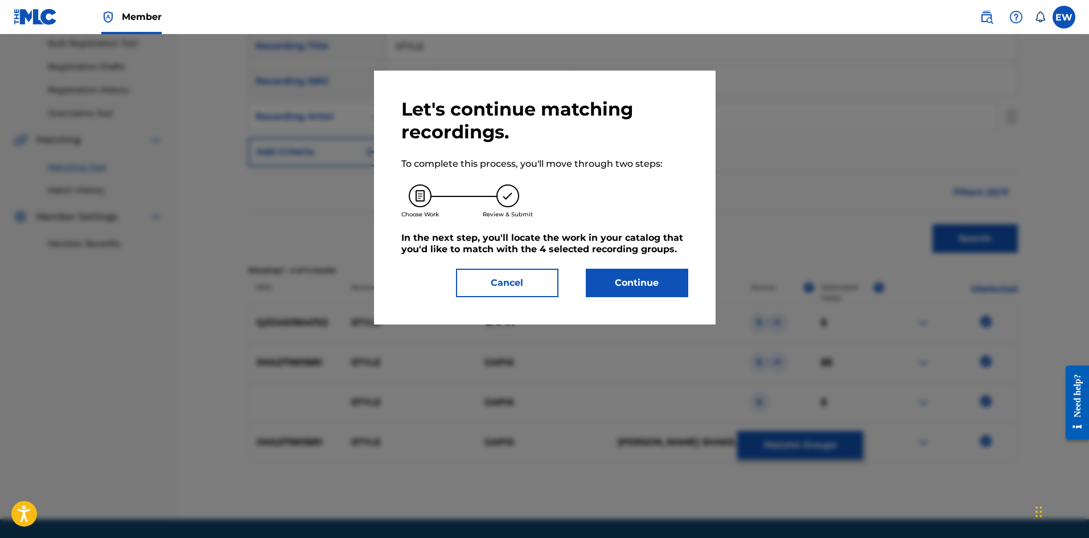
click at [601, 291] on button "Continue" at bounding box center [637, 283] width 102 height 28
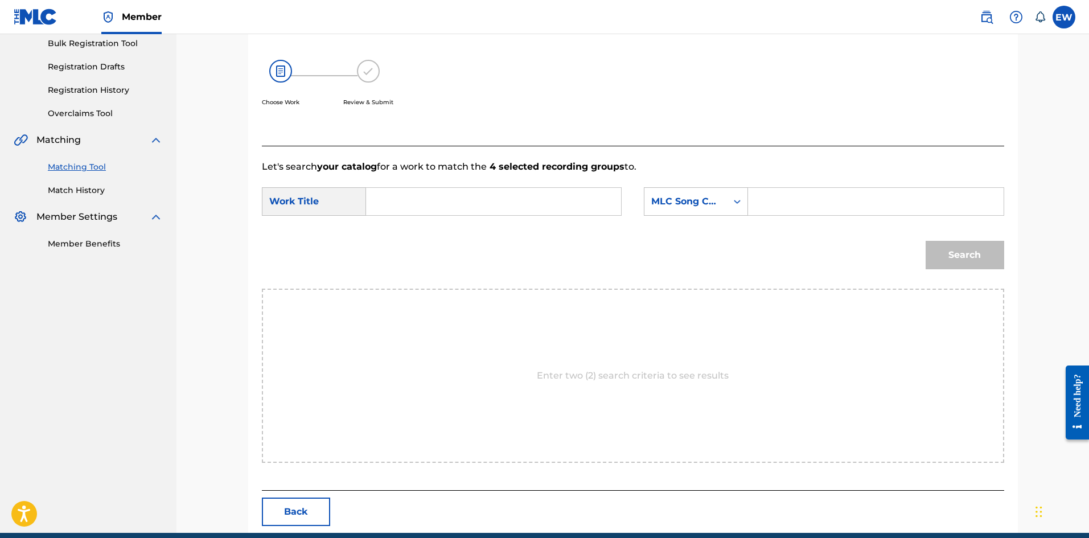
click at [438, 207] on input "Search Form" at bounding box center [494, 201] width 236 height 27
paste input "STYLE"
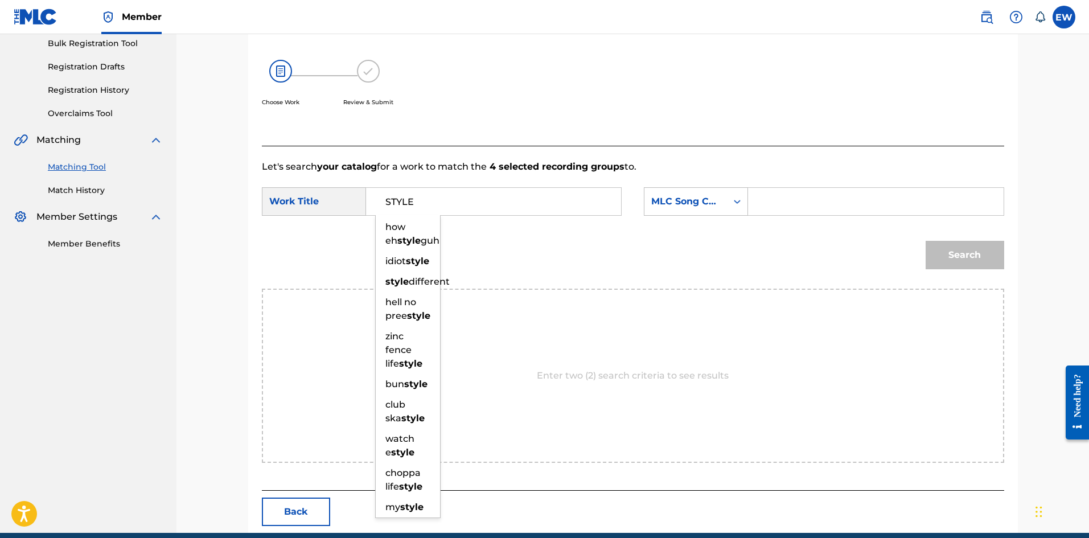
type input "STYLE"
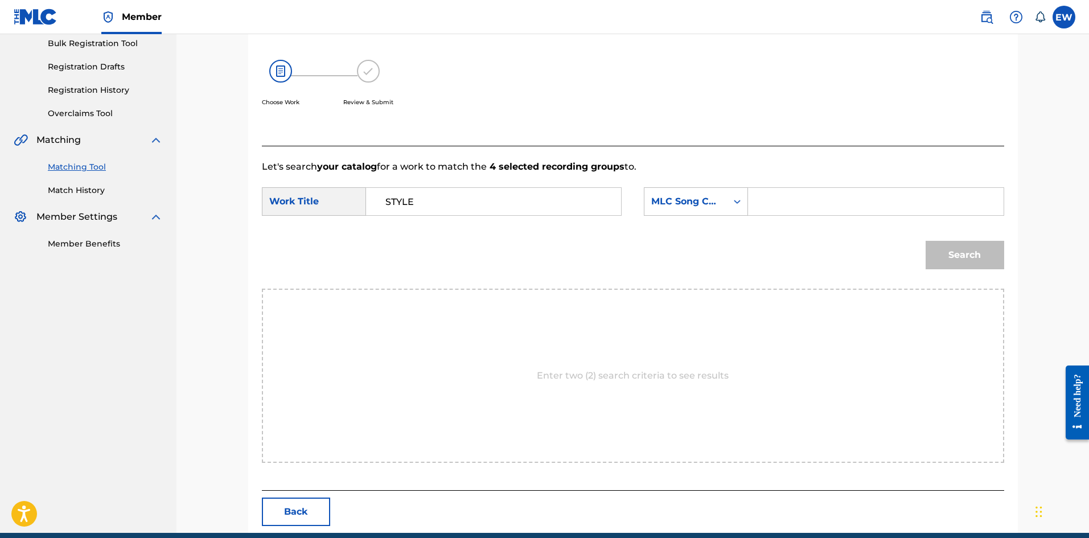
click at [801, 206] on input "Search Form" at bounding box center [876, 201] width 236 height 27
paste input "SD5LLS"
type input "SD5LLS"
click at [966, 261] on button "Search" at bounding box center [965, 255] width 79 height 28
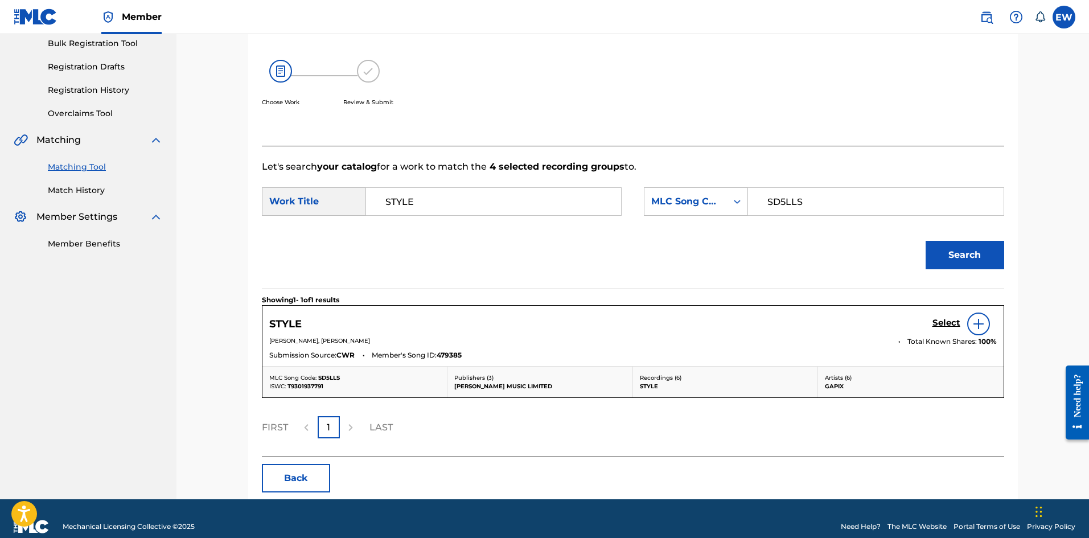
click at [943, 321] on h5 "Select" at bounding box center [947, 323] width 28 height 11
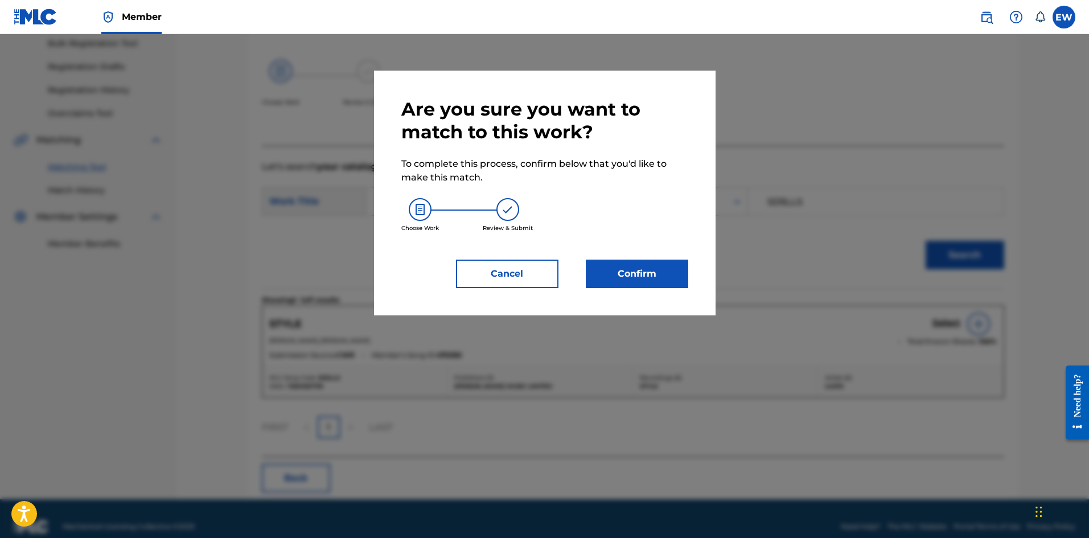
click at [631, 272] on button "Confirm" at bounding box center [637, 274] width 102 height 28
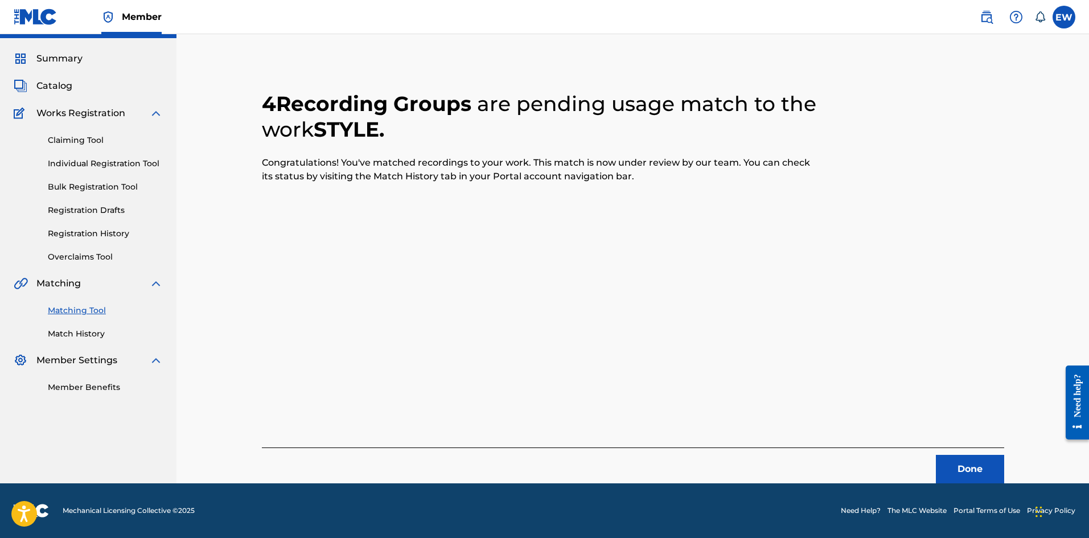
scroll to position [27, 0]
click at [960, 459] on button "Done" at bounding box center [970, 469] width 68 height 28
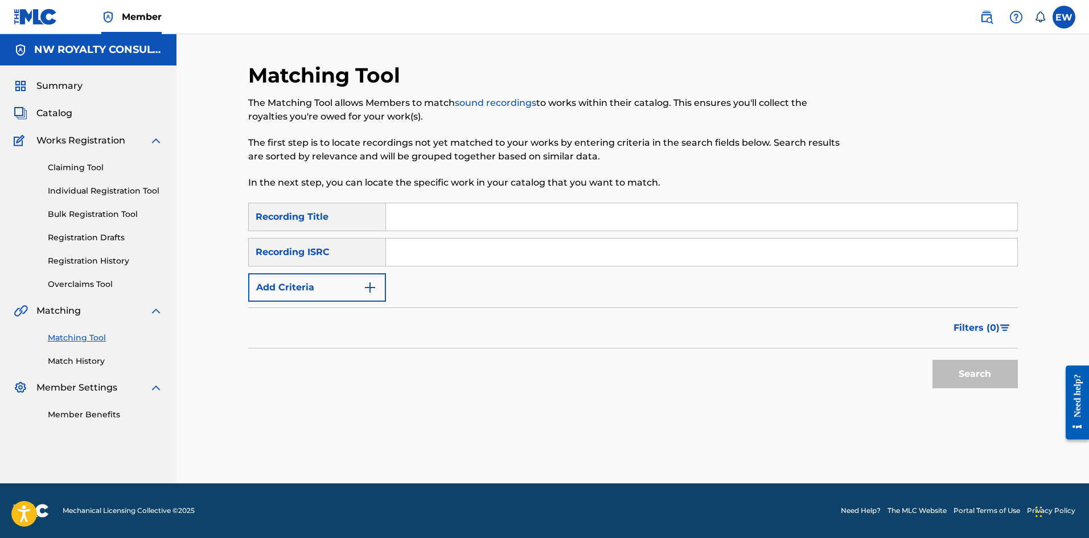
scroll to position [0, 0]
click at [301, 286] on button "Add Criteria" at bounding box center [317, 287] width 138 height 28
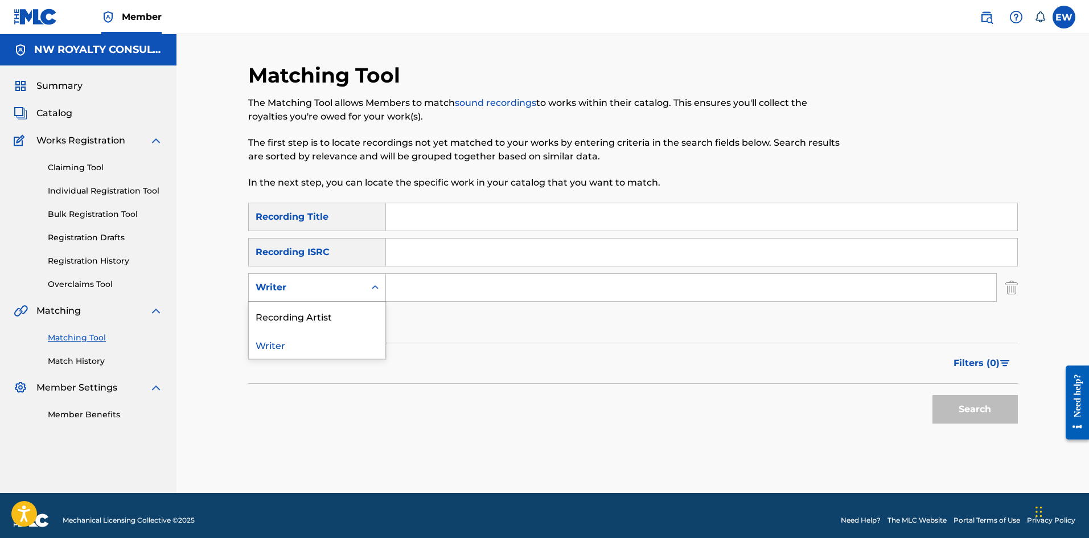
click at [301, 286] on div "Writer" at bounding box center [307, 288] width 102 height 14
click at [286, 307] on div "Recording Artist" at bounding box center [317, 316] width 137 height 28
click at [441, 290] on input "Search Form" at bounding box center [691, 287] width 610 height 27
paste input "KASH AND KAII"
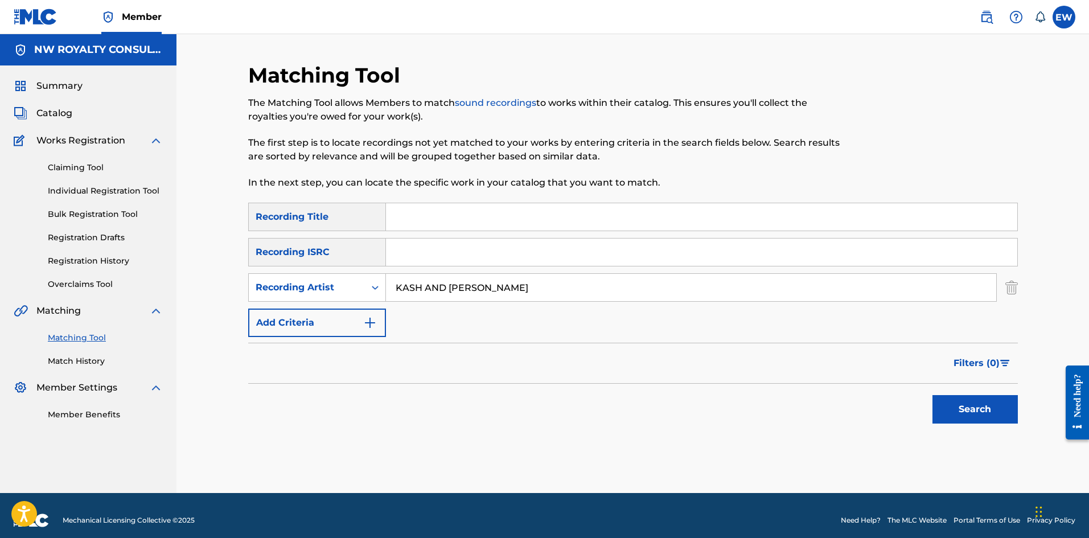
type input "KASH AND KAII"
click at [428, 219] on input "Search Form" at bounding box center [701, 216] width 631 height 27
paste input "STYLE"
type input "STYLE"
click at [959, 408] on button "Search" at bounding box center [975, 409] width 85 height 28
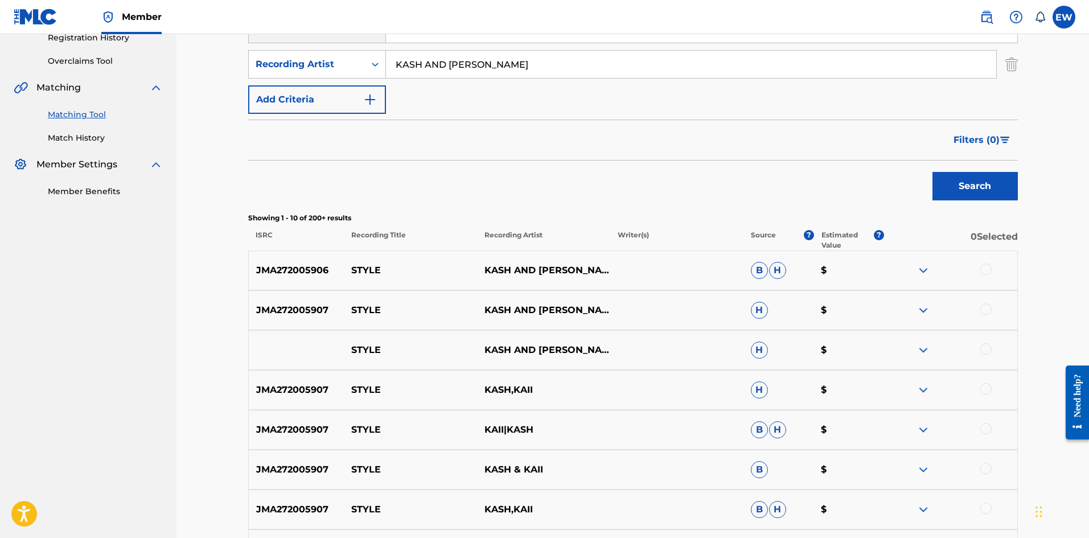
scroll to position [228, 0]
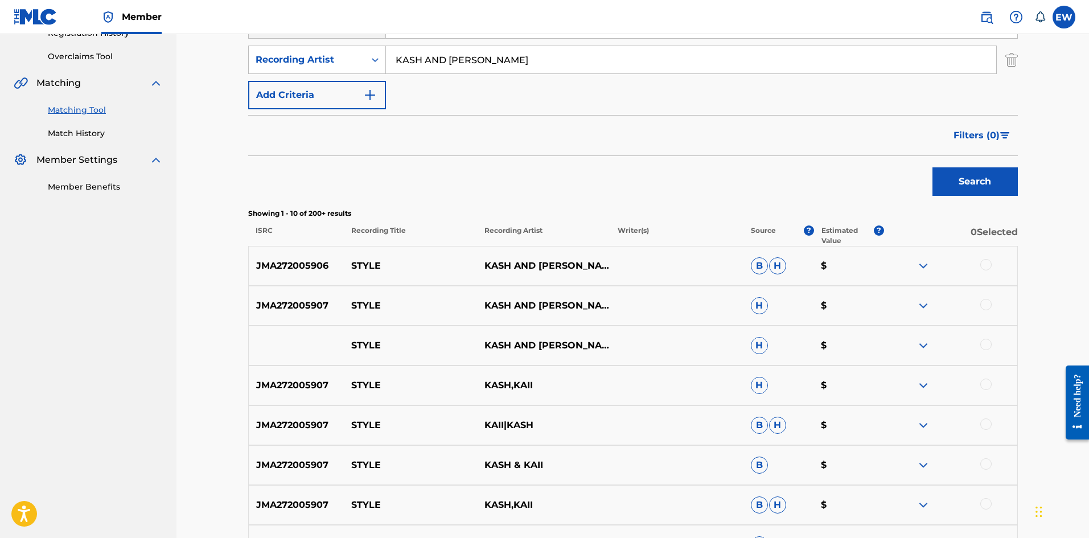
click at [982, 267] on div at bounding box center [986, 264] width 11 height 11
click at [987, 302] on div at bounding box center [986, 304] width 11 height 11
click at [990, 342] on div at bounding box center [986, 344] width 11 height 11
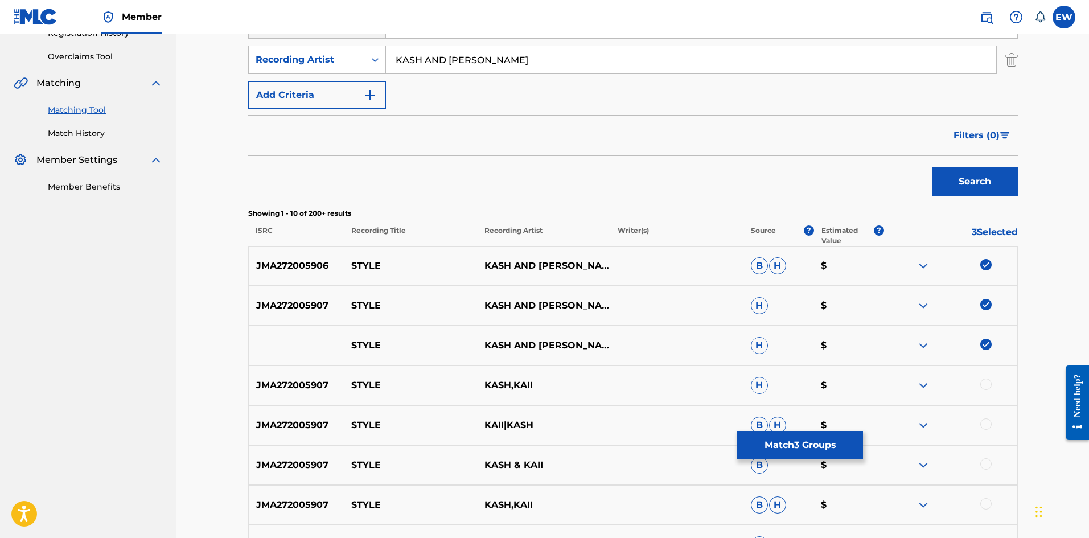
click at [989, 386] on div at bounding box center [986, 384] width 11 height 11
click at [983, 423] on div at bounding box center [986, 424] width 11 height 11
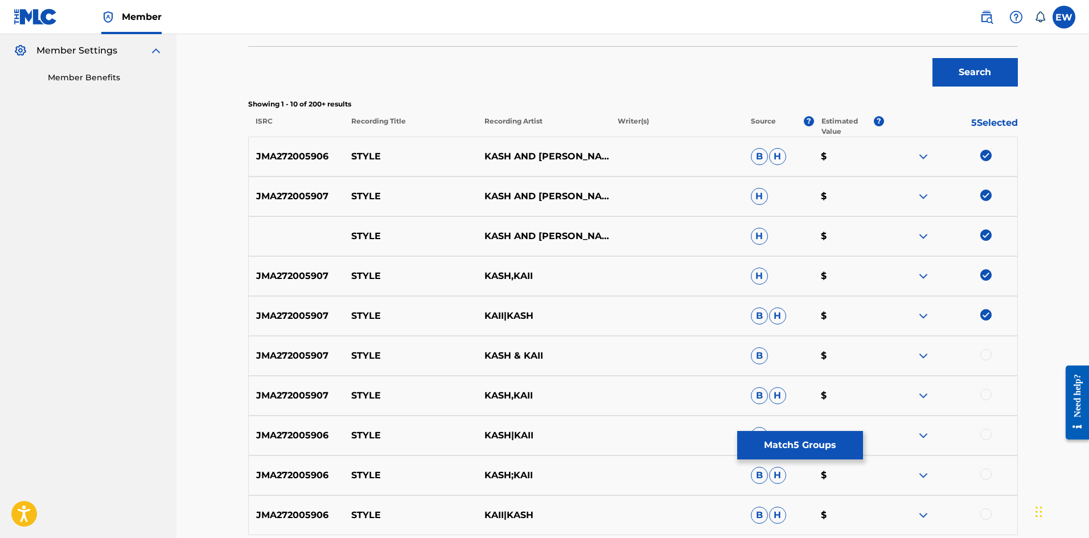
scroll to position [342, 0]
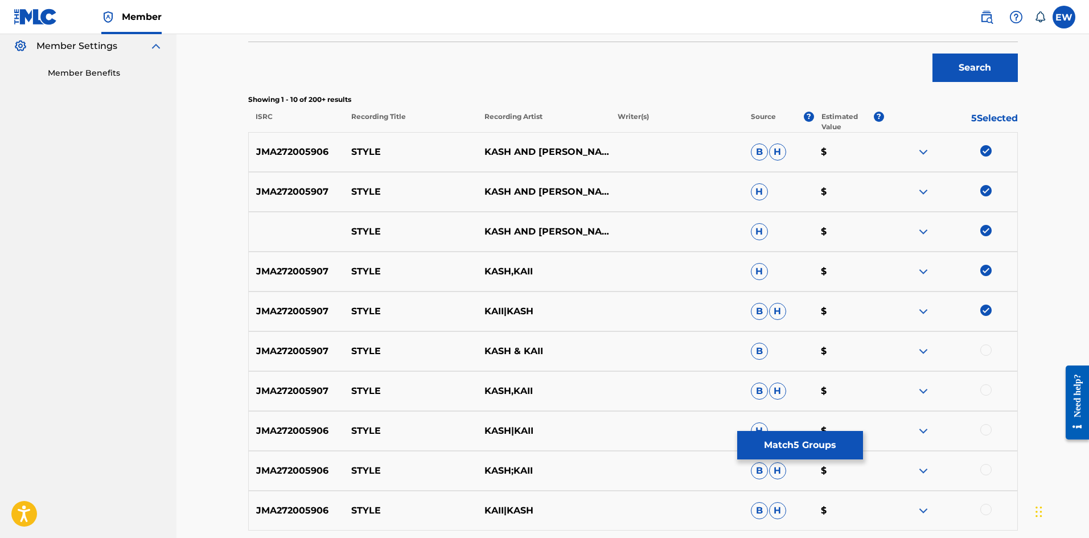
click at [985, 354] on div at bounding box center [986, 350] width 11 height 11
drag, startPoint x: 983, startPoint y: 388, endPoint x: 878, endPoint y: 386, distance: 105.4
click at [983, 389] on div at bounding box center [986, 389] width 11 height 11
click at [988, 428] on div at bounding box center [986, 429] width 11 height 11
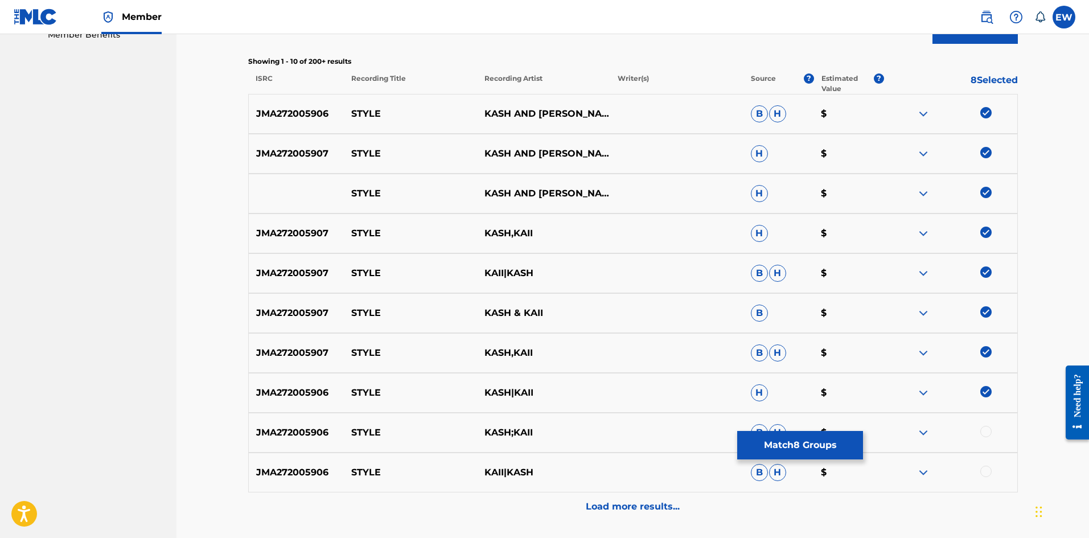
scroll to position [399, 0]
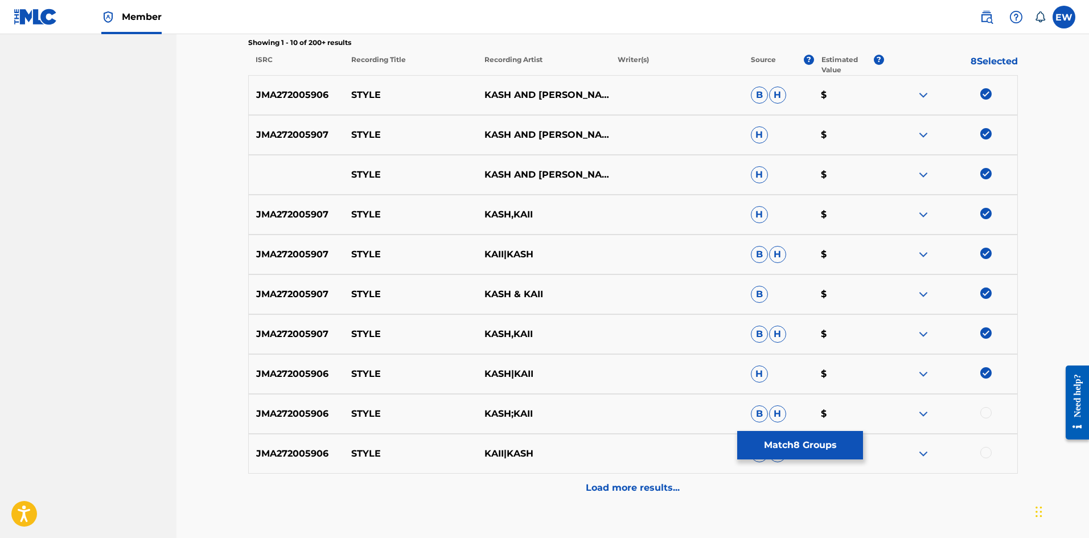
click at [977, 409] on div at bounding box center [950, 414] width 133 height 14
click at [985, 411] on div at bounding box center [986, 412] width 11 height 11
click at [982, 452] on div at bounding box center [986, 452] width 11 height 11
click at [606, 489] on p "Load more results..." at bounding box center [633, 488] width 94 height 14
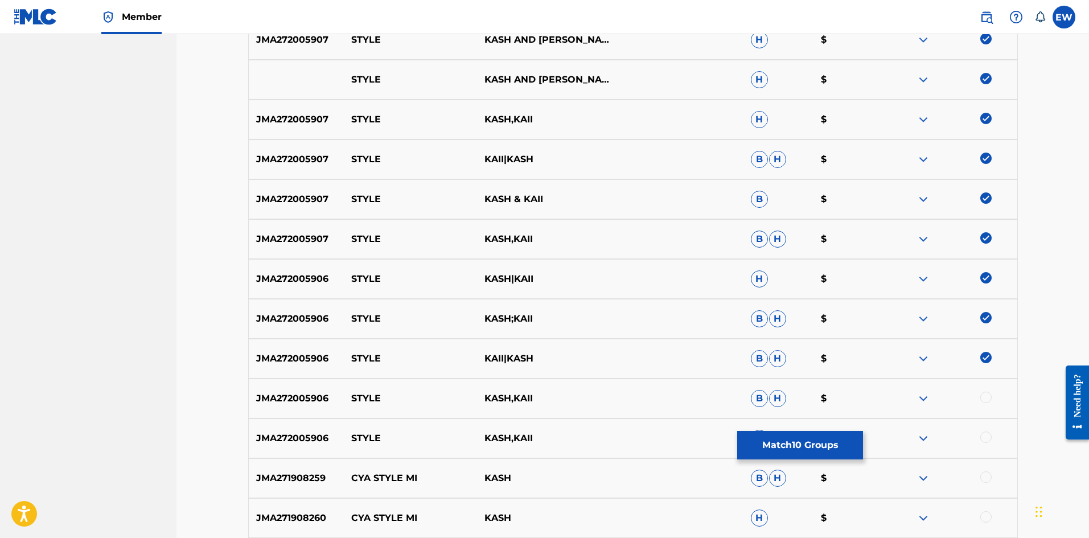
scroll to position [512, 0]
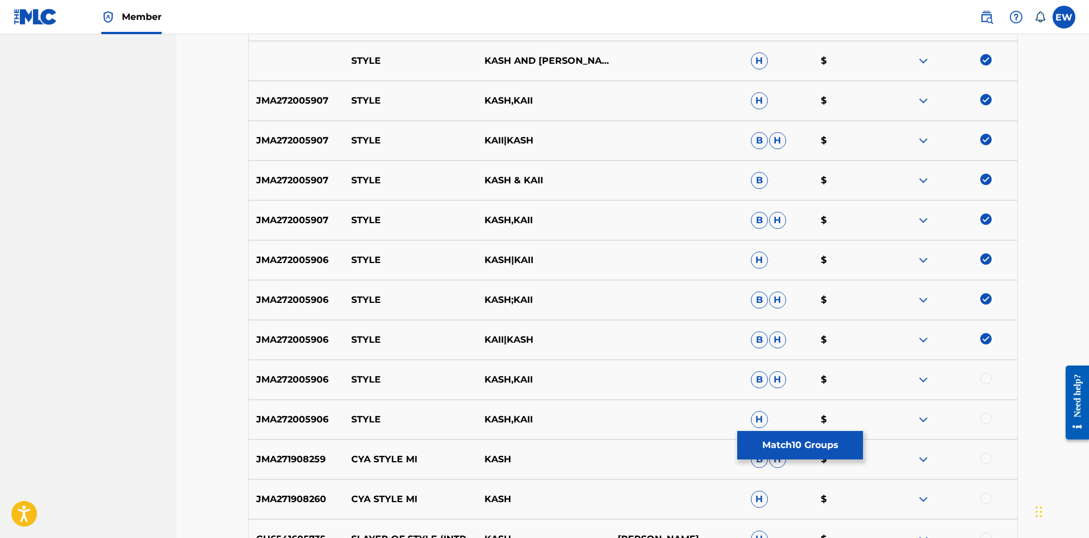
click at [989, 382] on div at bounding box center [986, 378] width 11 height 11
click at [992, 421] on div at bounding box center [950, 420] width 133 height 14
click at [982, 416] on div at bounding box center [986, 418] width 11 height 11
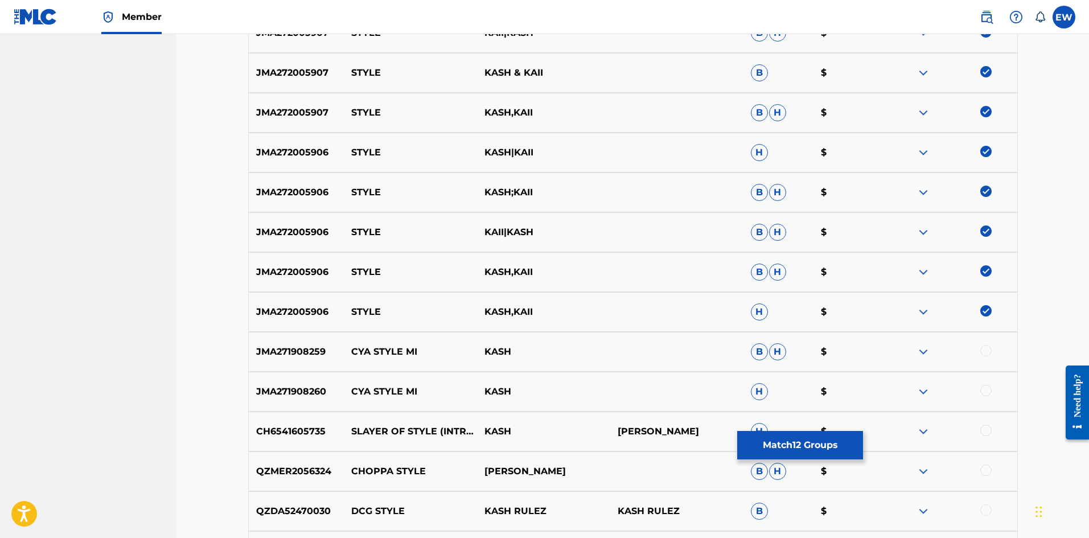
scroll to position [626, 0]
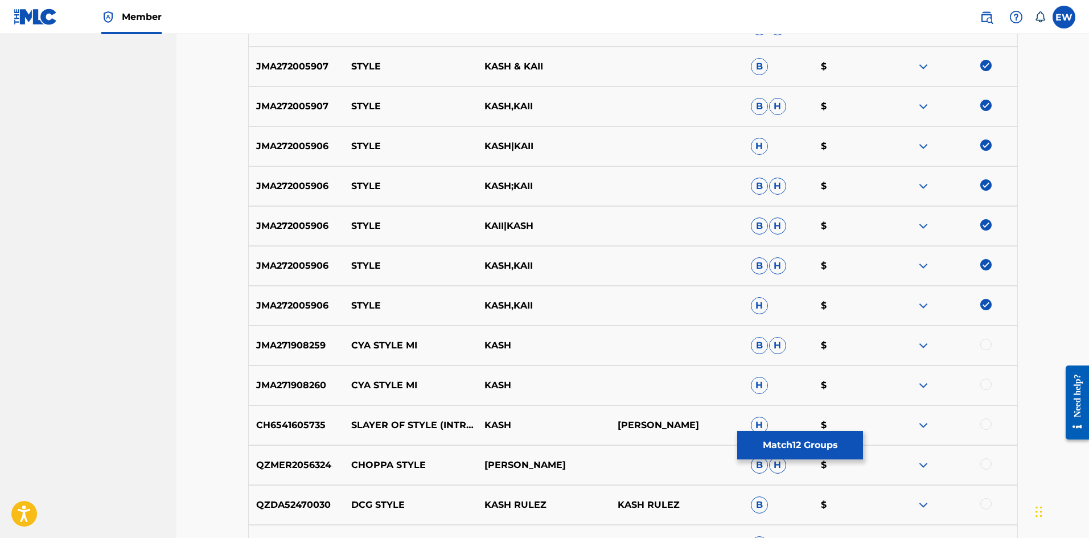
click at [984, 346] on div at bounding box center [986, 344] width 11 height 11
click at [987, 380] on div at bounding box center [986, 384] width 11 height 11
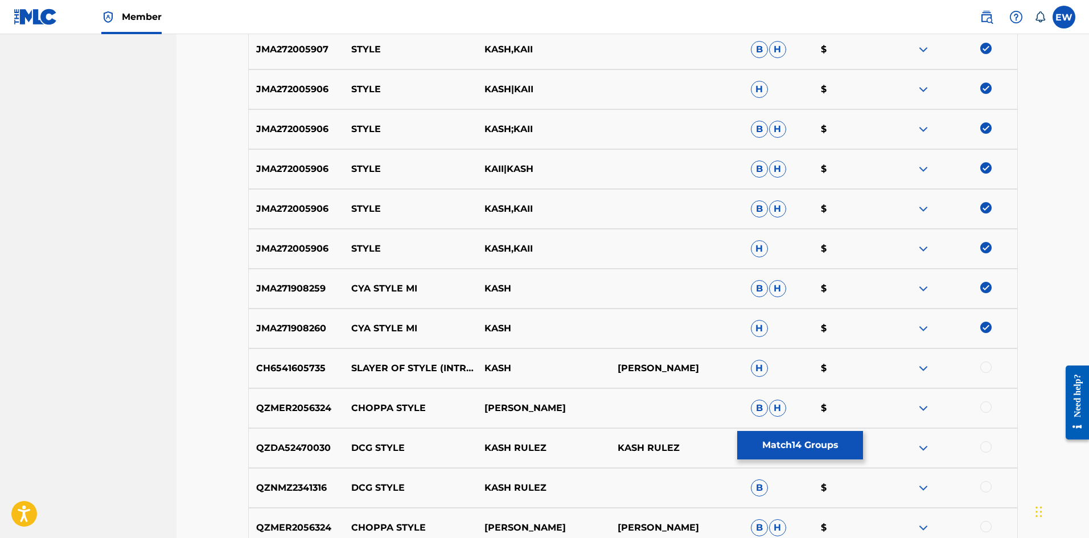
click at [981, 366] on div at bounding box center [986, 367] width 11 height 11
click at [986, 368] on img at bounding box center [986, 367] width 11 height 11
click at [988, 330] on img at bounding box center [986, 327] width 11 height 11
click at [987, 289] on img at bounding box center [986, 287] width 11 height 11
click at [765, 444] on button "Match 12 Groups" at bounding box center [800, 445] width 126 height 28
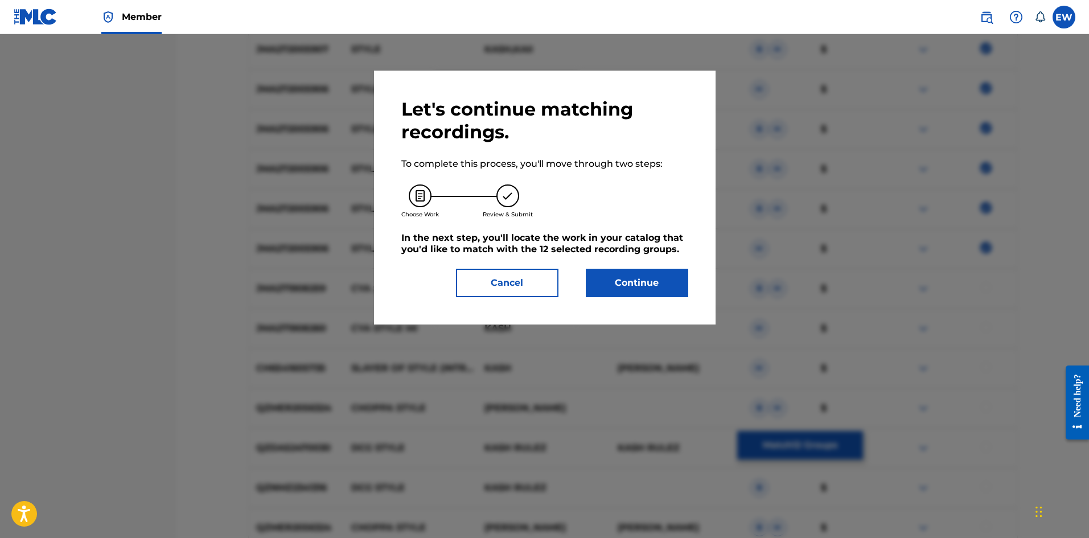
click at [659, 283] on button "Continue" at bounding box center [637, 283] width 102 height 28
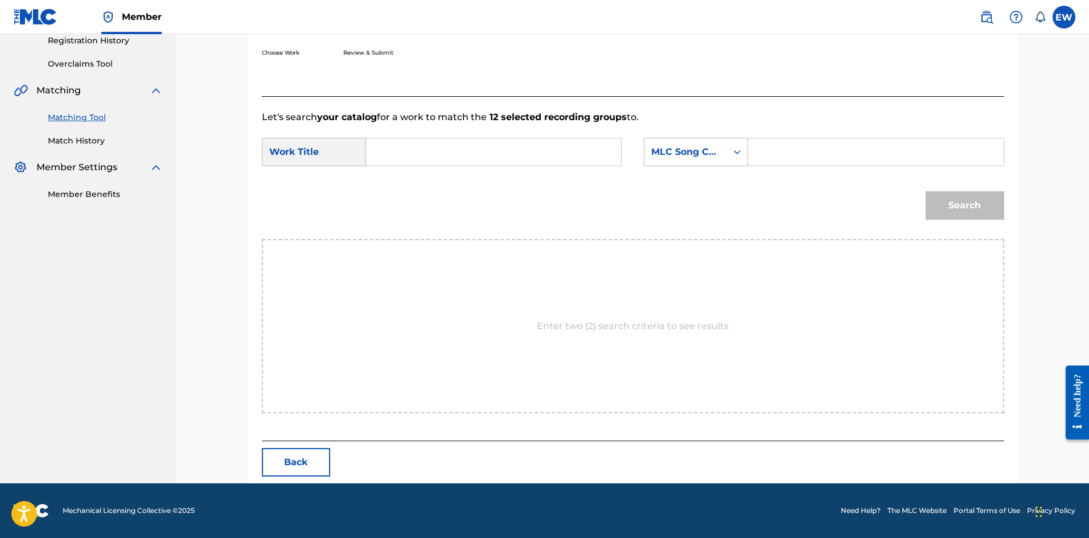
scroll to position [220, 0]
click at [495, 149] on input "Search Form" at bounding box center [494, 151] width 236 height 27
paste input "STYLE"
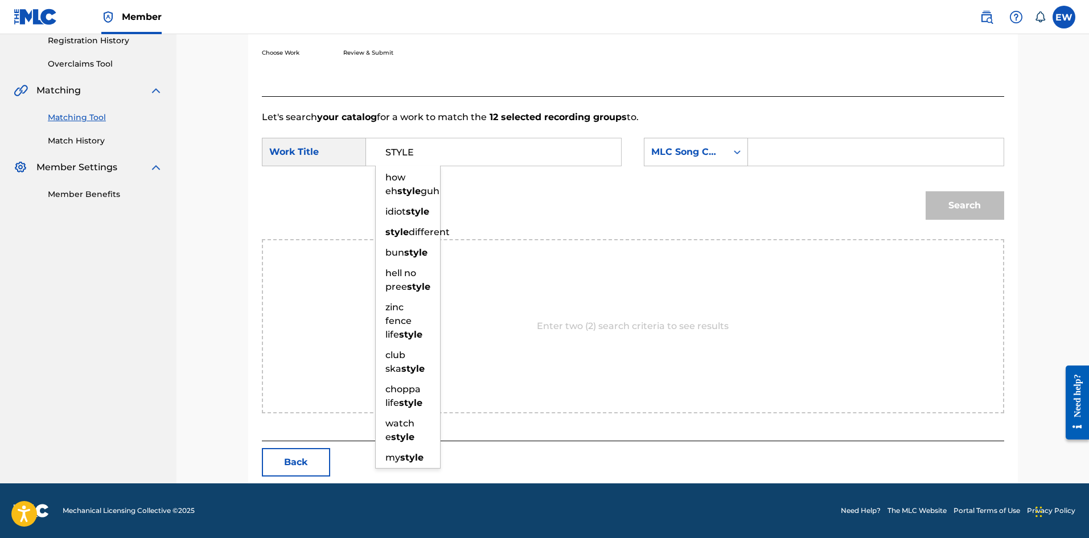
type input "STYLE"
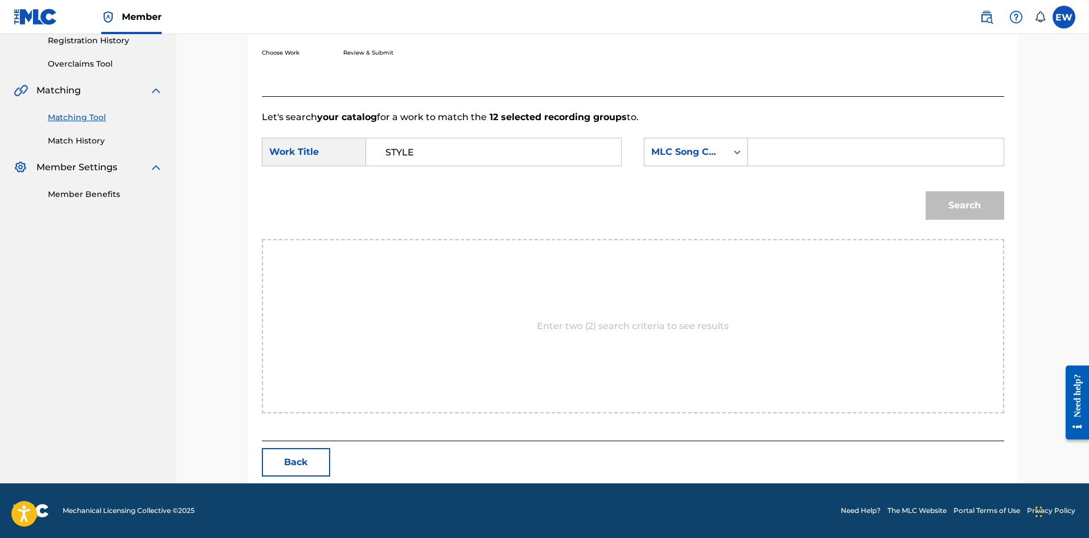
click at [792, 158] on input "Search Form" at bounding box center [876, 151] width 236 height 27
paste input "SD5LL4"
type input "SD5LL4"
click at [973, 206] on button "Search" at bounding box center [965, 205] width 79 height 28
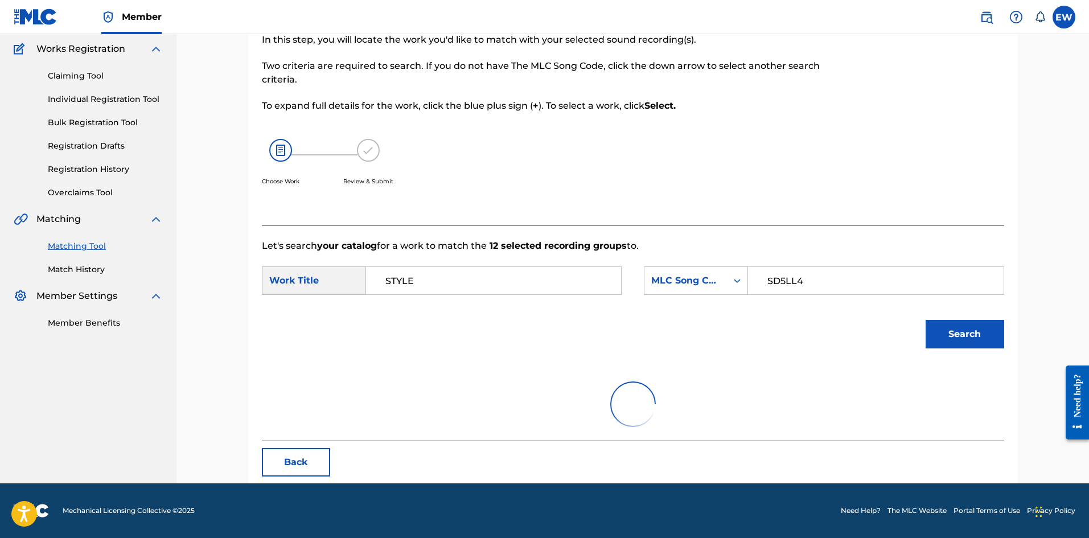
scroll to position [187, 0]
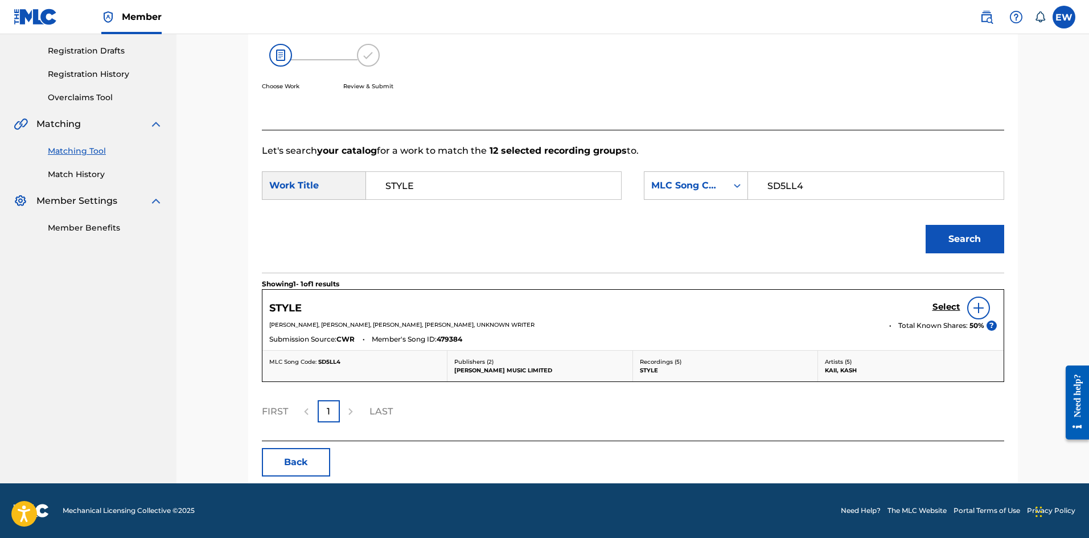
click at [950, 303] on h5 "Select" at bounding box center [947, 307] width 28 height 11
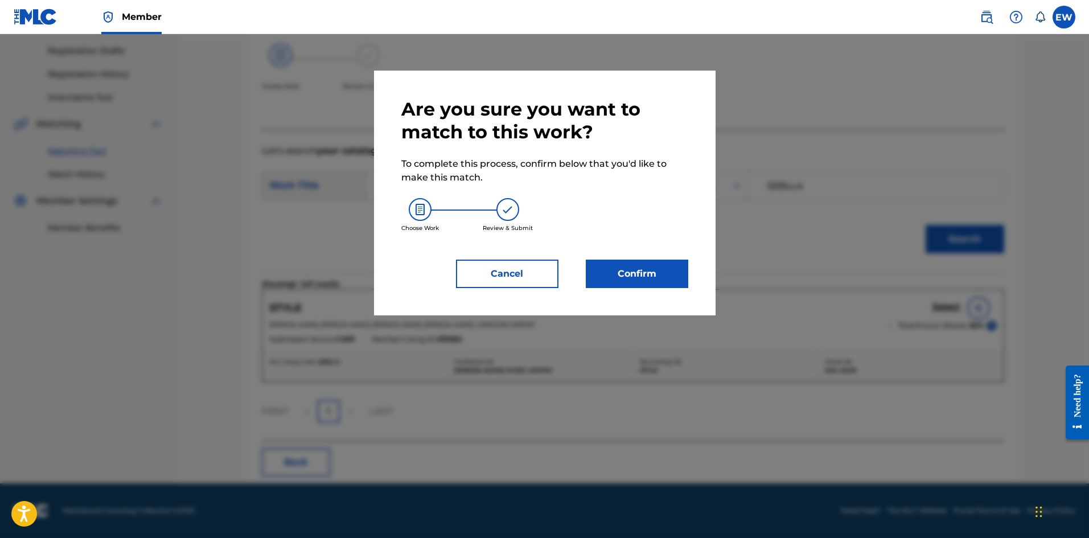
click at [688, 278] on button "Confirm" at bounding box center [637, 274] width 102 height 28
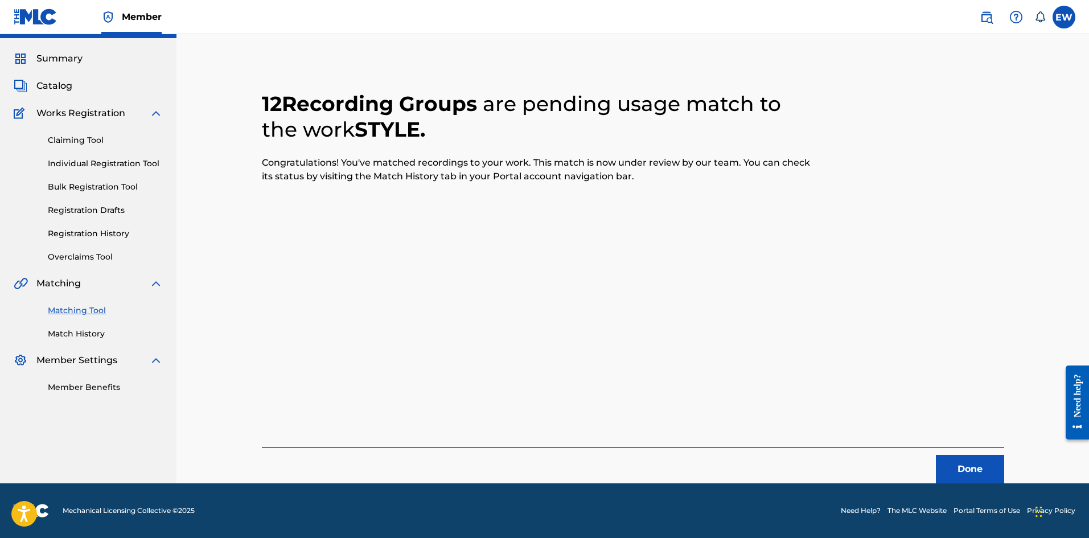
scroll to position [27, 0]
click at [971, 459] on button "Done" at bounding box center [970, 469] width 68 height 28
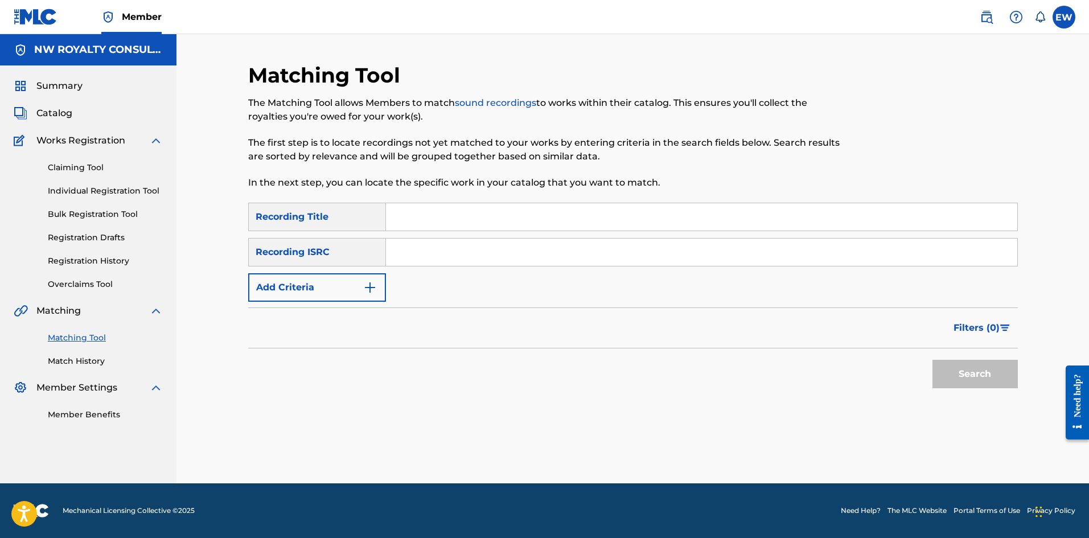
click at [301, 286] on button "Add Criteria" at bounding box center [317, 287] width 138 height 28
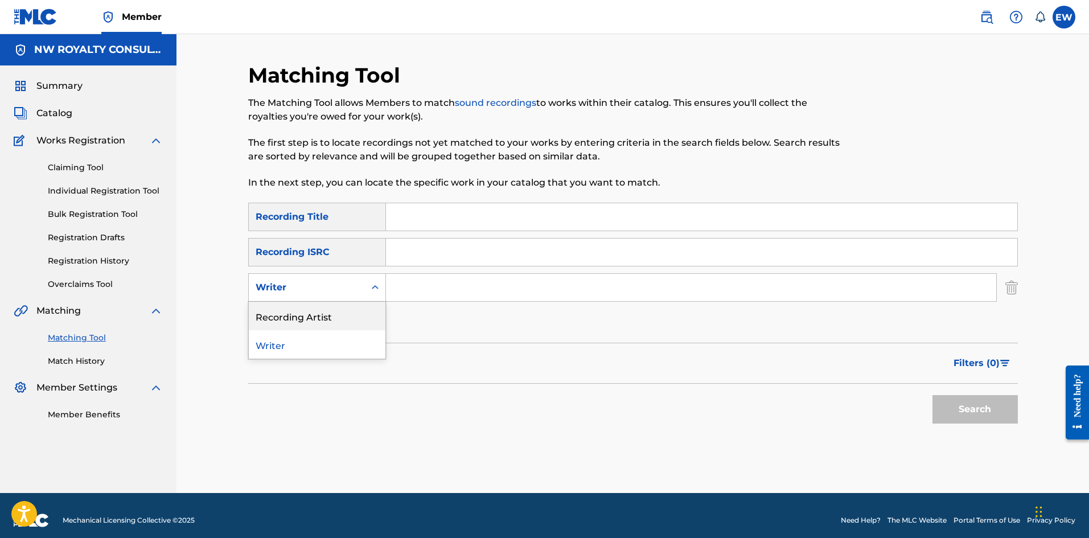
click at [311, 299] on div "Writer" at bounding box center [317, 287] width 138 height 28
click at [355, 292] on div "Writer" at bounding box center [307, 288] width 102 height 14
click at [348, 311] on div "Recording Artist" at bounding box center [317, 316] width 137 height 28
click at [421, 294] on input "Search Form" at bounding box center [691, 287] width 610 height 27
paste input "VERSATILE"
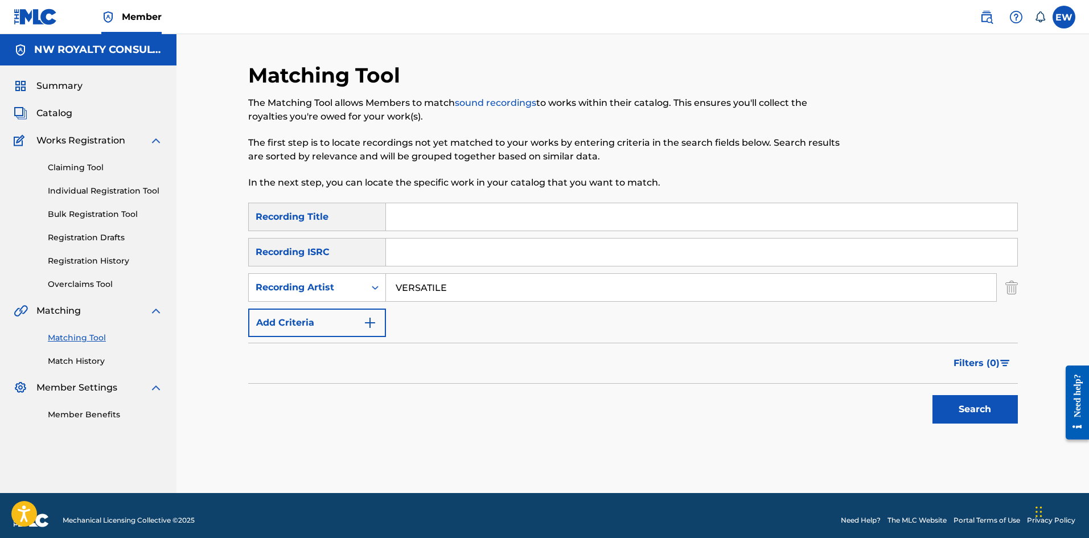
type input "VERSATILE"
click at [761, 220] on input "Search Form" at bounding box center [701, 216] width 631 height 27
paste input "STYLE DEM A MURDA"
type input "STYLE DEM A MURDA"
click at [968, 417] on button "Search" at bounding box center [975, 409] width 85 height 28
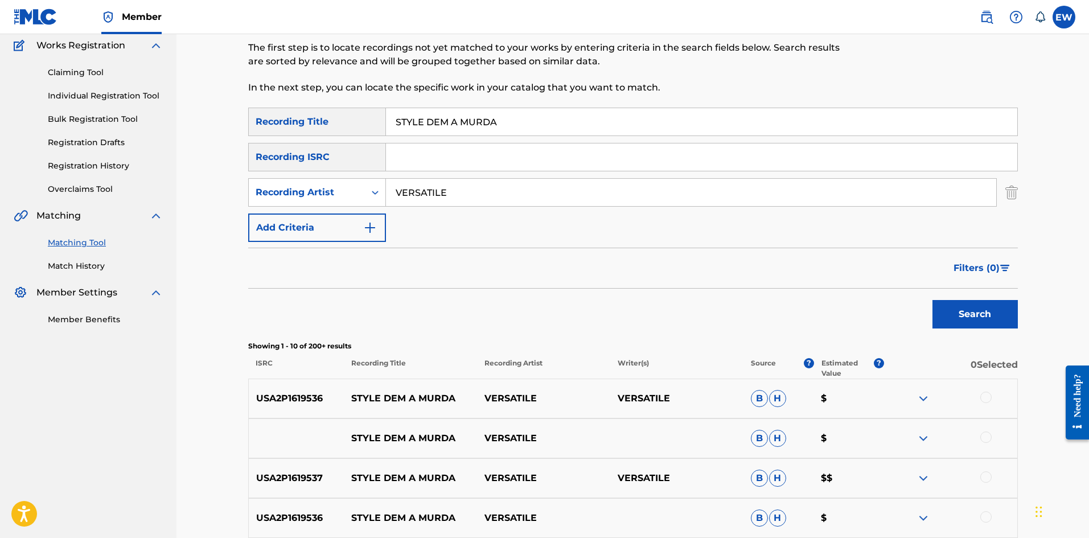
scroll to position [171, 0]
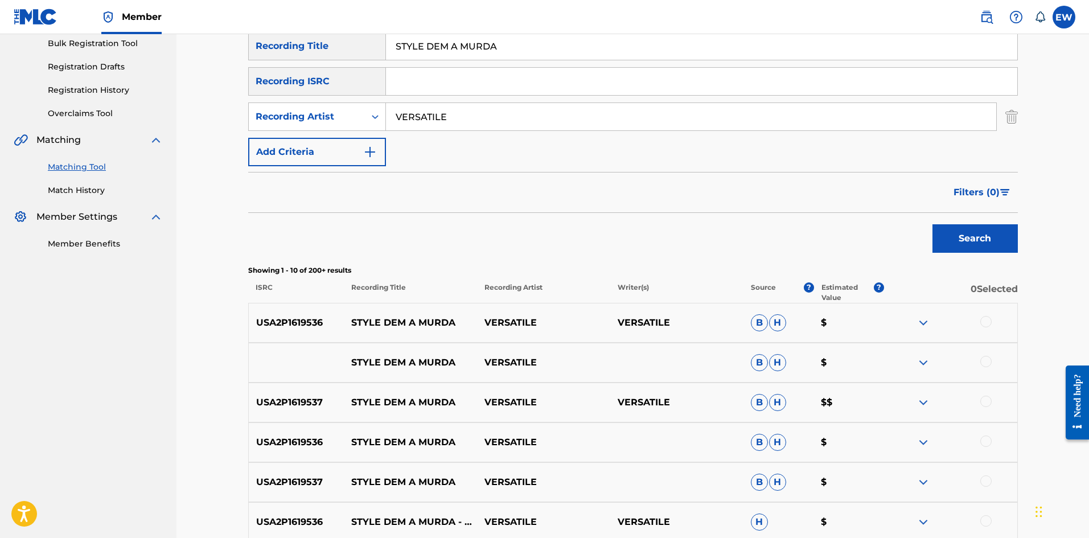
click at [993, 325] on div at bounding box center [950, 323] width 133 height 14
click at [989, 324] on div at bounding box center [986, 321] width 11 height 11
click at [985, 356] on div at bounding box center [986, 361] width 11 height 11
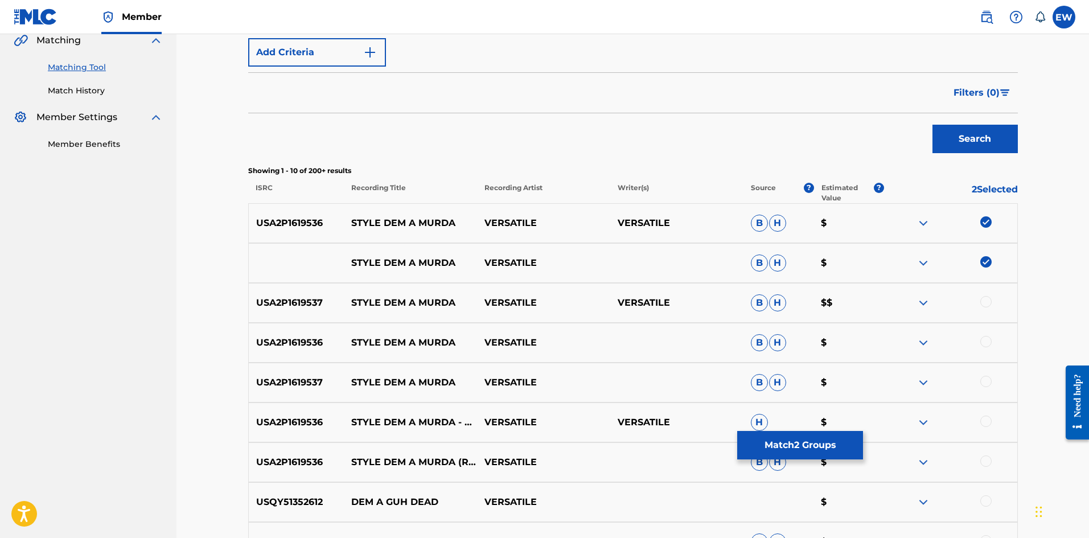
scroll to position [285, 0]
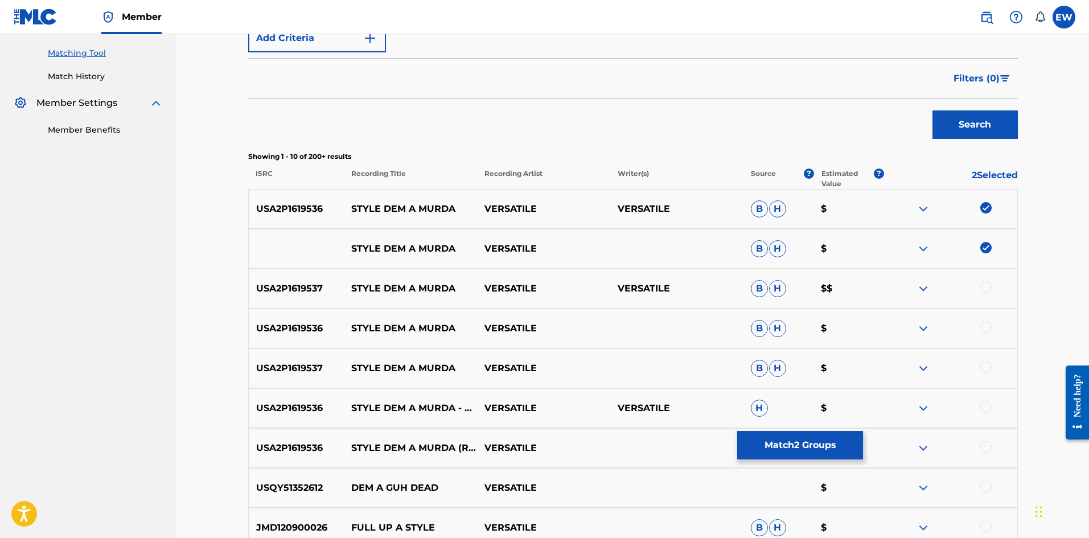
click at [986, 289] on div at bounding box center [986, 287] width 11 height 11
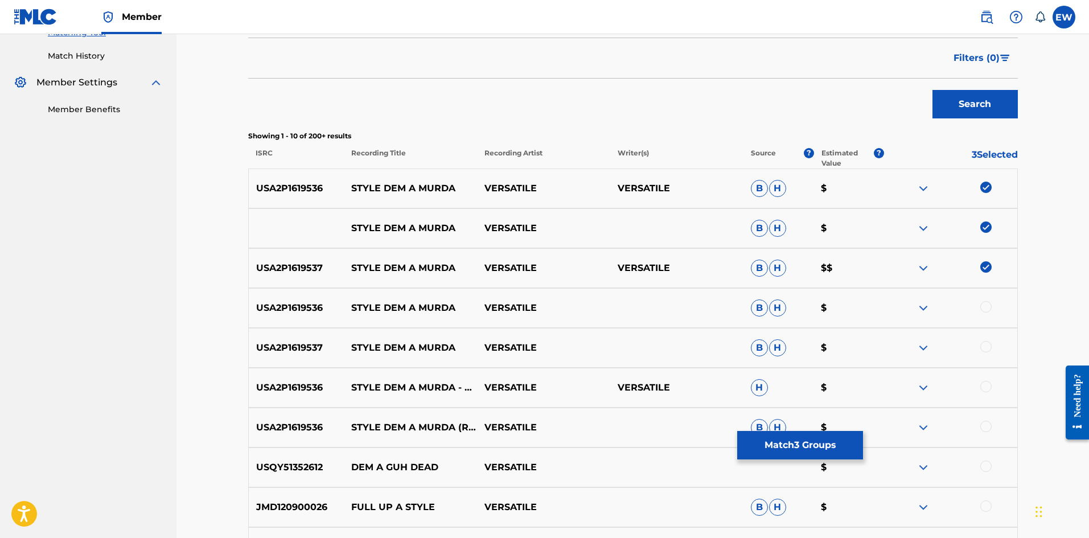
scroll to position [342, 0]
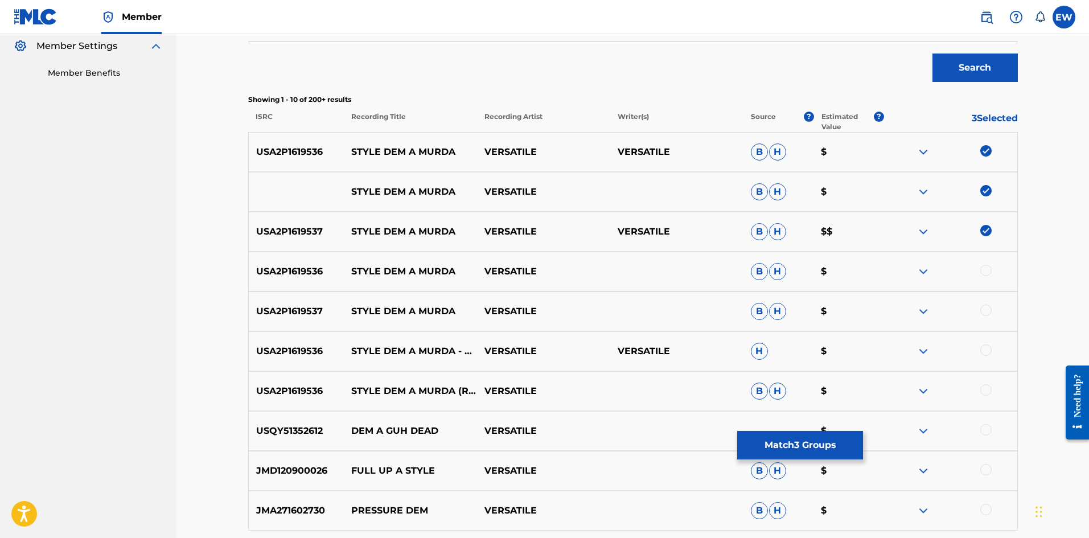
click at [987, 266] on div at bounding box center [986, 270] width 11 height 11
click at [986, 313] on div at bounding box center [986, 310] width 11 height 11
click at [1000, 349] on div at bounding box center [950, 352] width 133 height 14
drag, startPoint x: 983, startPoint y: 350, endPoint x: 971, endPoint y: 347, distance: 12.3
click at [982, 350] on div at bounding box center [986, 350] width 11 height 11
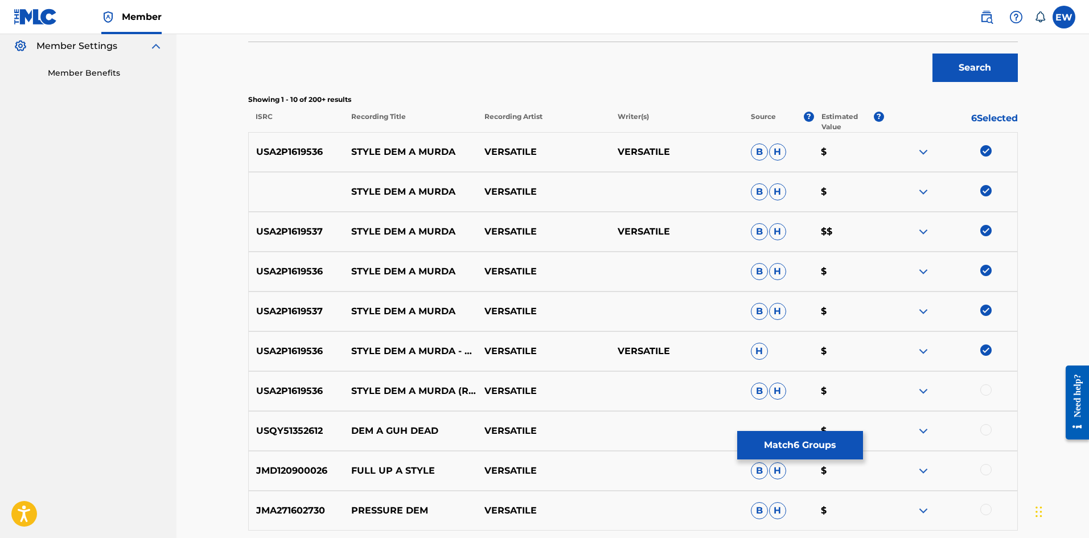
click at [987, 388] on div at bounding box center [986, 389] width 11 height 11
click at [774, 435] on button "Match 7 Groups" at bounding box center [800, 445] width 126 height 28
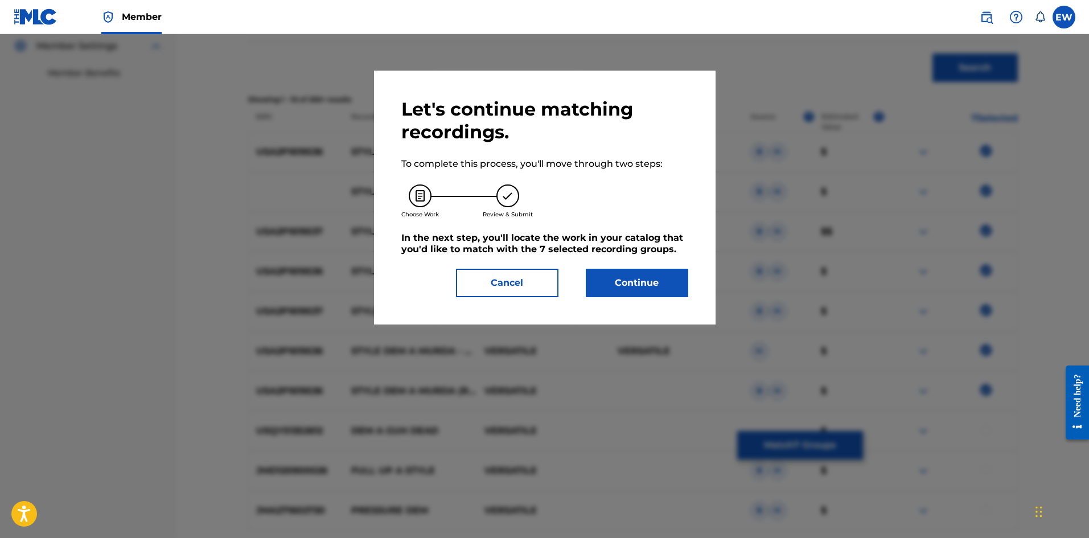
click at [628, 281] on button "Continue" at bounding box center [637, 283] width 102 height 28
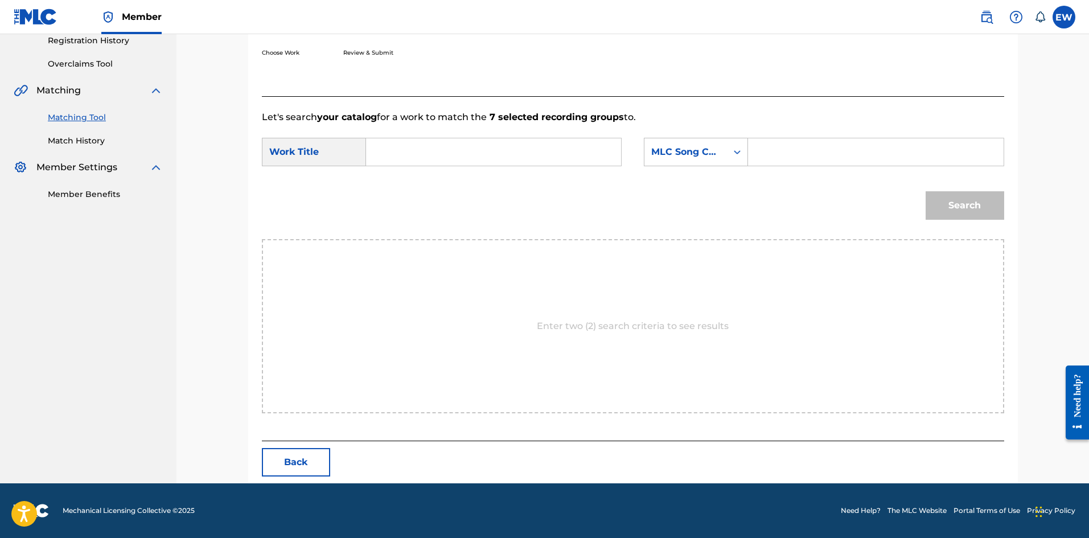
click at [569, 162] on input "Search Form" at bounding box center [494, 151] width 236 height 27
paste input "STYLE DEM A MURDA"
type input "STYLE DEM A MURDA"
click at [829, 153] on input "Search Form" at bounding box center [876, 151] width 236 height 27
paste input "SD2A7G"
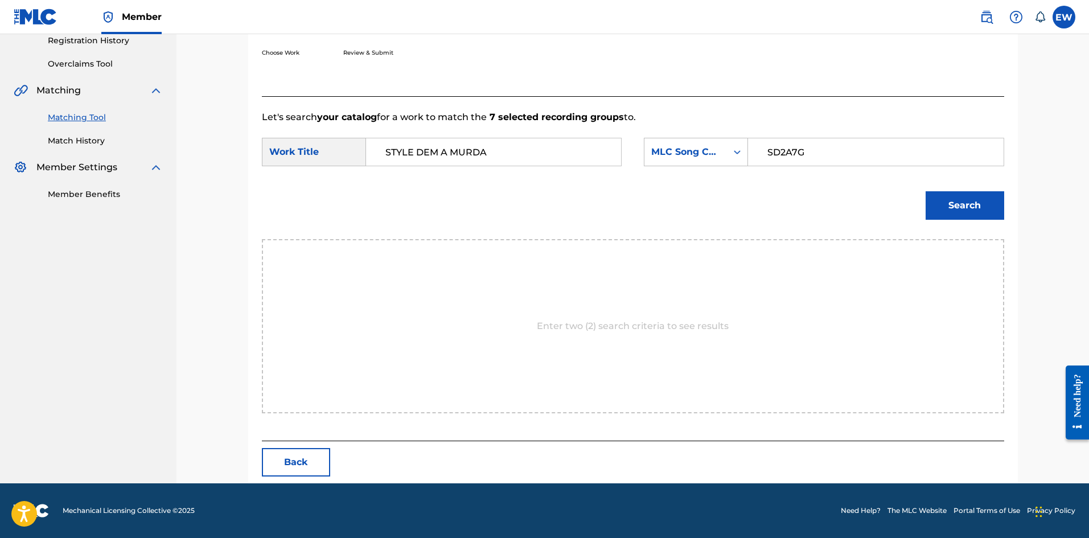
type input "SD2A7G"
click at [950, 209] on button "Search" at bounding box center [965, 205] width 79 height 28
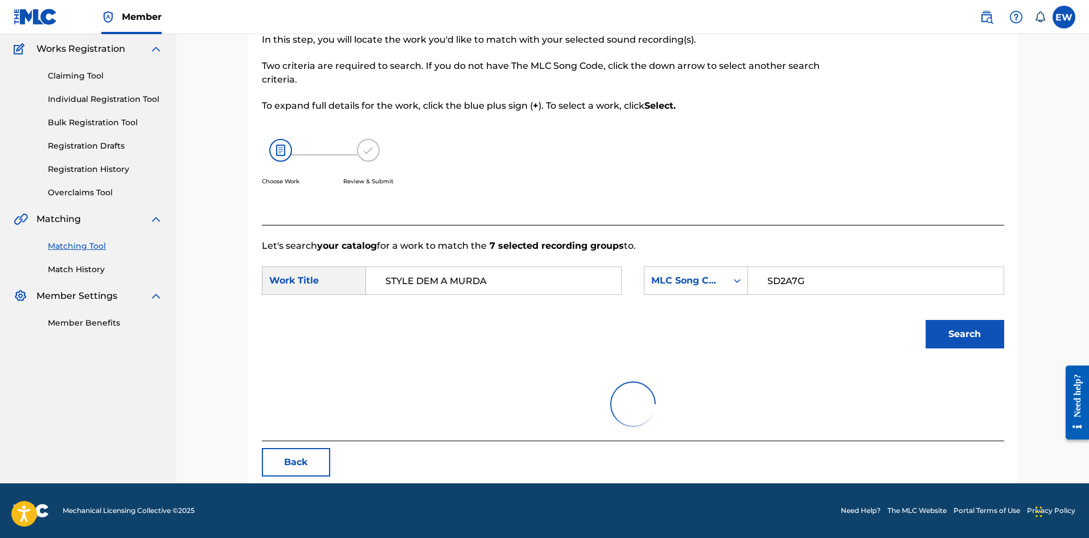
scroll to position [187, 0]
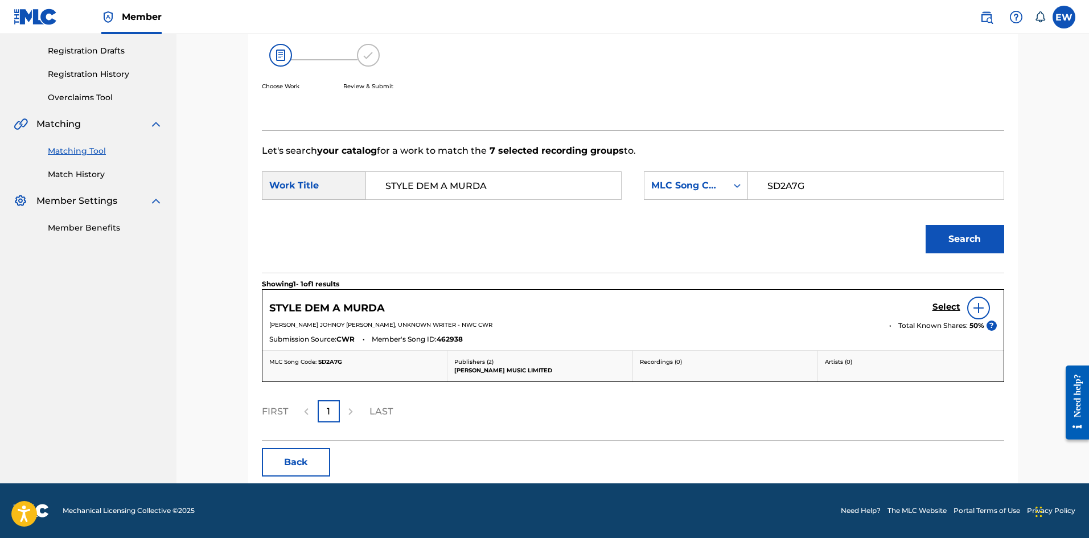
drag, startPoint x: 952, startPoint y: 297, endPoint x: 944, endPoint y: 294, distance: 8.2
click at [951, 296] on div "STYLE DEM A MURDA Select SHELDON JOHNOY TAYLOR, UNKNOWN WRITER - NWC CWR Total …" at bounding box center [633, 320] width 741 height 60
click at [950, 308] on h5 "Select" at bounding box center [947, 307] width 28 height 11
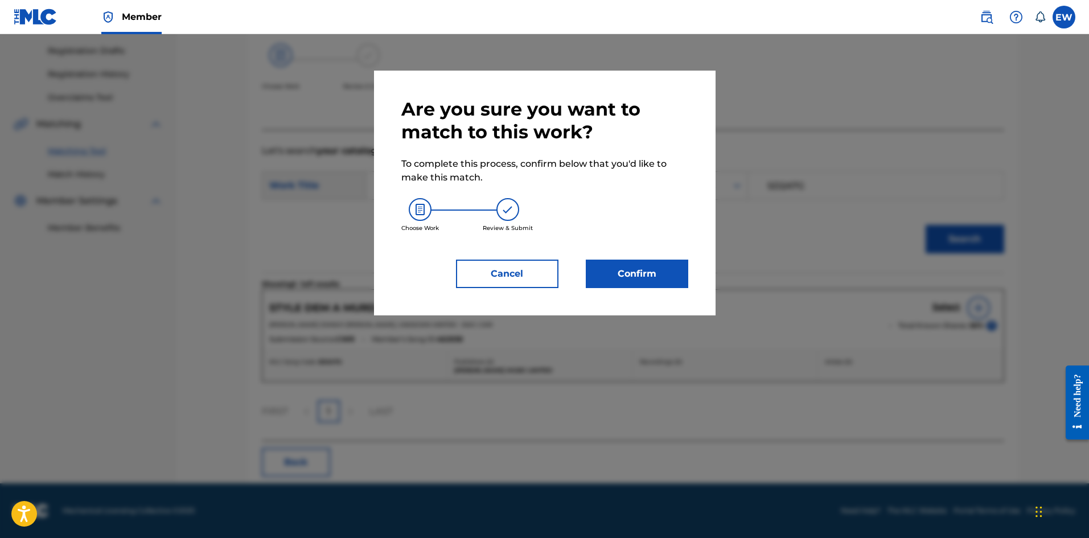
click at [662, 278] on button "Confirm" at bounding box center [637, 274] width 102 height 28
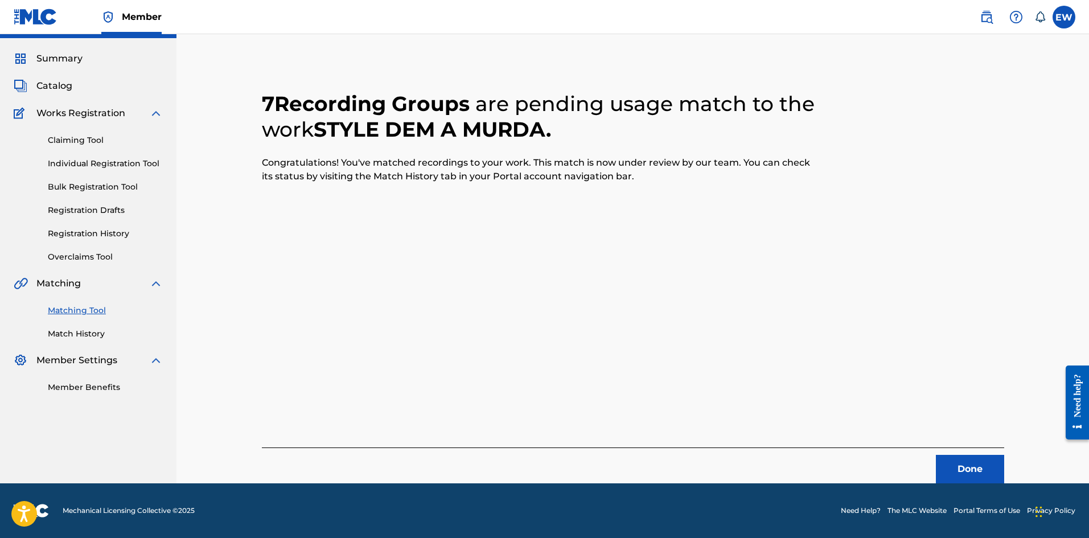
scroll to position [27, 0]
click at [981, 471] on button "Done" at bounding box center [970, 469] width 68 height 28
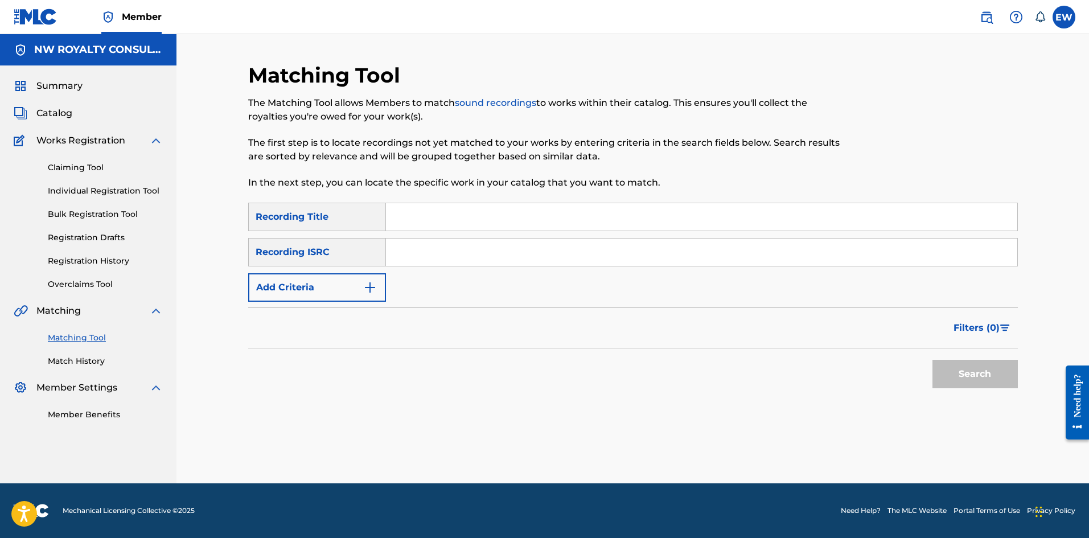
click at [269, 292] on button "Add Criteria" at bounding box center [317, 287] width 138 height 28
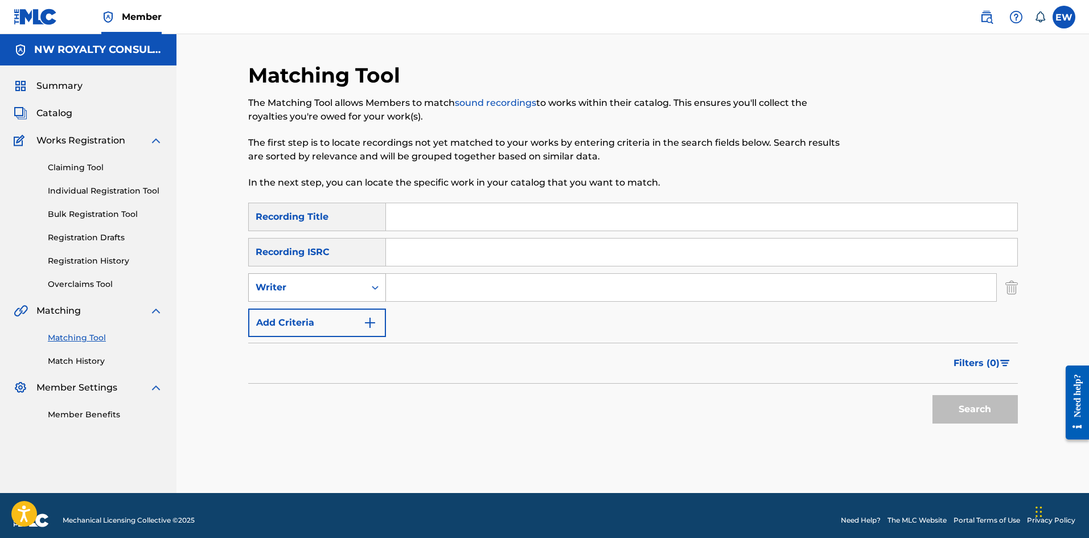
click at [268, 290] on div "Writer" at bounding box center [307, 288] width 102 height 14
click at [265, 318] on div "Recording Artist" at bounding box center [317, 316] width 137 height 28
click at [445, 286] on input "Search Form" at bounding box center [691, 287] width 610 height 27
paste input "STYLO G"
type input "STYLO G"
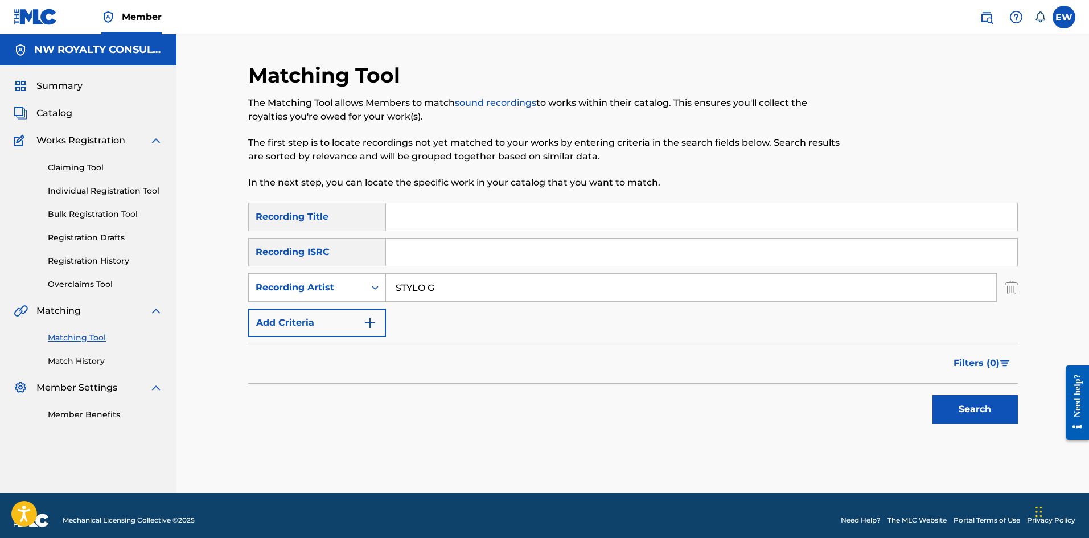
click at [446, 218] on input "Search Form" at bounding box center [701, 216] width 631 height 27
paste input "STYLO G CAMEL TOE"
type input "STYLO G CAMEL TOE"
click at [960, 417] on button "Search" at bounding box center [975, 409] width 85 height 28
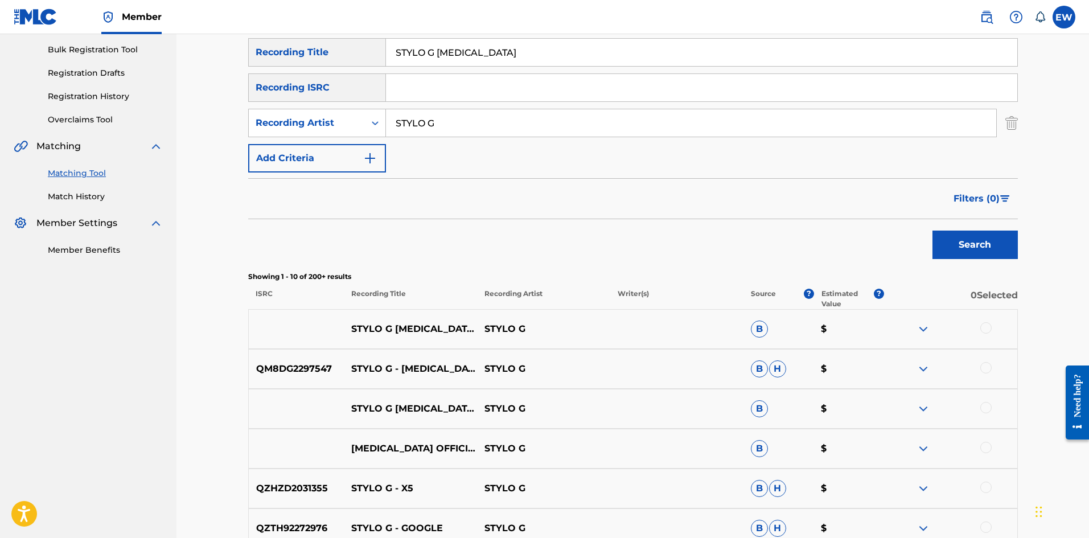
scroll to position [171, 0]
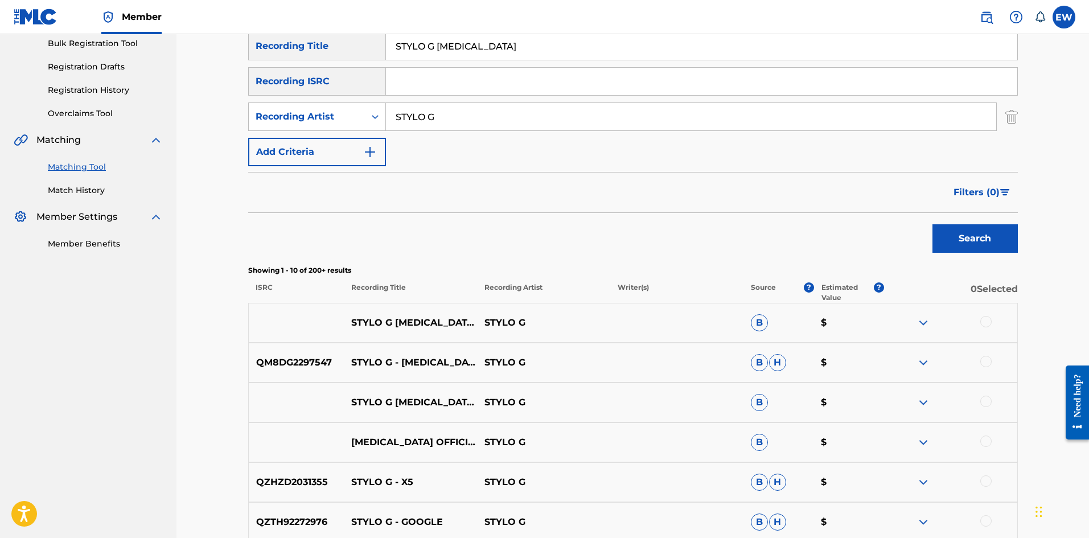
click at [989, 323] on div at bounding box center [986, 321] width 11 height 11
click at [986, 365] on div at bounding box center [986, 361] width 11 height 11
click at [983, 437] on div at bounding box center [986, 441] width 11 height 11
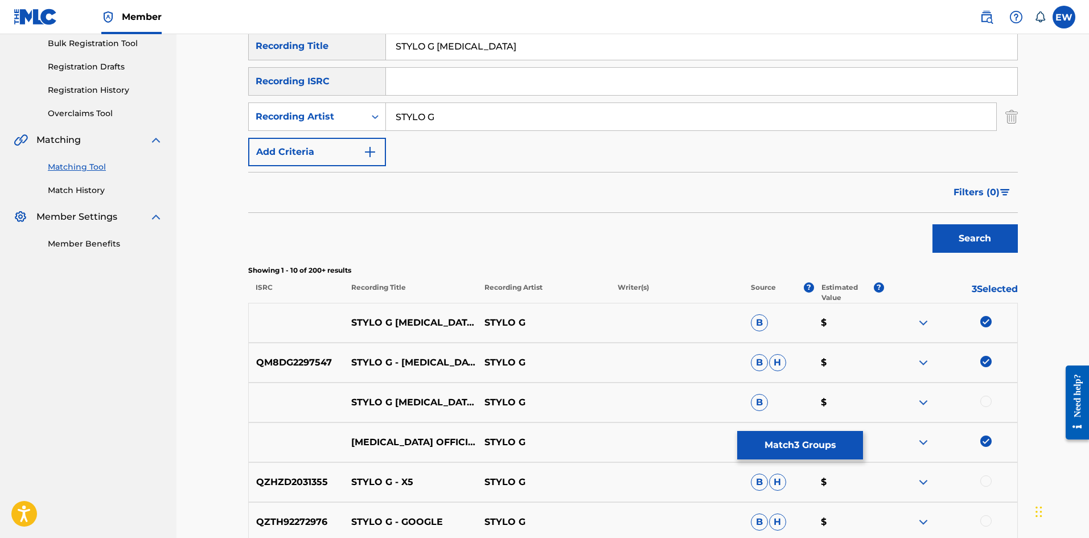
click at [755, 449] on button "Match 3 Groups" at bounding box center [800, 445] width 126 height 28
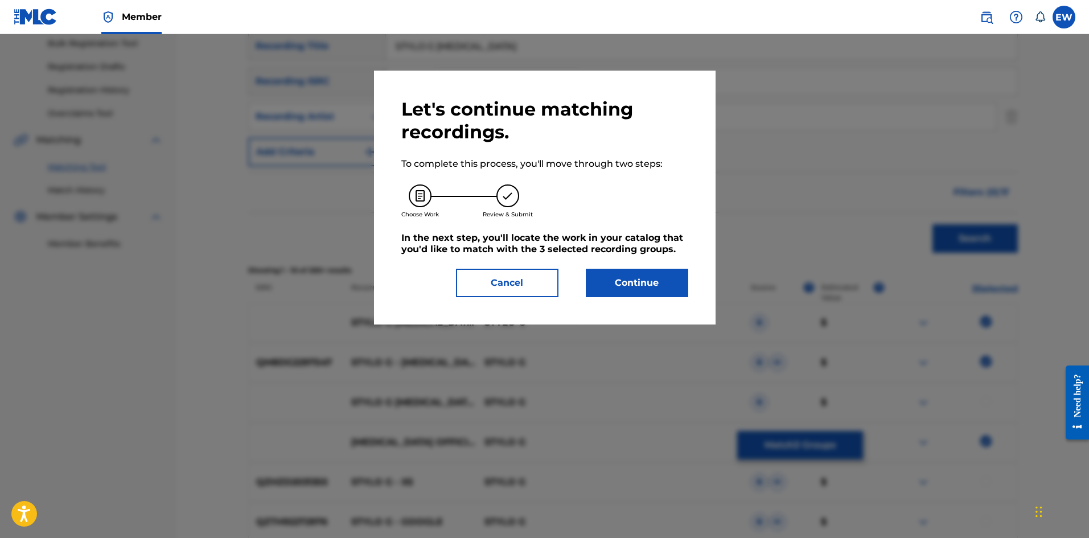
click at [658, 286] on button "Continue" at bounding box center [637, 283] width 102 height 28
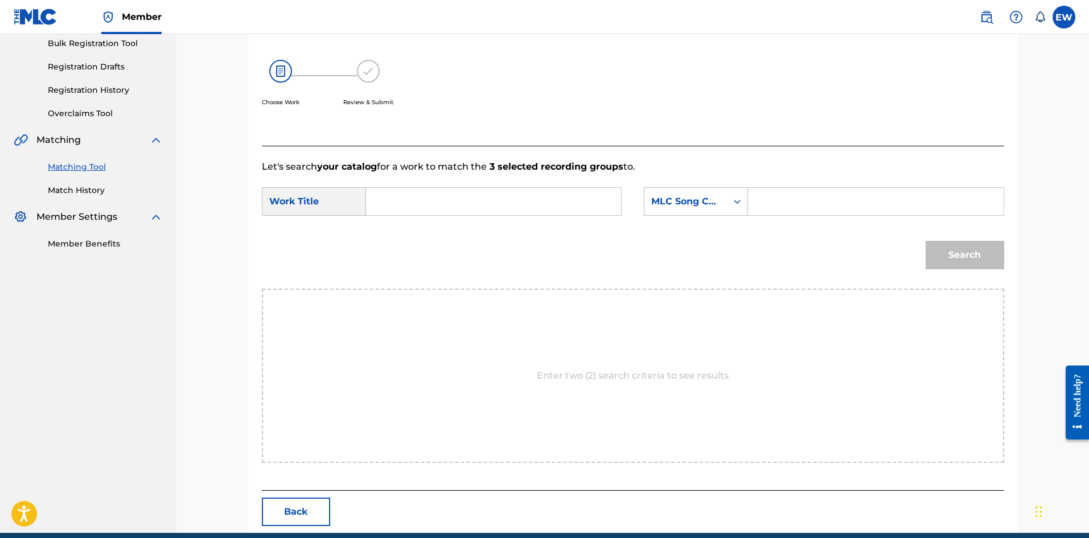
click at [577, 204] on input "Search Form" at bounding box center [494, 201] width 236 height 27
paste input "STYLO G CAMEL TOE"
type input "STYLO G CAMEL TOE"
click at [819, 198] on input "Search Form" at bounding box center [876, 201] width 236 height 27
paste input "CB2A8R"
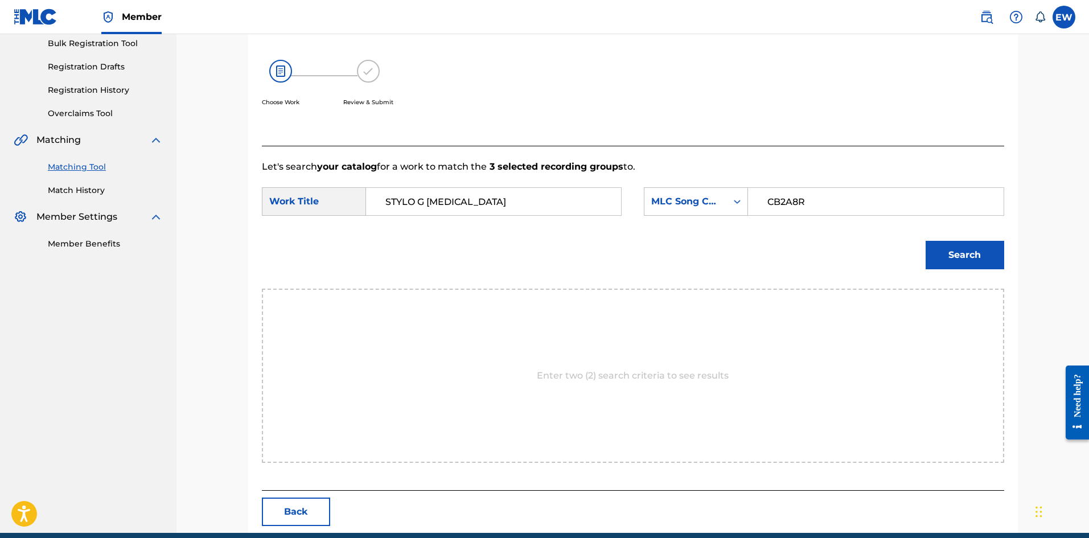
type input "CB2A8R"
click at [959, 261] on button "Search" at bounding box center [965, 255] width 79 height 28
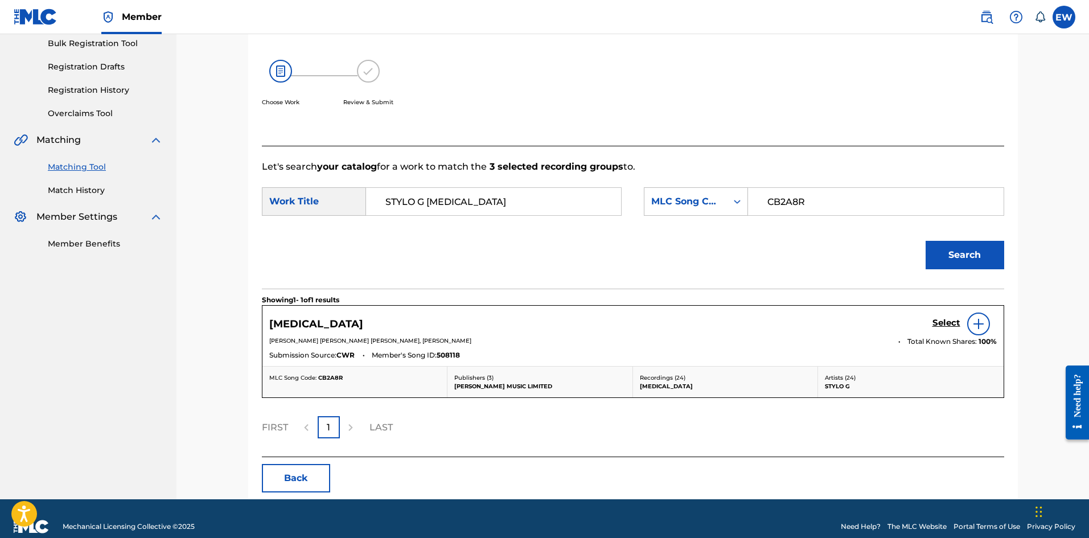
click at [955, 321] on h5 "Select" at bounding box center [947, 323] width 28 height 11
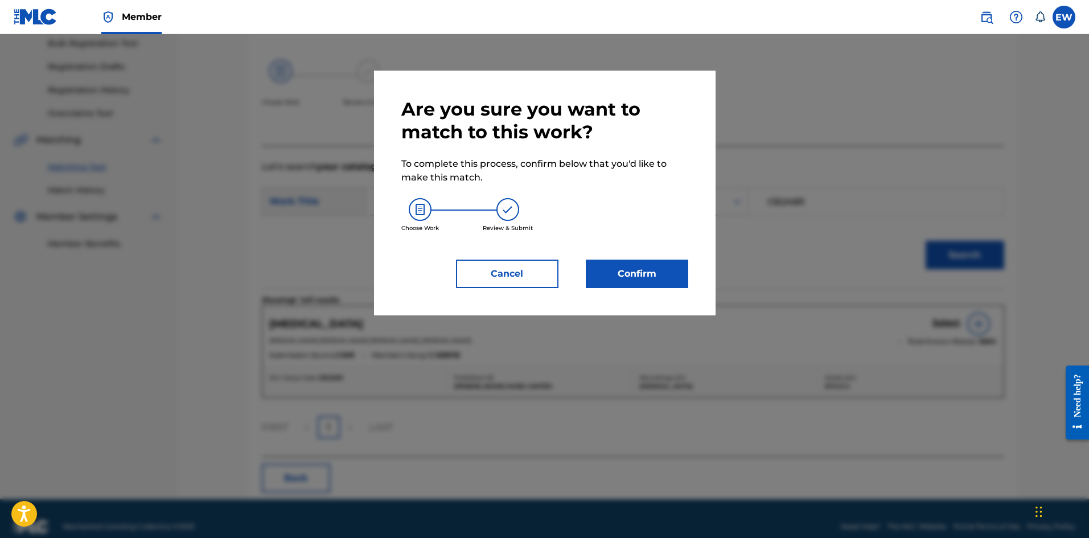
click at [667, 277] on button "Confirm" at bounding box center [637, 274] width 102 height 28
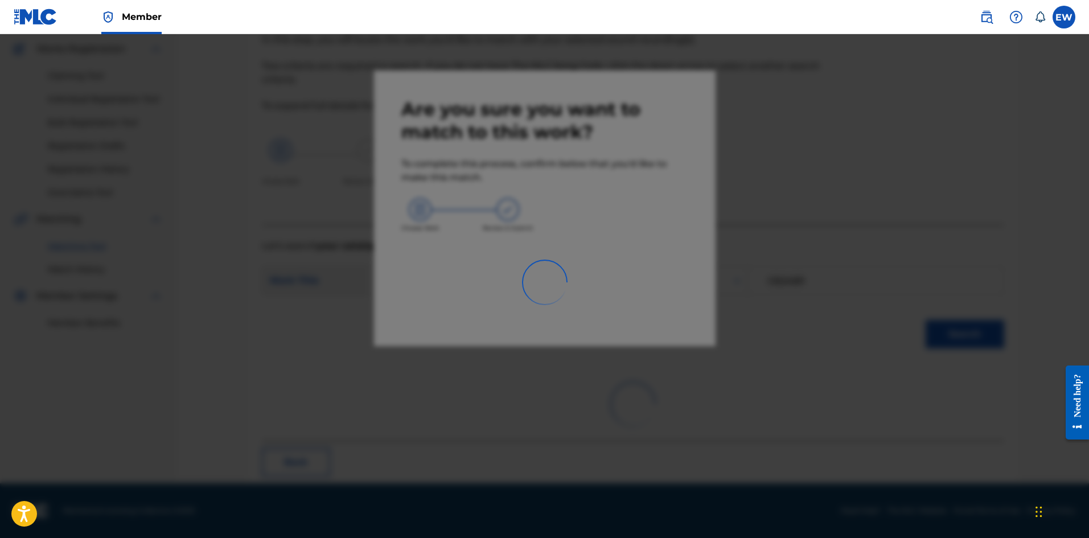
scroll to position [27, 0]
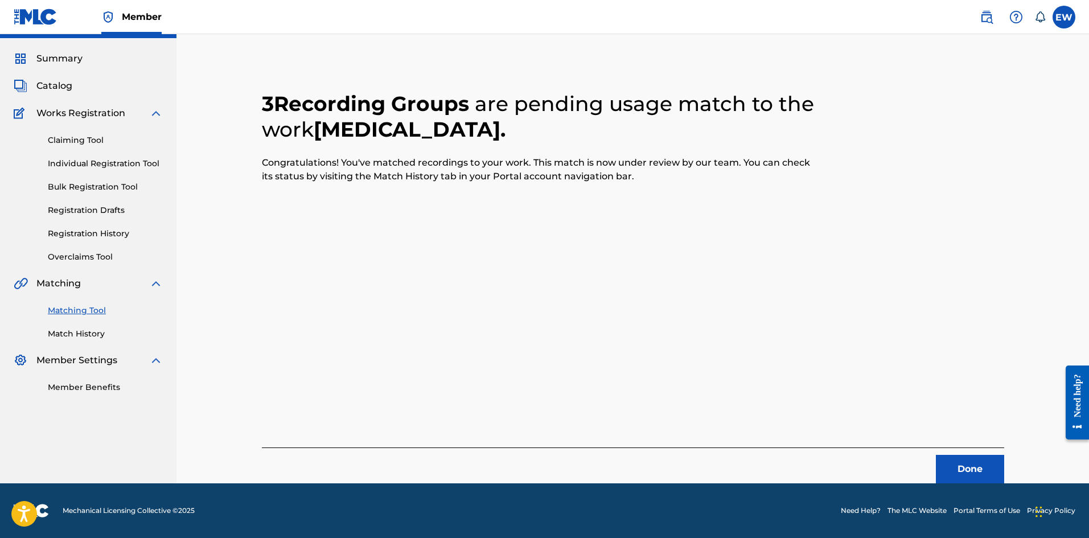
click at [965, 469] on button "Done" at bounding box center [970, 469] width 68 height 28
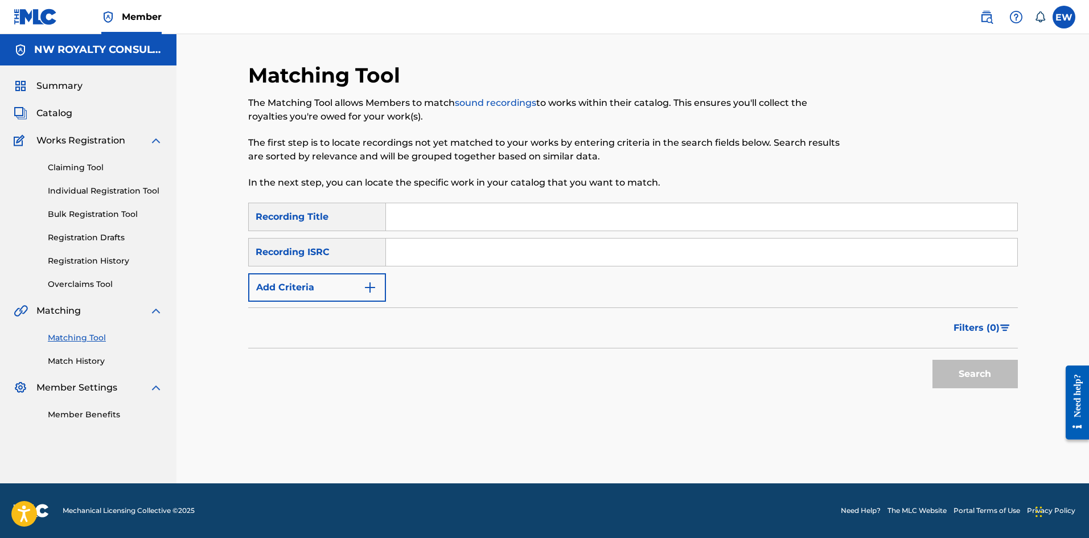
click at [349, 289] on button "Add Criteria" at bounding box center [317, 287] width 138 height 28
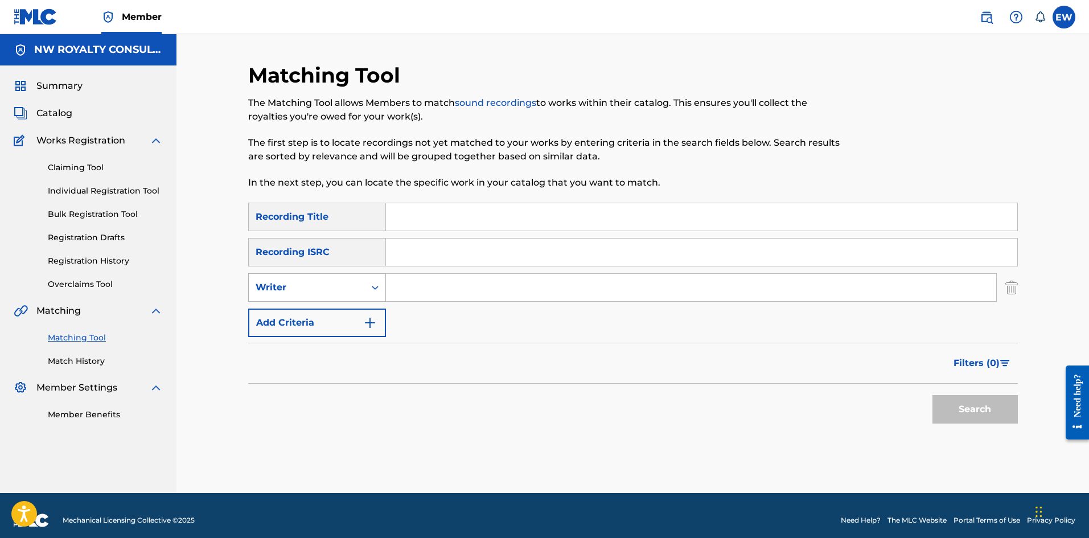
click at [347, 289] on div "Writer" at bounding box center [307, 288] width 102 height 14
click at [339, 310] on div "Recording Artist" at bounding box center [317, 316] width 137 height 28
click at [460, 295] on input "Search Form" at bounding box center [691, 287] width 610 height 27
paste input "STYLO G"
type input "STYLO G"
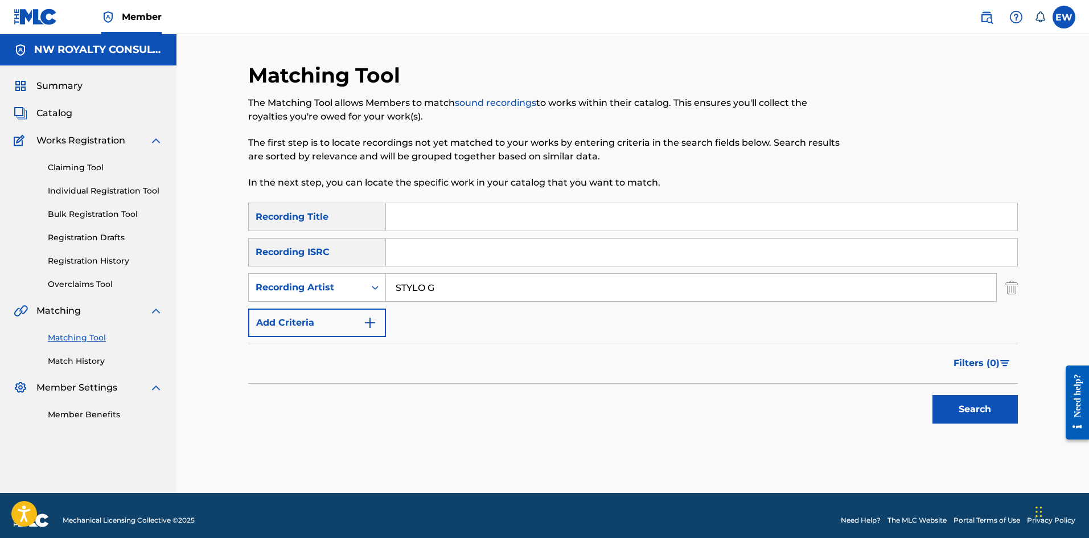
click at [589, 226] on input "Search Form" at bounding box center [701, 216] width 631 height 27
paste input "STYLO G CAMEL TOE INTRO"
type input "STYLO G CAMEL TOE INTRO"
click at [1003, 412] on button "Search" at bounding box center [975, 409] width 85 height 28
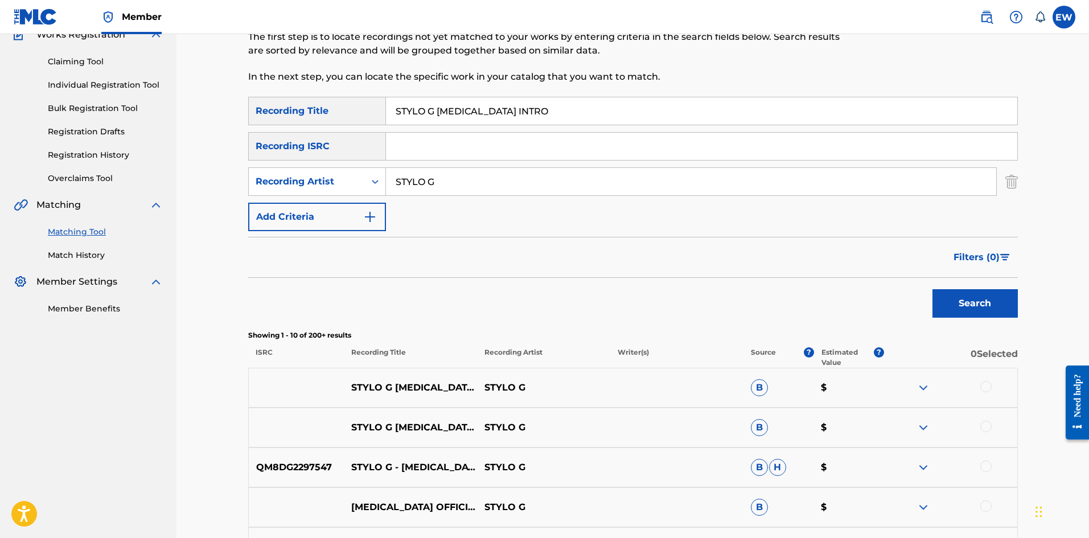
scroll to position [114, 0]
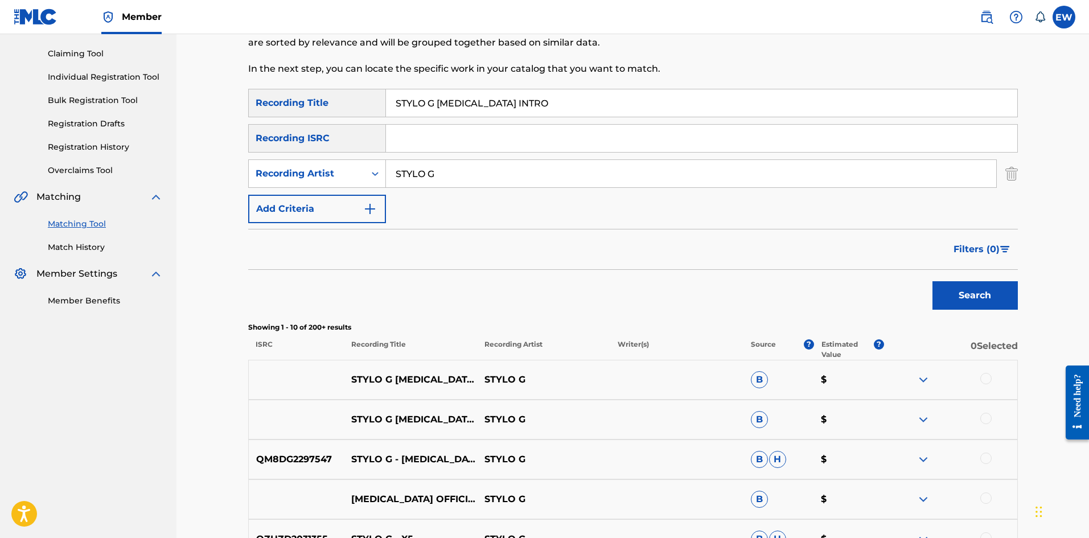
click at [987, 381] on div at bounding box center [986, 378] width 11 height 11
click at [773, 445] on button "Match 1 Group" at bounding box center [800, 445] width 126 height 28
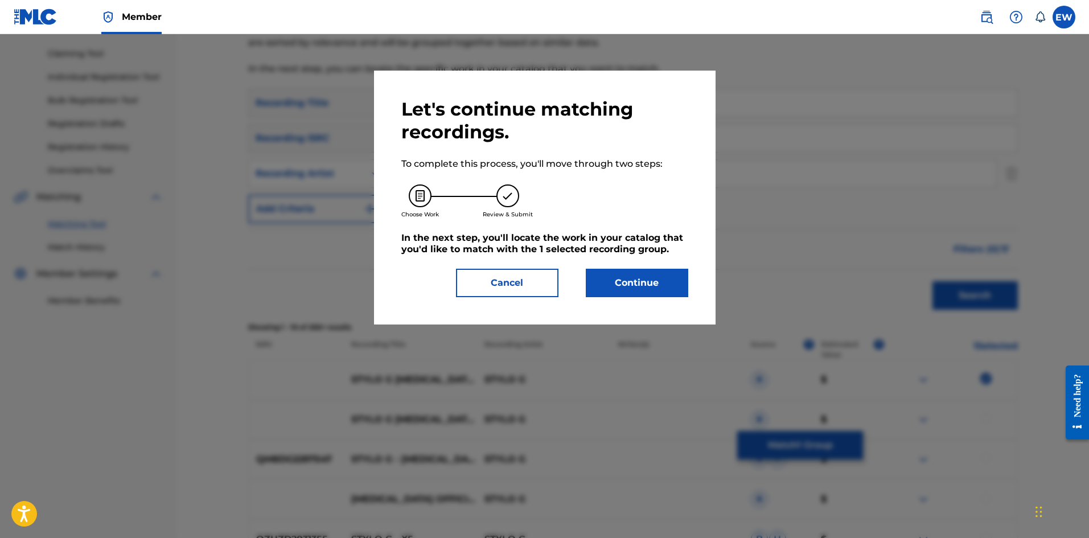
click at [657, 286] on button "Continue" at bounding box center [637, 283] width 102 height 28
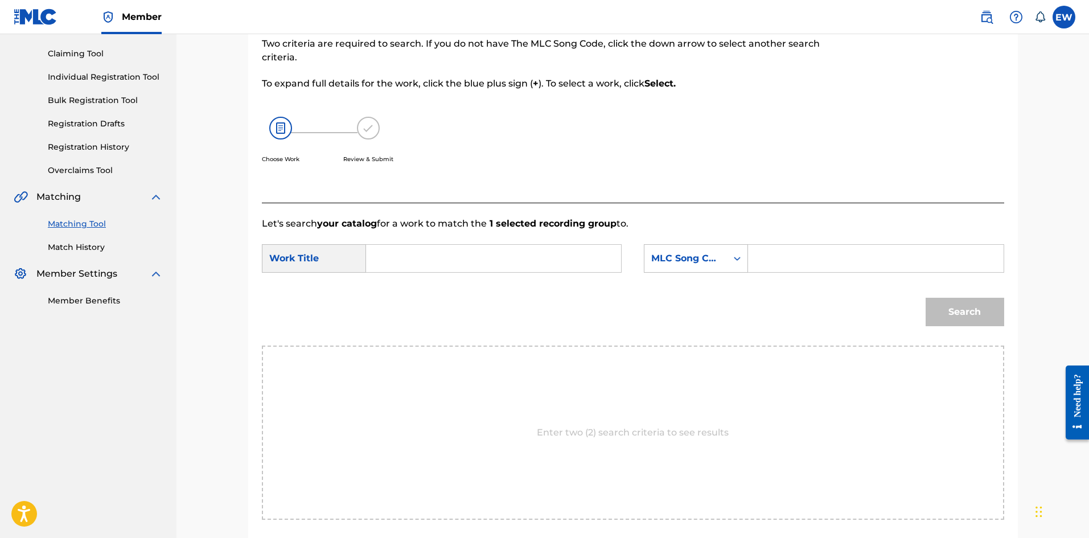
drag, startPoint x: 381, startPoint y: 269, endPoint x: 404, endPoint y: 266, distance: 23.5
click at [389, 266] on input "Search Form" at bounding box center [494, 258] width 236 height 27
paste input "STYLO G CAMEL TOE INTRO"
type input "STYLO G CAMEL TOE INTRO"
click at [829, 257] on input "Search Form" at bounding box center [876, 258] width 236 height 27
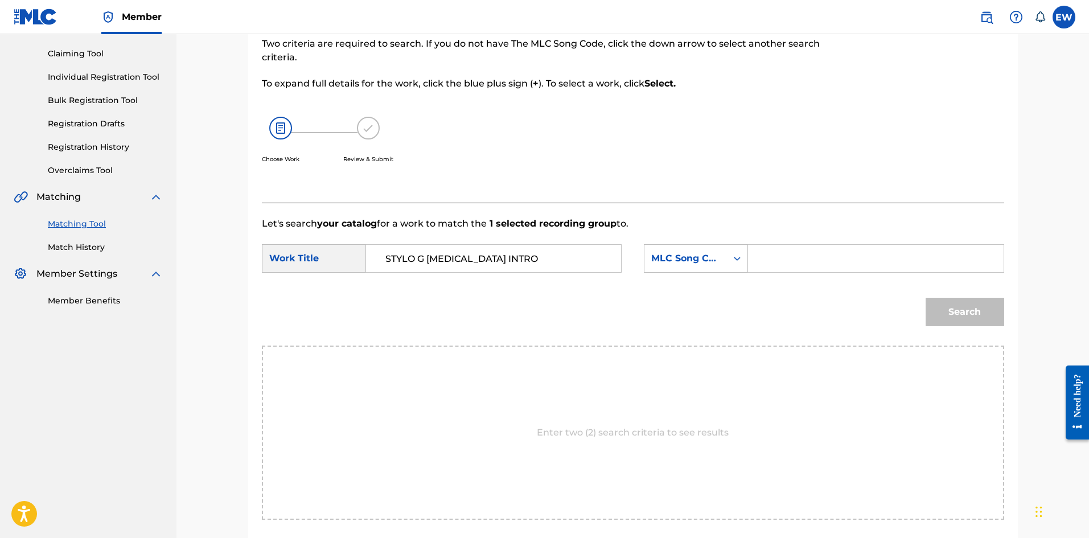
paste input "CB2A8R"
type input "CB2A8R"
click at [989, 318] on button "Search" at bounding box center [965, 312] width 79 height 28
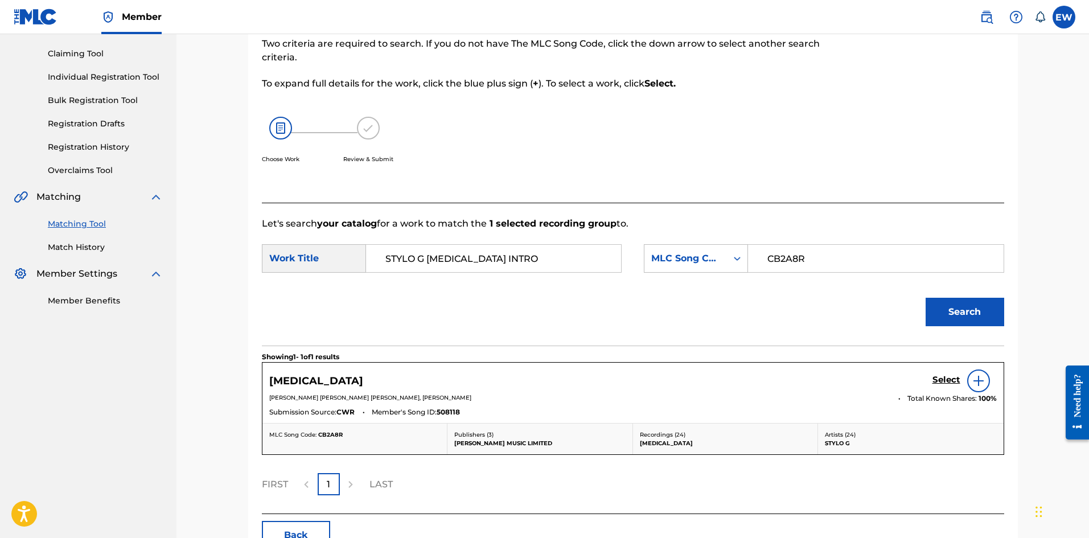
click at [942, 382] on h5 "Select" at bounding box center [947, 380] width 28 height 11
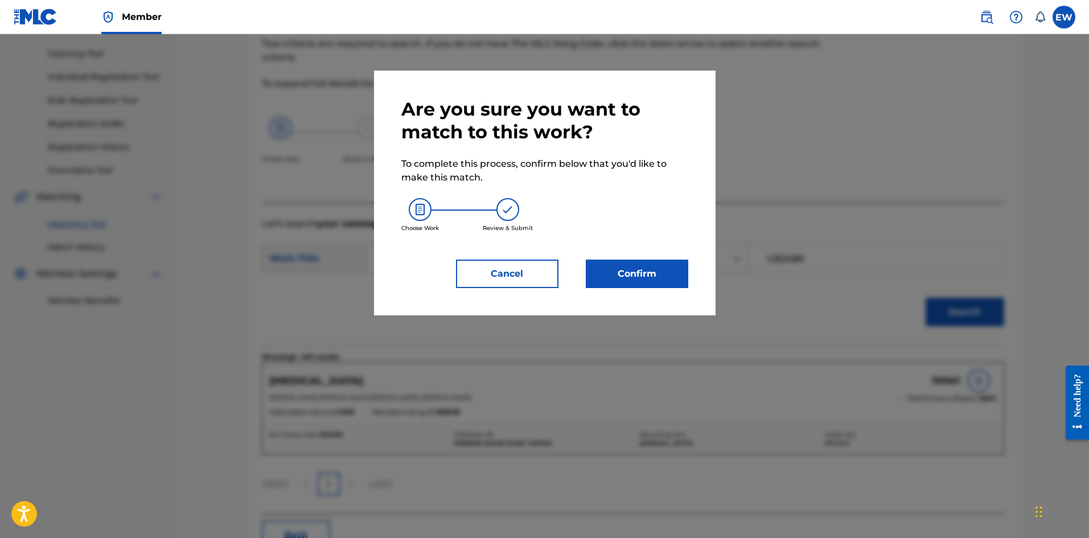
click at [614, 284] on button "Confirm" at bounding box center [637, 274] width 102 height 28
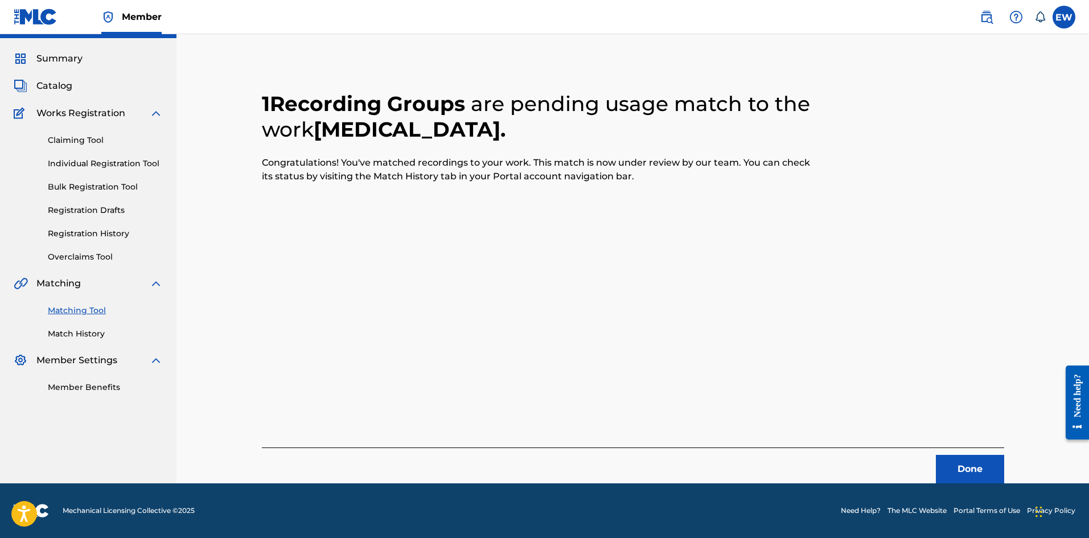
scroll to position [27, 0]
click at [953, 475] on button "Done" at bounding box center [970, 469] width 68 height 28
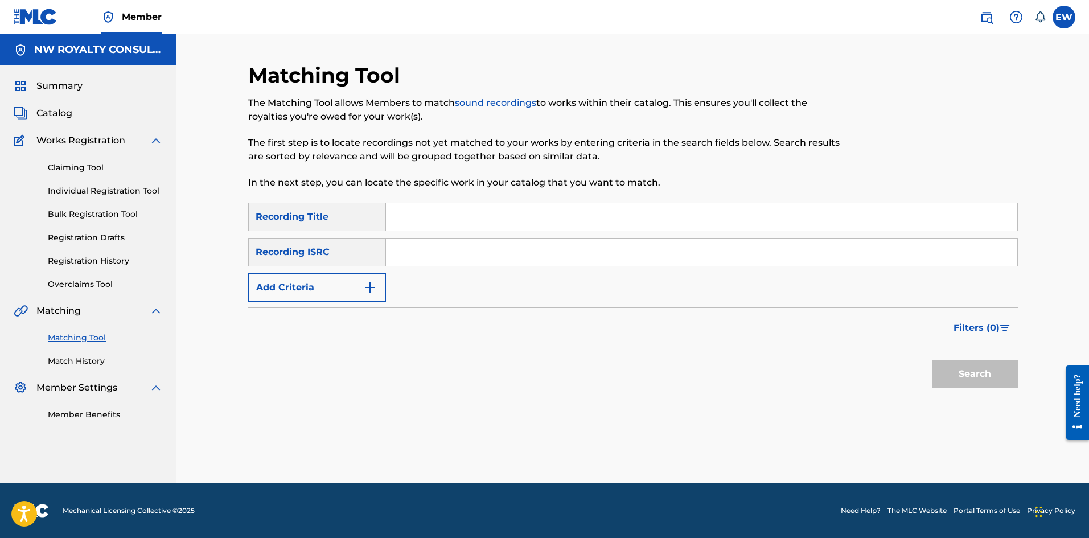
click at [289, 293] on button "Add Criteria" at bounding box center [317, 287] width 138 height 28
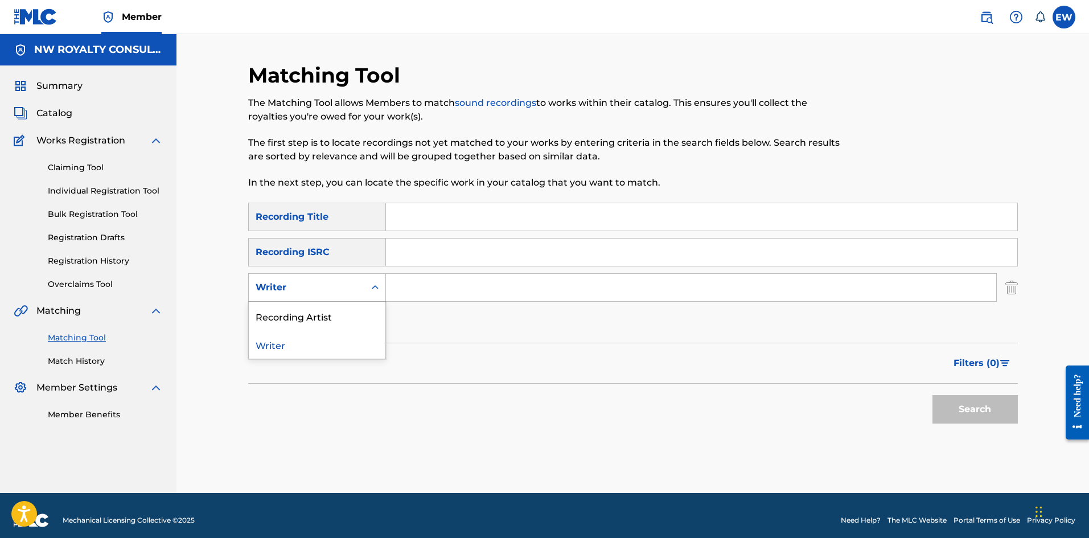
click at [292, 293] on div "Writer" at bounding box center [307, 288] width 102 height 14
click at [289, 310] on div "Recording Artist" at bounding box center [317, 316] width 137 height 28
click at [625, 283] on input "Search Form" at bounding box center [691, 287] width 610 height 27
paste input "SHENSEEA"
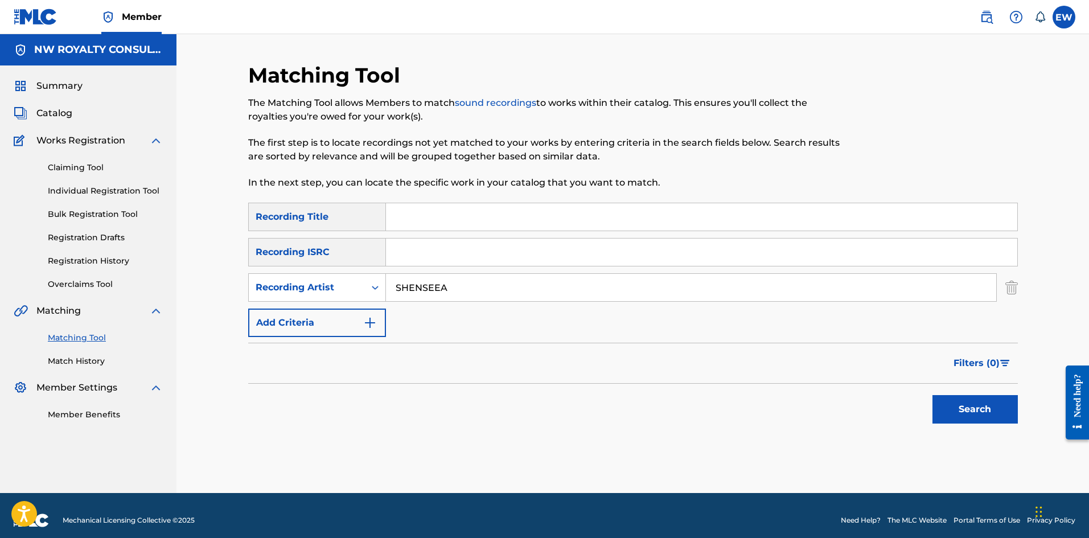
type input "SHENSEEA"
click at [716, 216] on input "Search Form" at bounding box center [701, 216] width 631 height 27
paste input "SUBROSA RIDE DI VIBES DUBPLATE"
type input "SUBROSA RIDE DI VIBES DUBPLATE"
click at [952, 396] on button "Search" at bounding box center [975, 409] width 85 height 28
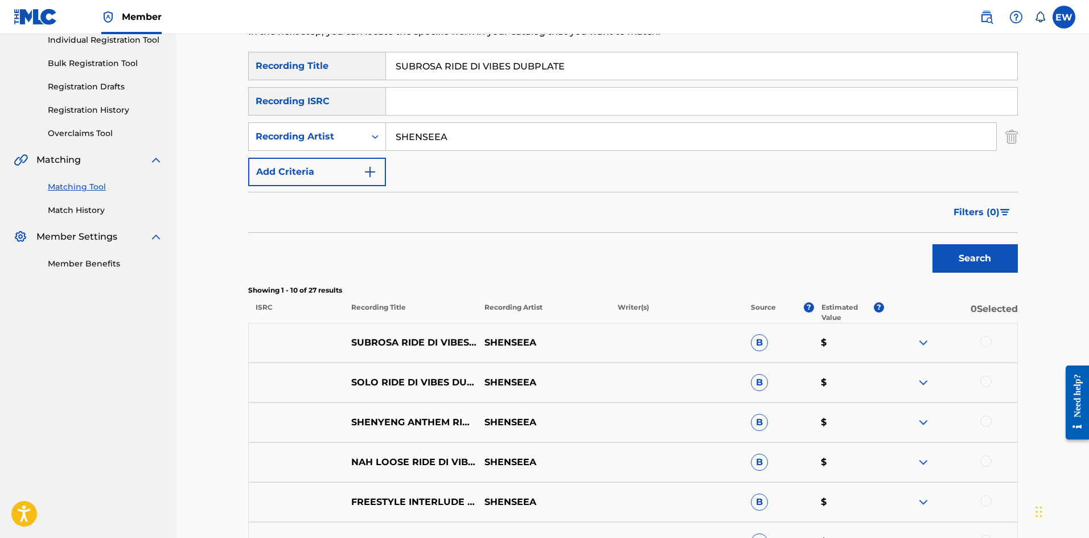
scroll to position [171, 0]
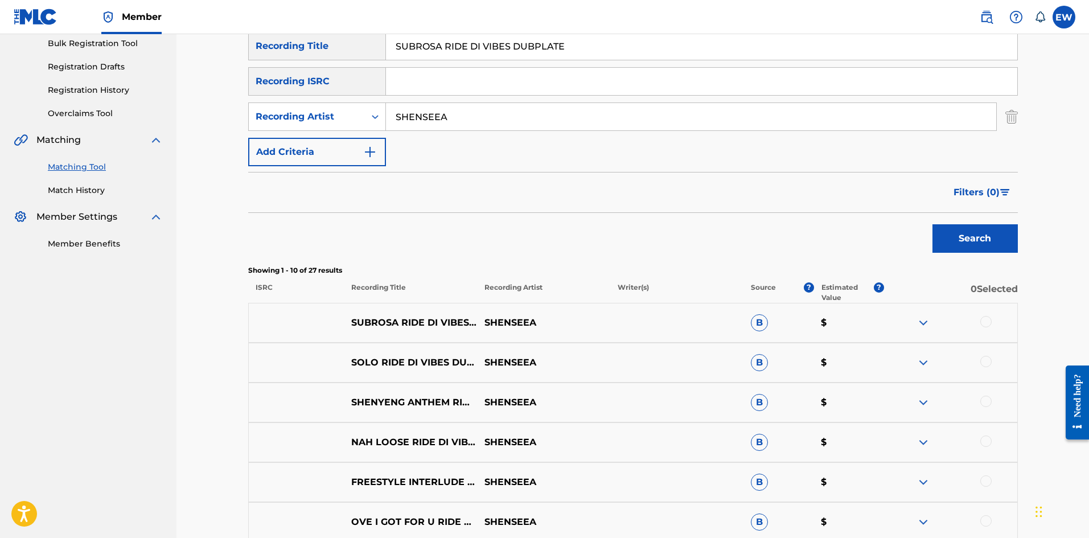
click at [993, 321] on div at bounding box center [950, 323] width 133 height 14
click at [992, 324] on div at bounding box center [950, 323] width 133 height 14
click at [983, 320] on div at bounding box center [986, 321] width 11 height 11
click at [751, 453] on button "Match 1 Group" at bounding box center [800, 445] width 126 height 28
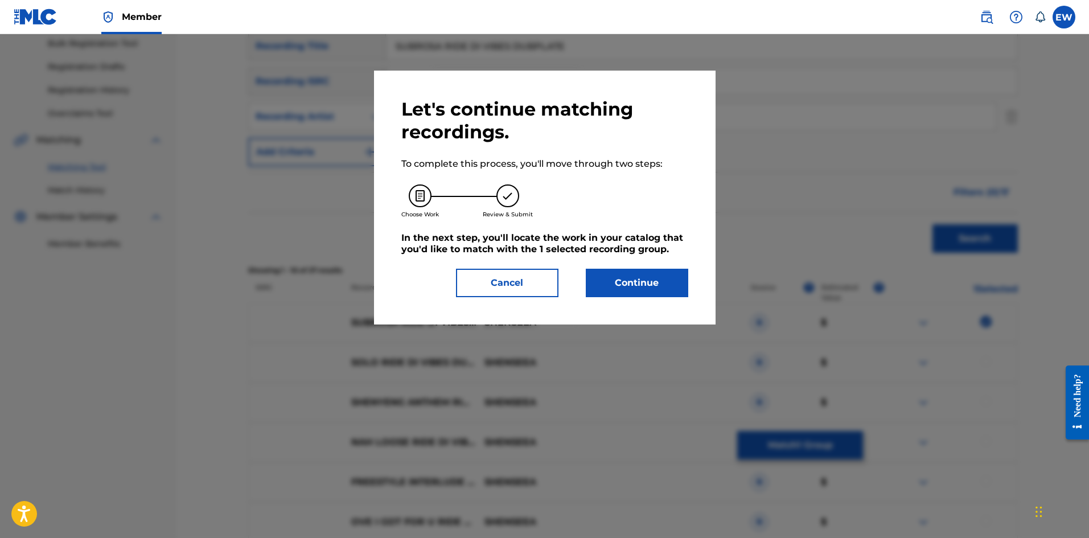
click at [628, 282] on button "Continue" at bounding box center [637, 283] width 102 height 28
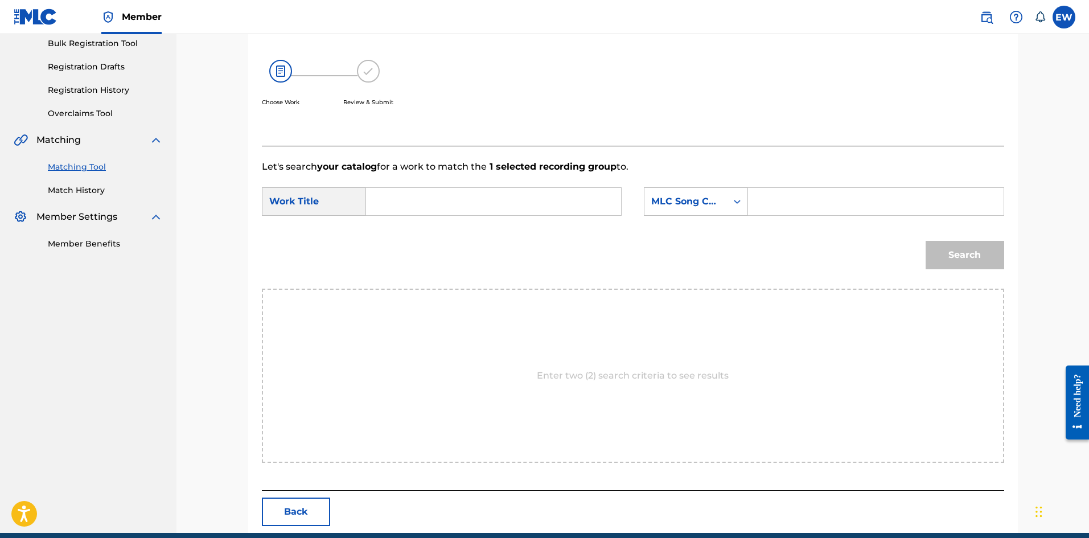
click at [531, 204] on input "Search Form" at bounding box center [494, 201] width 236 height 27
paste input "SUBROSA RIDE DI VIBES DUBPLATE"
type input "SUBROSA RIDE DI VIBES DUBPLATE"
click at [839, 208] on input "Search Form" at bounding box center [876, 201] width 236 height 27
paste input "SVFDE1"
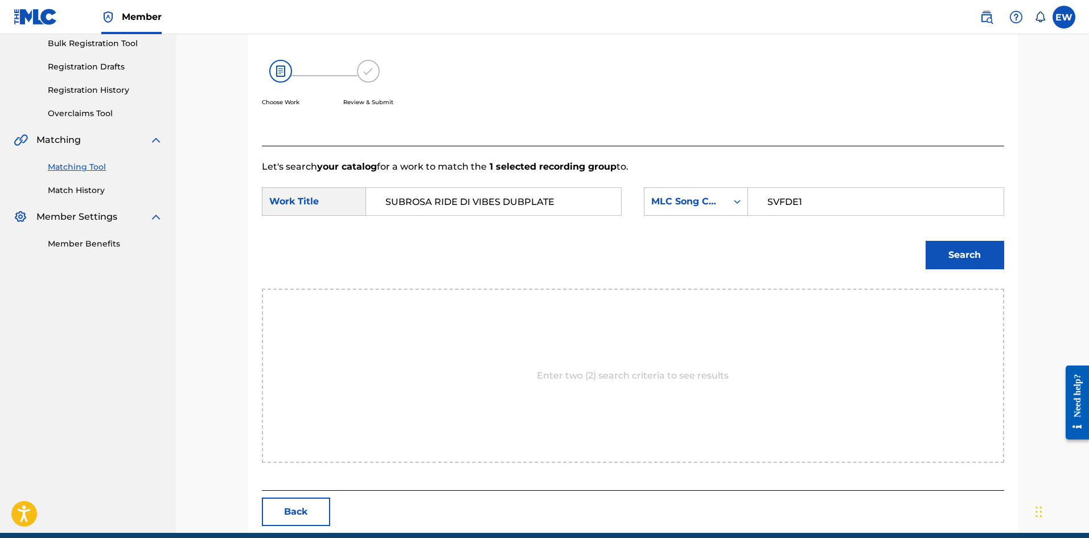
type input "SVFDE1"
click at [940, 251] on button "Search" at bounding box center [965, 255] width 79 height 28
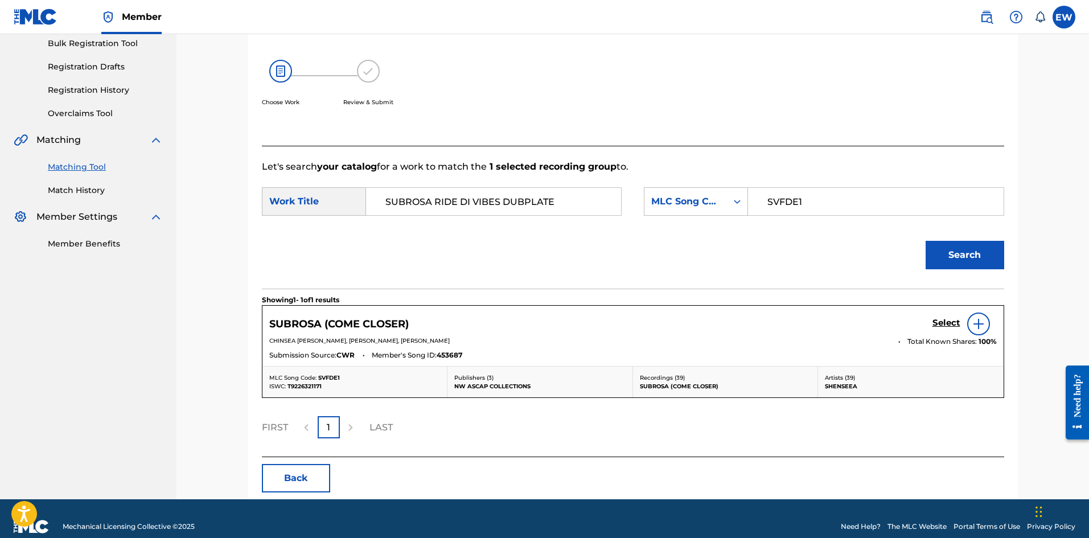
click at [942, 326] on h5 "Select" at bounding box center [947, 323] width 28 height 11
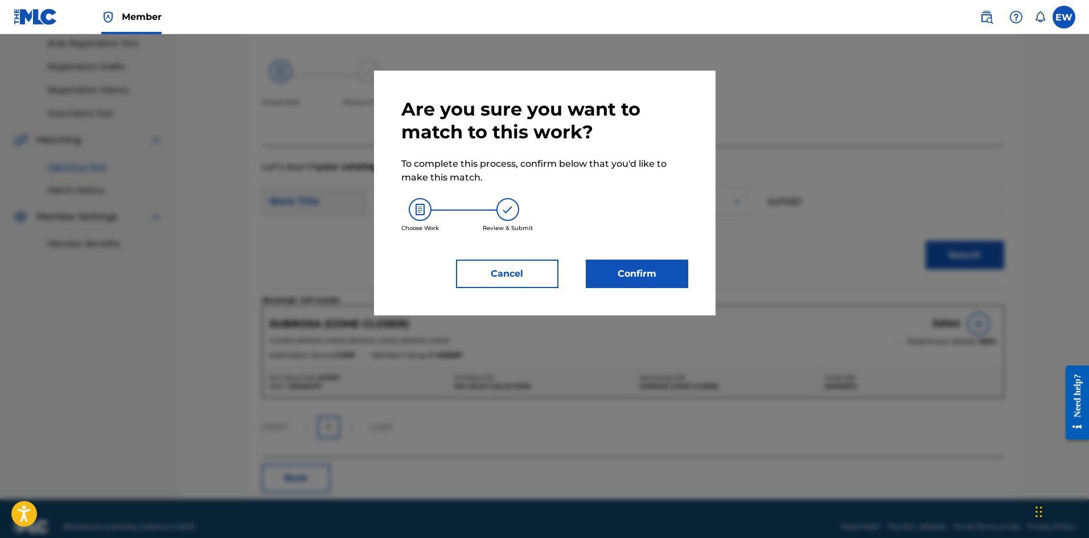
click at [634, 268] on button "Confirm" at bounding box center [637, 274] width 102 height 28
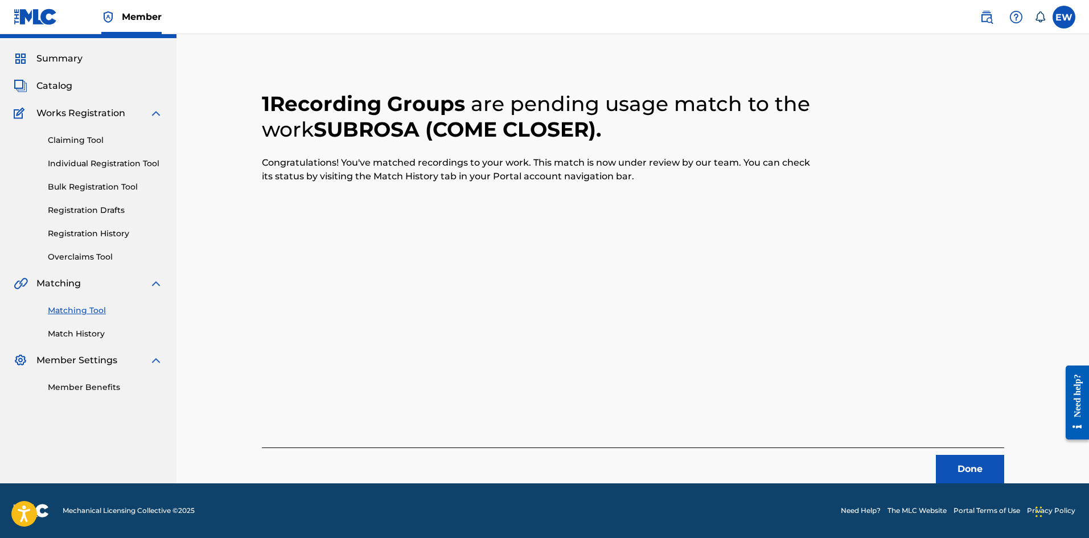
scroll to position [27, 0]
click at [1049, 464] on div "1 Recording Groups are pending usage match to the work SUBROSA (COME CLOSER) . …" at bounding box center [633, 245] width 913 height 477
click at [979, 456] on button "Done" at bounding box center [970, 469] width 68 height 28
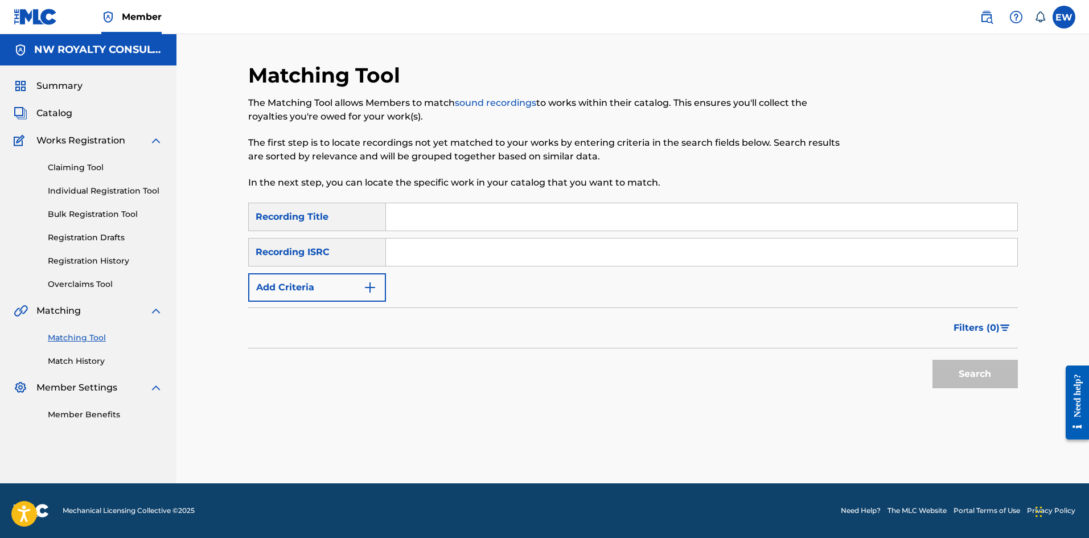
click at [319, 285] on button "Add Criteria" at bounding box center [317, 287] width 138 height 28
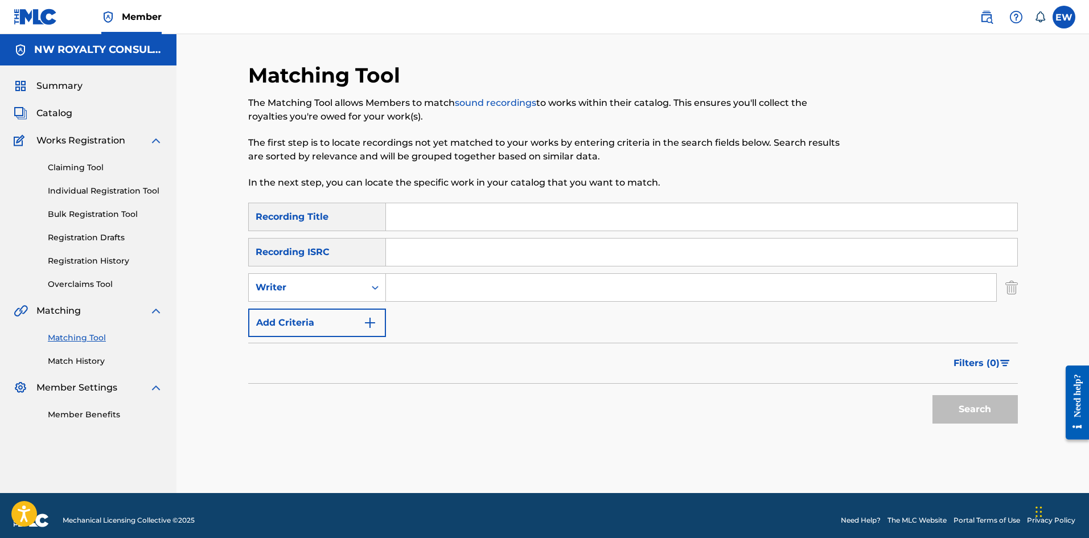
click at [310, 292] on div "Writer" at bounding box center [307, 288] width 102 height 14
click at [310, 306] on div "Recording Artist" at bounding box center [317, 316] width 137 height 28
drag, startPoint x: 436, startPoint y: 288, endPoint x: 420, endPoint y: 282, distance: 16.4
click at [436, 288] on input "Search Form" at bounding box center [691, 287] width 610 height 27
paste input "TEMPARIZE"
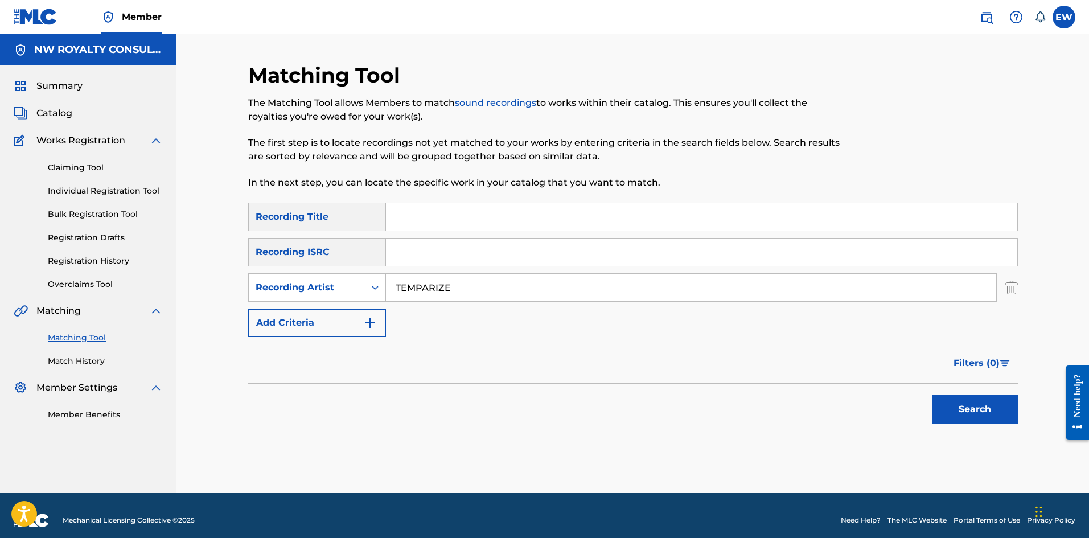
type input "TEMPARIZE"
click at [492, 228] on input "Search Form" at bounding box center [701, 216] width 631 height 27
paste input "SUDDEN DESTRUCTION"
type input "SUDDEN DESTRUCTION"
click at [970, 410] on button "Search" at bounding box center [975, 409] width 85 height 28
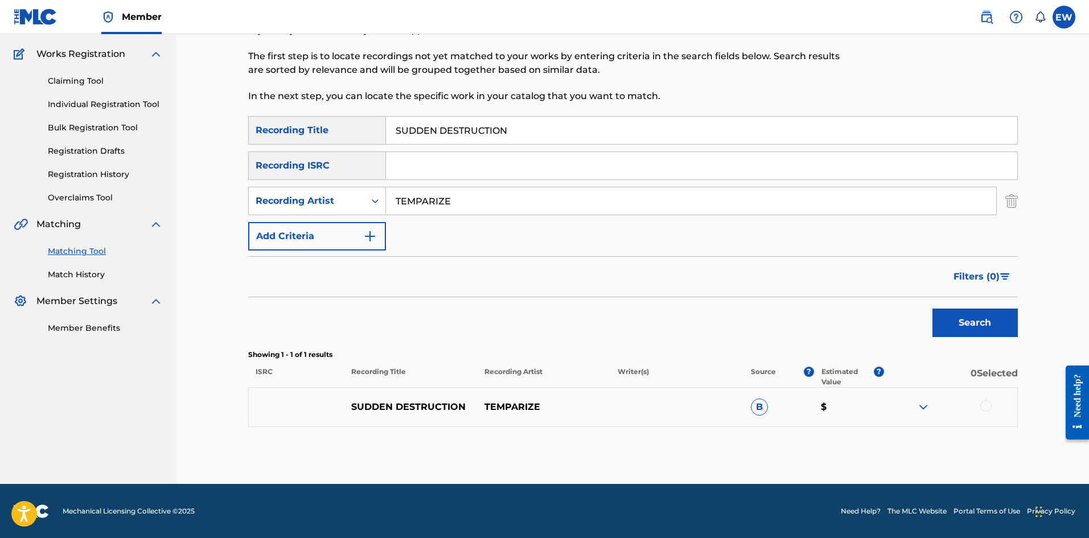
scroll to position [87, 0]
click at [985, 410] on div at bounding box center [986, 405] width 11 height 11
click at [782, 438] on button "Match 1 Group" at bounding box center [800, 445] width 126 height 28
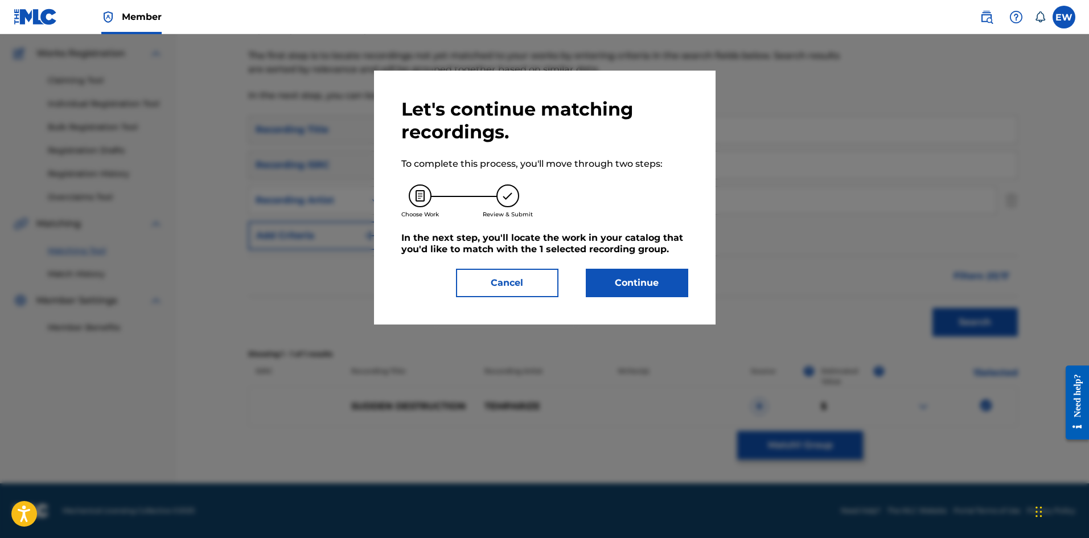
click at [624, 282] on button "Continue" at bounding box center [637, 283] width 102 height 28
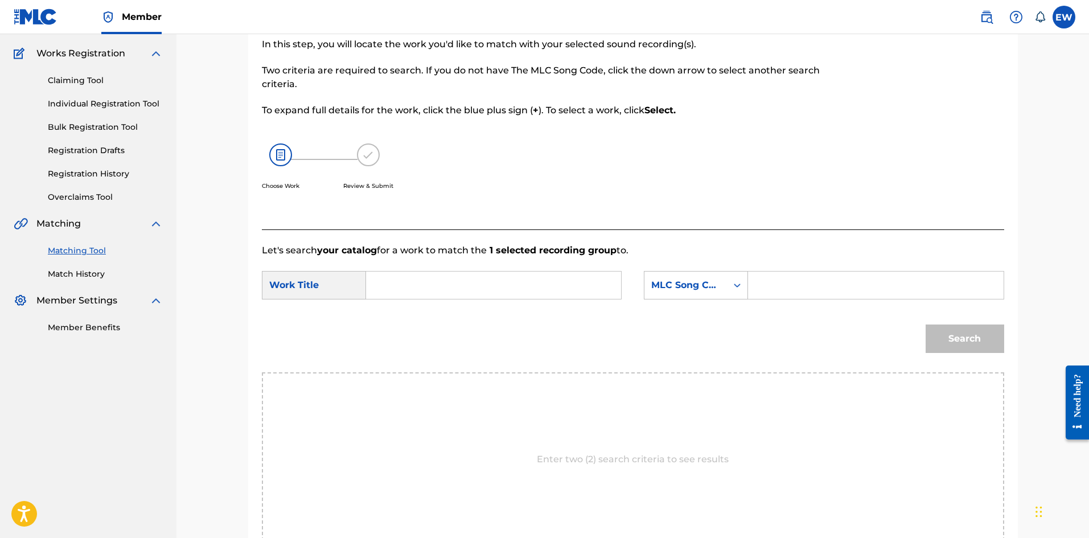
click at [523, 278] on input "Search Form" at bounding box center [494, 285] width 236 height 27
paste input "SUDDEN DESTRUCTION"
type input "SUDDEN DESTRUCTION"
click at [807, 292] on input "Search Form" at bounding box center [876, 285] width 236 height 27
paste input "SD314J"
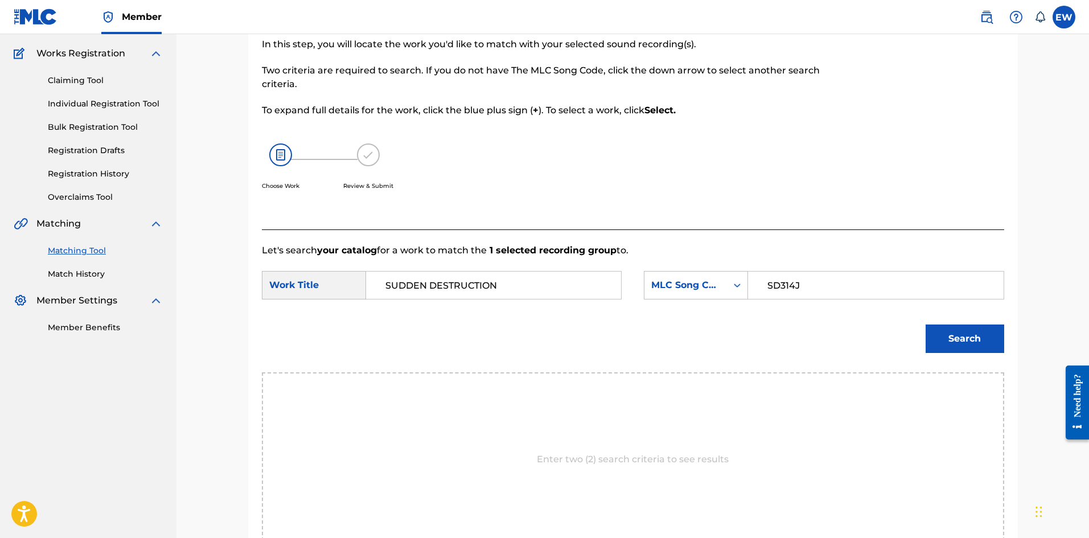
type input "SD314J"
click at [941, 331] on button "Search" at bounding box center [965, 339] width 79 height 28
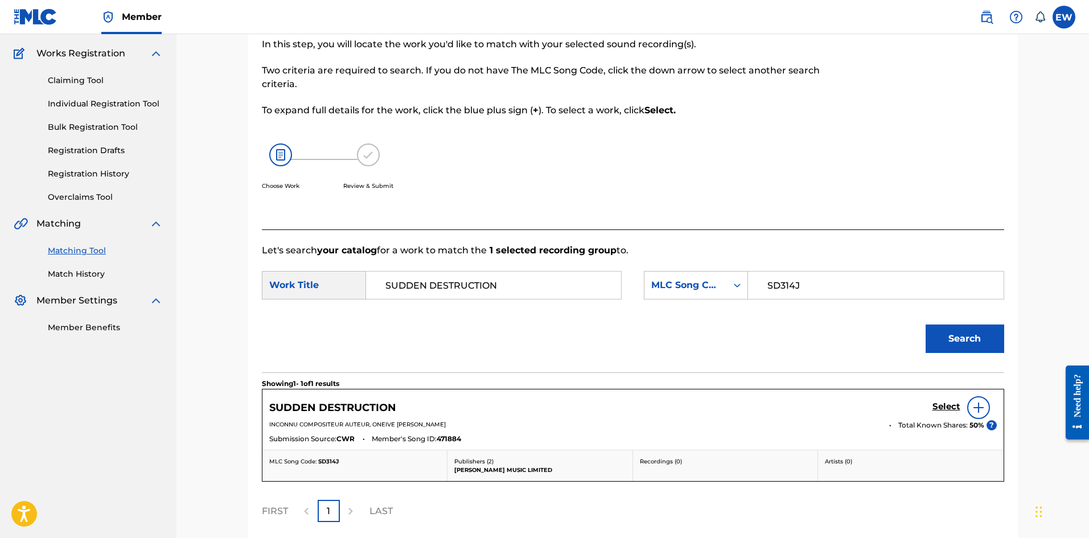
click at [937, 402] on h5 "Select" at bounding box center [947, 406] width 28 height 11
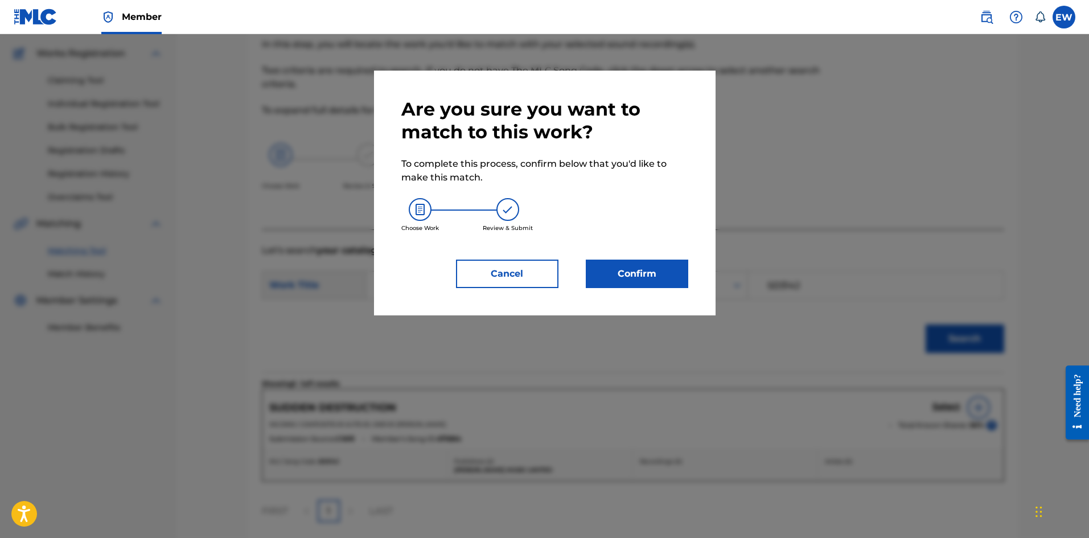
click at [616, 272] on button "Confirm" at bounding box center [637, 274] width 102 height 28
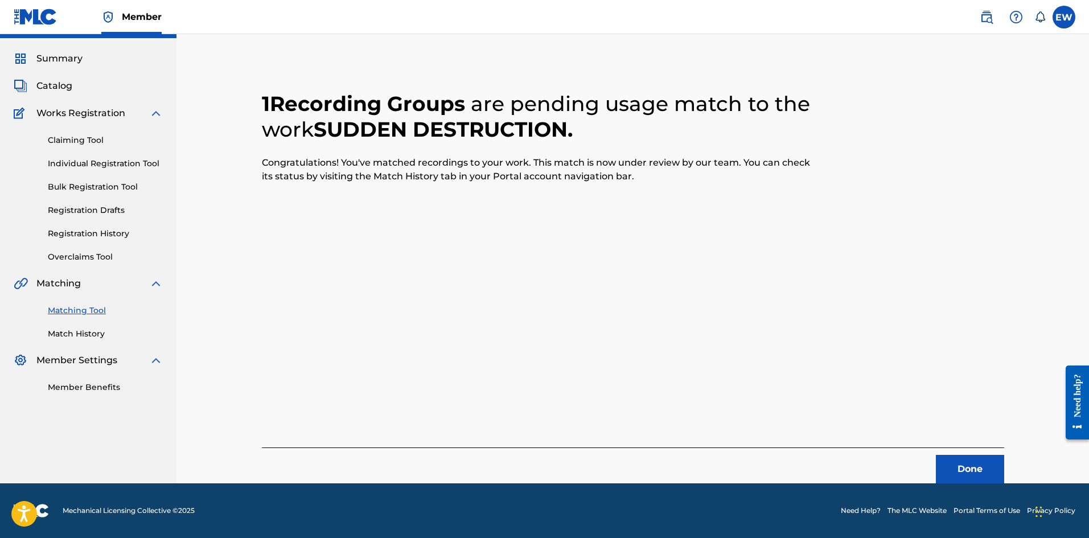
scroll to position [27, 0]
drag, startPoint x: 961, startPoint y: 460, endPoint x: 1033, endPoint y: 462, distance: 72.3
click at [962, 460] on button "Done" at bounding box center [970, 469] width 68 height 28
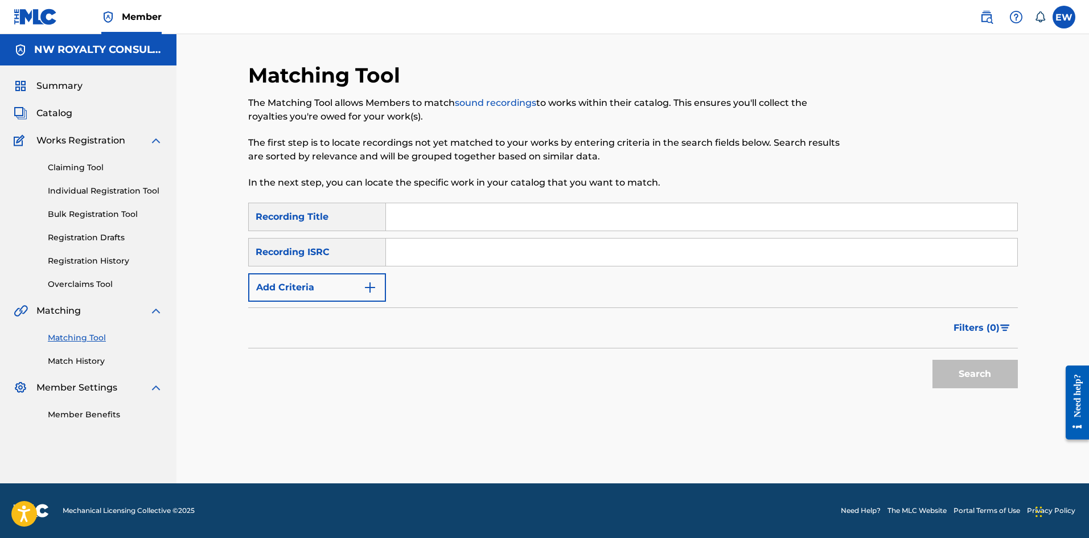
click at [338, 296] on button "Add Criteria" at bounding box center [317, 287] width 138 height 28
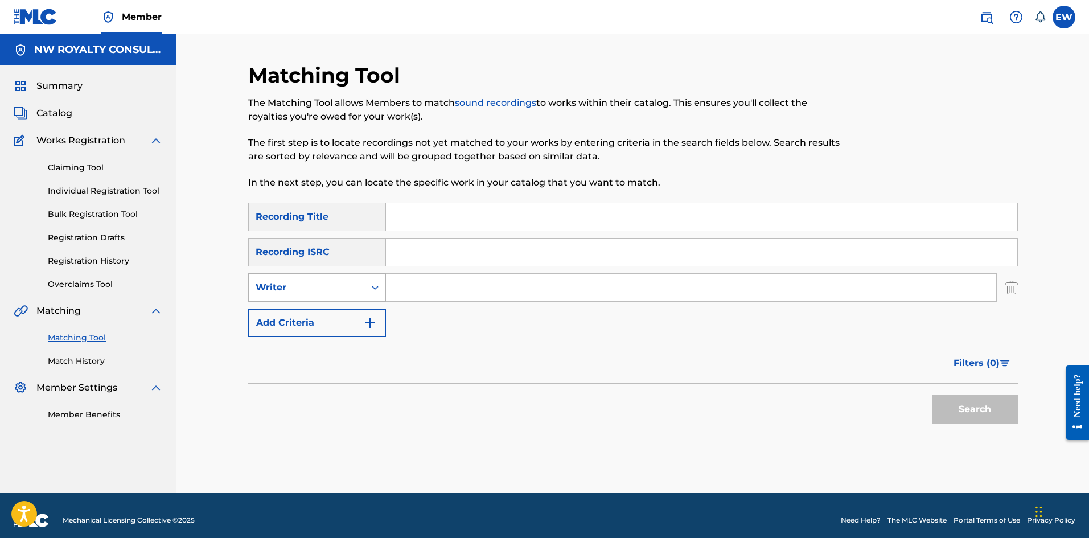
click at [332, 294] on div "Writer" at bounding box center [307, 288] width 116 height 22
click at [325, 316] on div "Recording Artist" at bounding box center [317, 316] width 137 height 28
click at [442, 282] on input "Search Form" at bounding box center [691, 287] width 610 height 27
paste input "KANANGA"
type input "KANANGA"
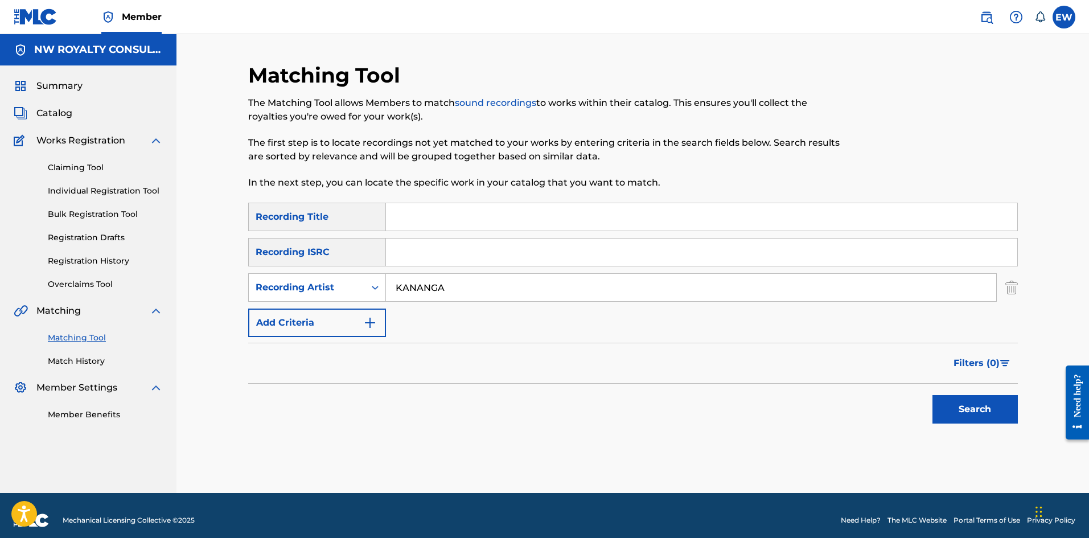
click at [439, 222] on input "Search Form" at bounding box center [701, 216] width 631 height 27
paste input "SUFFER THROUGH THE YEARS"
type input "SUFFER THROUGH THE YEARS"
click at [949, 399] on button "Search" at bounding box center [975, 409] width 85 height 28
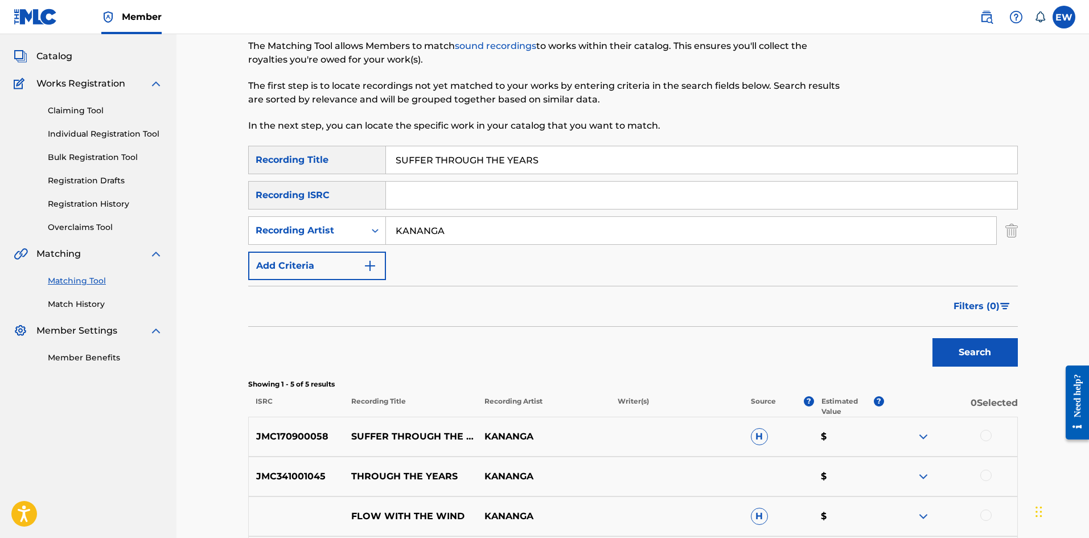
scroll to position [114, 0]
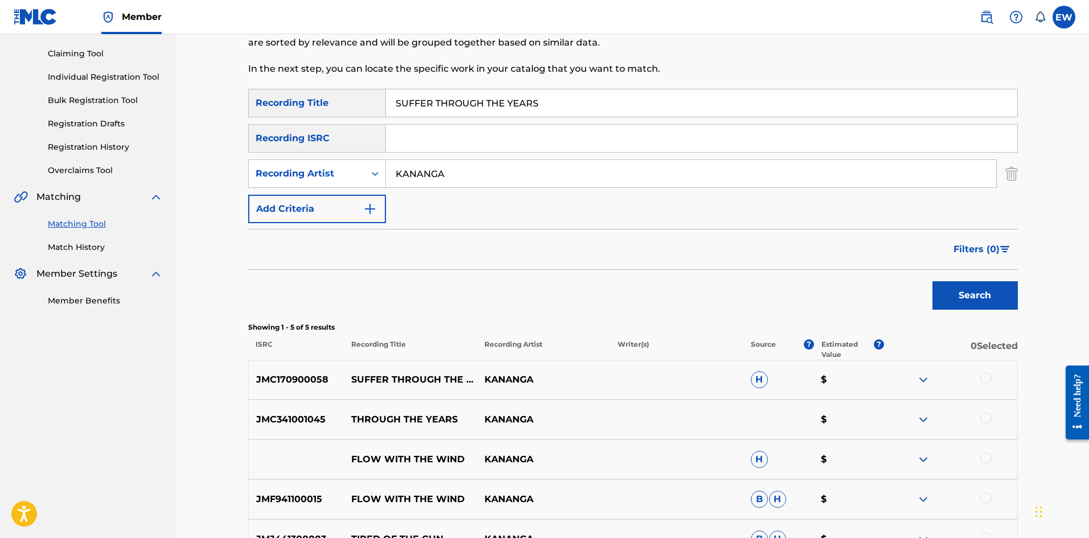
click at [990, 381] on div at bounding box center [986, 378] width 11 height 11
click at [765, 446] on button "Match 1 Group" at bounding box center [800, 445] width 126 height 28
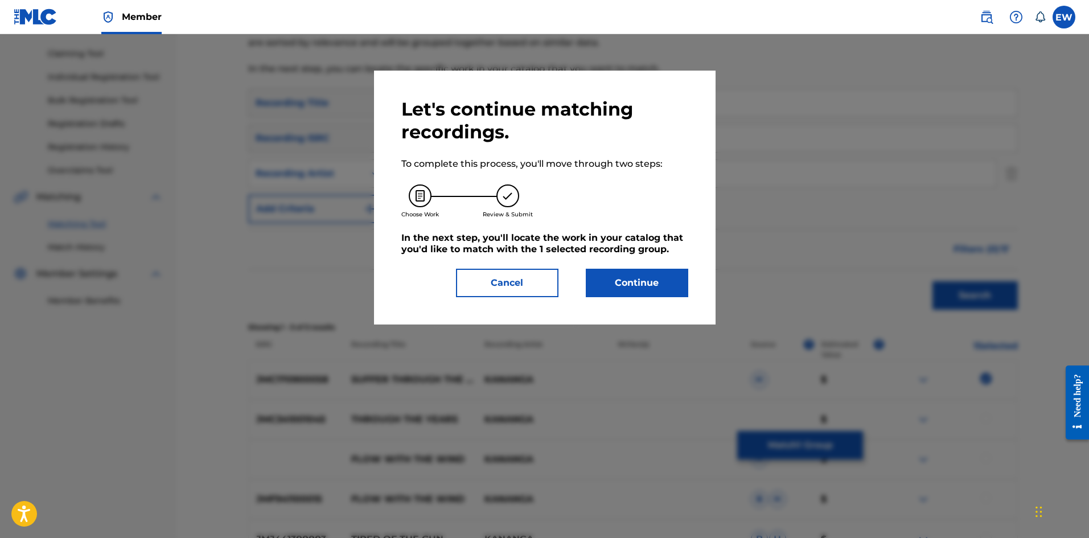
click at [641, 277] on button "Continue" at bounding box center [637, 283] width 102 height 28
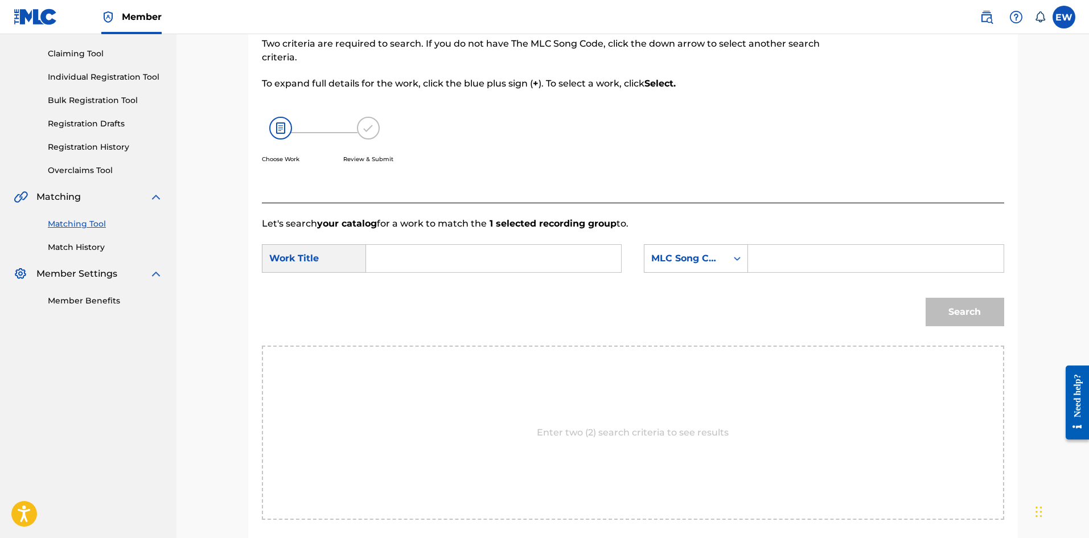
click at [434, 259] on input "Search Form" at bounding box center [494, 258] width 236 height 27
paste input "SUFFER THROUGH THE YEARS"
type input "SUFFER THROUGH THE YEARS"
drag, startPoint x: 794, startPoint y: 260, endPoint x: 818, endPoint y: 272, distance: 26.5
click at [801, 264] on input "Search Form" at bounding box center [876, 258] width 236 height 27
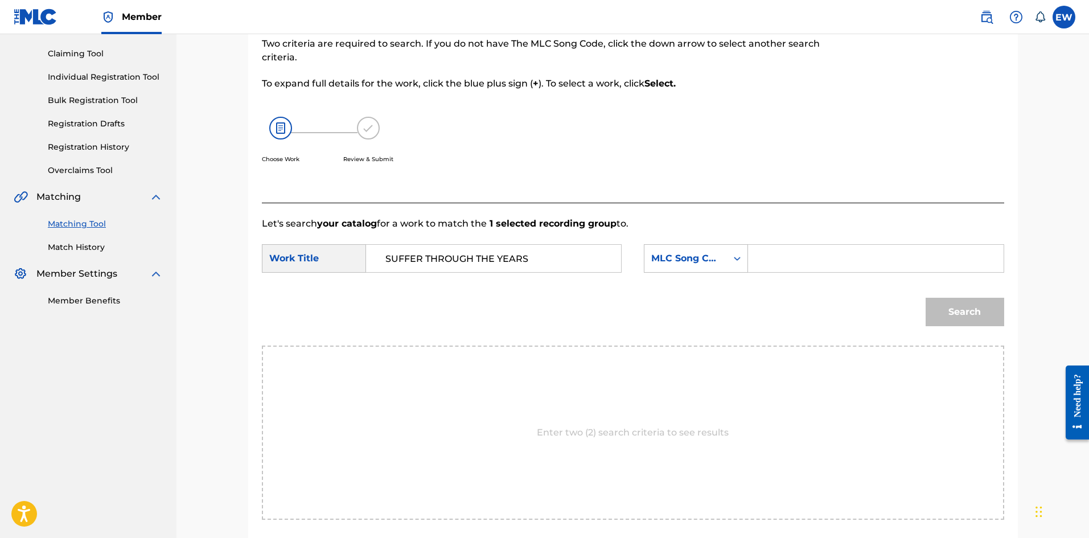
paste input "TD7B28"
type input "TD7B28"
click at [949, 317] on button "Search" at bounding box center [965, 312] width 79 height 28
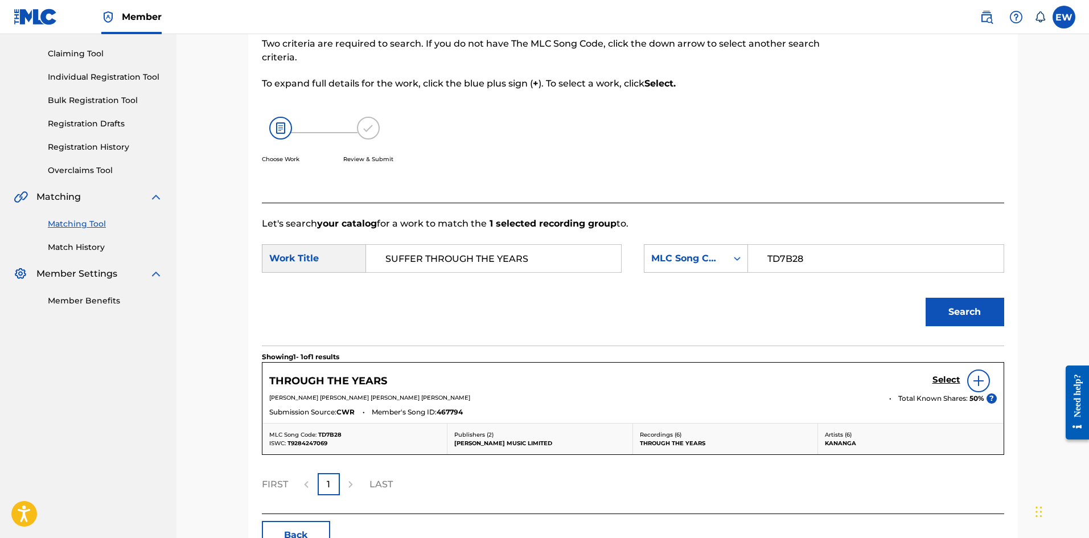
click at [955, 375] on h5 "Select" at bounding box center [947, 380] width 28 height 11
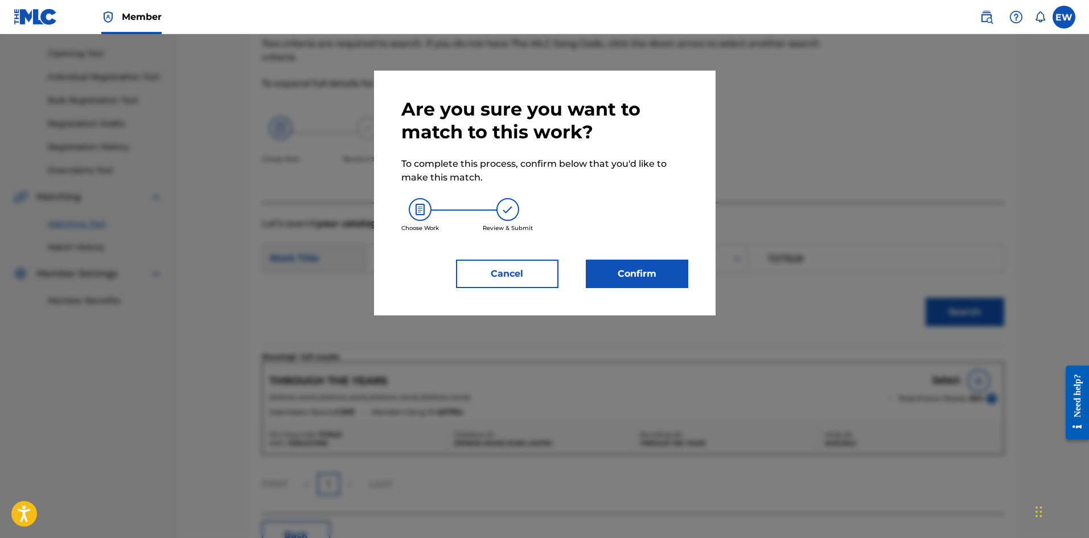
click at [670, 265] on button "Confirm" at bounding box center [637, 274] width 102 height 28
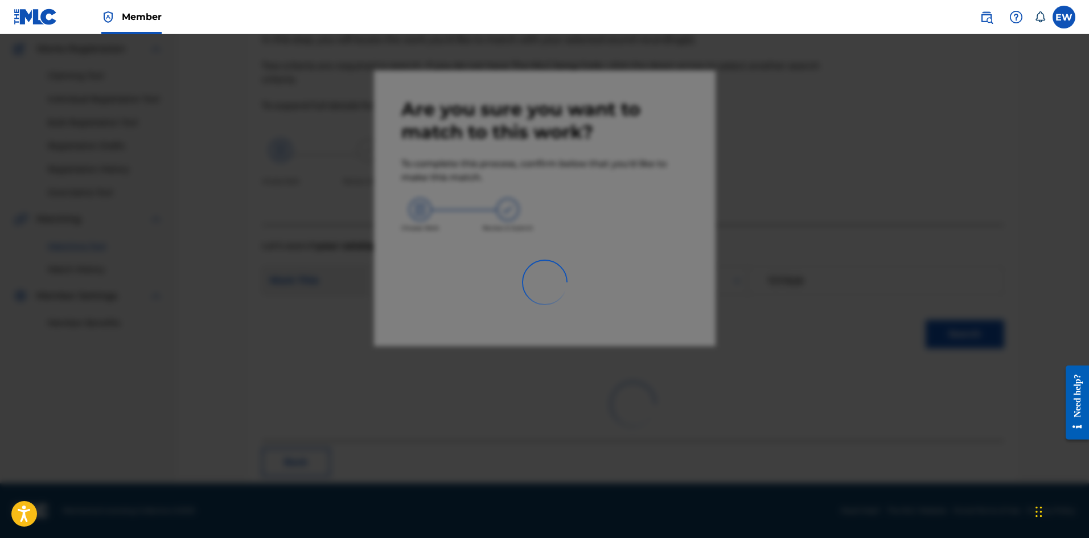
scroll to position [27, 0]
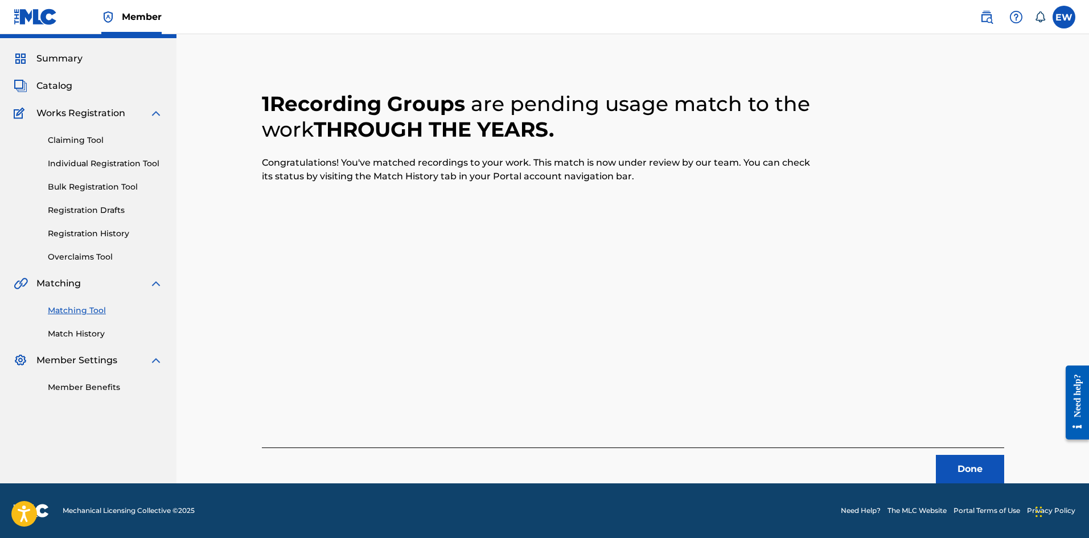
click at [967, 470] on button "Done" at bounding box center [970, 469] width 68 height 28
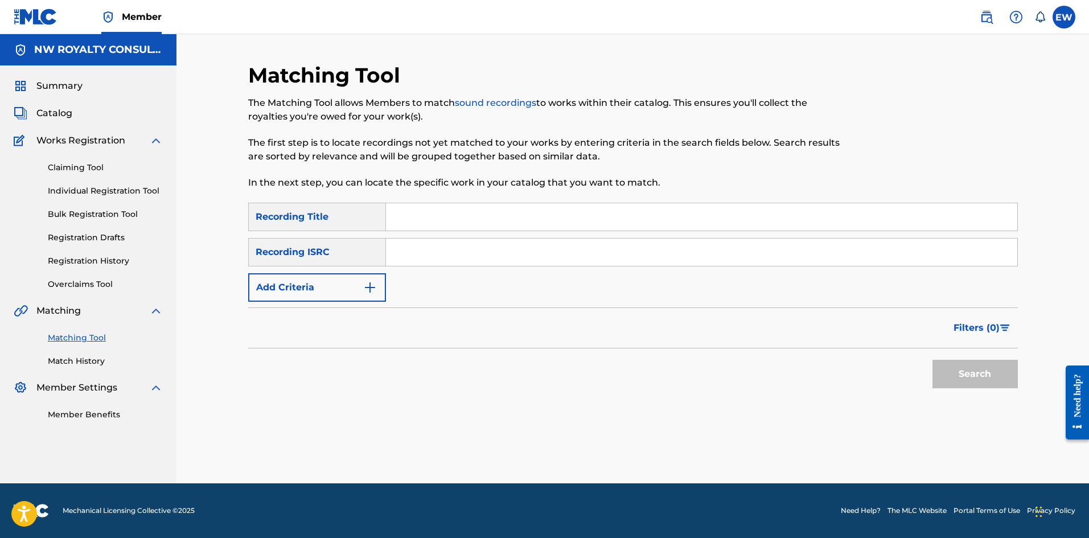
click at [345, 292] on button "Add Criteria" at bounding box center [317, 287] width 138 height 28
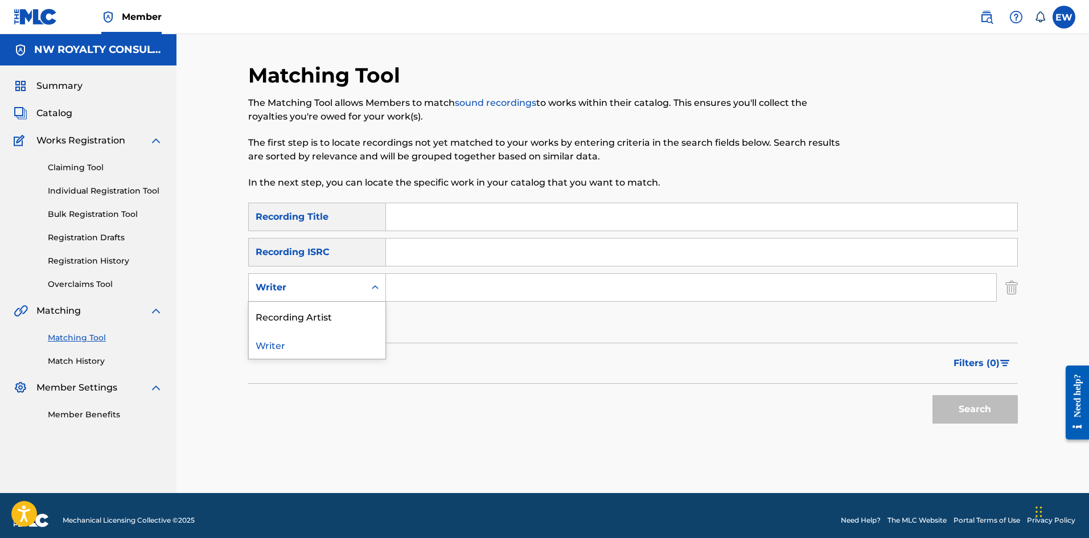
click at [345, 293] on div "Writer" at bounding box center [307, 288] width 102 height 14
click at [337, 310] on div "Recording Artist" at bounding box center [317, 316] width 137 height 28
click at [445, 289] on input "Search Form" at bounding box center [691, 287] width 610 height 27
paste input "CAREY AKUSTIKS"
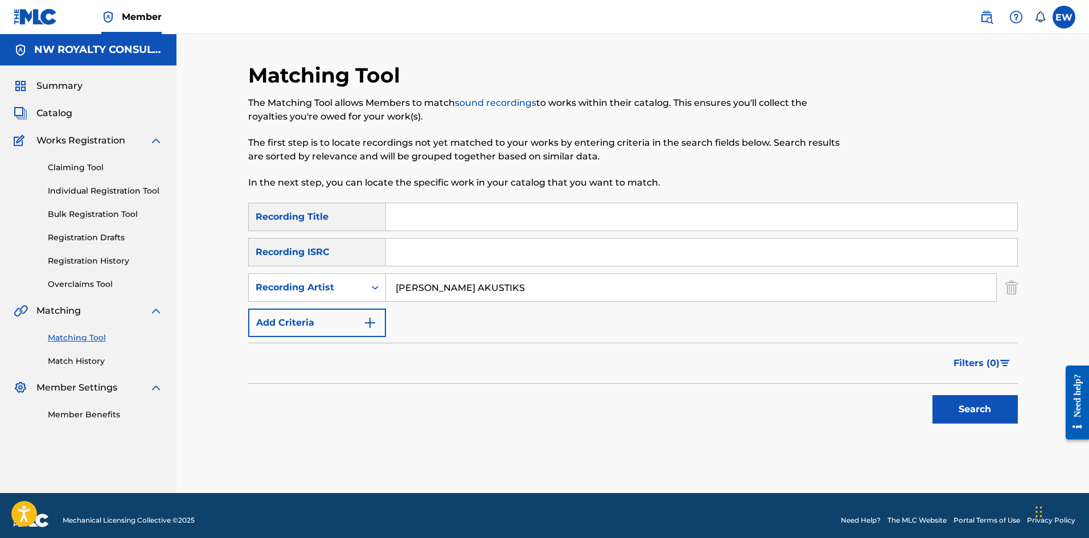
type input "CAREY AKUSTIKS"
click at [446, 213] on input "Search Form" at bounding box center [701, 216] width 631 height 27
paste input "SUFFERATION"
type input "SUFFERATION"
drag, startPoint x: 962, startPoint y: 420, endPoint x: 951, endPoint y: 416, distance: 11.9
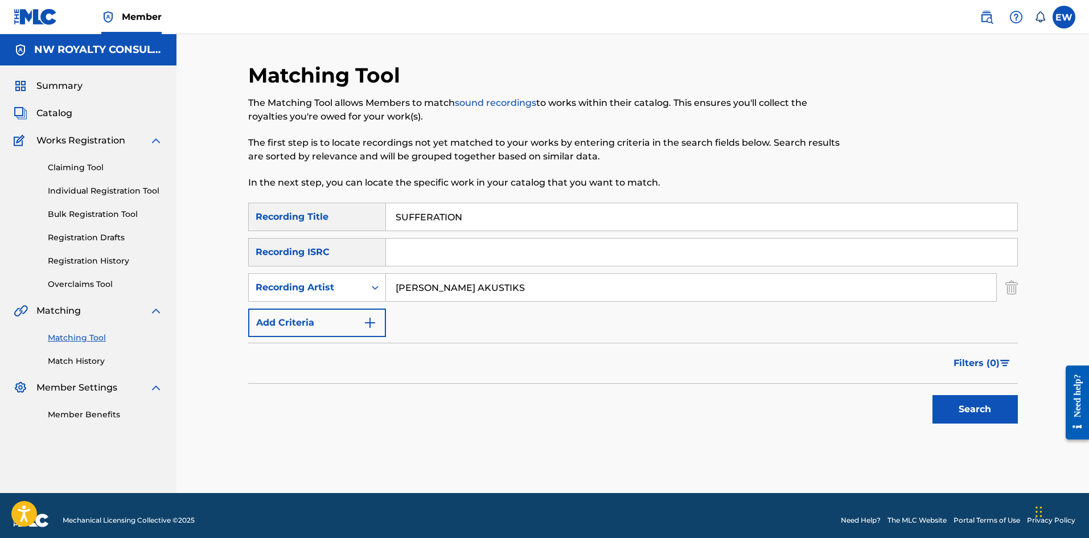
click at [962, 421] on button "Search" at bounding box center [975, 409] width 85 height 28
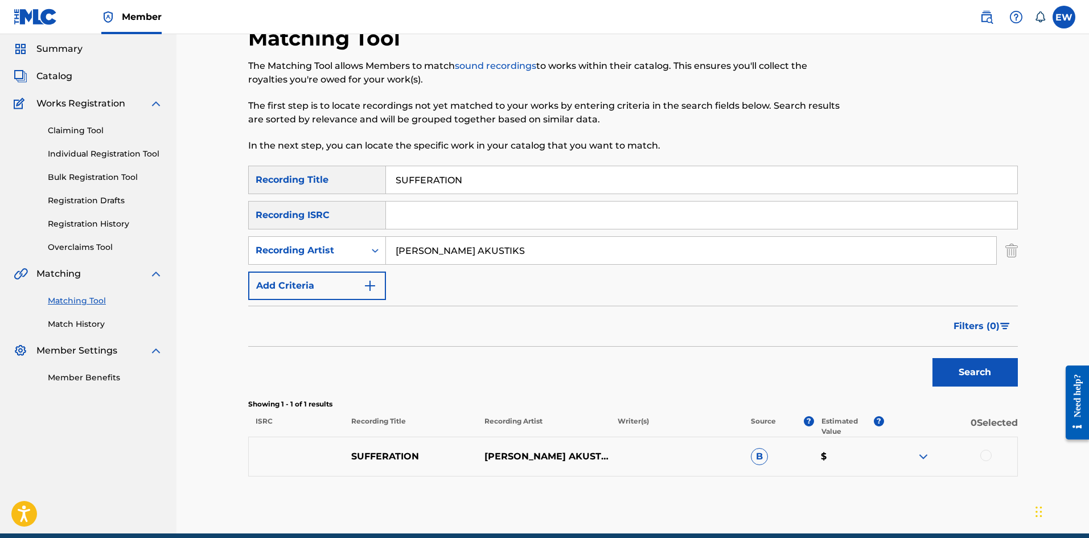
scroll to position [57, 0]
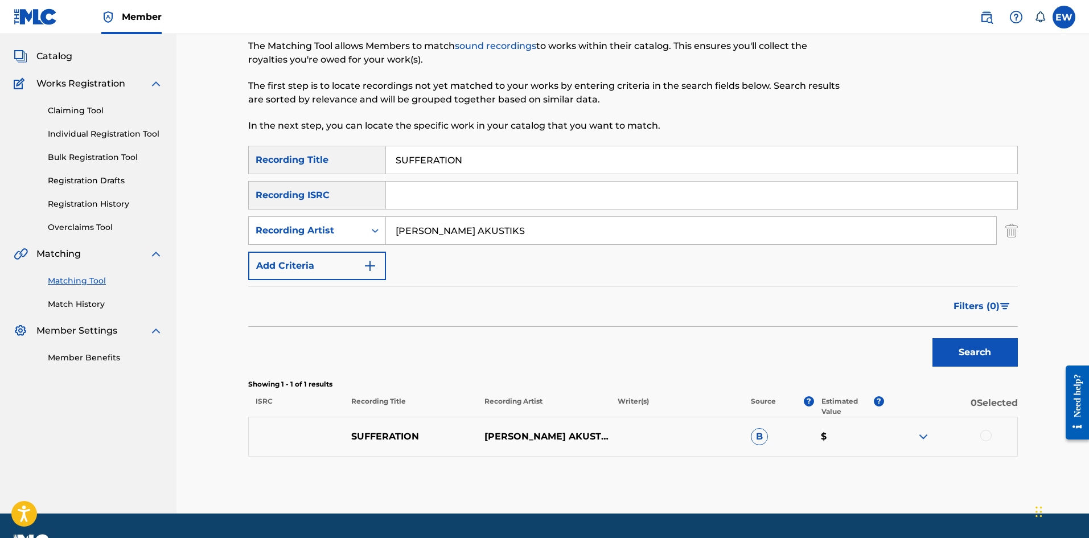
drag, startPoint x: 985, startPoint y: 437, endPoint x: 953, endPoint y: 427, distance: 33.9
click at [985, 437] on div at bounding box center [986, 435] width 11 height 11
click at [776, 449] on button "Match 1 Group" at bounding box center [800, 445] width 126 height 28
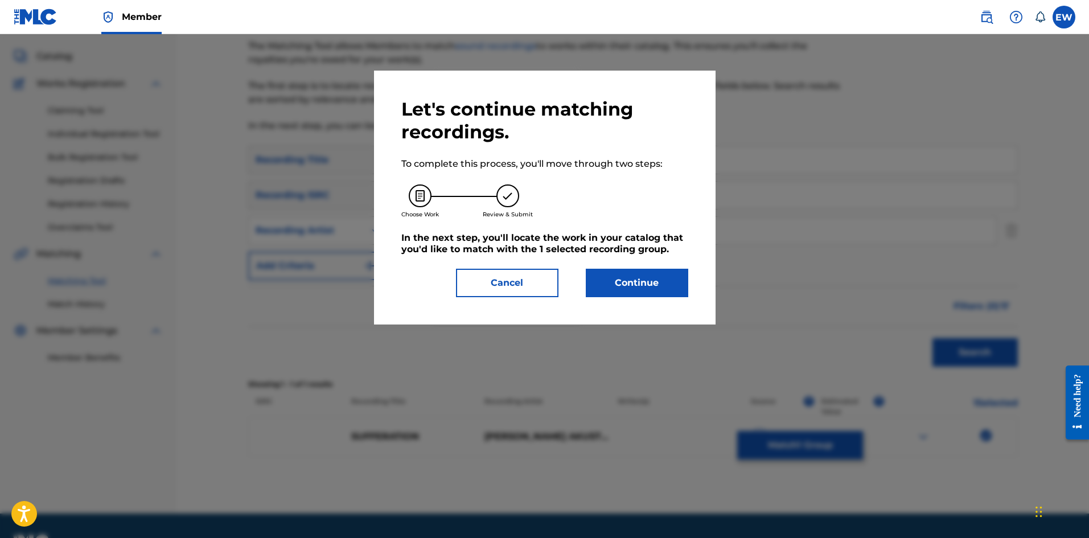
click at [624, 286] on button "Continue" at bounding box center [637, 283] width 102 height 28
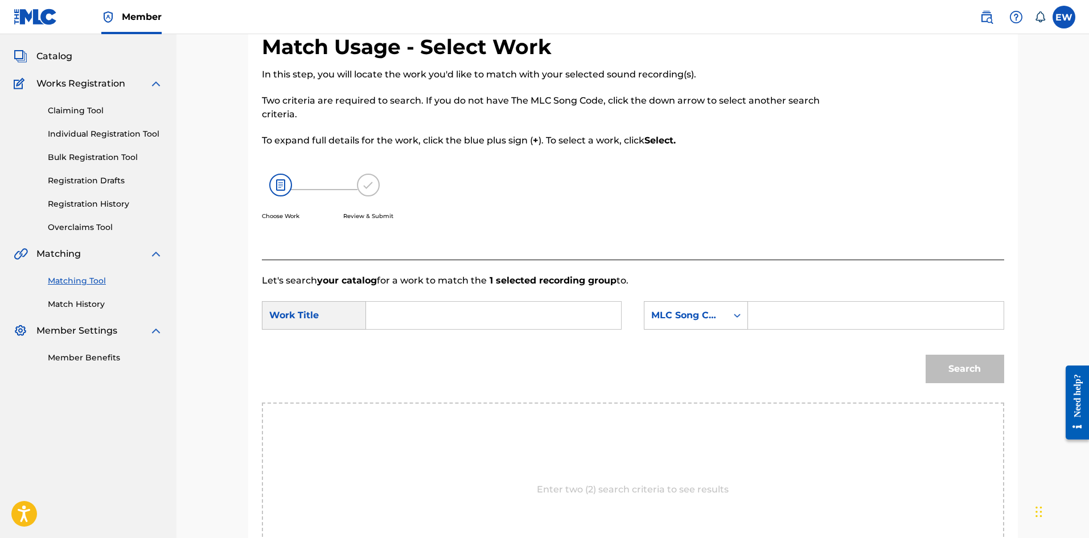
click at [520, 319] on input "Search Form" at bounding box center [494, 315] width 236 height 27
paste input "SUFFERATION"
type input "SUFFERATION"
click at [794, 306] on input "Search Form" at bounding box center [876, 315] width 236 height 27
paste input "SA65G4"
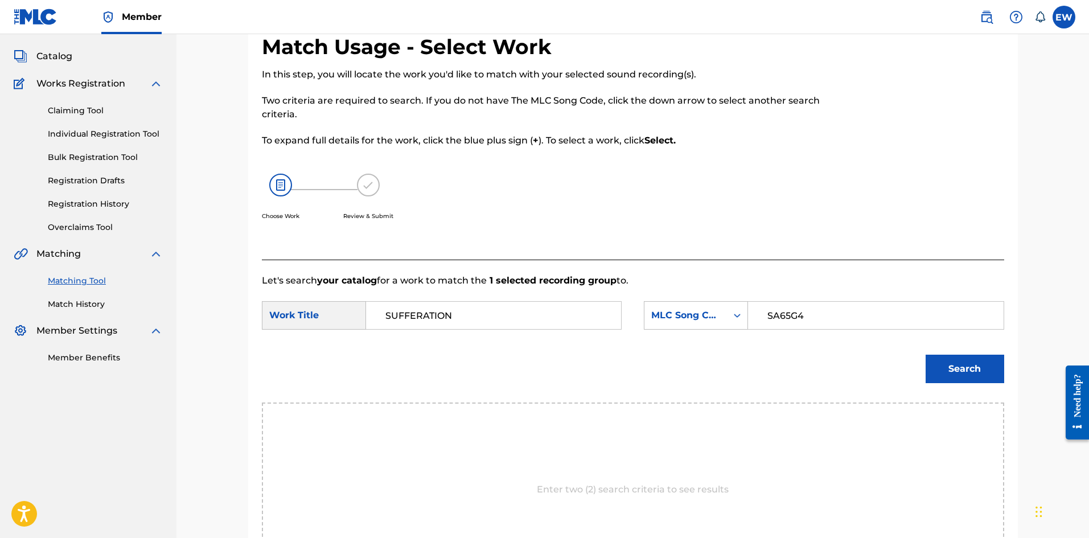
type input "SA65G4"
click at [955, 367] on button "Search" at bounding box center [965, 369] width 79 height 28
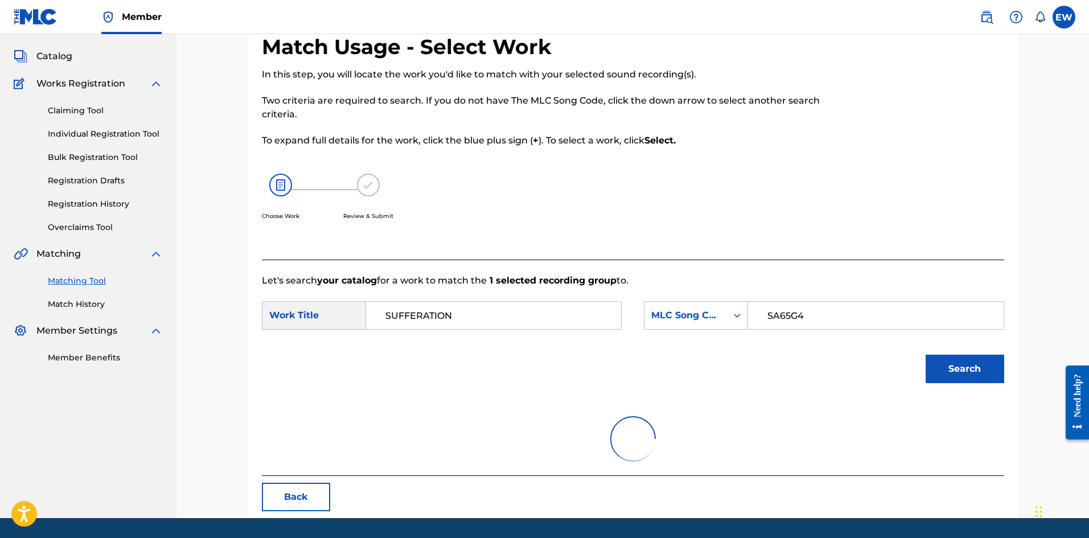
scroll to position [43, 0]
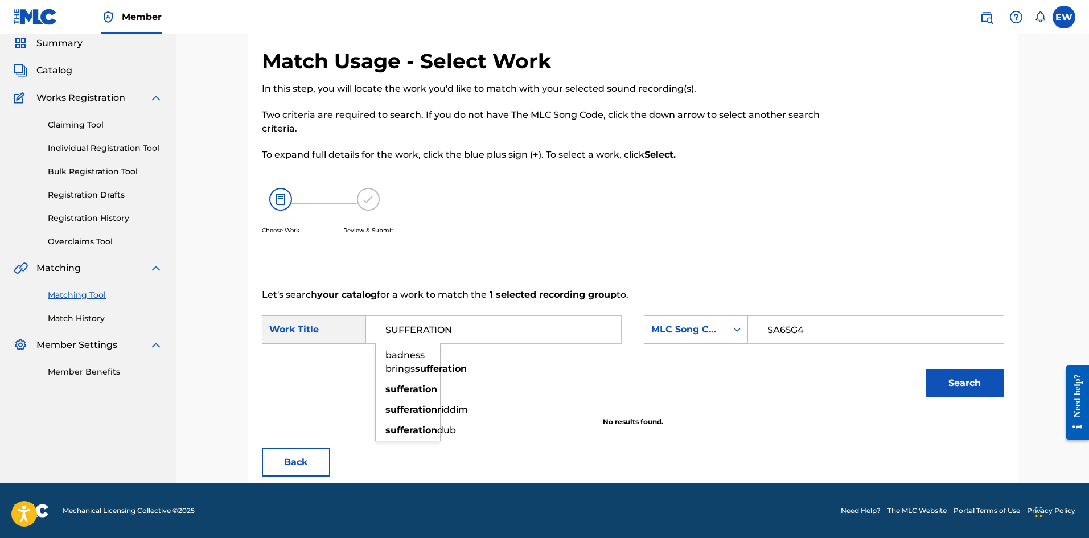
drag, startPoint x: 499, startPoint y: 338, endPoint x: 284, endPoint y: 321, distance: 216.4
click at [284, 321] on div "SearchWithCriteriae82baa3d-6cb5-47c6-8db4-13138a5a2fcc Work Title SUFFERATION b…" at bounding box center [442, 329] width 360 height 28
paste input "E"
type input "SUFFEREATION"
click at [973, 380] on button "Search" at bounding box center [965, 383] width 79 height 28
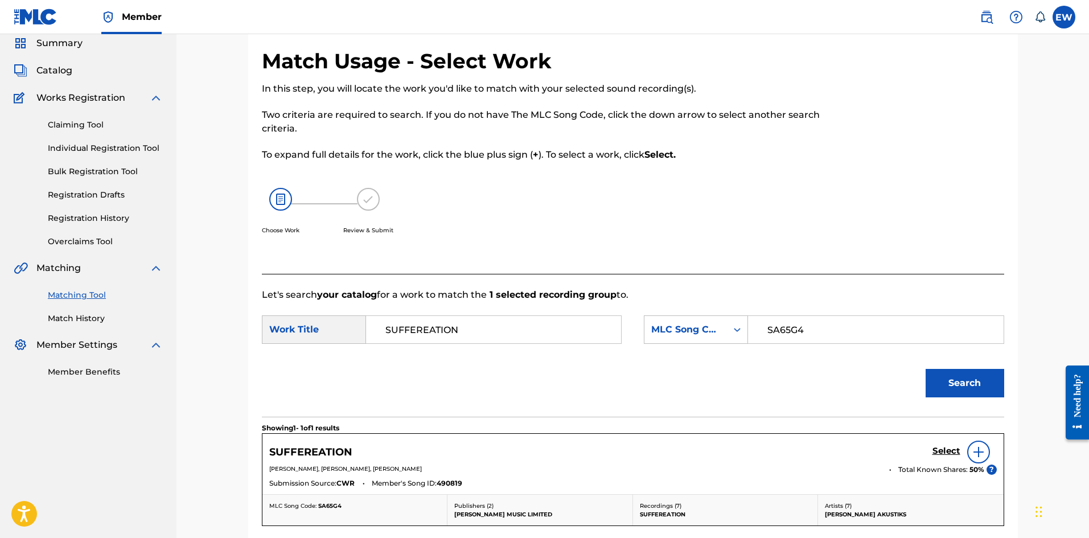
click at [958, 448] on h5 "Select" at bounding box center [947, 451] width 28 height 11
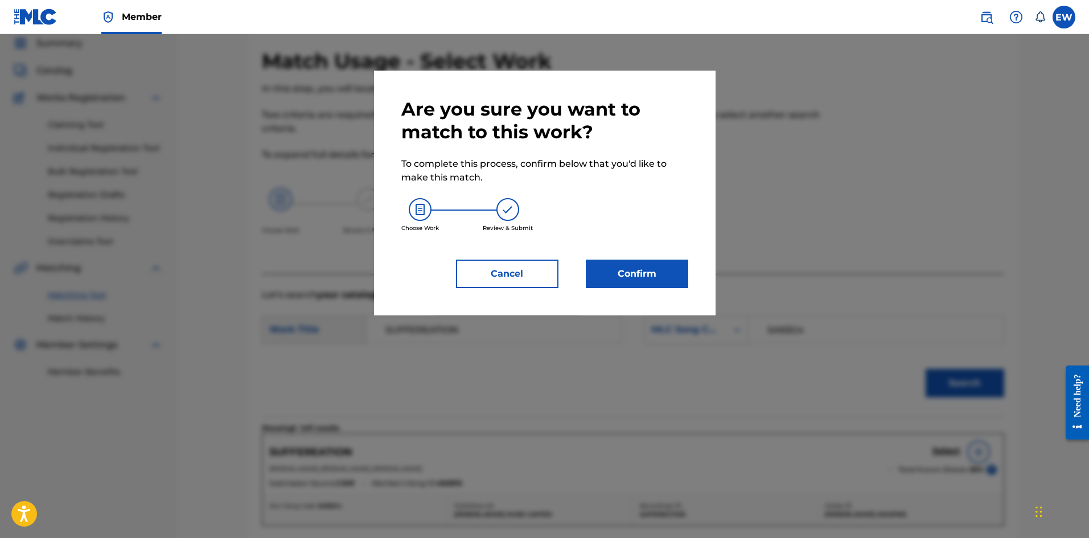
click at [658, 269] on button "Confirm" at bounding box center [637, 274] width 102 height 28
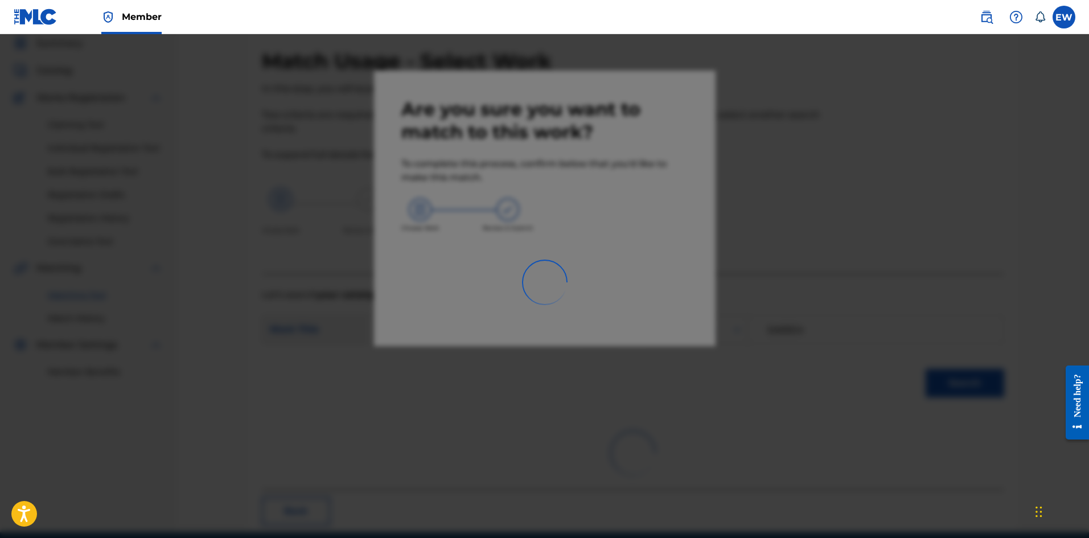
scroll to position [27, 0]
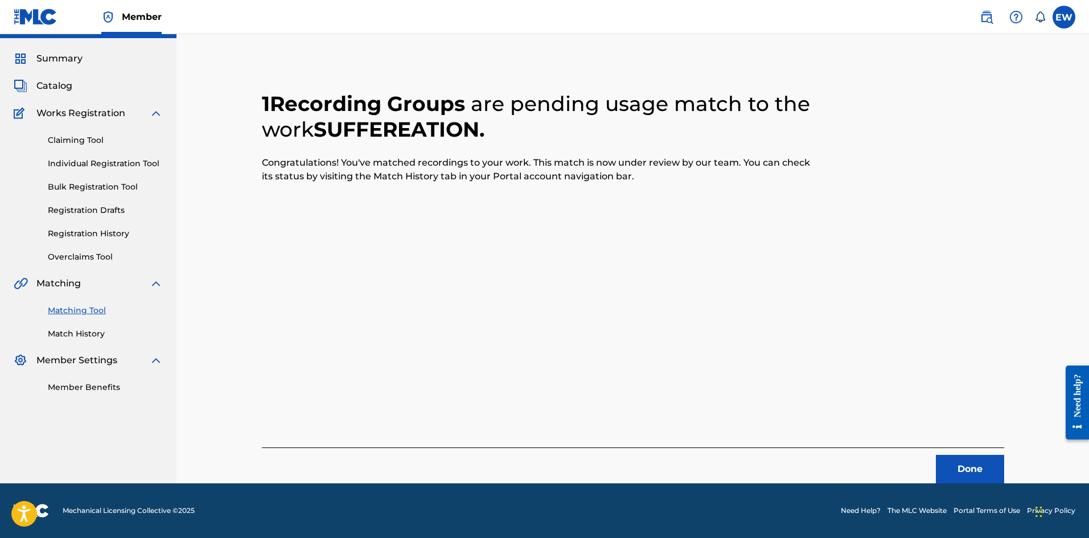
click at [973, 473] on button "Done" at bounding box center [970, 469] width 68 height 28
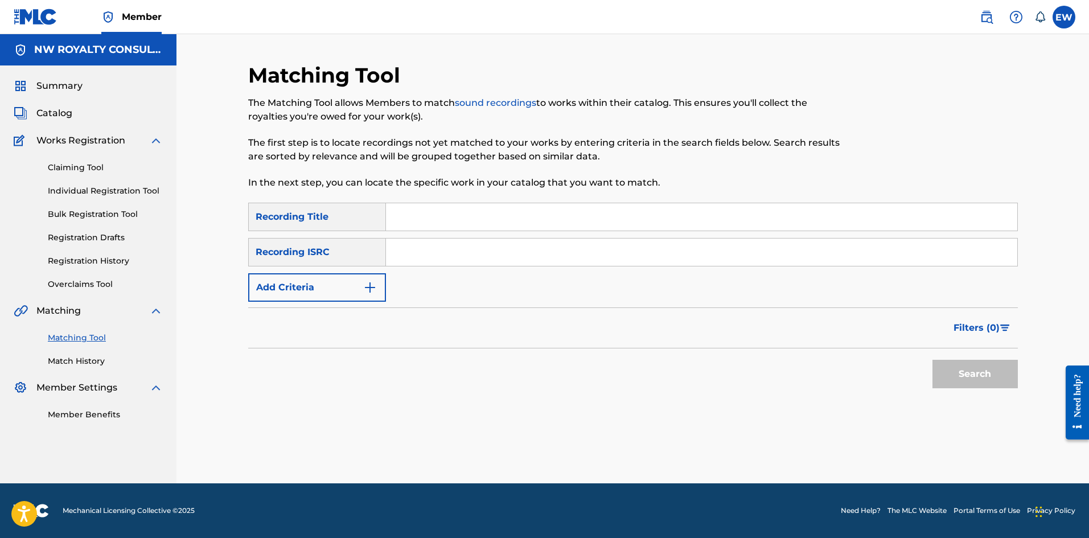
scroll to position [0, 0]
click at [370, 290] on img "Search Form" at bounding box center [370, 288] width 14 height 14
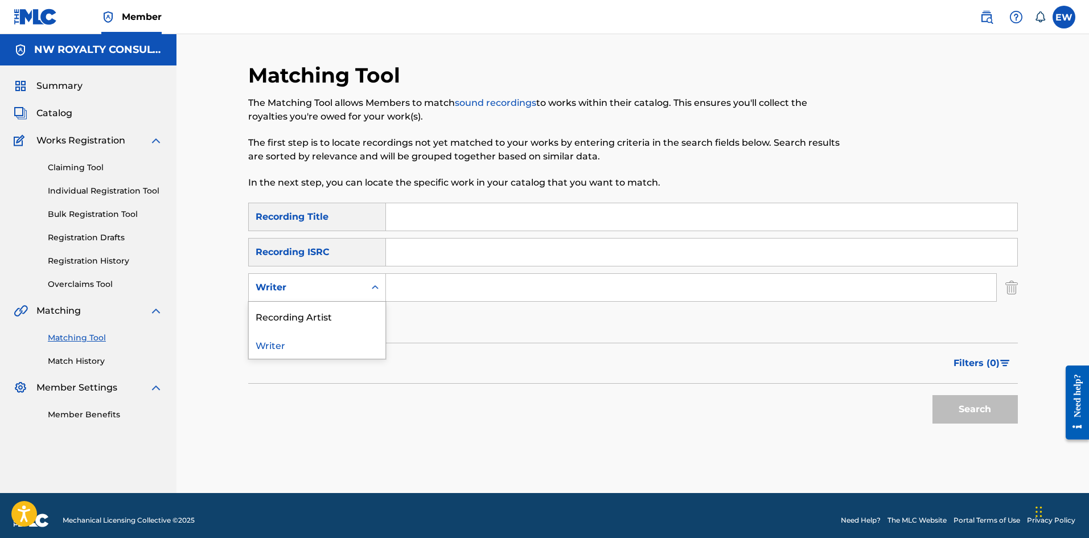
click at [370, 290] on icon "Search Form" at bounding box center [375, 287] width 11 height 11
click at [370, 310] on div "Recording Artist" at bounding box center [317, 316] width 137 height 28
click at [486, 295] on input "Search Form" at bounding box center [691, 287] width 610 height 27
paste input "PHENIQUE"
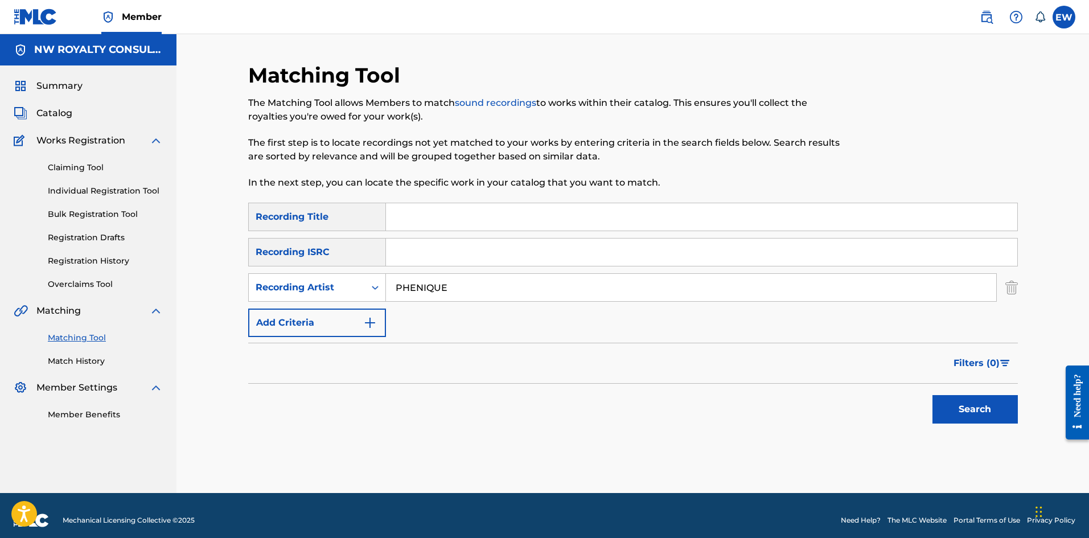
type input "PHENIQUE"
click at [440, 222] on input "Search Form" at bounding box center [701, 216] width 631 height 27
paste input "SUGAR DADDY"
type input "SUGAR DADDY"
click at [982, 409] on button "Search" at bounding box center [975, 409] width 85 height 28
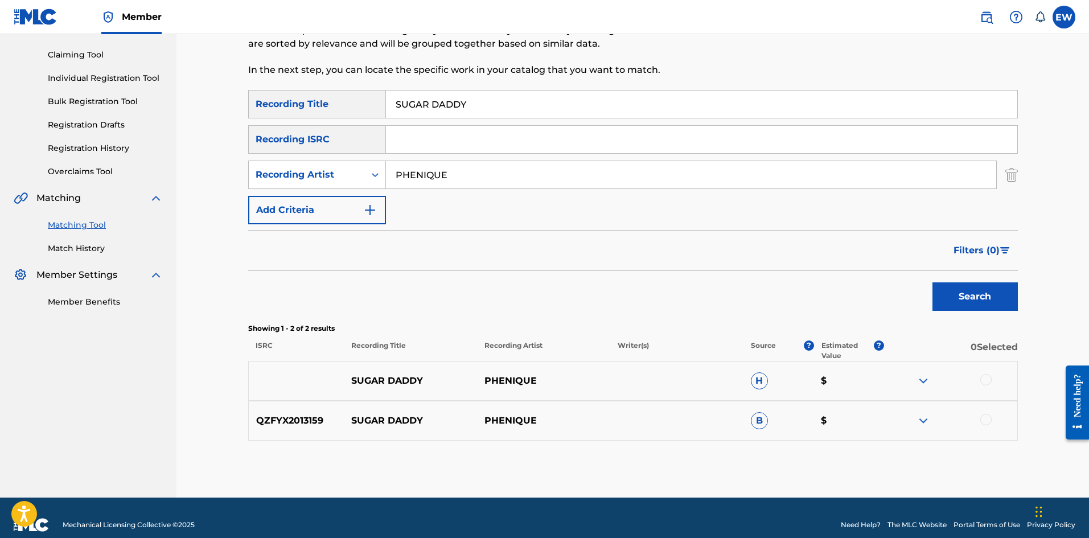
scroll to position [114, 0]
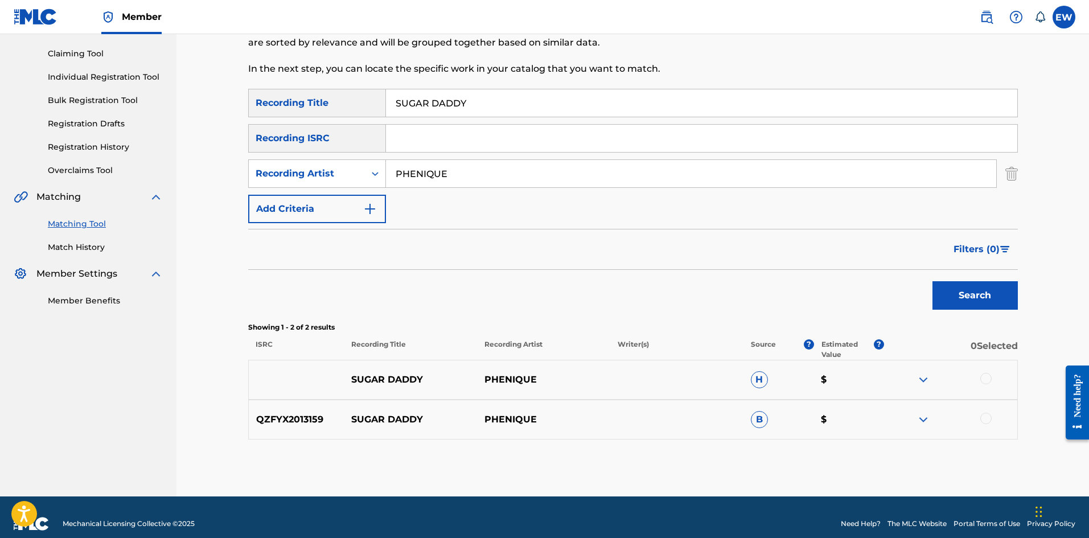
click at [979, 378] on div at bounding box center [950, 380] width 133 height 14
click at [982, 375] on div at bounding box center [986, 378] width 11 height 11
click at [983, 416] on div at bounding box center [986, 418] width 11 height 11
click at [821, 447] on button "Match 2 Groups" at bounding box center [800, 445] width 126 height 28
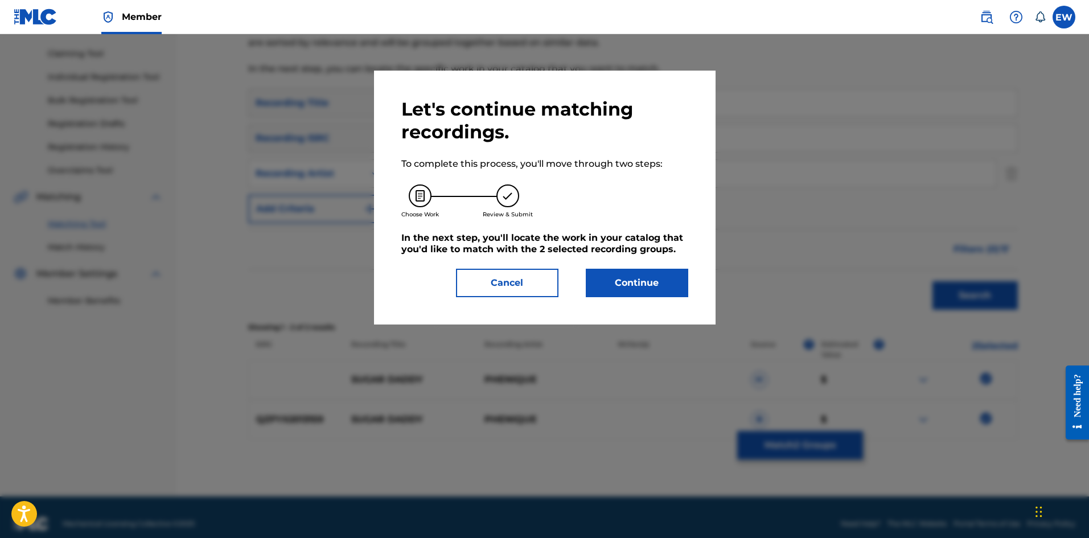
click at [619, 268] on div "Let's continue matching recordings. To complete this process, you'll move throu…" at bounding box center [544, 197] width 287 height 199
click at [638, 287] on button "Continue" at bounding box center [637, 283] width 102 height 28
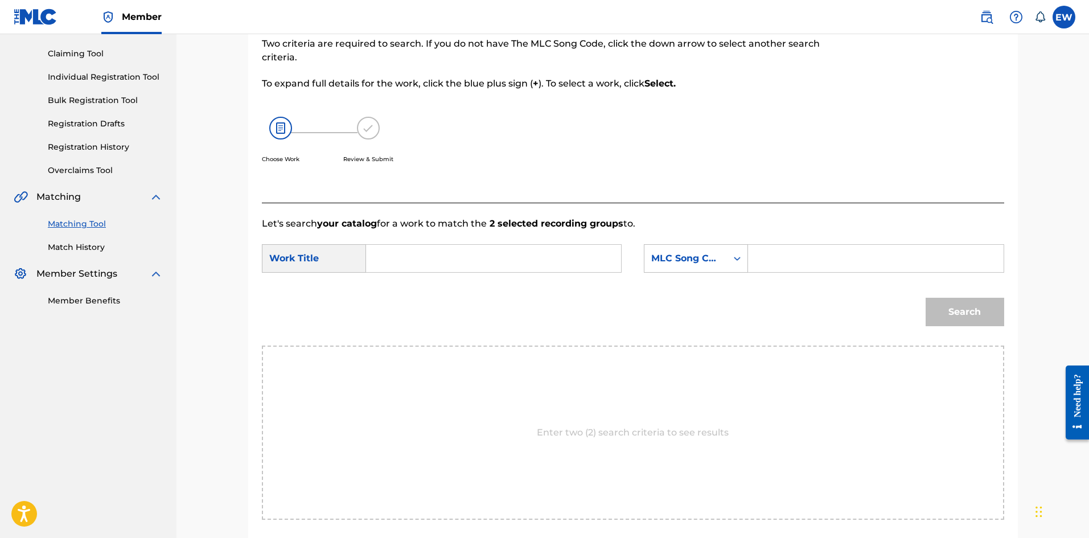
click at [472, 251] on input "Search Form" at bounding box center [494, 258] width 236 height 27
paste input "SUGAR DADDY"
type input "SUGAR DADDY"
click at [856, 266] on input "Search Form" at bounding box center [876, 258] width 236 height 27
paste input "SD3JF4"
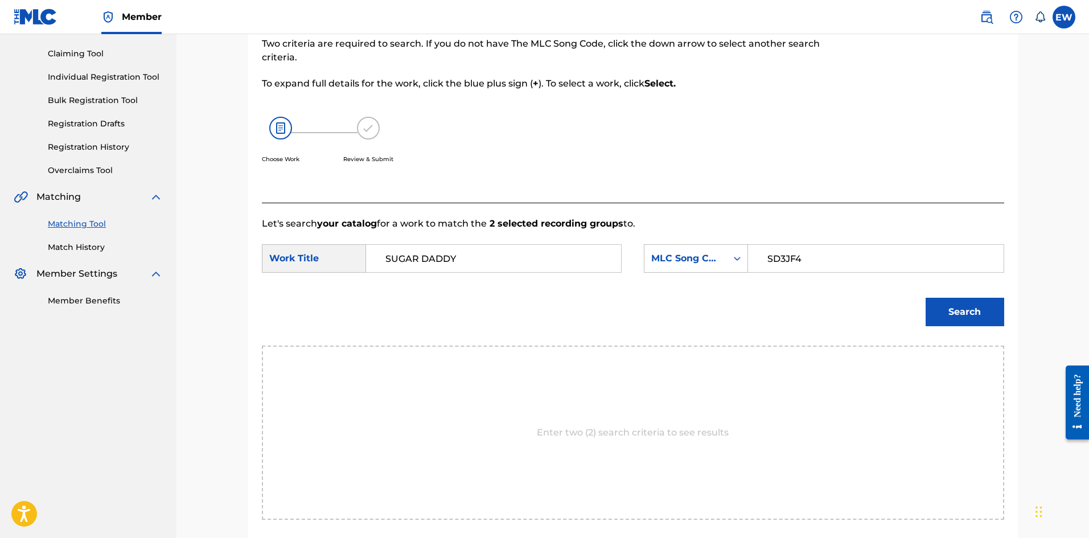
type input "SD3JF4"
click at [941, 311] on button "Search" at bounding box center [965, 312] width 79 height 28
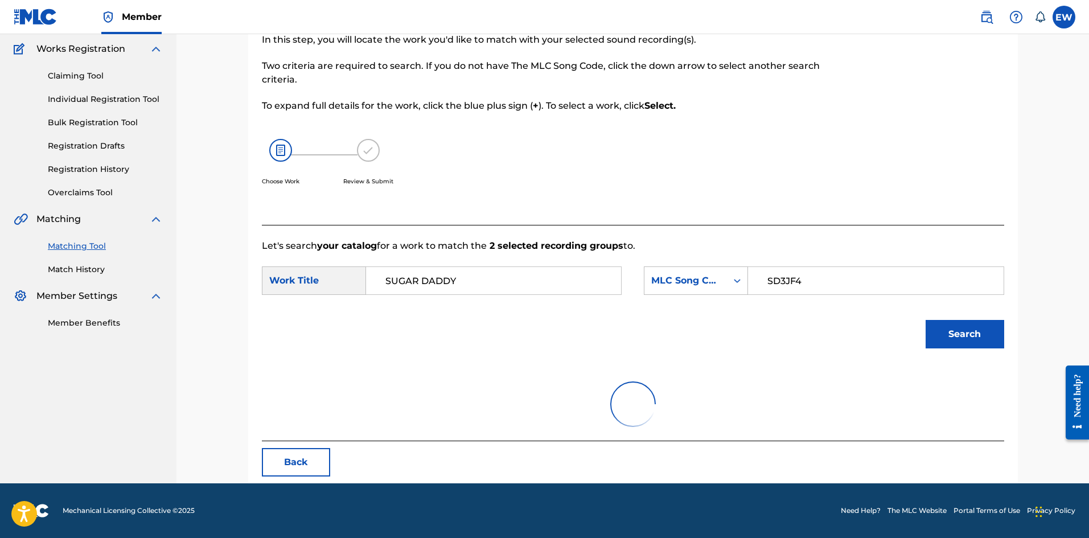
scroll to position [43, 0]
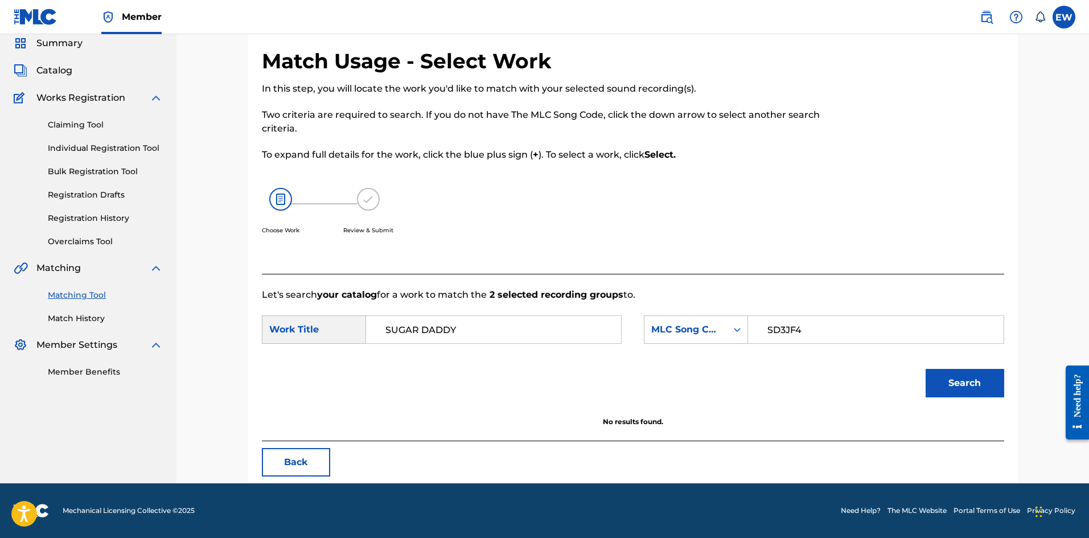
click at [942, 381] on button "Search" at bounding box center [965, 383] width 79 height 28
click at [588, 331] on input "SUGAR DADDY" at bounding box center [494, 329] width 236 height 27
click at [742, 215] on div "Choose Work Review & Submit" at bounding box center [548, 217] width 572 height 87
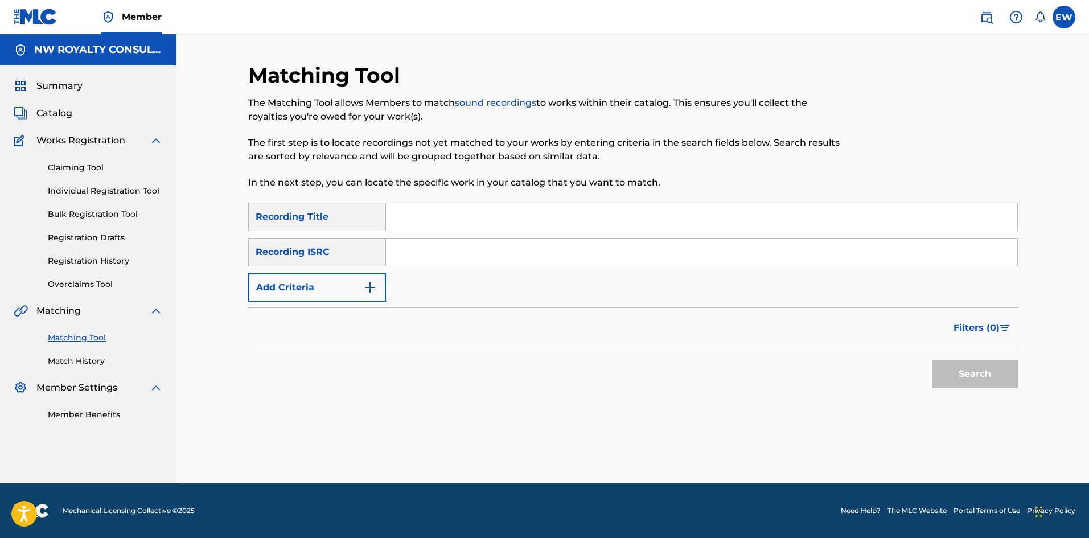
click at [296, 282] on button "Add Criteria" at bounding box center [317, 287] width 138 height 28
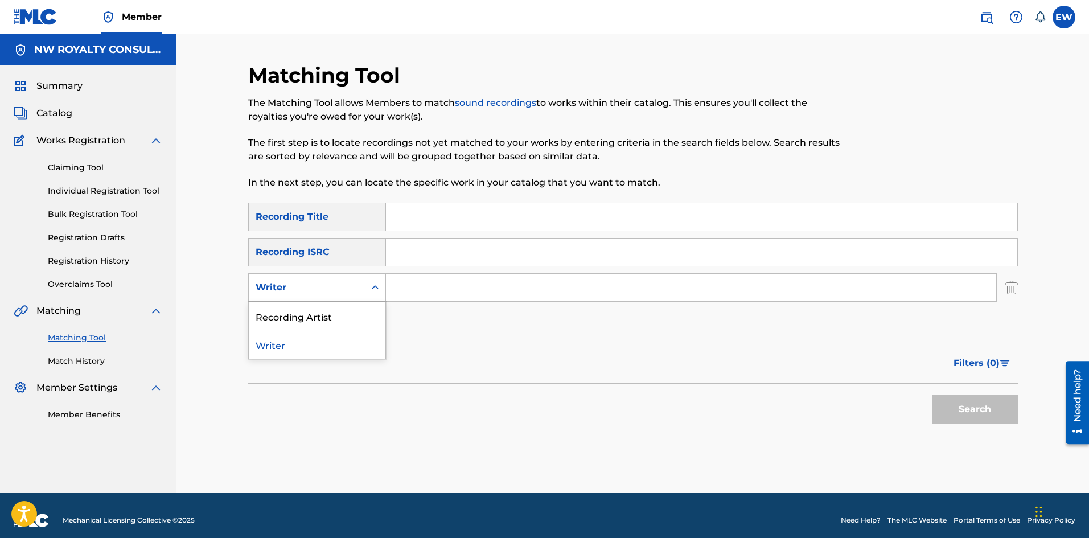
click at [296, 282] on div "Writer" at bounding box center [307, 288] width 102 height 14
click at [287, 325] on div "Recording Artist" at bounding box center [317, 316] width 137 height 28
click at [409, 287] on input "Search Form" at bounding box center [691, 287] width 610 height 27
paste input "HAZARD POSHGAD"
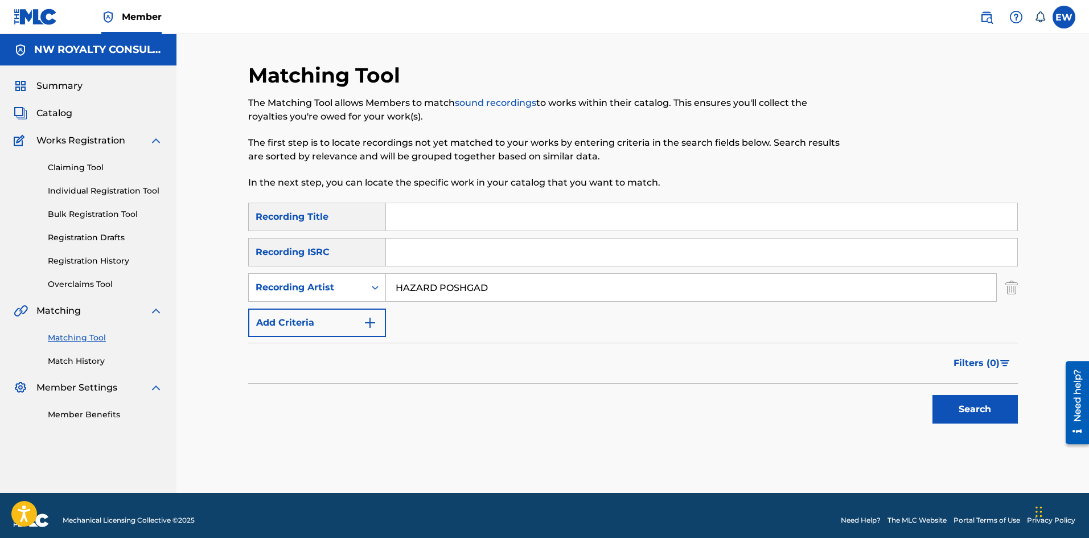
type input "HAZARD POSHGAD"
click at [445, 223] on input "Search Form" at bounding box center [701, 216] width 631 height 27
paste input "SUH WE DWEET"
type input "SUH WE DWEET"
click at [974, 418] on button "Search" at bounding box center [975, 409] width 85 height 28
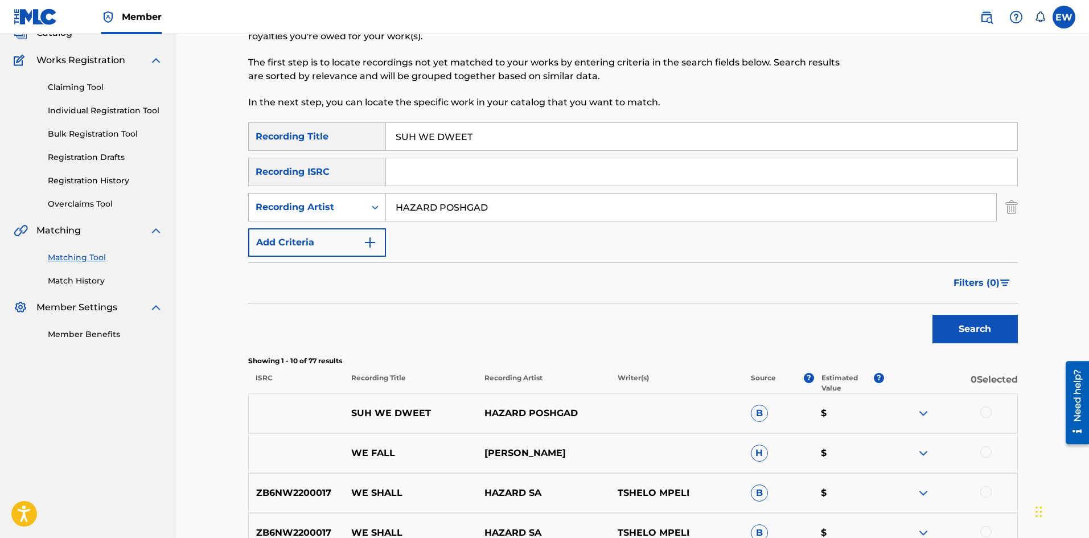
scroll to position [171, 0]
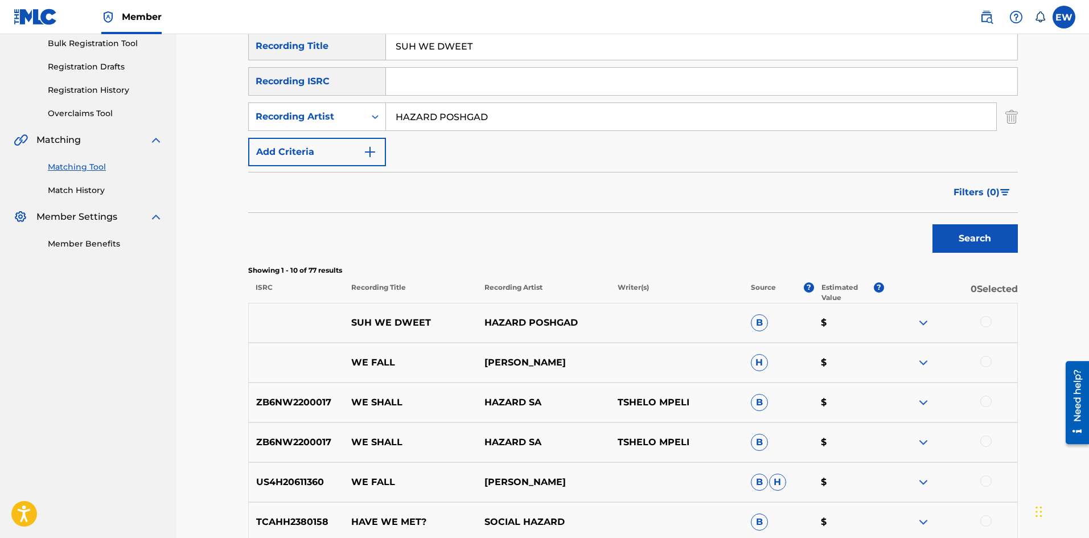
click at [989, 326] on div at bounding box center [986, 321] width 11 height 11
click at [776, 440] on button "Match 1 Group" at bounding box center [800, 445] width 126 height 28
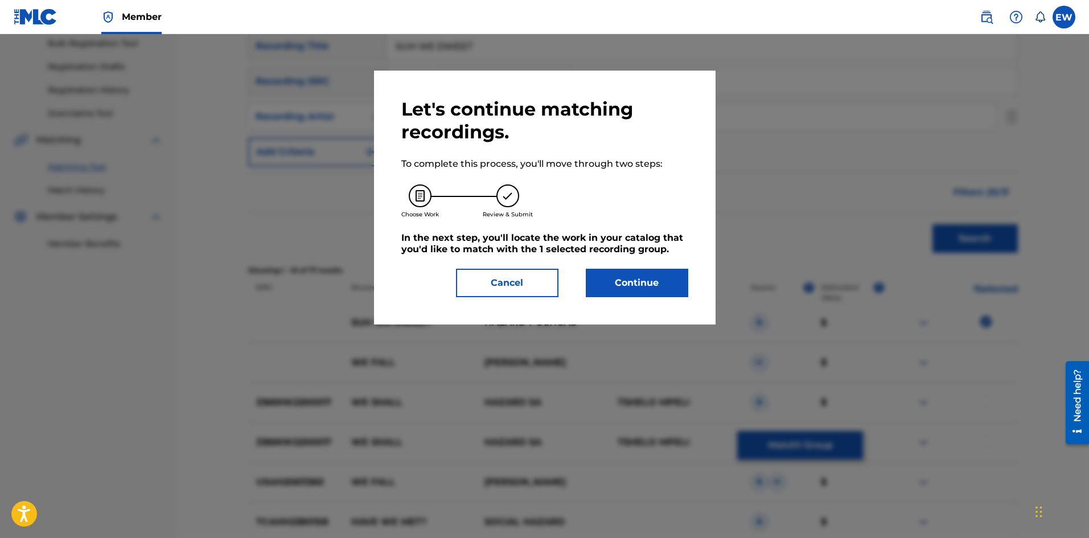
click at [625, 281] on button "Continue" at bounding box center [637, 283] width 102 height 28
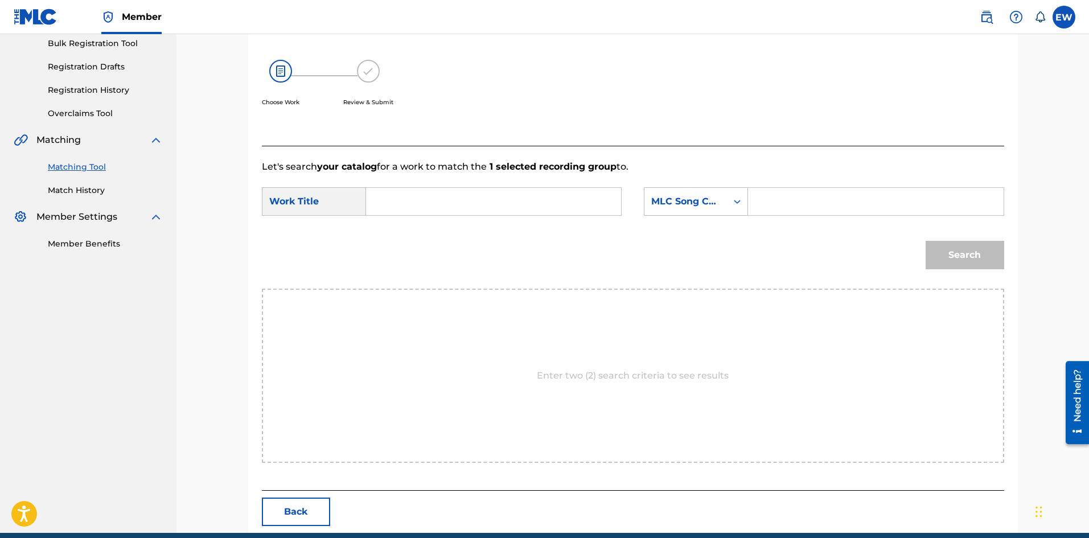
click at [507, 192] on input "Search Form" at bounding box center [494, 201] width 236 height 27
paste input "SUH WE DWEET"
type input "SUH WE DWEET"
click at [806, 199] on input "Search Form" at bounding box center [876, 201] width 236 height 27
paste input "SH3P41"
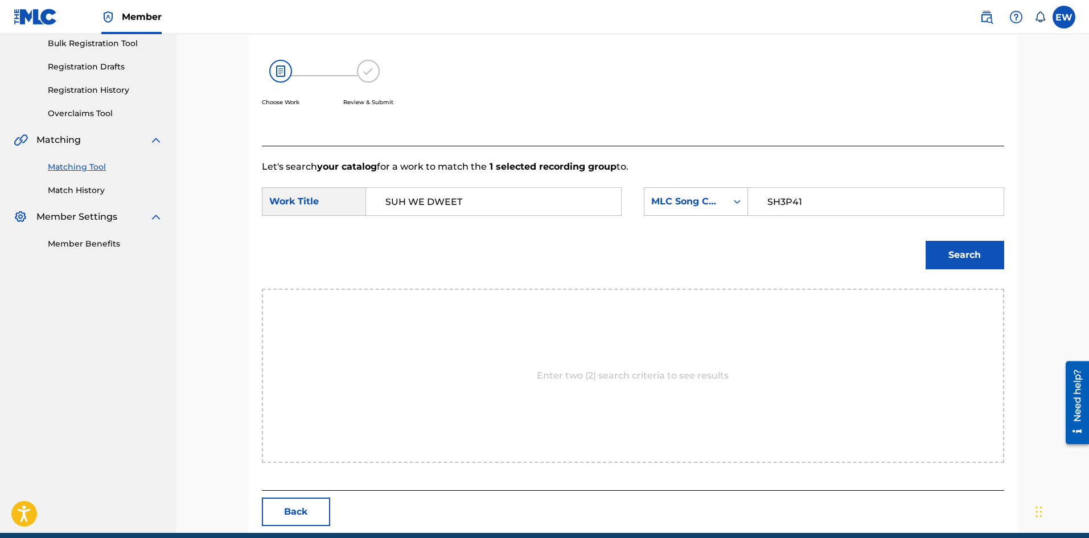
type input "SH3P41"
click at [935, 262] on button "Search" at bounding box center [965, 255] width 79 height 28
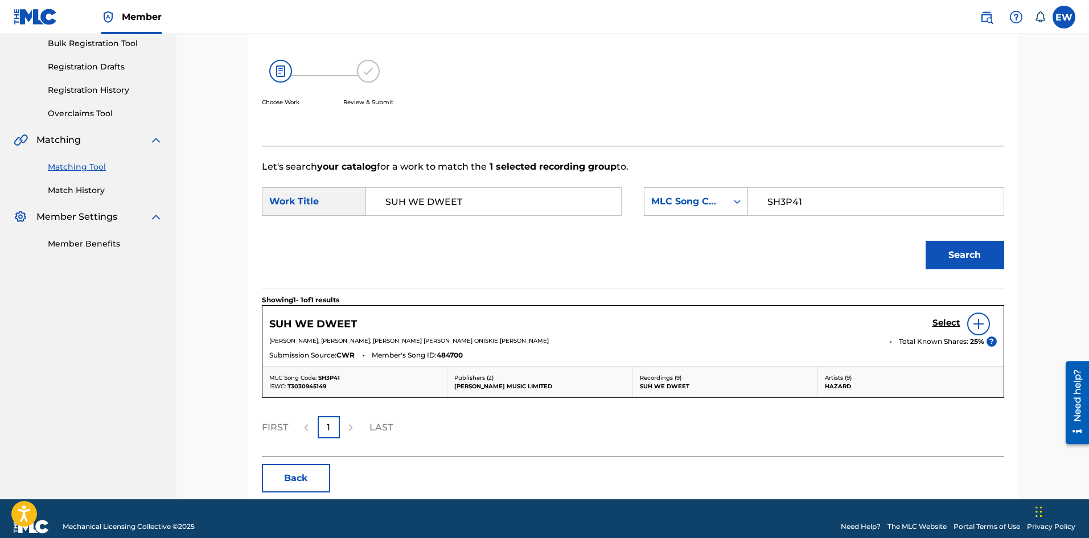
click at [952, 321] on h5 "Select" at bounding box center [947, 323] width 28 height 11
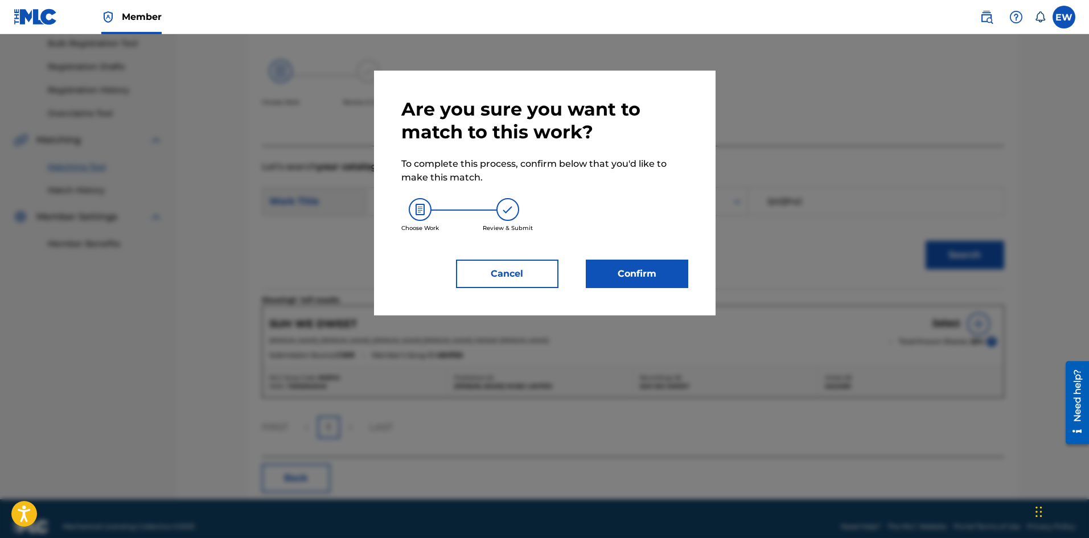
click at [685, 274] on button "Confirm" at bounding box center [637, 274] width 102 height 28
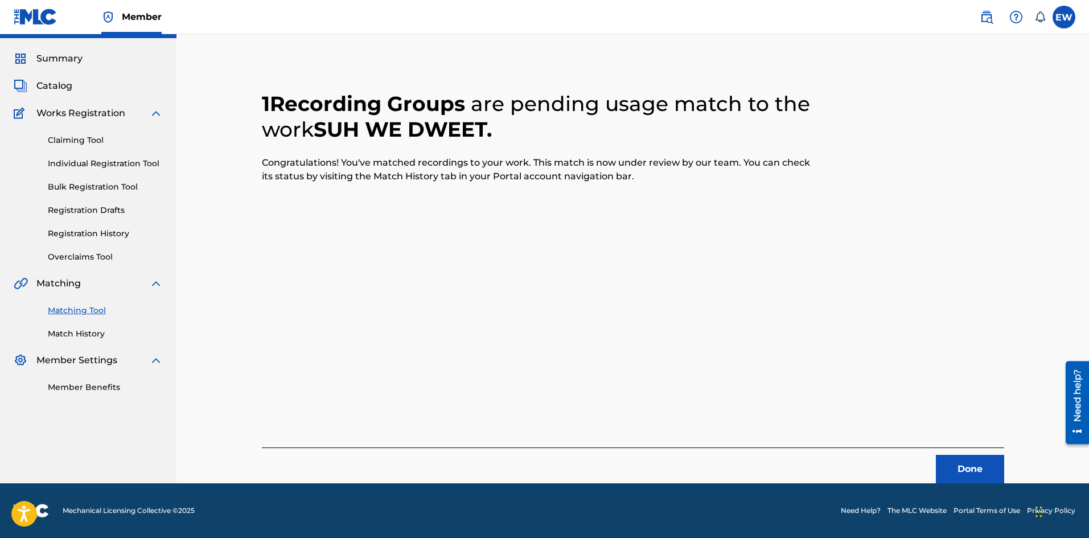
scroll to position [27, 0]
click at [963, 473] on button "Done" at bounding box center [970, 469] width 68 height 28
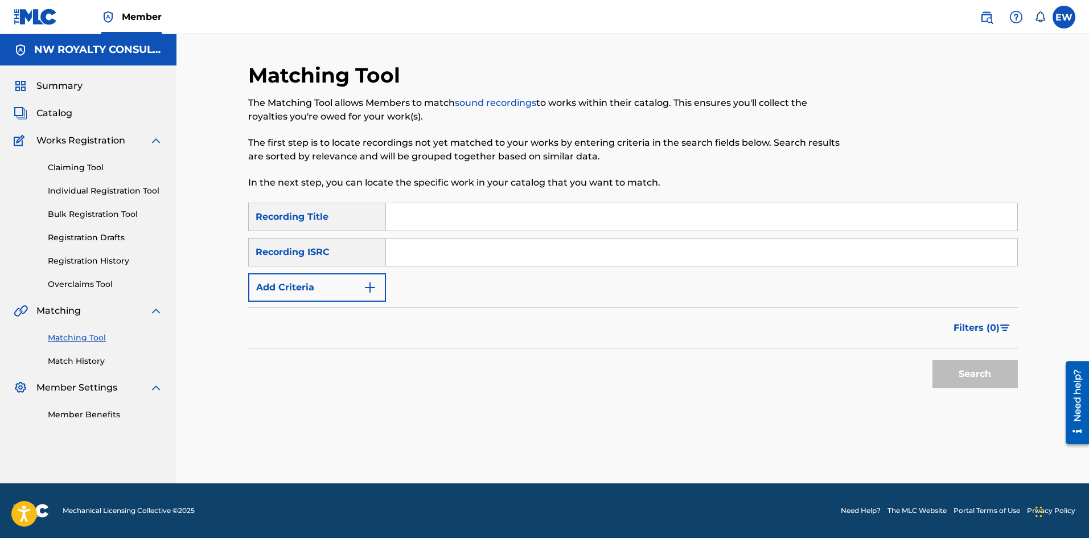
scroll to position [0, 0]
click at [353, 281] on button "Add Criteria" at bounding box center [317, 287] width 138 height 28
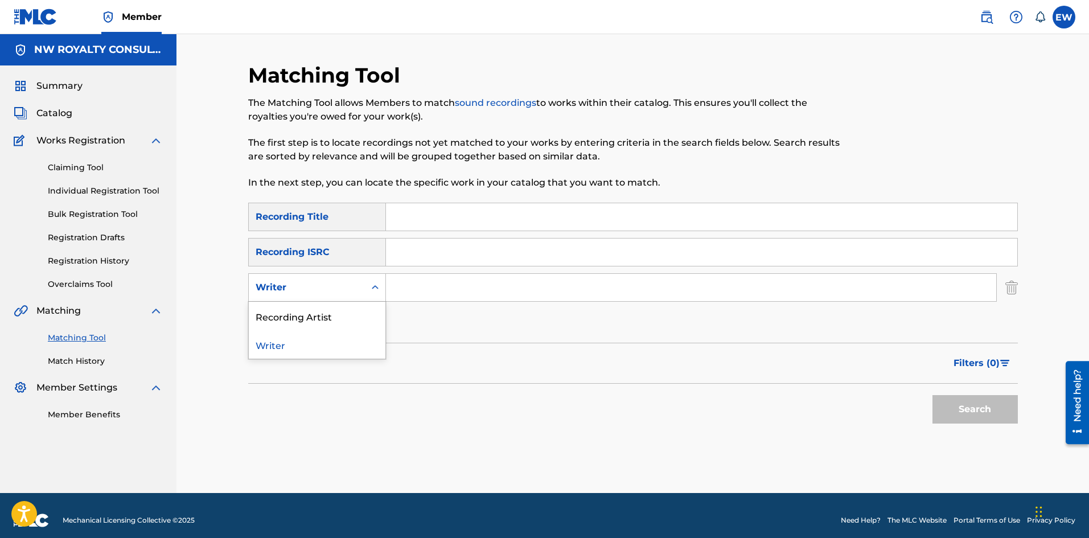
click at [355, 282] on div "Writer" at bounding box center [307, 288] width 102 height 14
drag, startPoint x: 362, startPoint y: 313, endPoint x: 408, endPoint y: 304, distance: 47.0
click at [363, 313] on div "Recording Artist" at bounding box center [317, 316] width 137 height 28
click at [453, 286] on input "Search Form" at bounding box center [691, 287] width 610 height 27
paste input "VOIIDE"
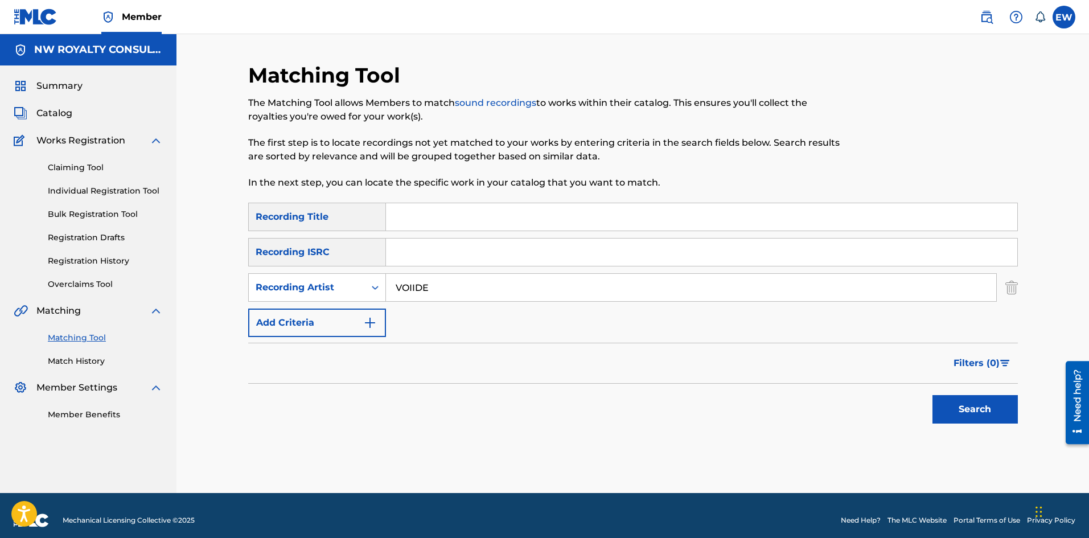
type input "VOIIDE"
click at [797, 219] on input "Search Form" at bounding box center [701, 216] width 631 height 27
paste input "SUICIDE NOTE"
type input "SUICIDE NOTE"
click at [965, 413] on button "Search" at bounding box center [975, 409] width 85 height 28
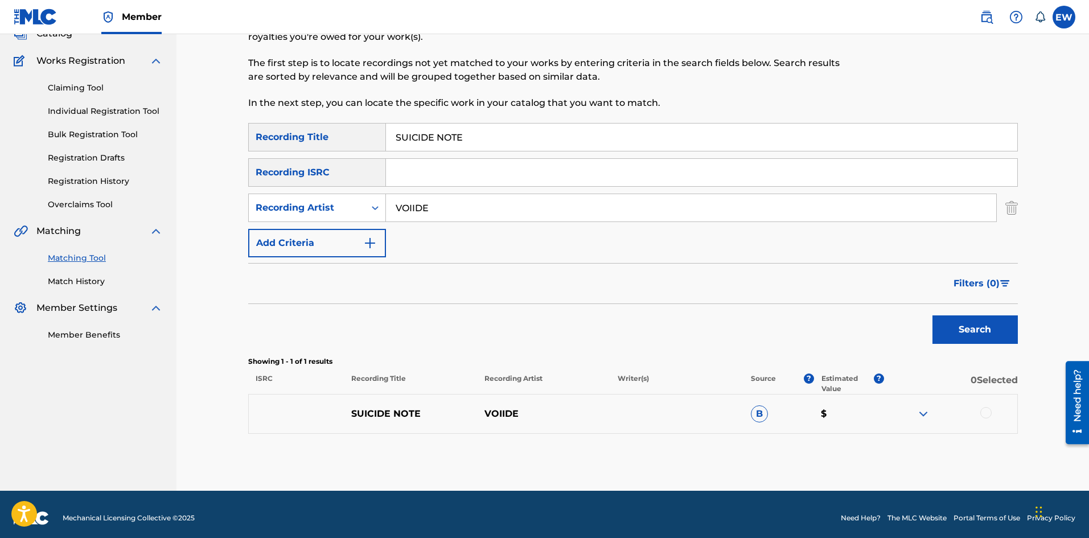
scroll to position [87, 0]
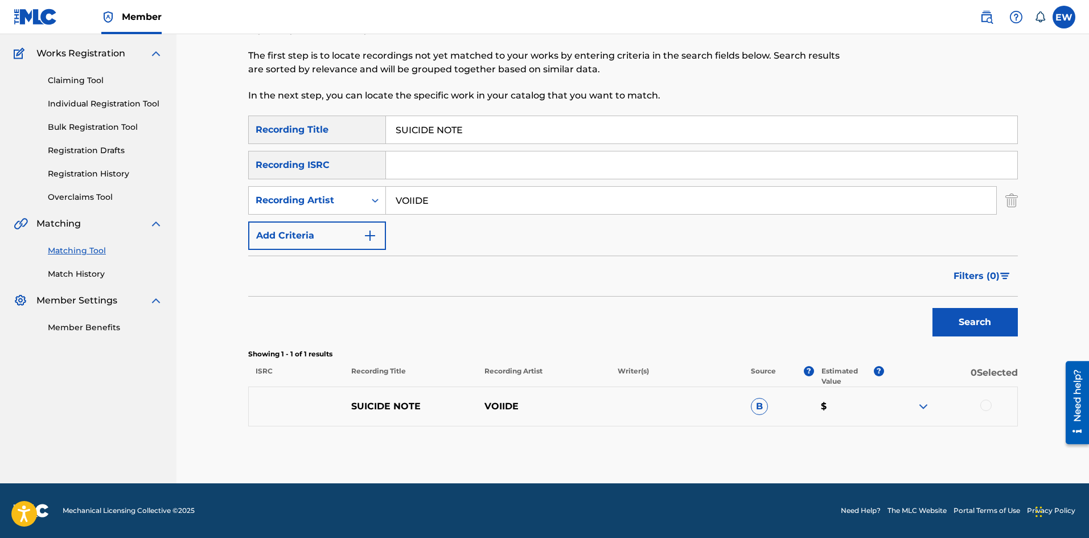
click at [990, 404] on div at bounding box center [986, 405] width 11 height 11
click at [826, 455] on button "Match 1 Group" at bounding box center [800, 445] width 126 height 28
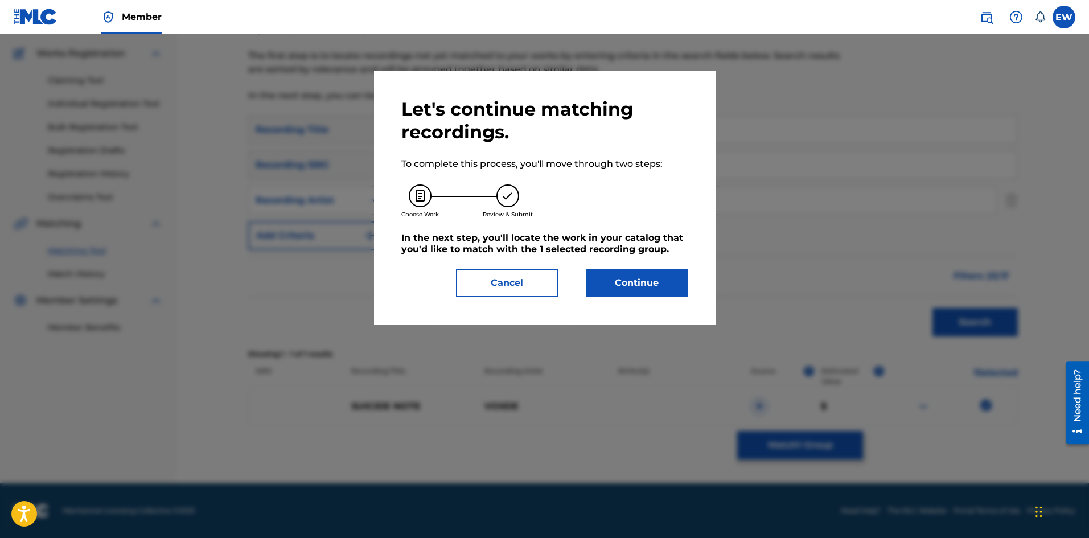
click at [676, 285] on button "Continue" at bounding box center [637, 283] width 102 height 28
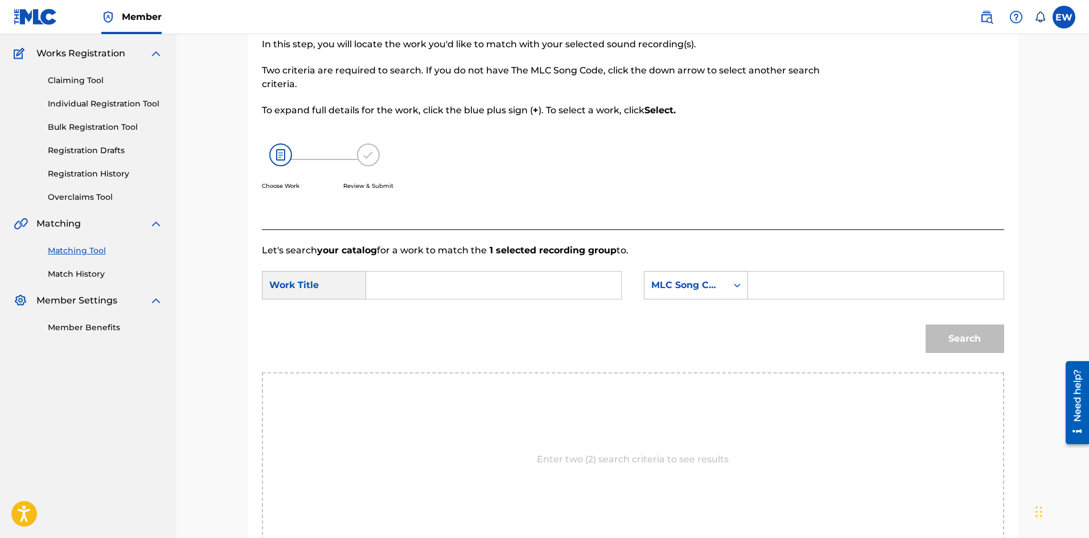
click at [563, 290] on input "Search Form" at bounding box center [494, 285] width 236 height 27
paste input "SUICIDE NOTE"
type input "SUICIDE NOTE"
click at [821, 290] on input "Search Form" at bounding box center [876, 285] width 236 height 27
paste input "S598ZJ"
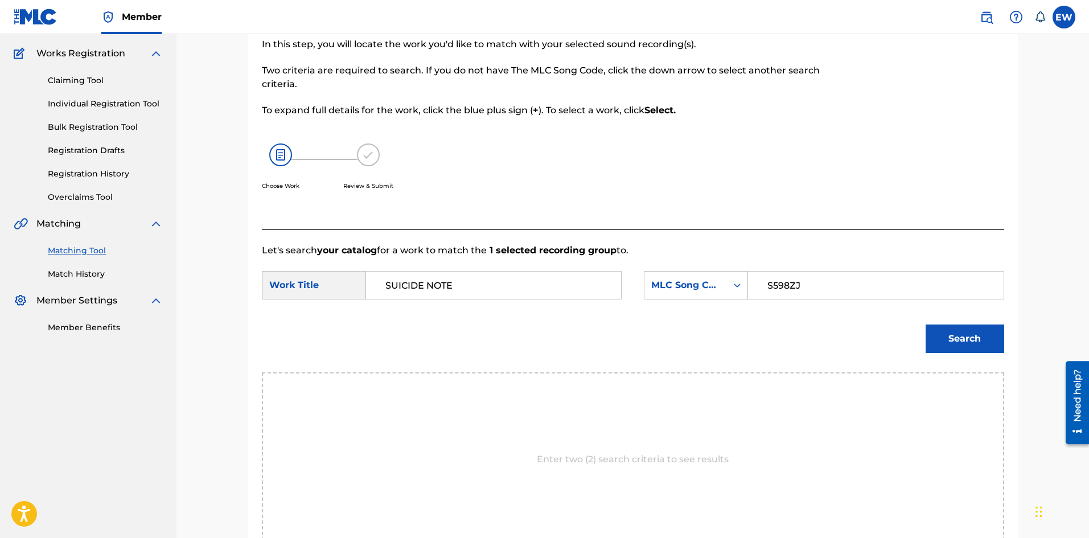
type input "S598ZJ"
click at [969, 341] on button "Search" at bounding box center [965, 339] width 79 height 28
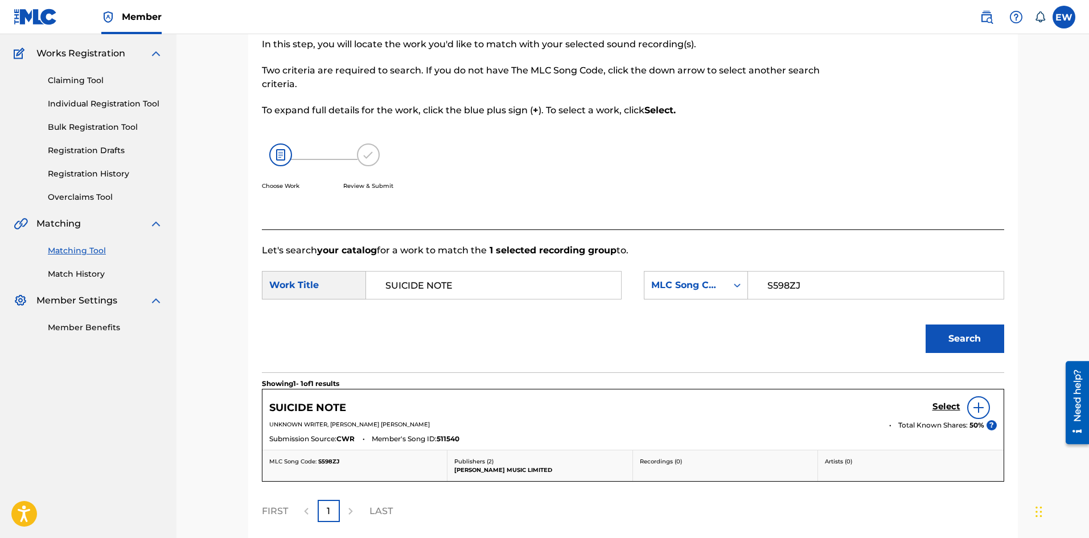
click at [948, 413] on link "Select" at bounding box center [947, 407] width 28 height 13
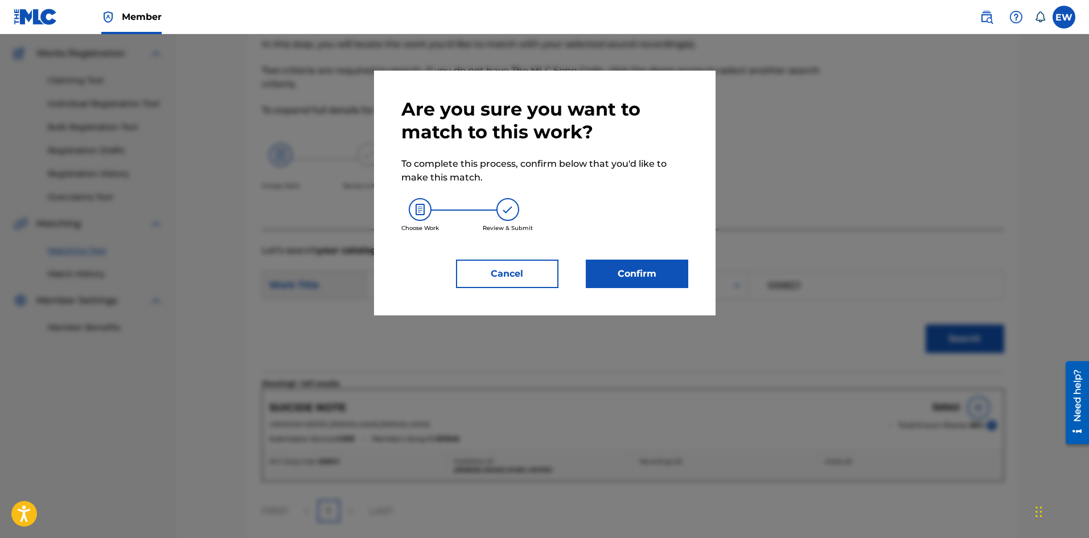
click at [654, 282] on button "Confirm" at bounding box center [637, 274] width 102 height 28
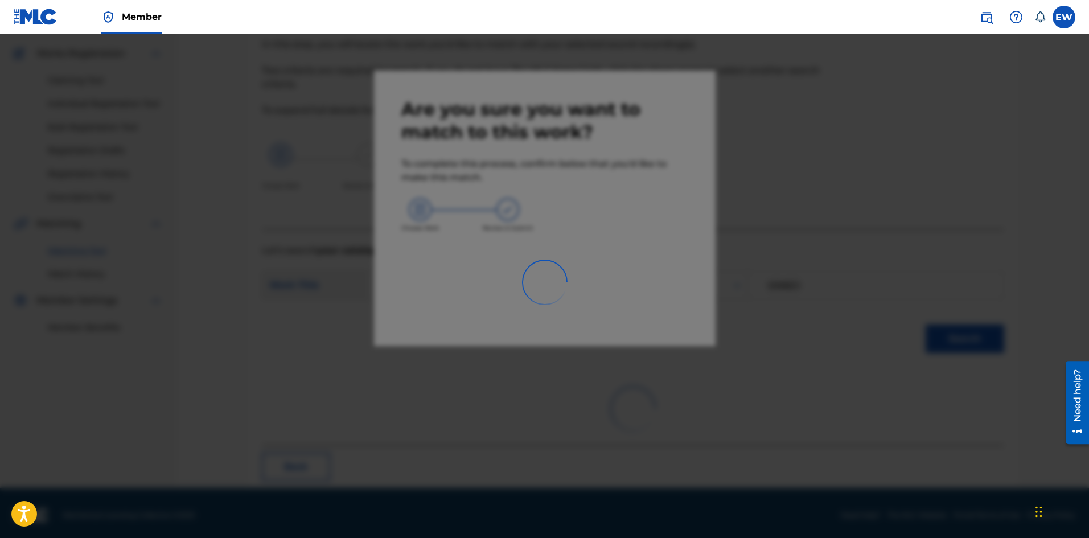
scroll to position [27, 0]
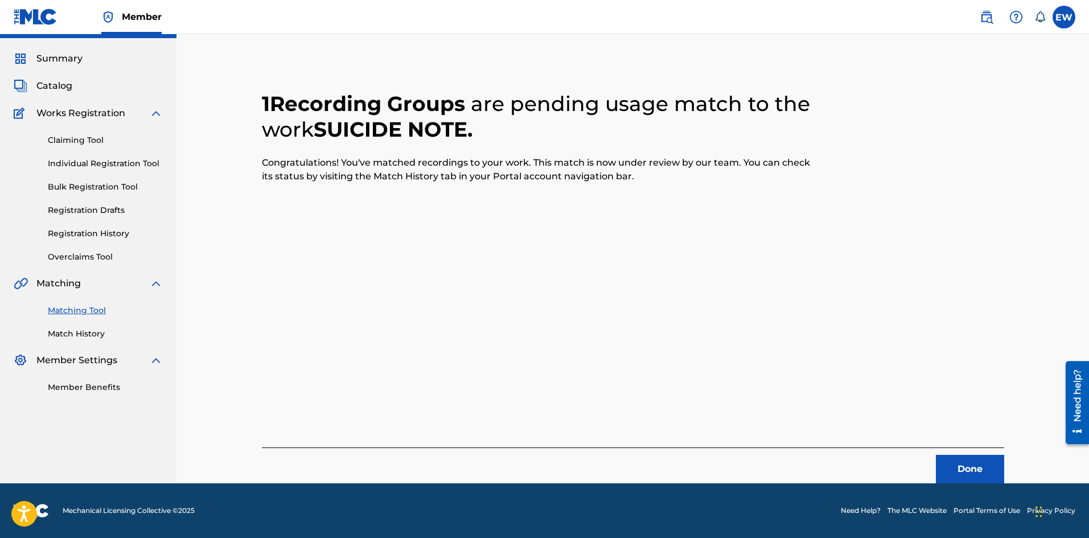
drag, startPoint x: 942, startPoint y: 464, endPoint x: 1050, endPoint y: 483, distance: 109.8
click at [945, 466] on button "Done" at bounding box center [970, 469] width 68 height 28
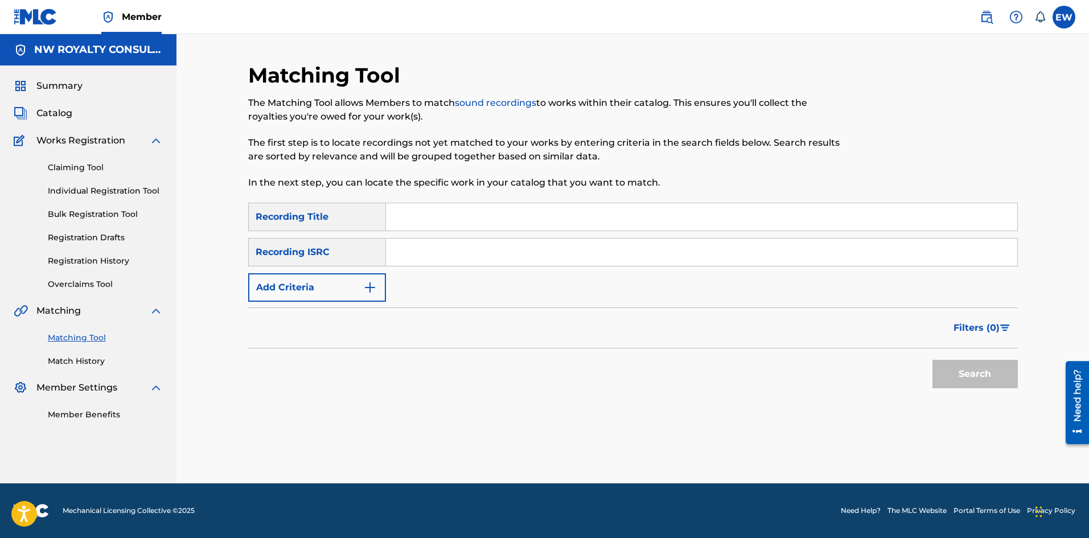
click at [344, 294] on button "Add Criteria" at bounding box center [317, 287] width 138 height 28
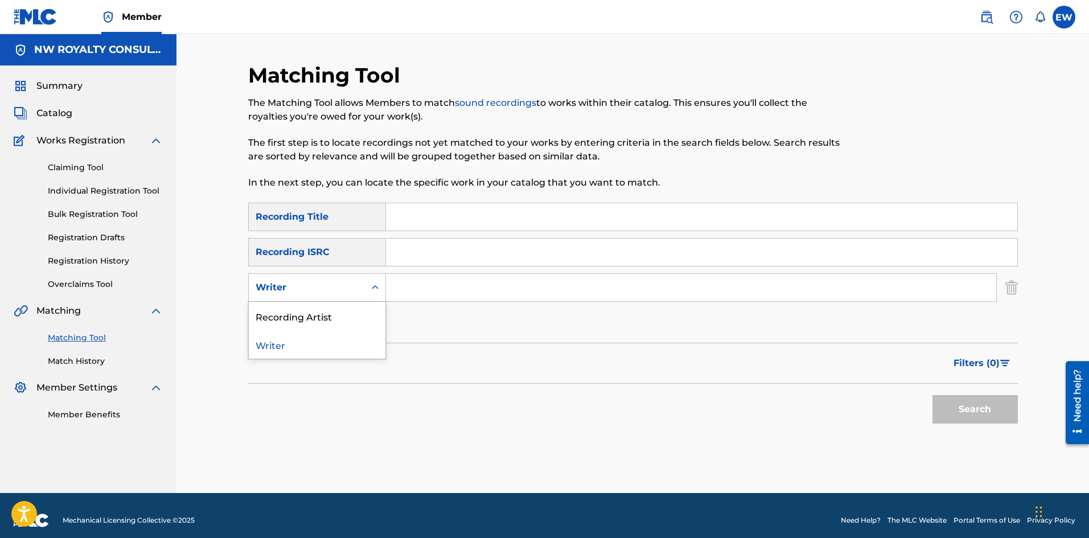
click at [344, 294] on div "Writer" at bounding box center [307, 288] width 102 height 14
click at [351, 309] on div "Recording Artist" at bounding box center [317, 316] width 137 height 28
click at [444, 282] on input "Search Form" at bounding box center [691, 287] width 610 height 27
paste input "GAGE"
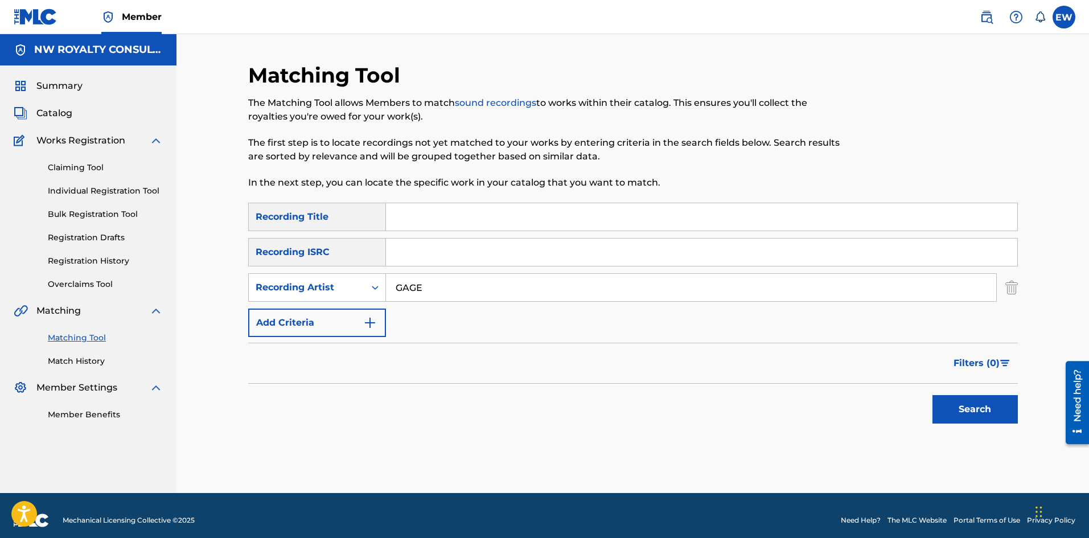
type input "GAGE"
click at [535, 223] on input "Search Form" at bounding box center [701, 216] width 631 height 27
paste input "SUMMER COMING ON OFFICIAL AUDIO"
type input "SUMMER COMING ON OFFICIAL AUDIO"
click at [953, 412] on button "Search" at bounding box center [975, 409] width 85 height 28
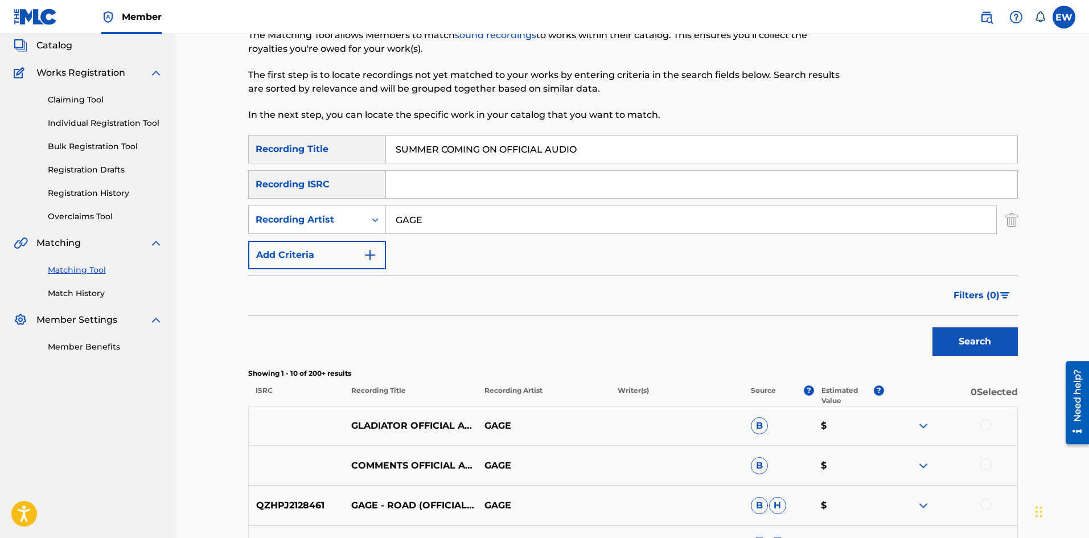
scroll to position [114, 0]
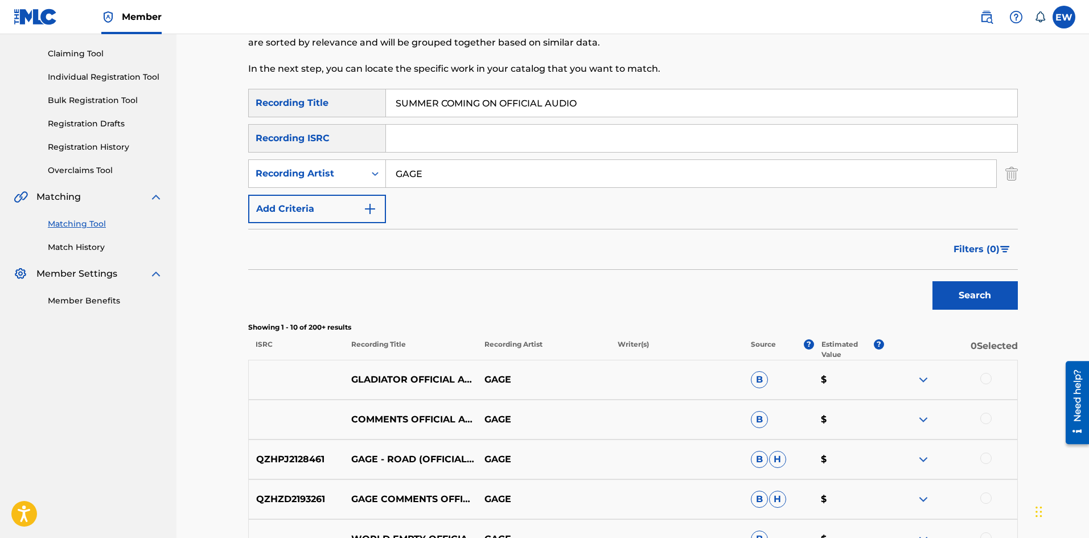
click at [987, 378] on div at bounding box center [986, 378] width 11 height 11
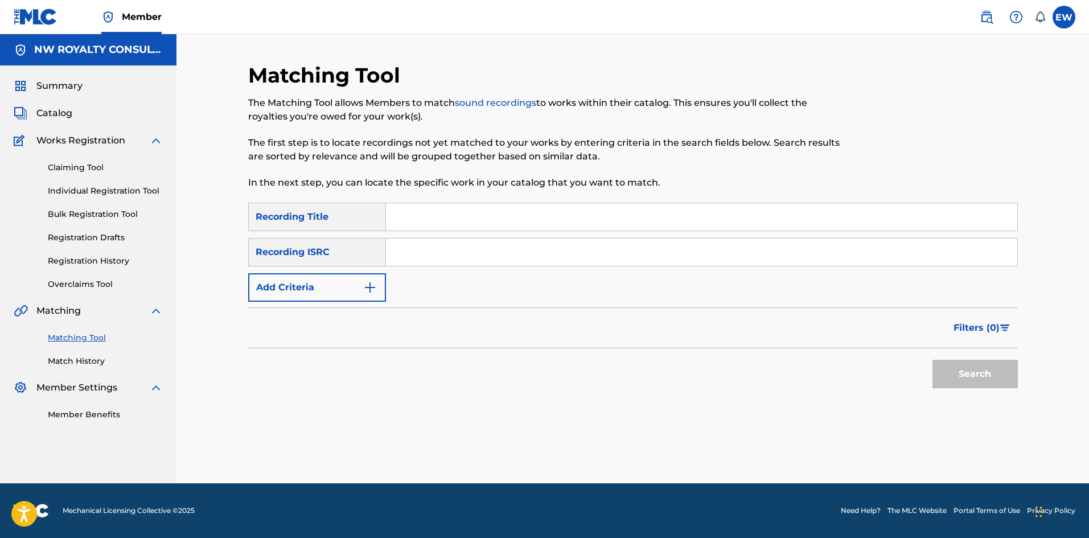
click at [358, 288] on button "Add Criteria" at bounding box center [317, 287] width 138 height 28
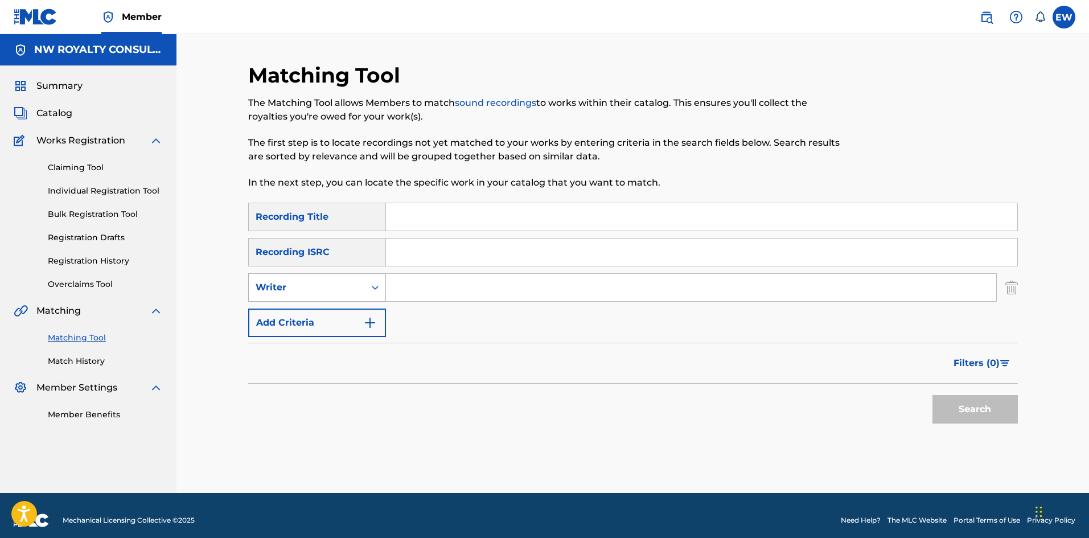
click at [355, 287] on div "Writer" at bounding box center [307, 288] width 102 height 14
click at [337, 317] on div "Recording Artist" at bounding box center [317, 316] width 137 height 28
click at [432, 294] on input "Search Form" at bounding box center [691, 287] width 610 height 27
paste input "SOLO [PERSON_NAME]"
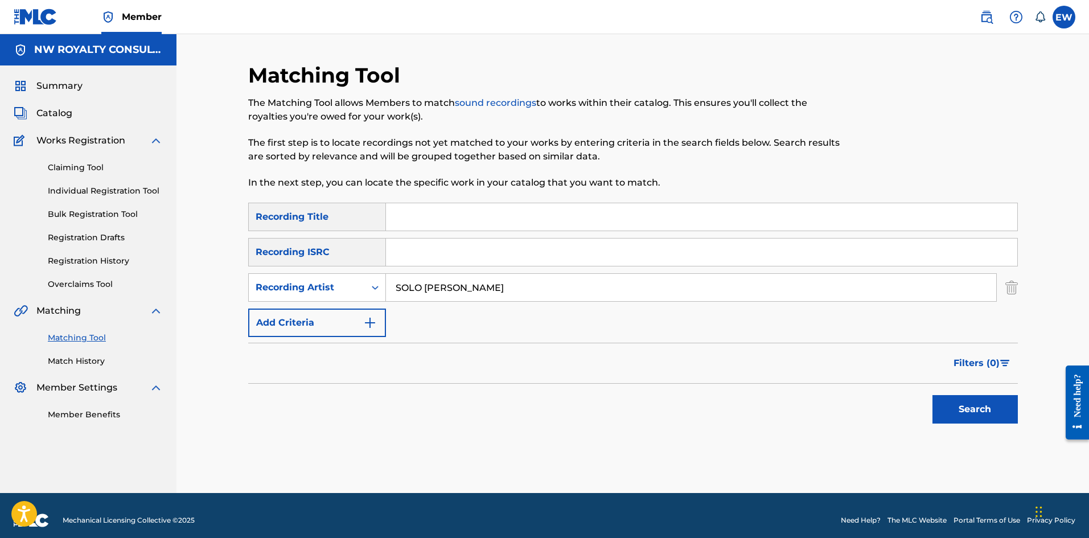
type input "SOLO [PERSON_NAME]"
click at [427, 216] on input "Search Form" at bounding box center [701, 216] width 631 height 27
paste input "SUPER DUB"
type input "SUPER DUB"
click at [975, 408] on button "Search" at bounding box center [975, 409] width 85 height 28
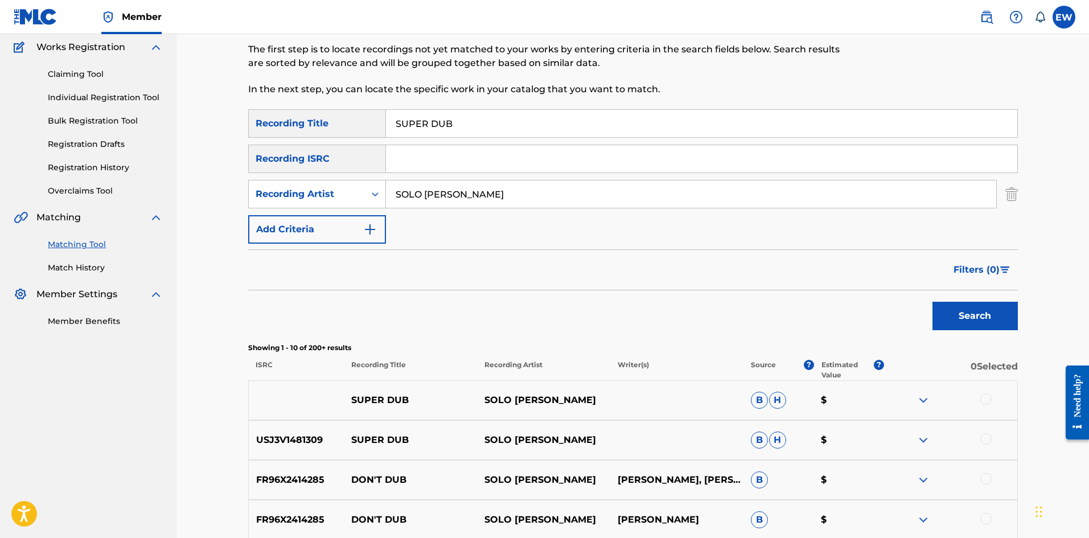
scroll to position [114, 0]
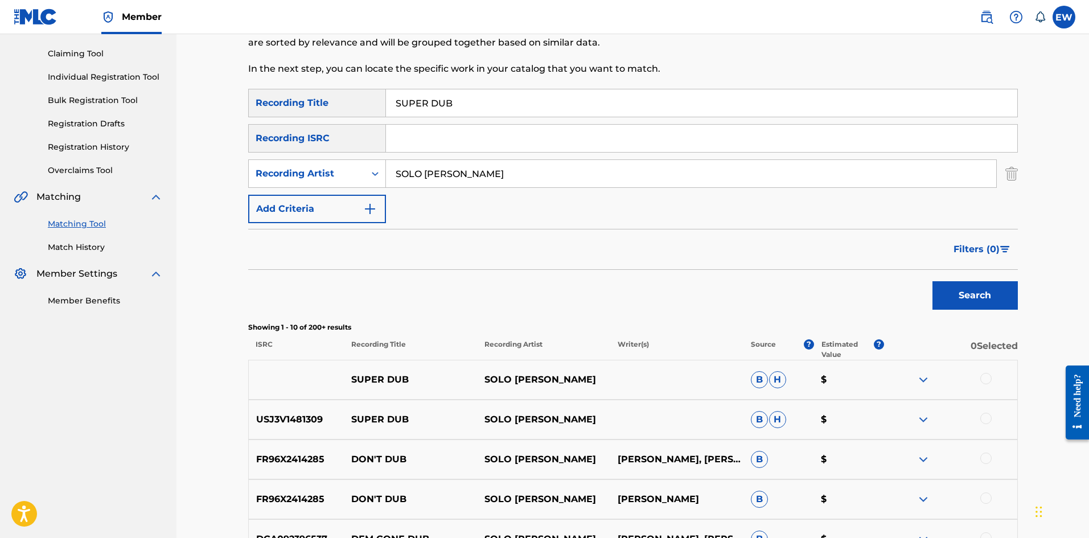
click at [992, 380] on div at bounding box center [950, 380] width 133 height 14
click at [985, 380] on div at bounding box center [986, 378] width 11 height 11
click at [988, 420] on div at bounding box center [986, 418] width 11 height 11
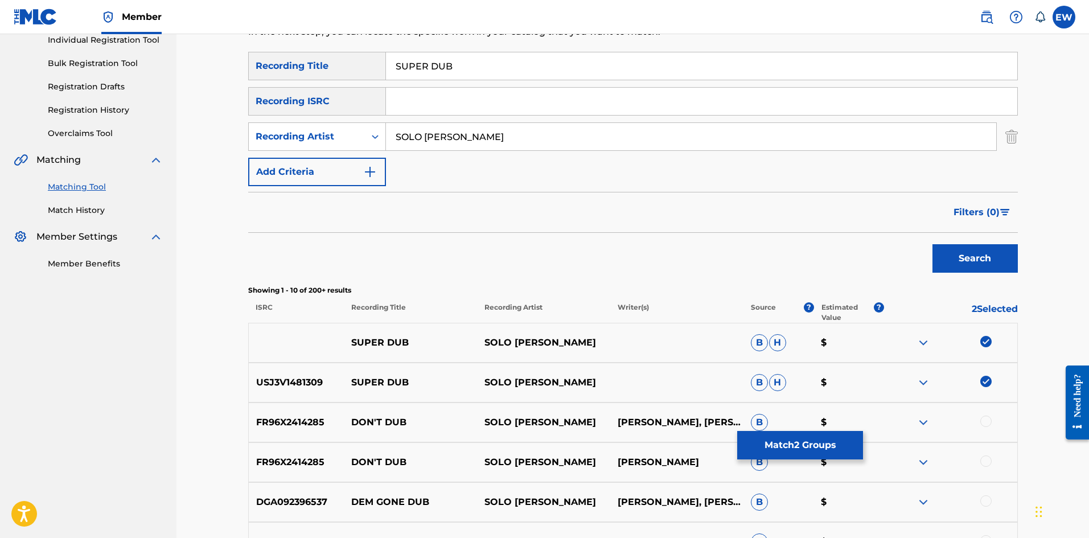
scroll to position [228, 0]
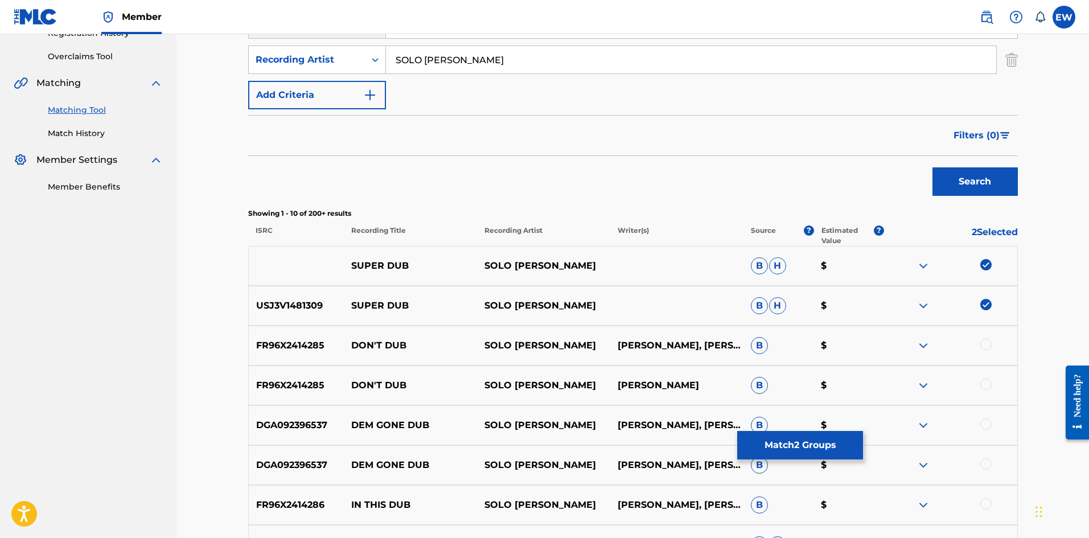
click at [773, 441] on button "Match 2 Groups" at bounding box center [800, 445] width 126 height 28
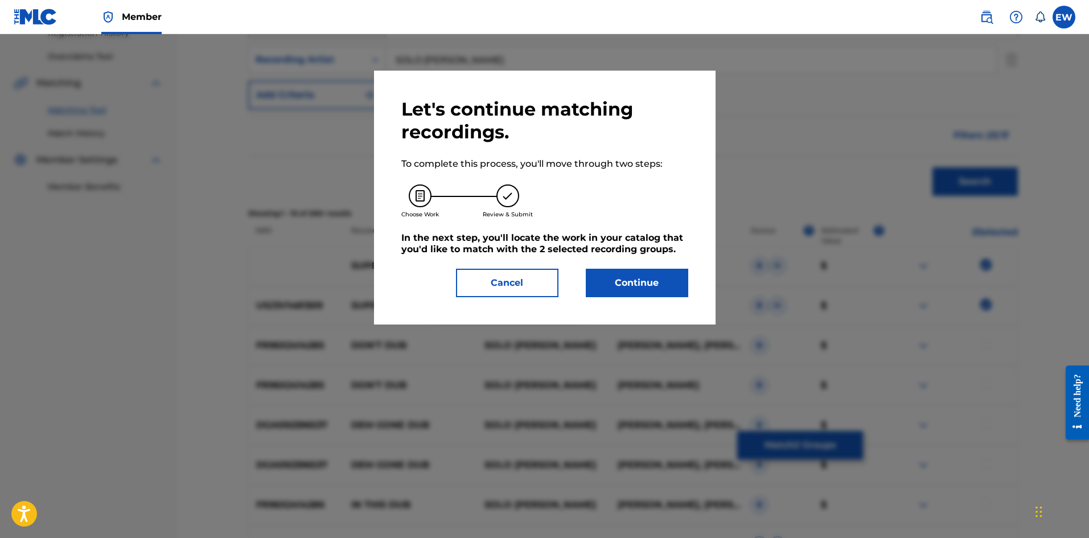
click at [610, 289] on button "Continue" at bounding box center [637, 283] width 102 height 28
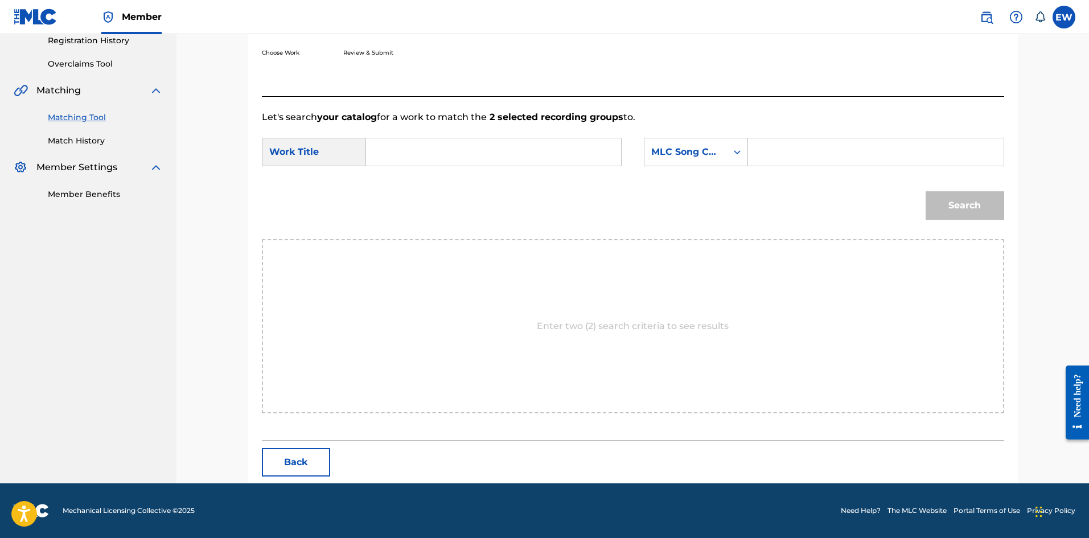
click at [449, 157] on input "Search Form" at bounding box center [494, 151] width 236 height 27
paste input "SUPER DUB"
type input "SUPER DUB"
click at [786, 149] on input "Search Form" at bounding box center [876, 151] width 236 height 27
paste input "S62JTV"
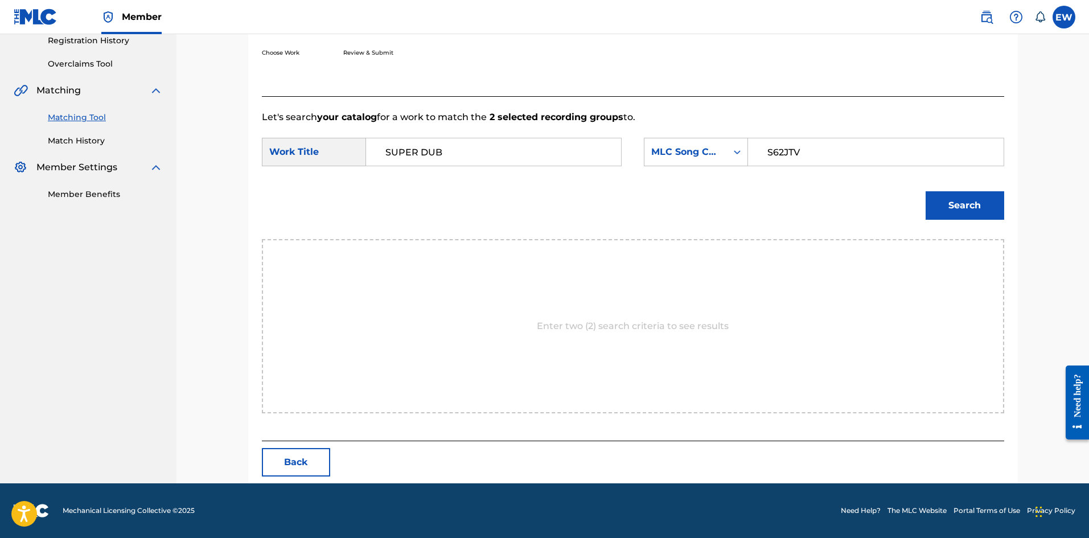
type input "S62JTV"
click at [967, 204] on button "Search" at bounding box center [965, 205] width 79 height 28
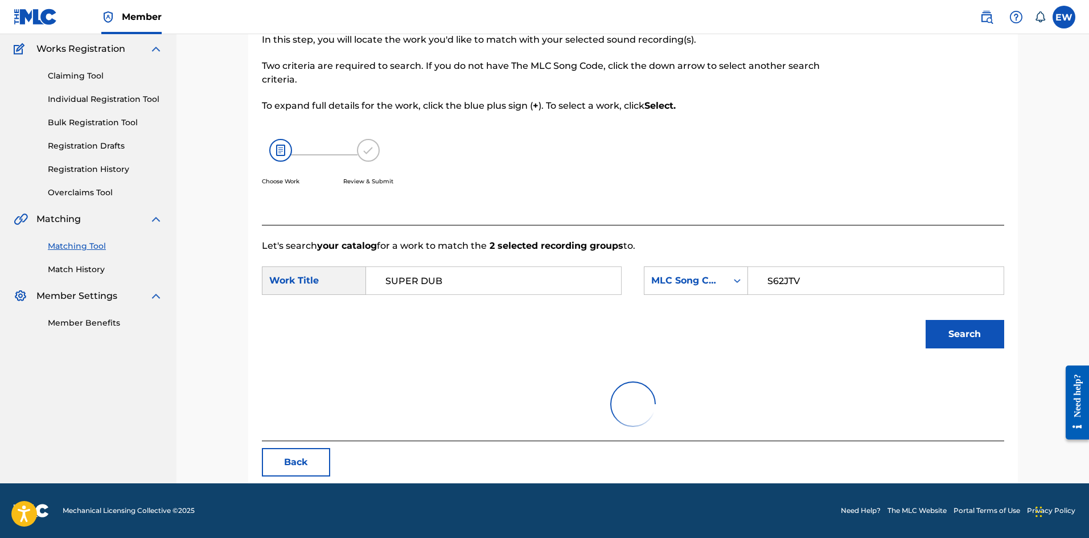
scroll to position [187, 0]
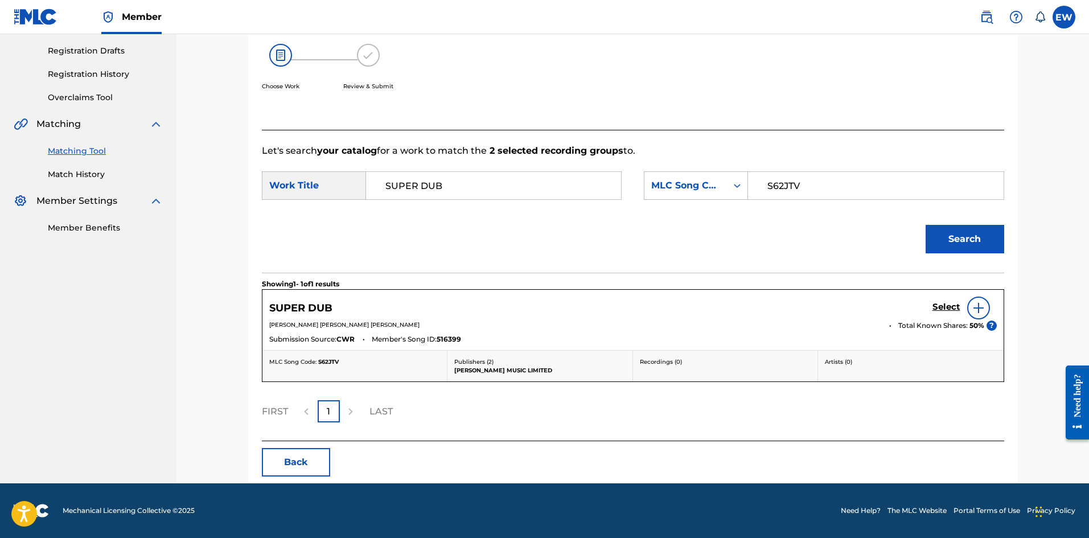
click at [953, 303] on h5 "Select" at bounding box center [947, 307] width 28 height 11
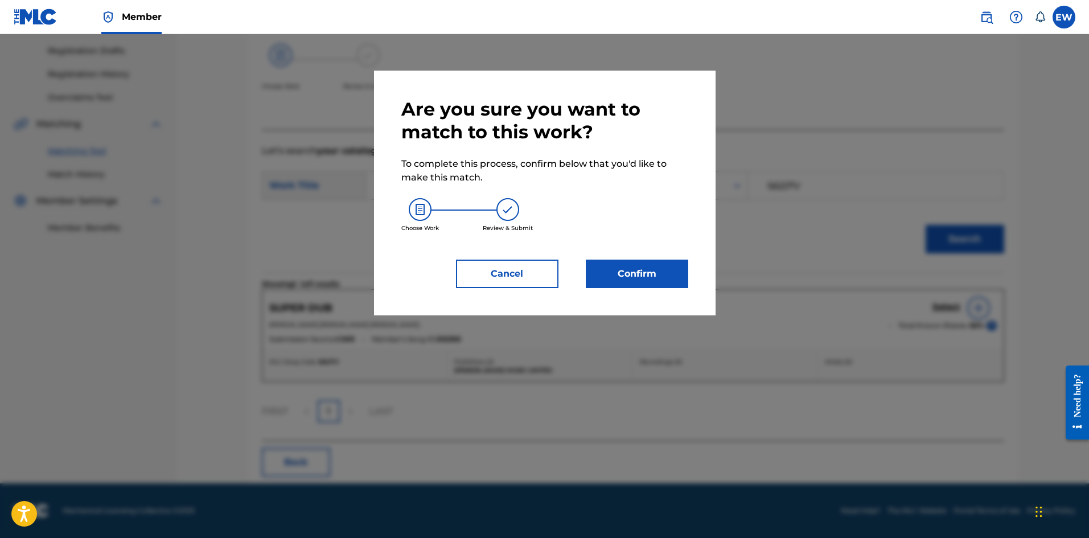
click at [658, 266] on button "Confirm" at bounding box center [637, 274] width 102 height 28
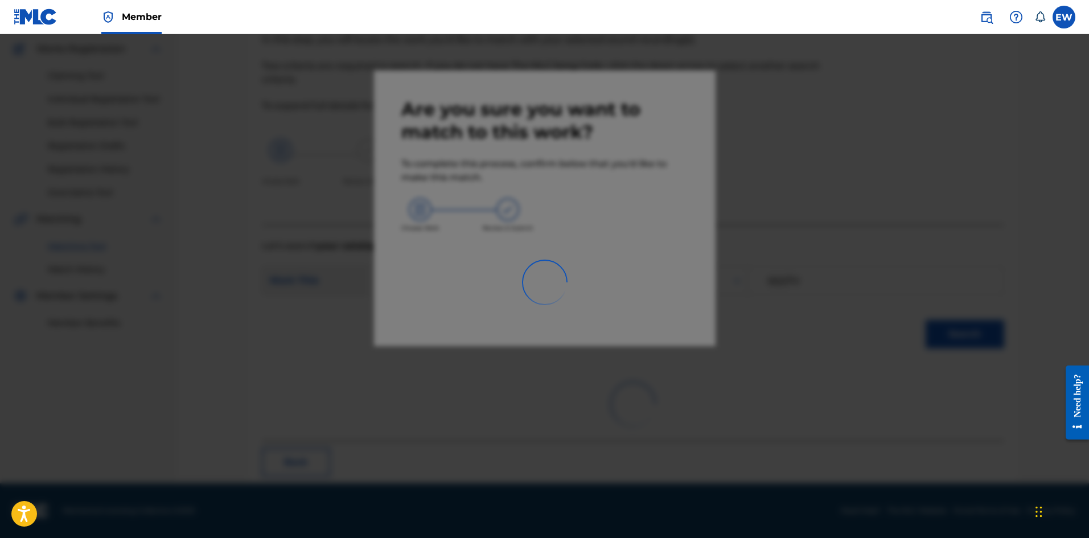
scroll to position [27, 0]
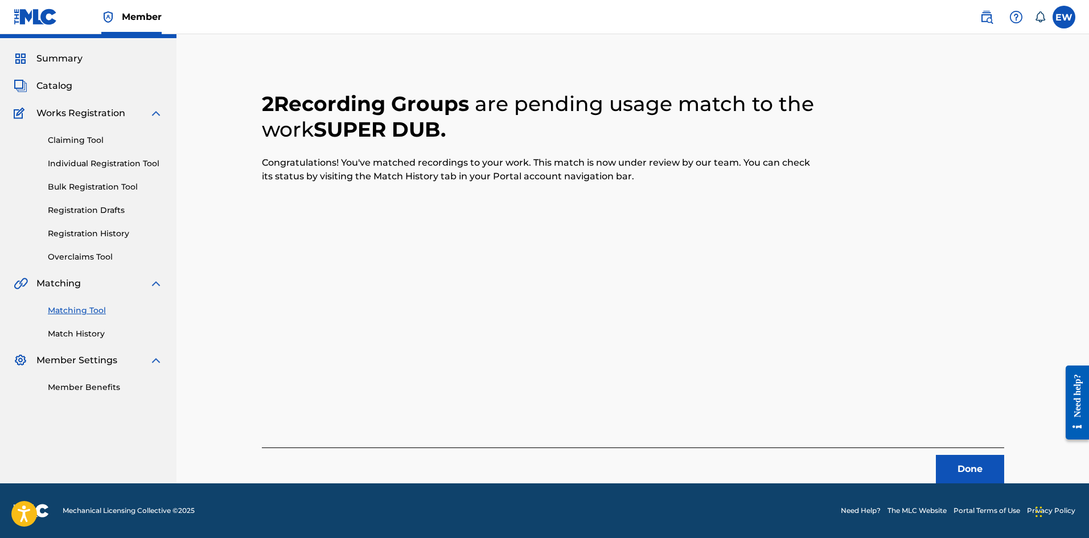
click at [966, 479] on button "Done" at bounding box center [970, 469] width 68 height 28
